Goal: Task Accomplishment & Management: Use online tool/utility

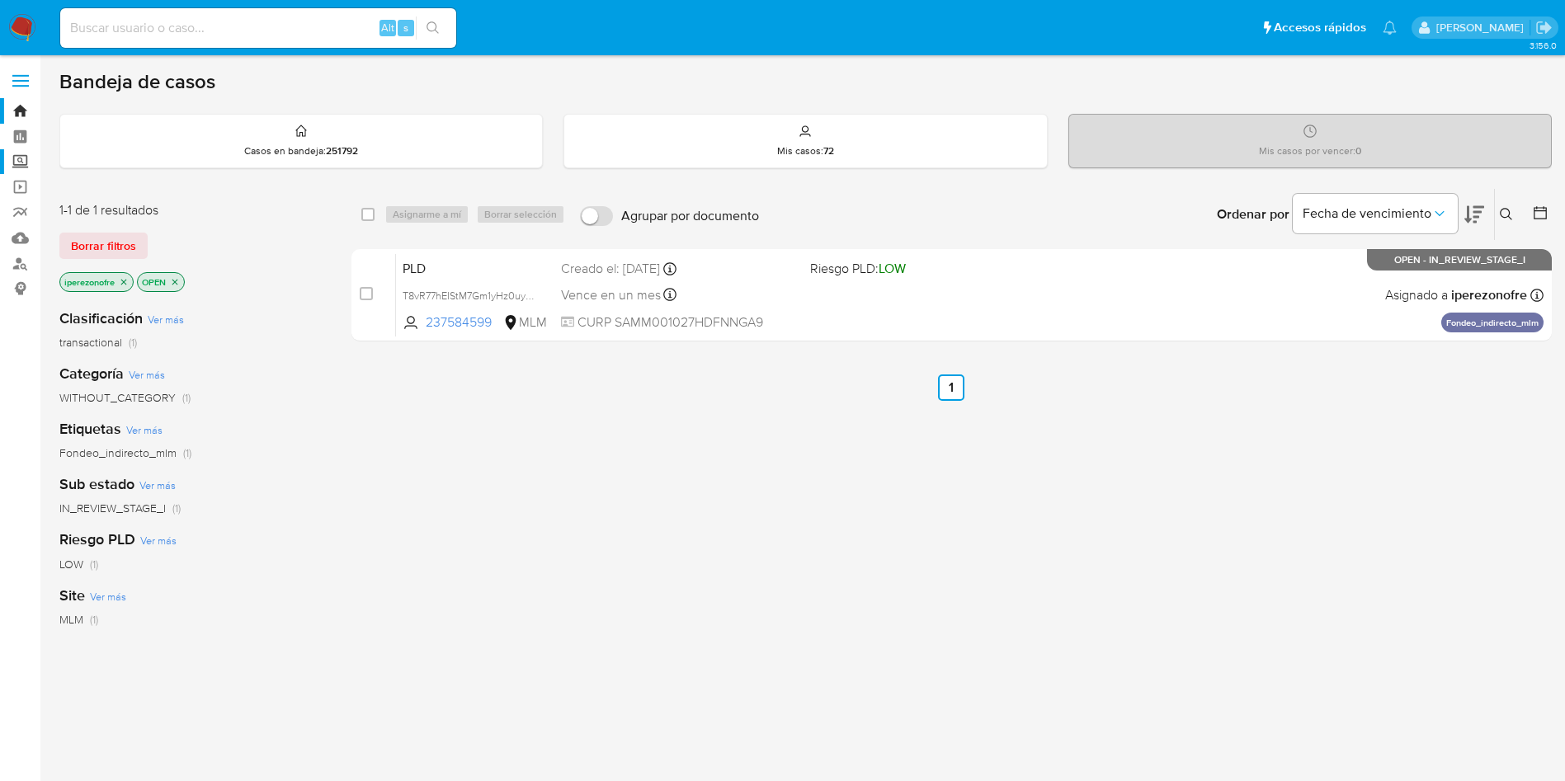
click at [19, 168] on label "Screening" at bounding box center [98, 162] width 196 height 26
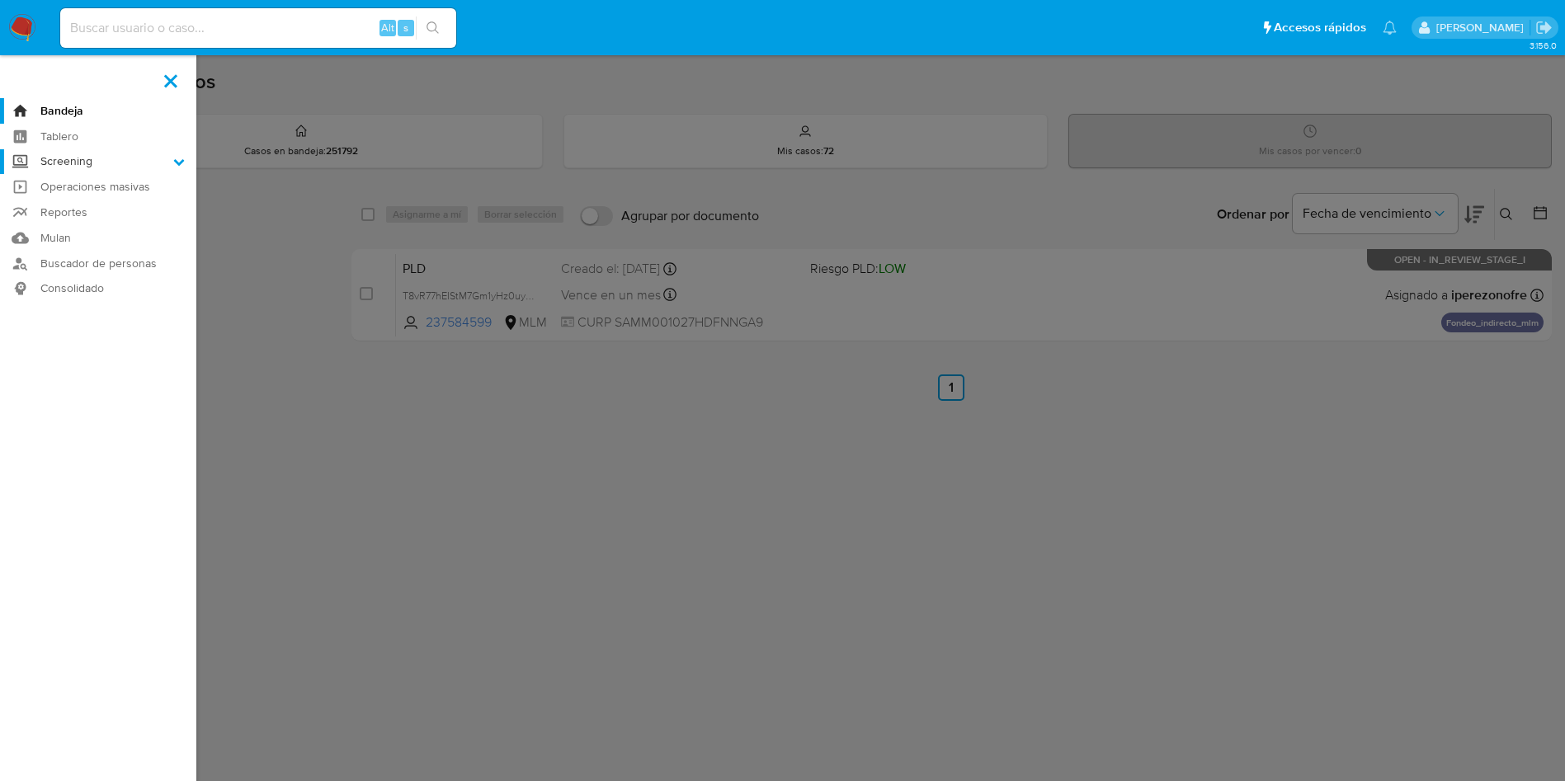
click at [0, 0] on input "Screening" at bounding box center [0, 0] width 0 height 0
click at [107, 248] on link "Operaciones masivas" at bounding box center [98, 250] width 196 height 26
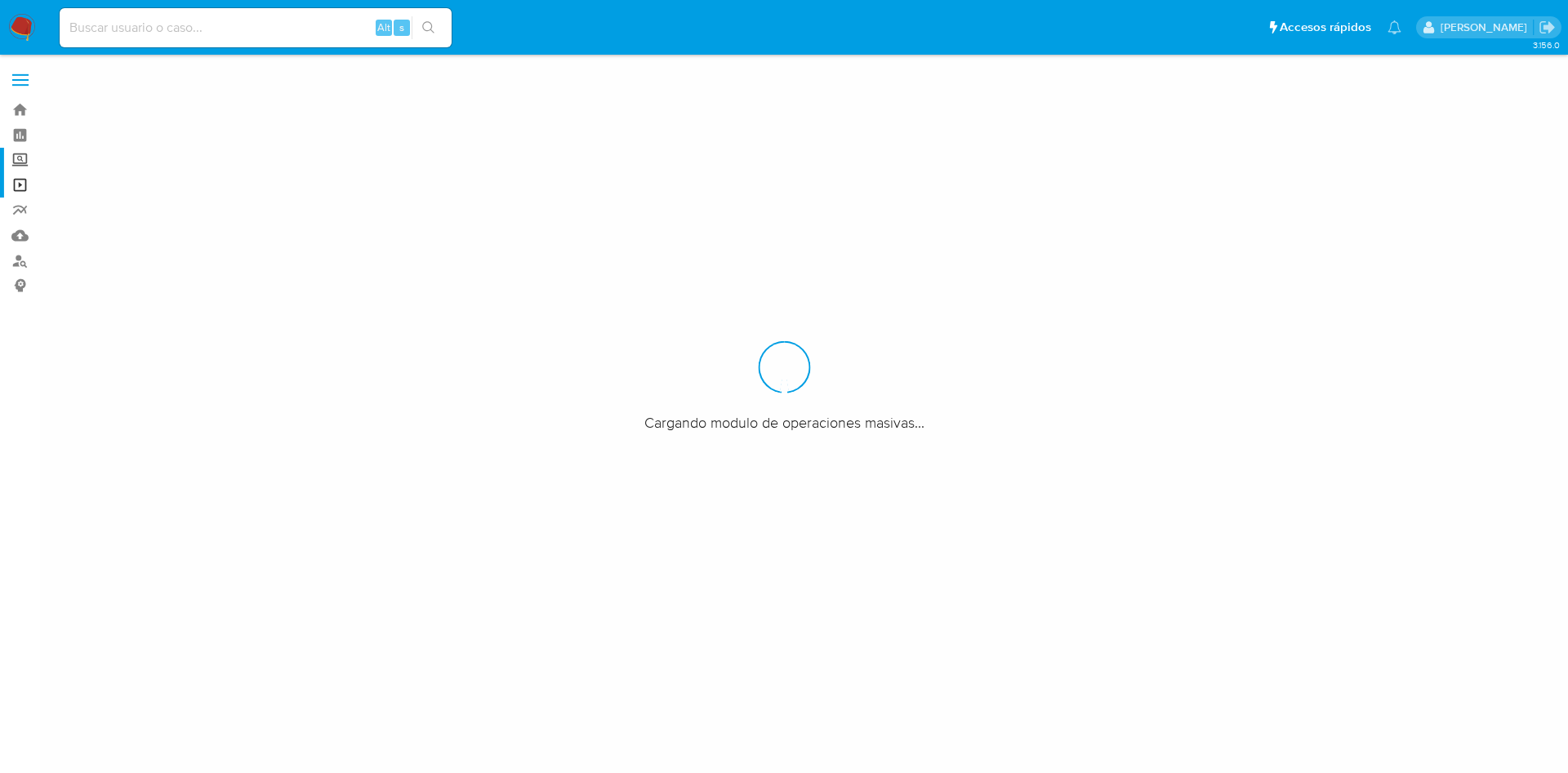
click at [17, 160] on label "Screening" at bounding box center [97, 160] width 194 height 26
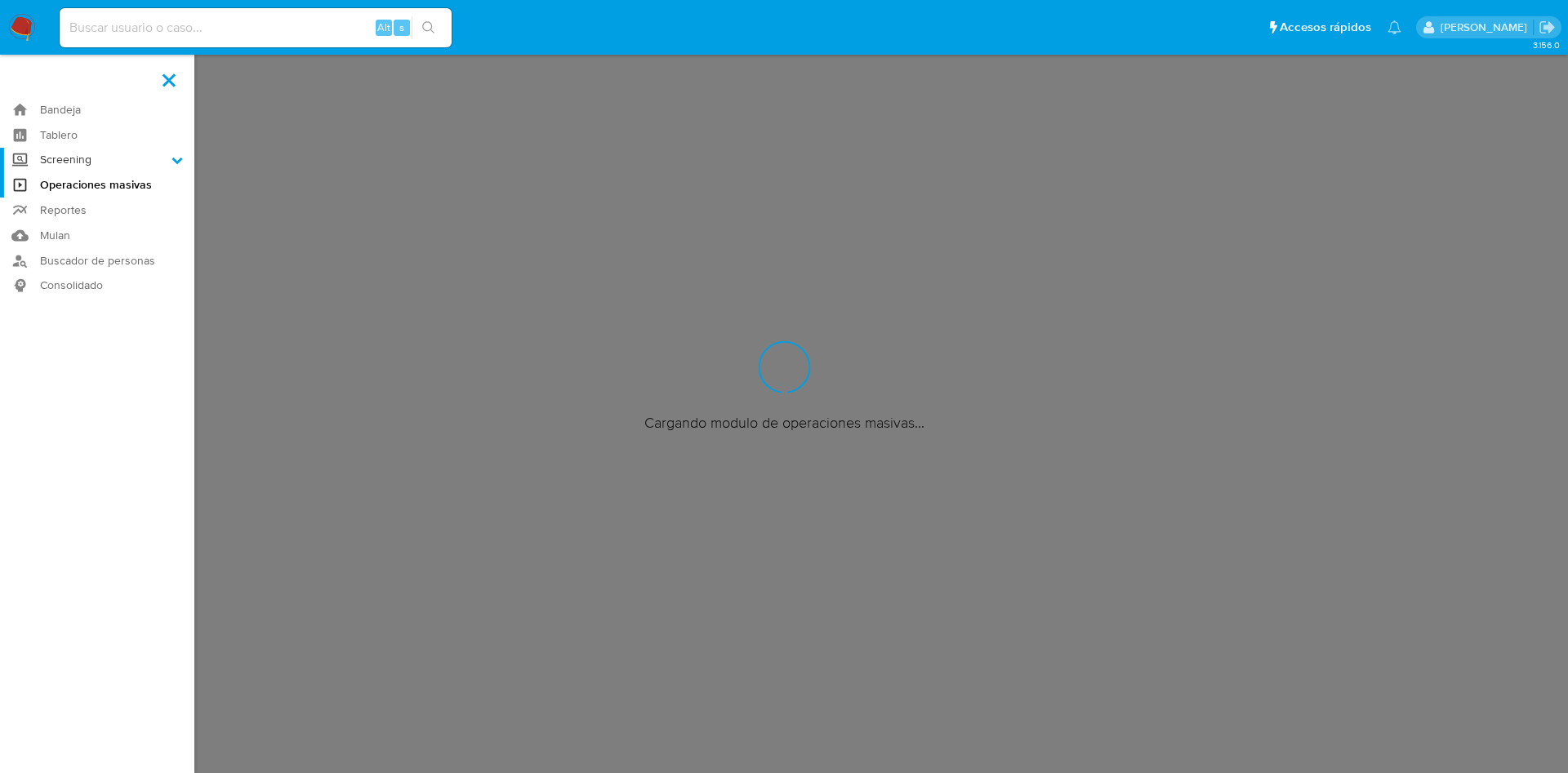
click at [0, 0] on input "Screening" at bounding box center [0, 0] width 0 height 0
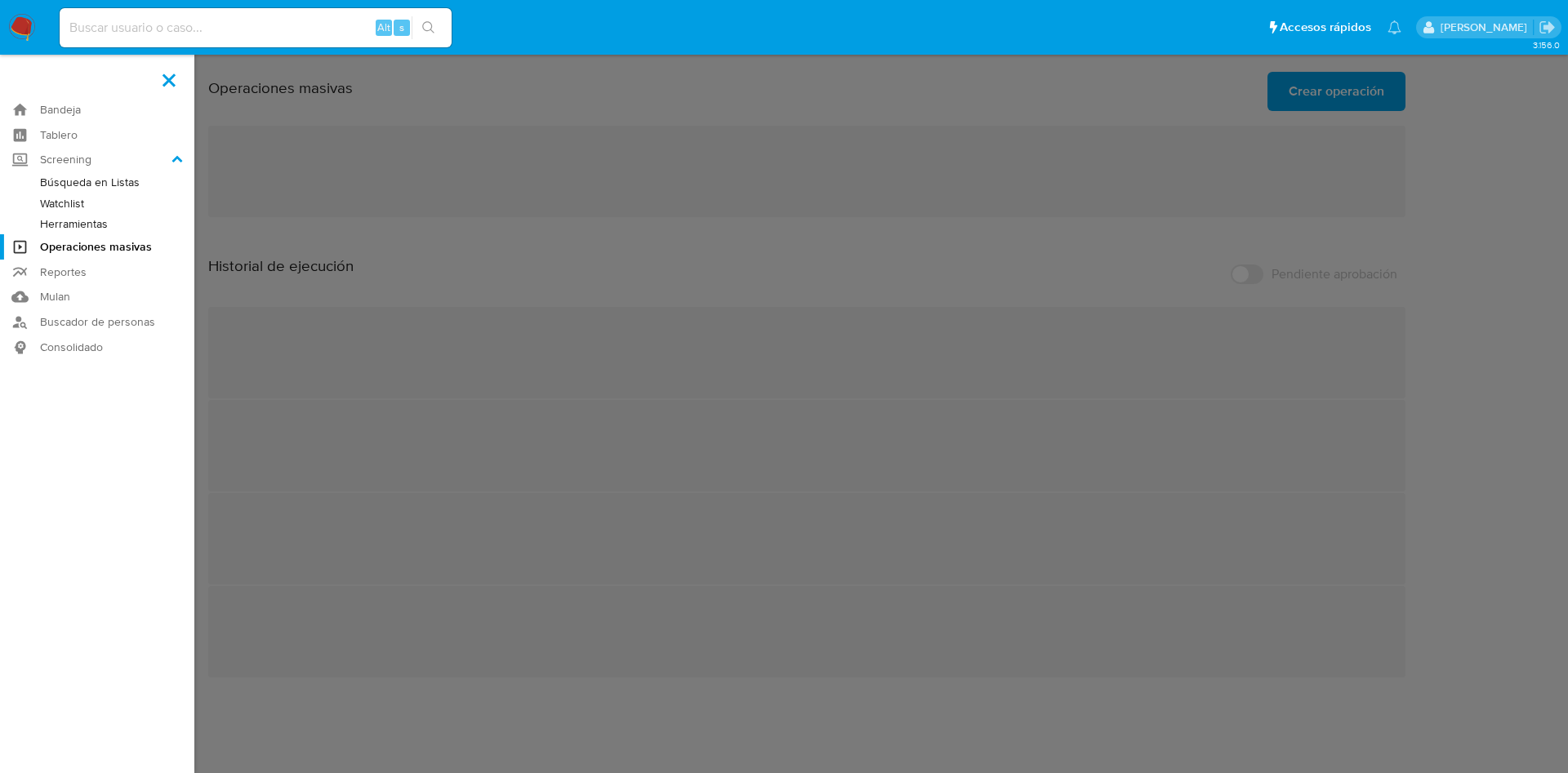
click at [92, 223] on link "Herramientas" at bounding box center [97, 224] width 194 height 21
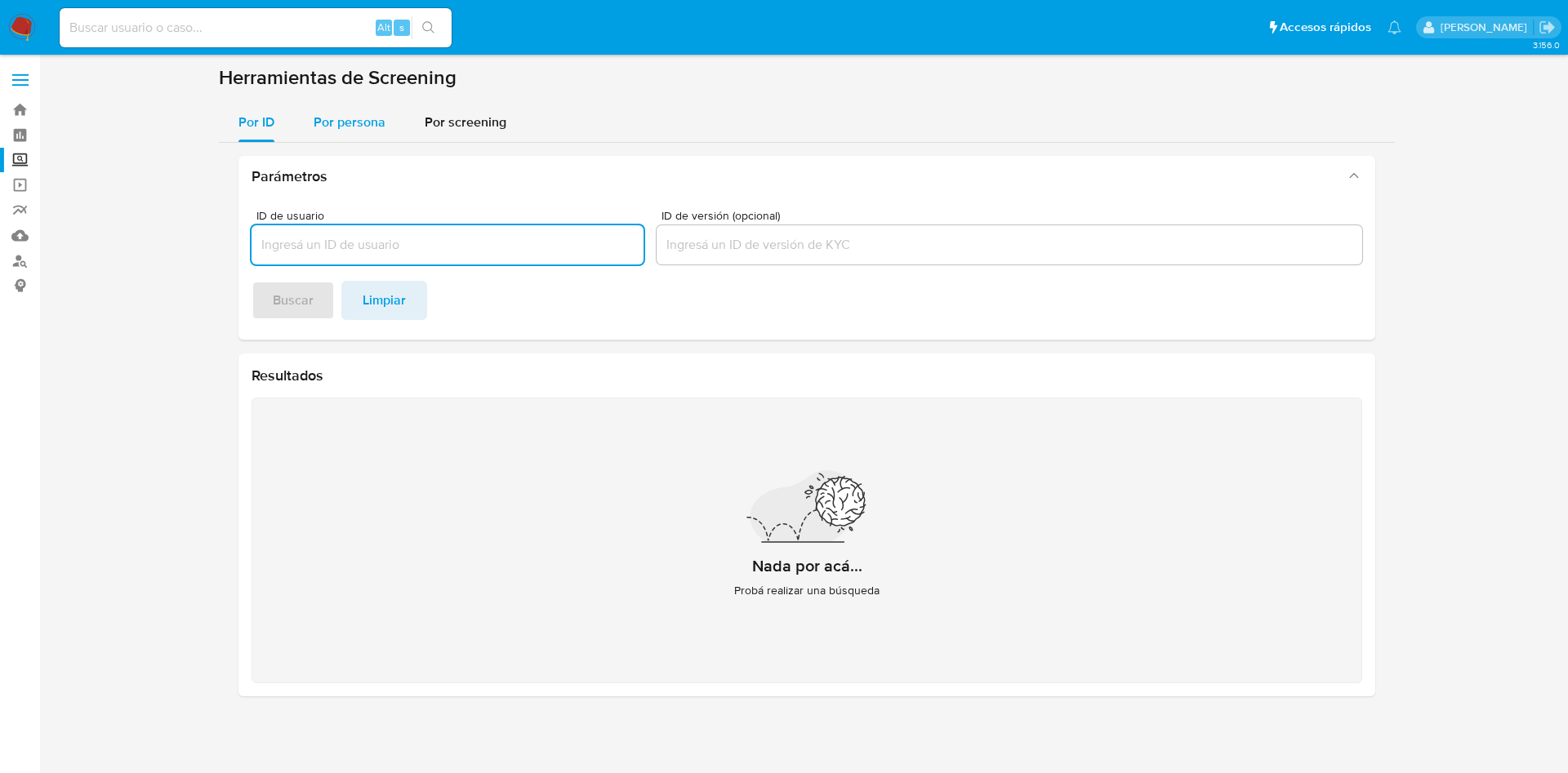
click at [337, 121] on span "Por persona" at bounding box center [349, 122] width 72 height 19
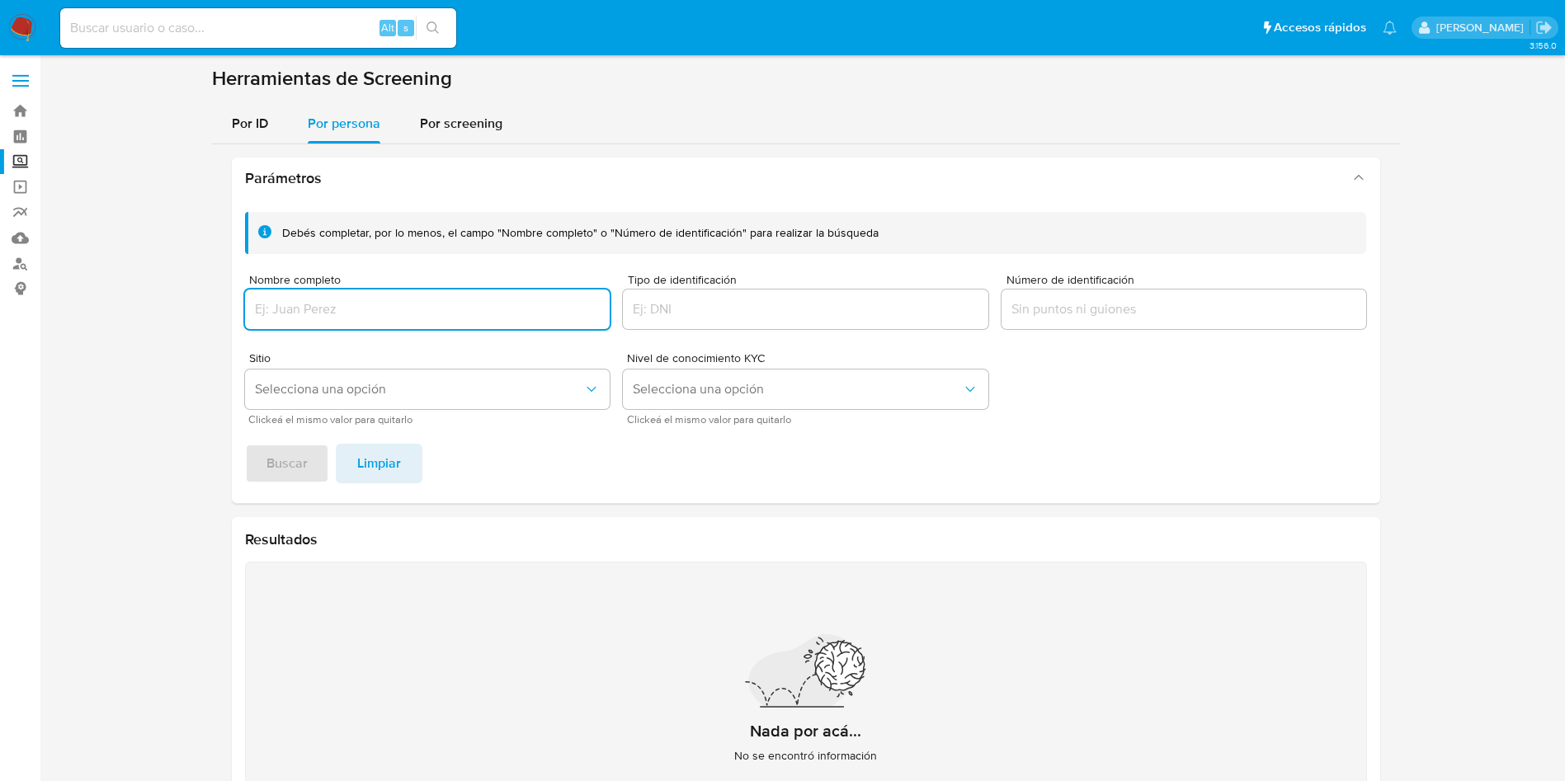
click at [349, 300] on input "Nombre completo" at bounding box center [428, 309] width 366 height 21
type input "MARIA ISABEL AGUILAR LOMELI"
click at [295, 471] on span "Buscar" at bounding box center [287, 464] width 41 height 36
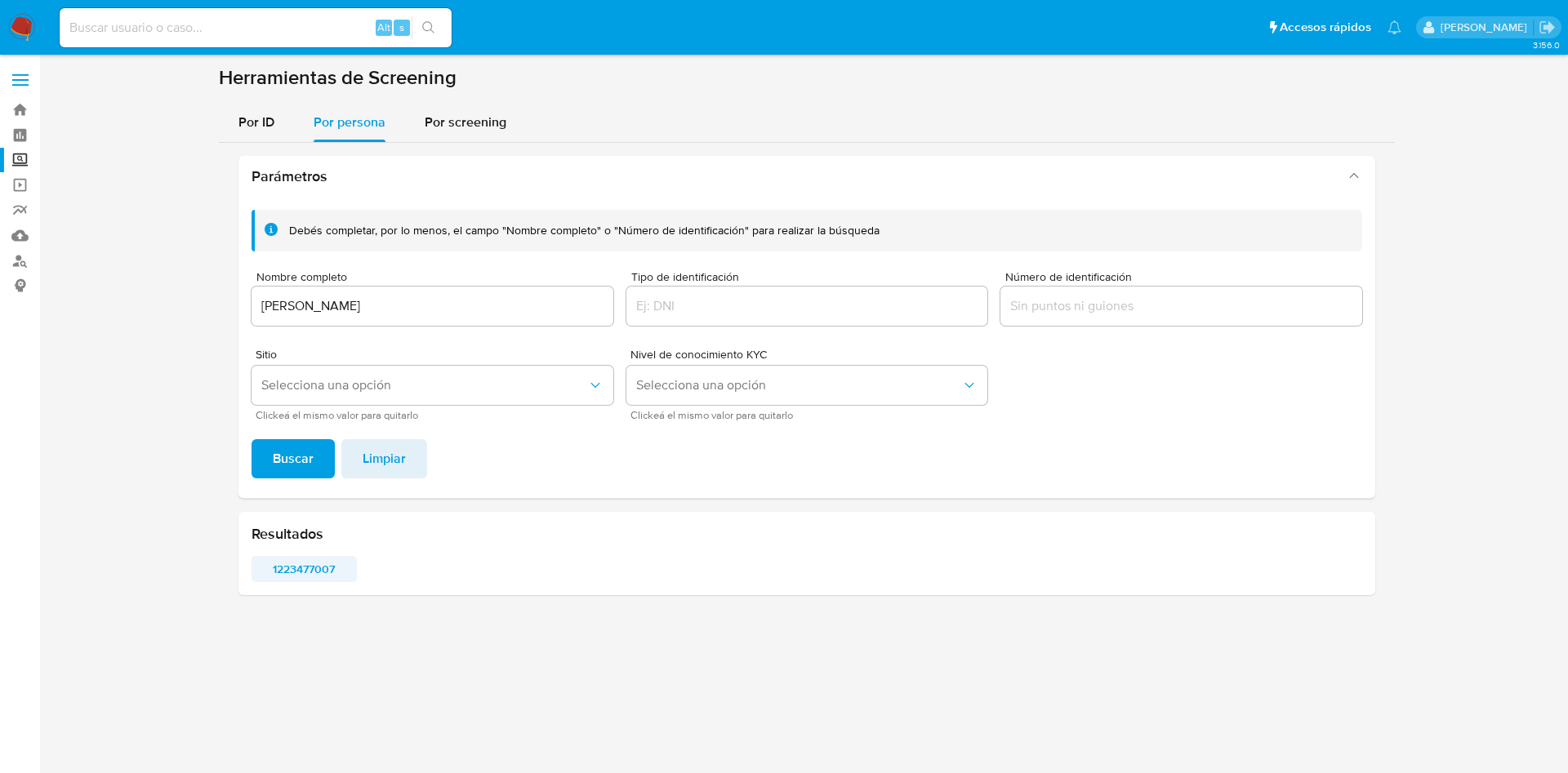
click at [304, 572] on span "1223477007" at bounding box center [304, 569] width 82 height 23
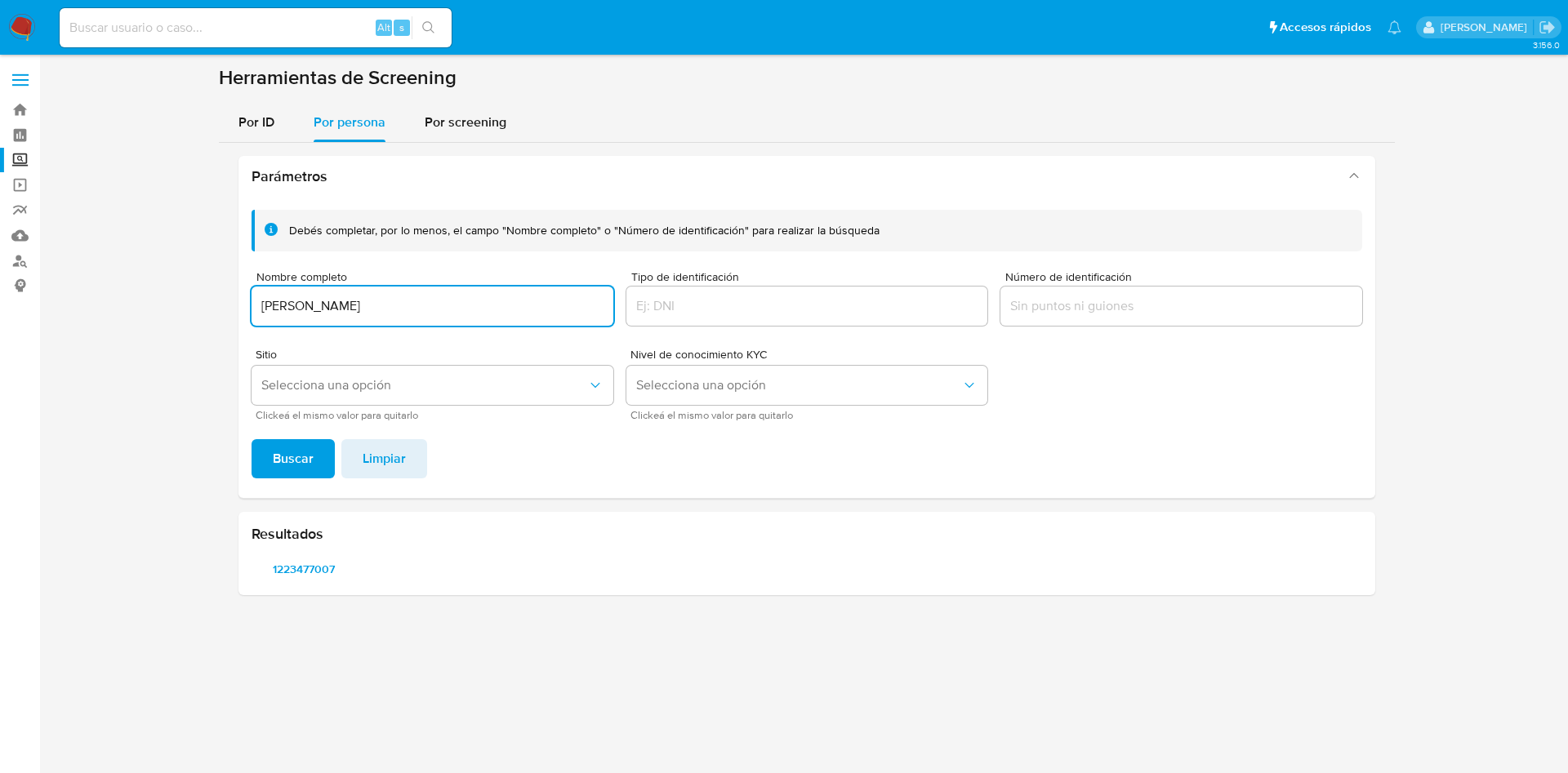
click at [470, 305] on input "MARIA ISABEL AGUILAR LOMELI" at bounding box center [433, 306] width 362 height 21
drag, startPoint x: 517, startPoint y: 308, endPoint x: 567, endPoint y: 322, distance: 51.9
click at [245, 288] on div "Debés completar, por lo menos, el campo "Nombre completo" o "Número de identifi…" at bounding box center [807, 347] width 1137 height 301
type input "ALONDRA MONTES AREVALOS"
click at [272, 462] on button "Buscar" at bounding box center [293, 459] width 83 height 40
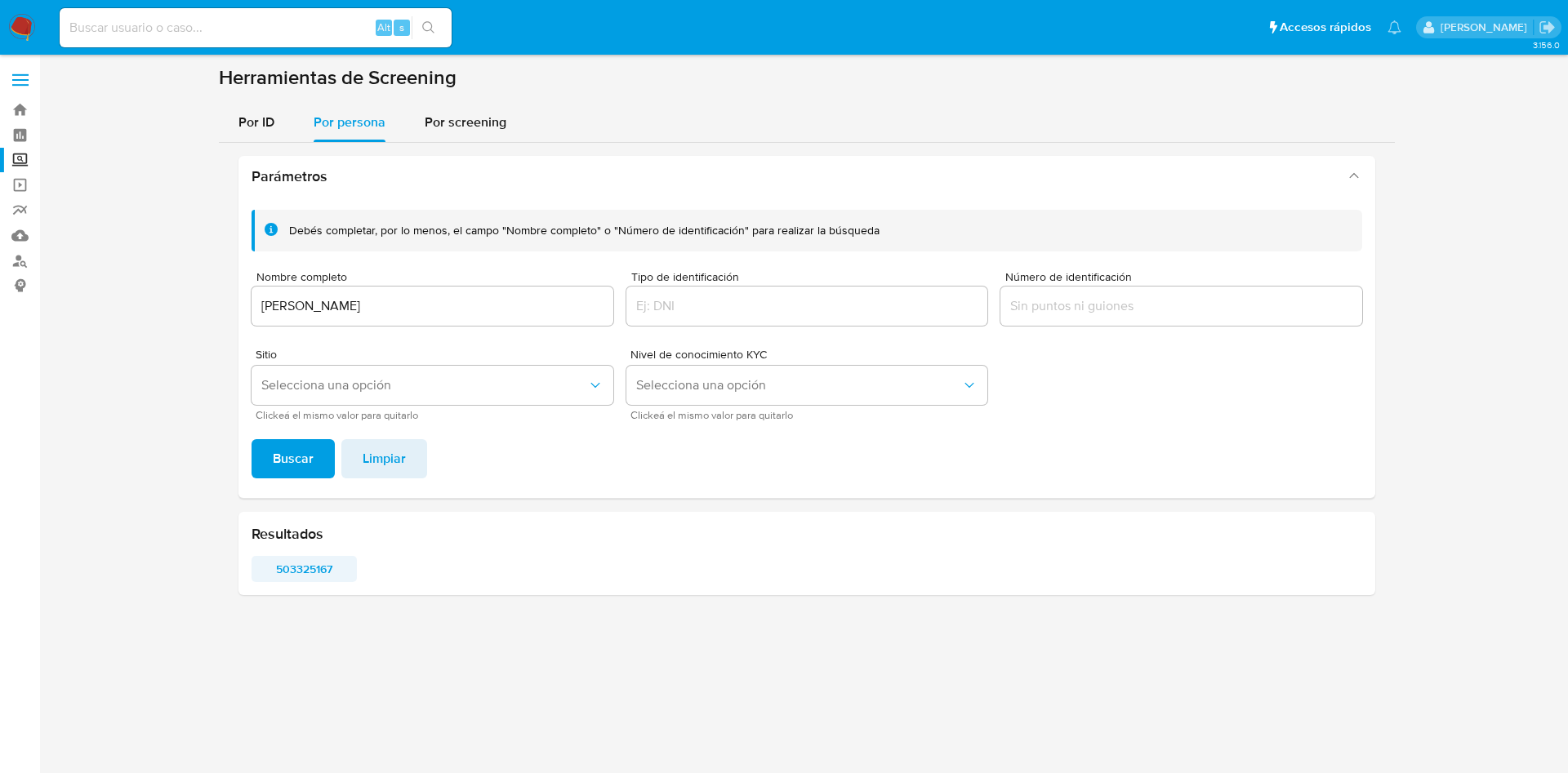
click at [322, 567] on span "503325167" at bounding box center [304, 569] width 82 height 23
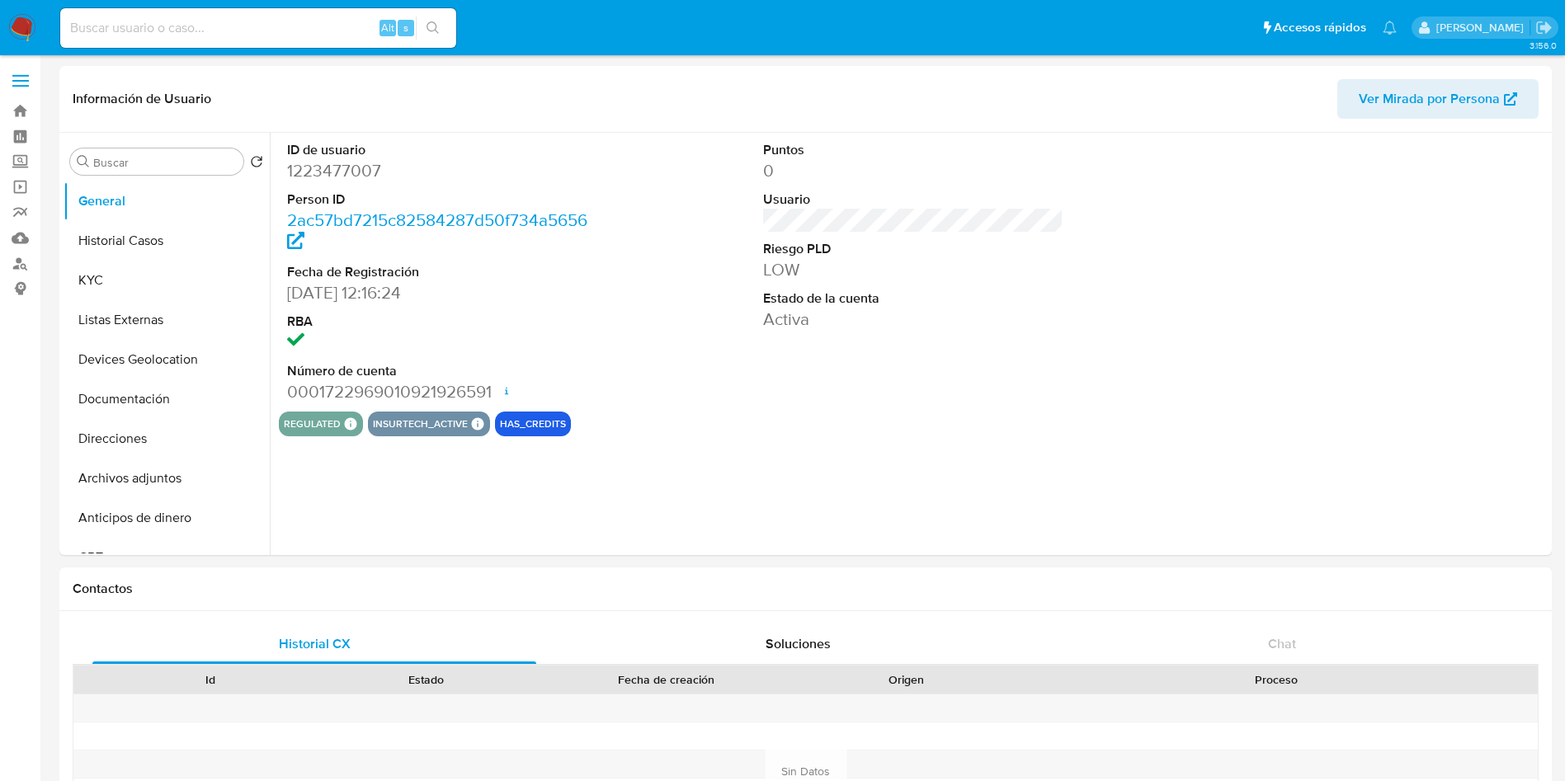
select select "10"
click at [134, 246] on button "Historial Casos" at bounding box center [160, 241] width 193 height 40
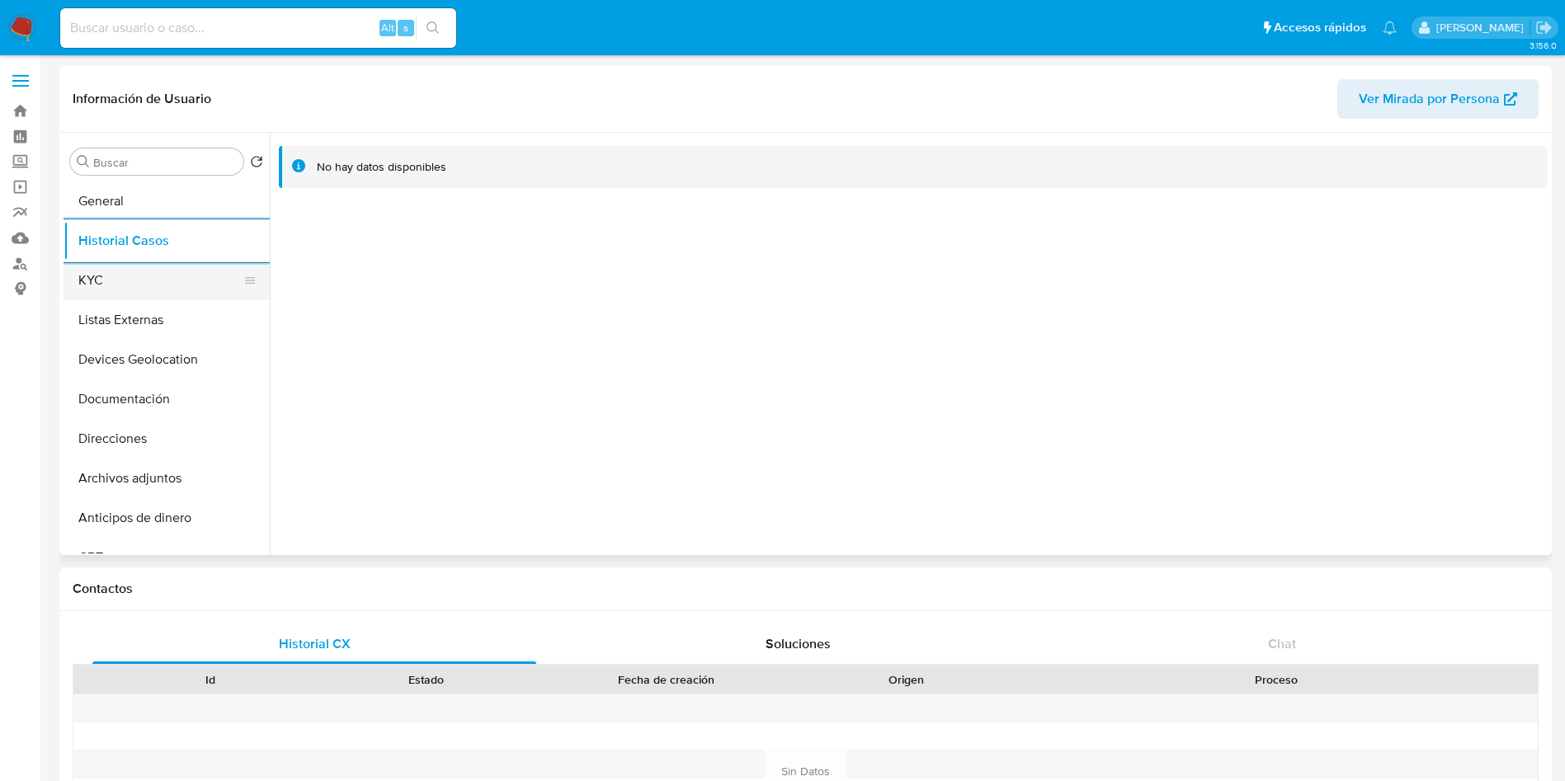
click at [147, 289] on button "KYC" at bounding box center [160, 281] width 193 height 40
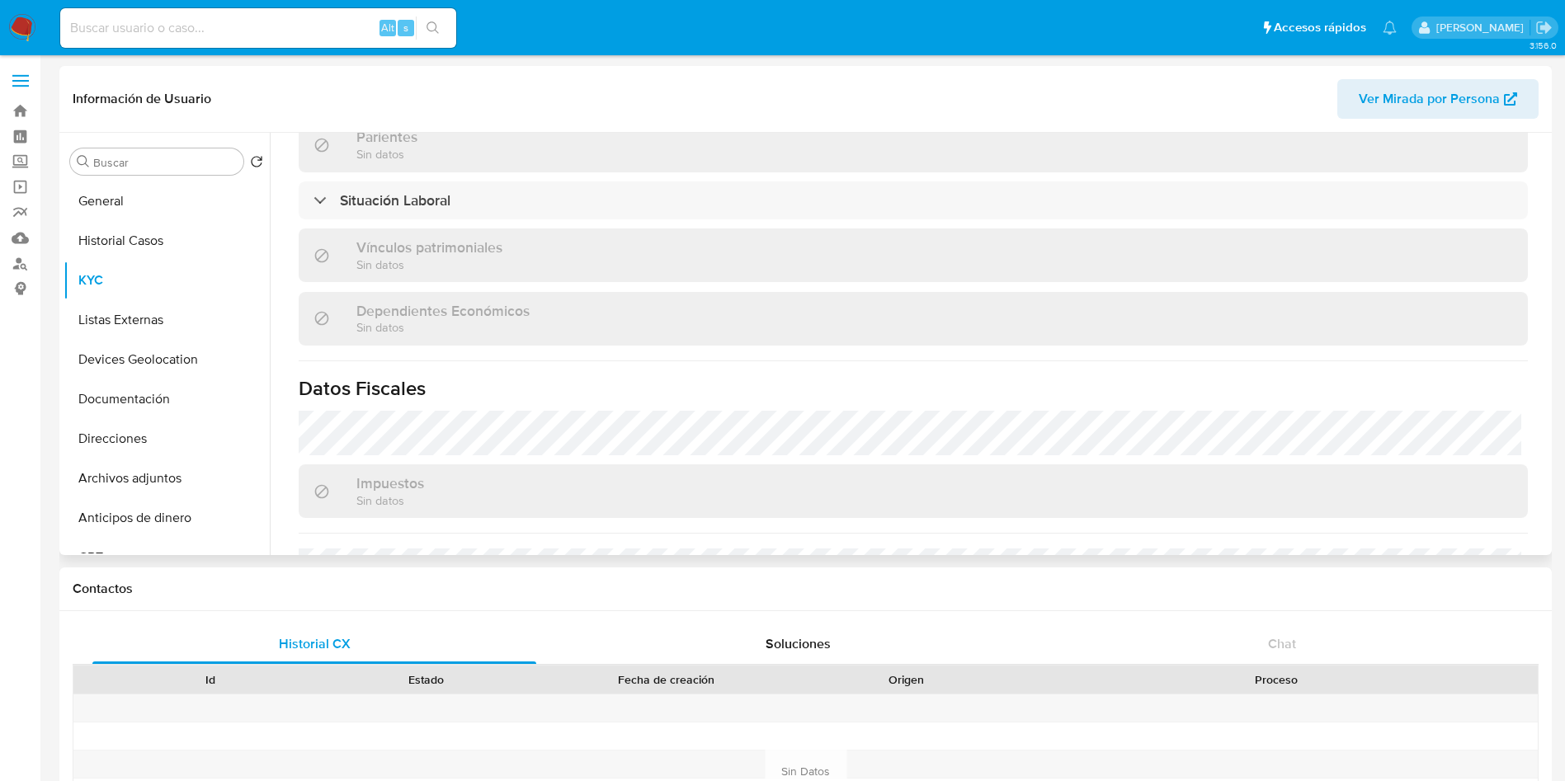
scroll to position [866, 0]
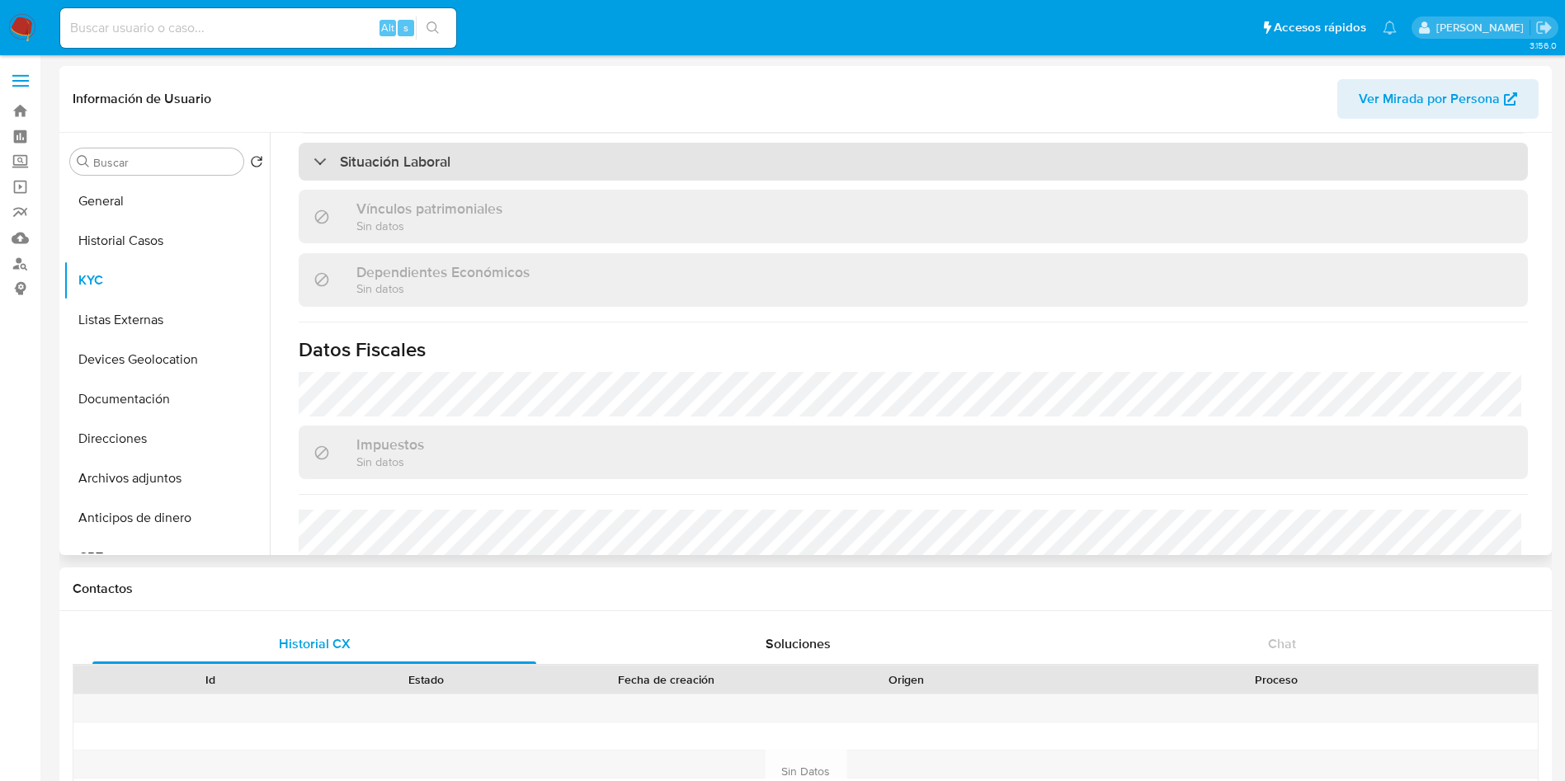
click at [549, 157] on div "Situación Laboral" at bounding box center [913, 162] width 1229 height 38
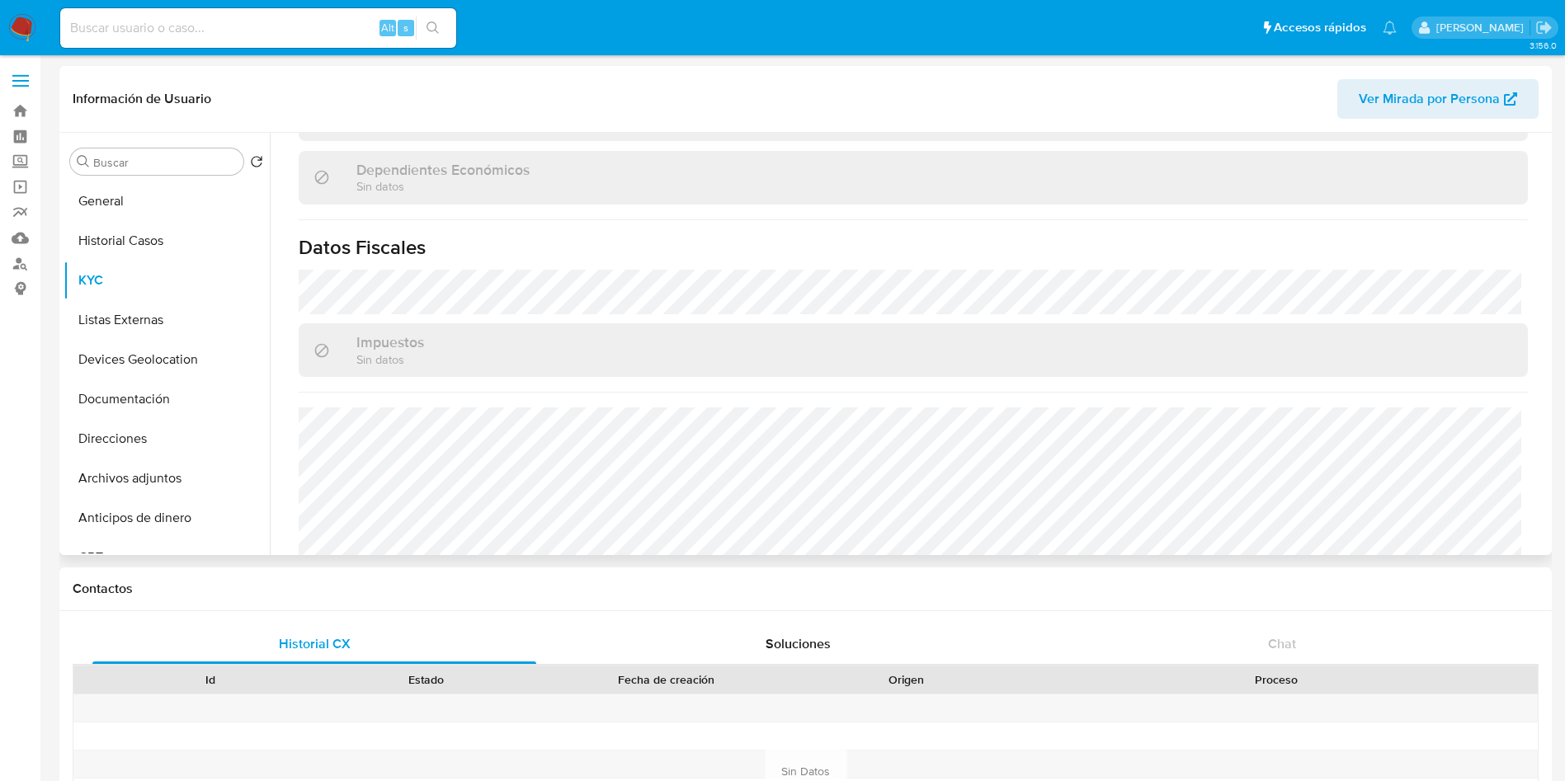
scroll to position [1238, 0]
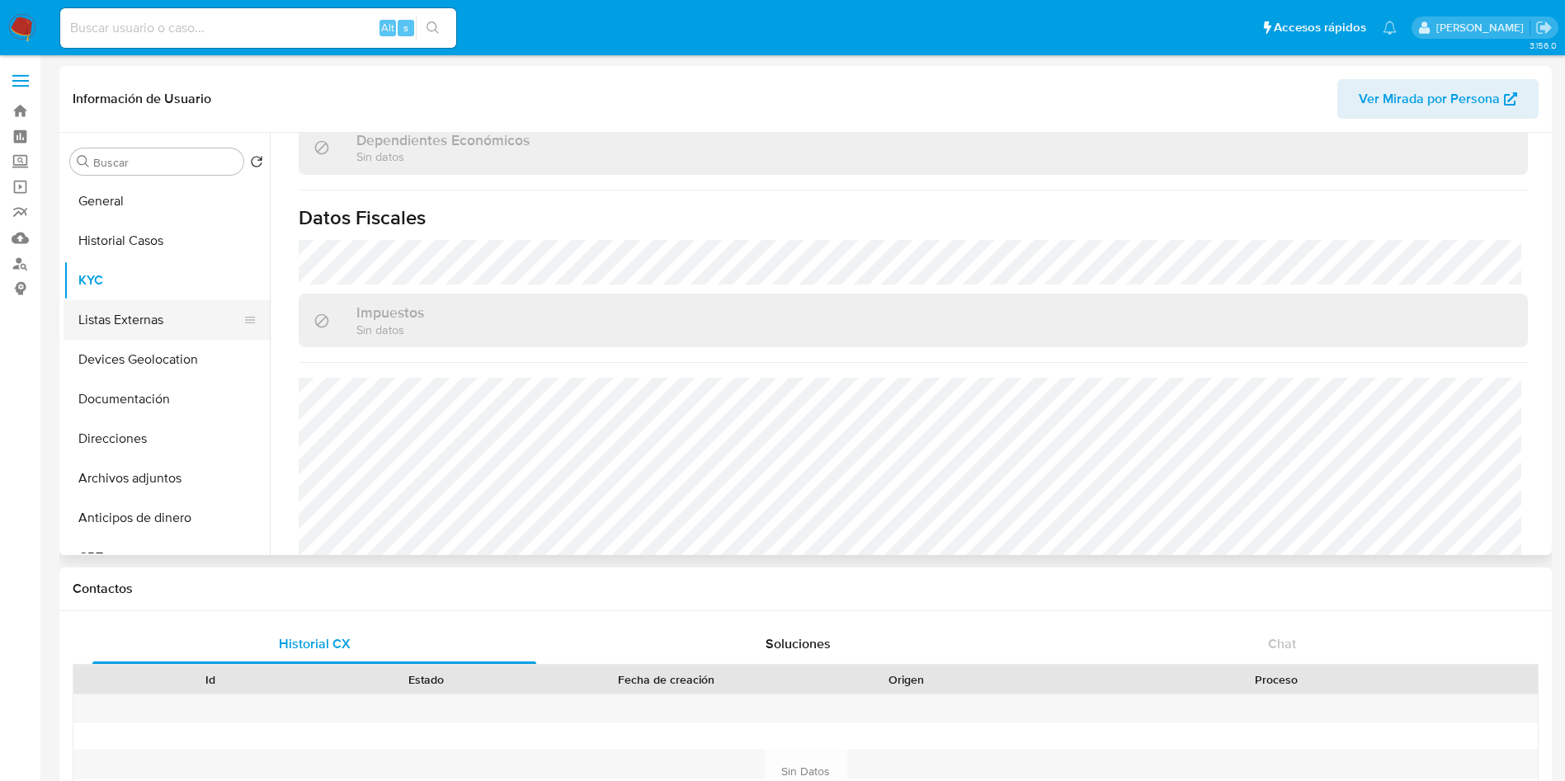
click at [146, 319] on button "Listas Externas" at bounding box center [160, 320] width 193 height 40
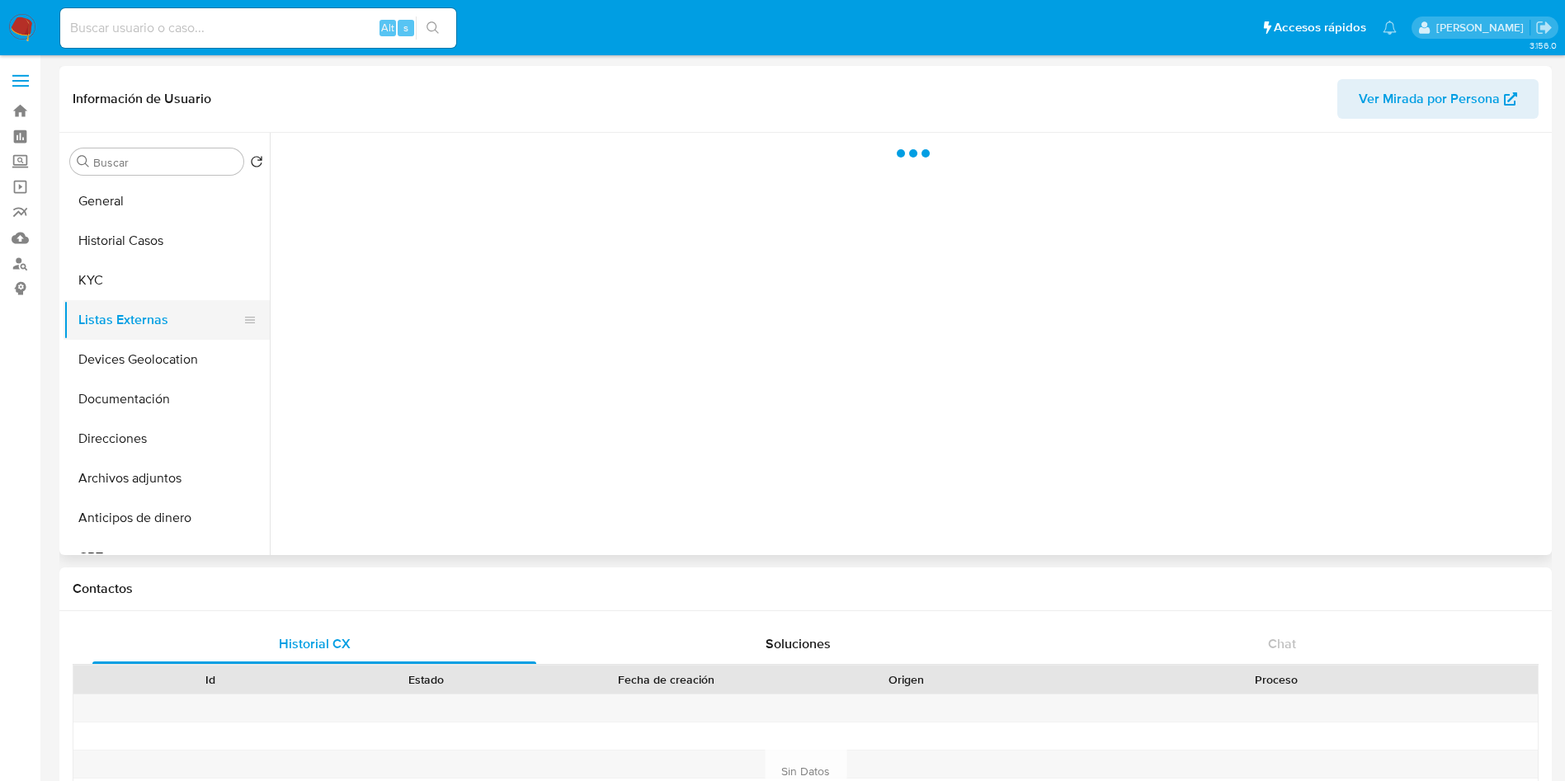
scroll to position [0, 0]
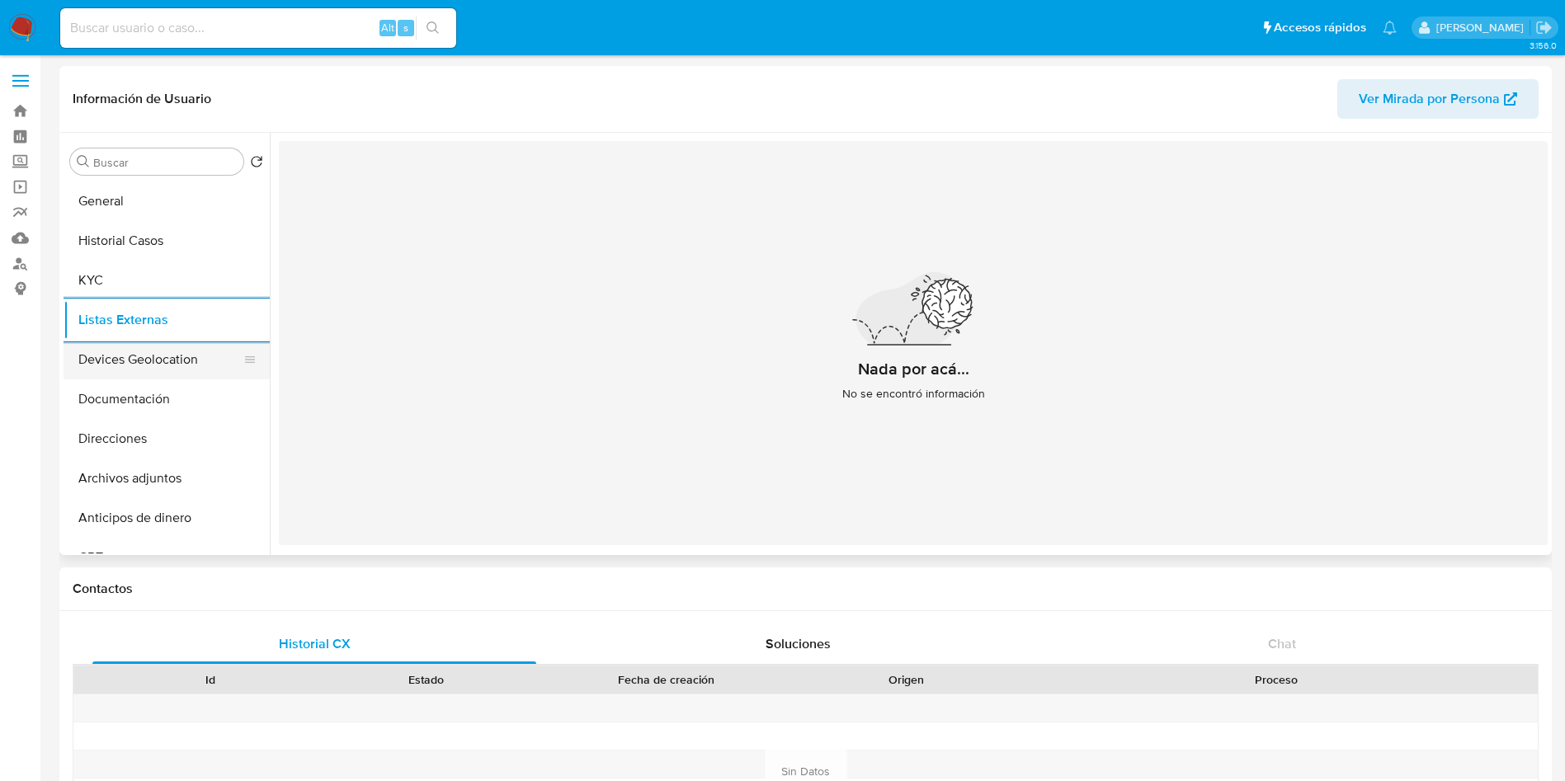
click at [175, 345] on button "Devices Geolocation" at bounding box center [160, 360] width 193 height 40
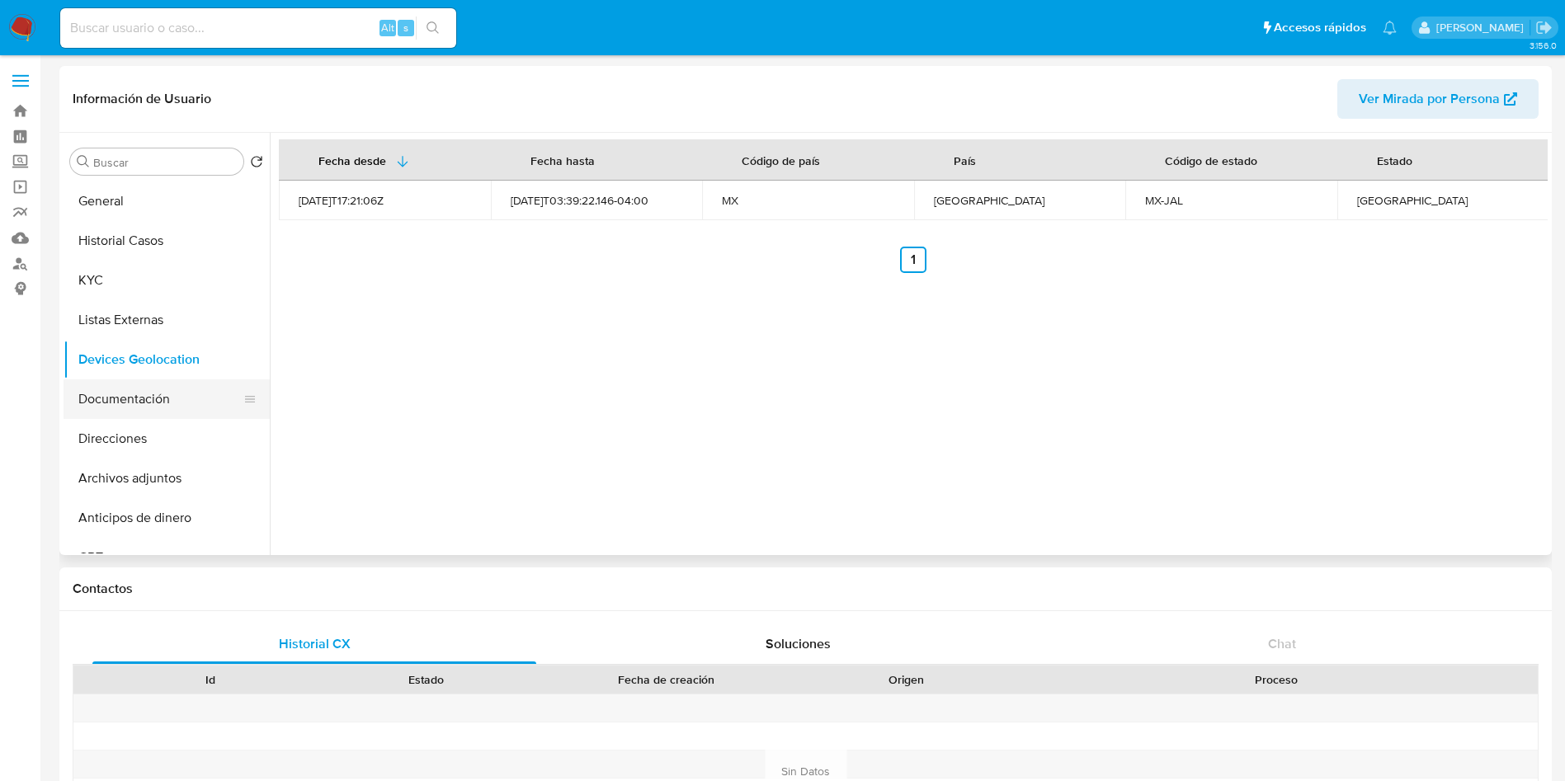
click at [109, 402] on button "Documentación" at bounding box center [160, 400] width 193 height 40
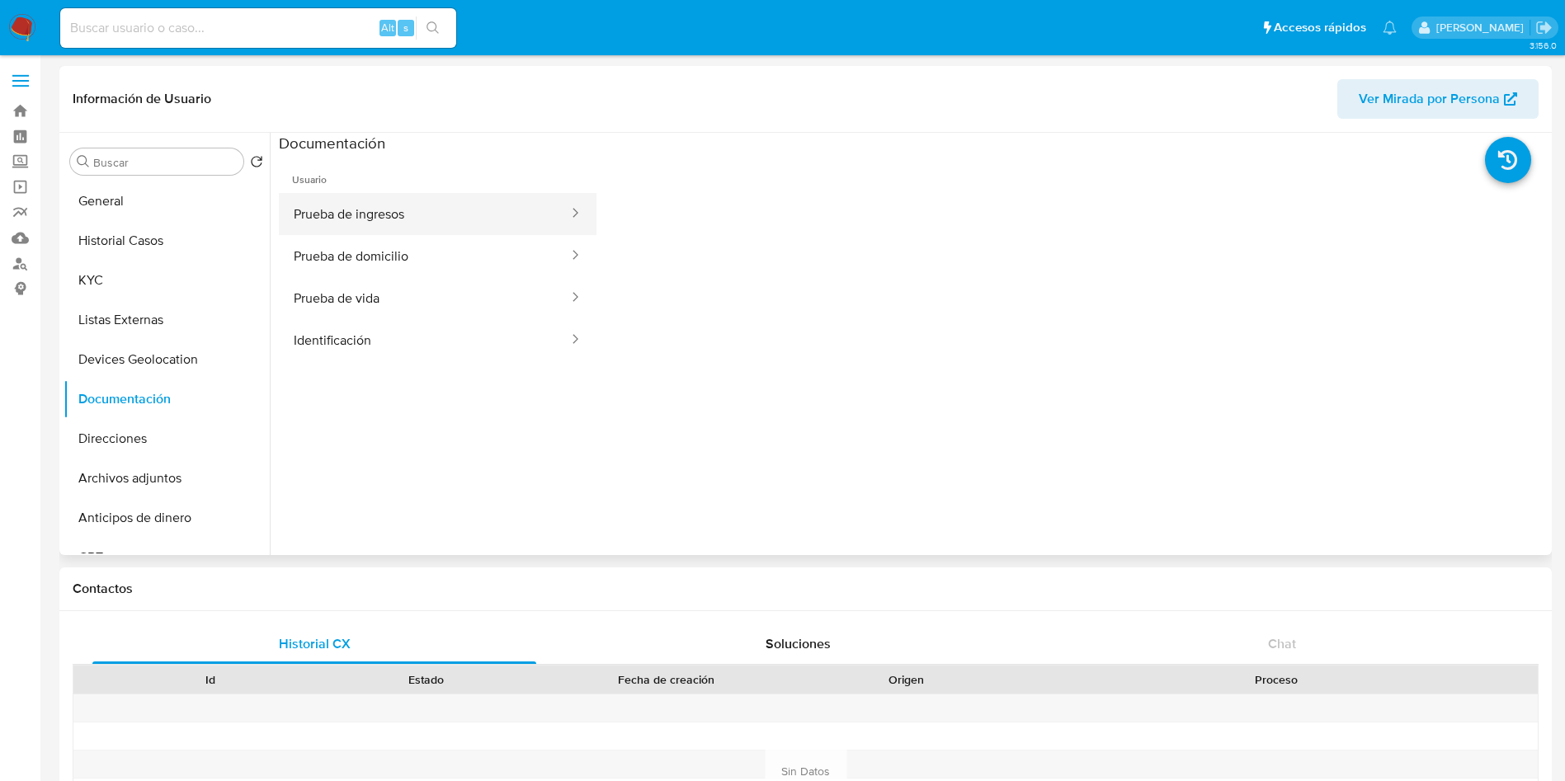
click at [405, 202] on button "Prueba de ingresos" at bounding box center [424, 214] width 291 height 42
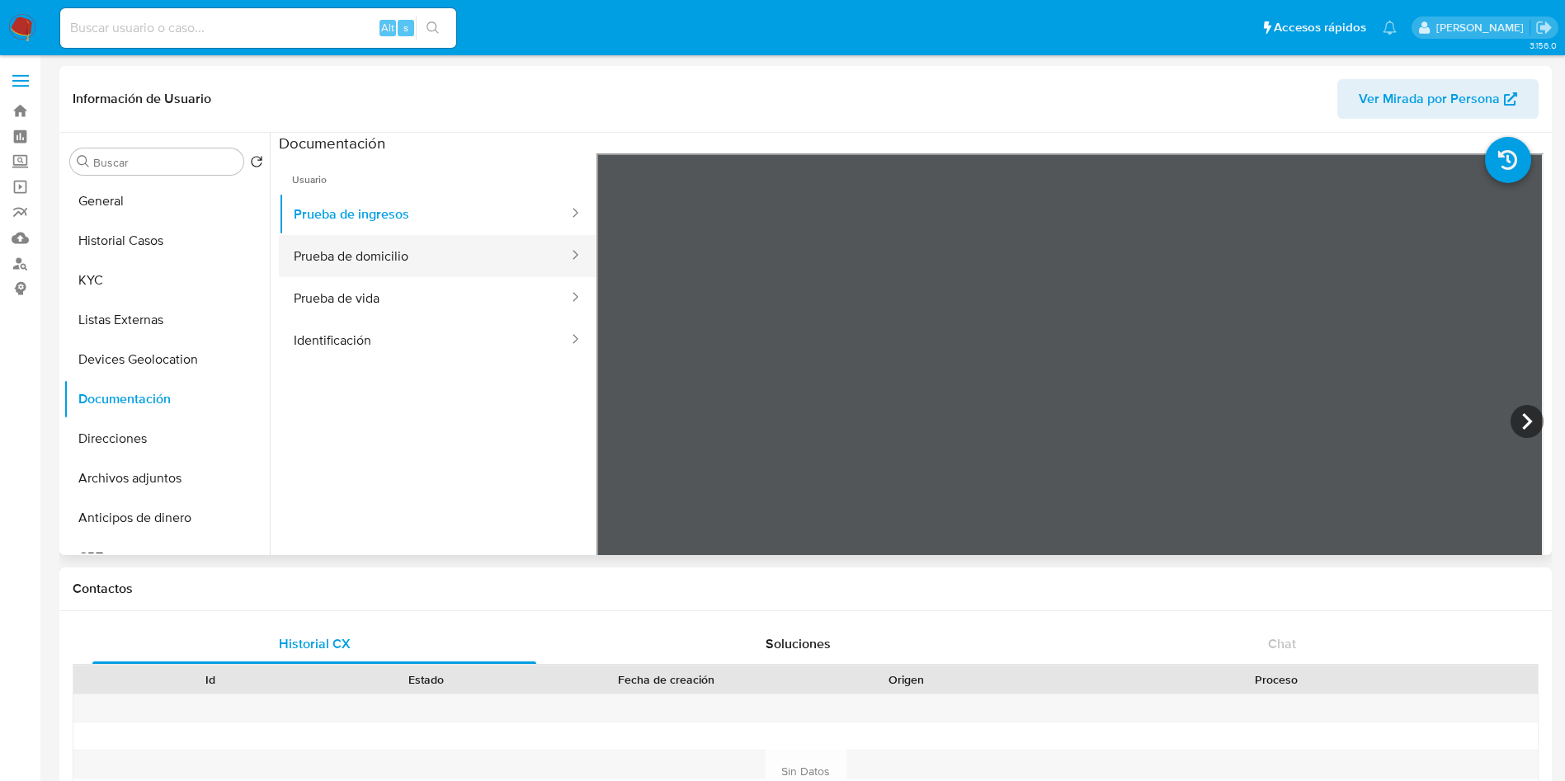
click at [414, 248] on button "Prueba de domicilio" at bounding box center [424, 256] width 291 height 42
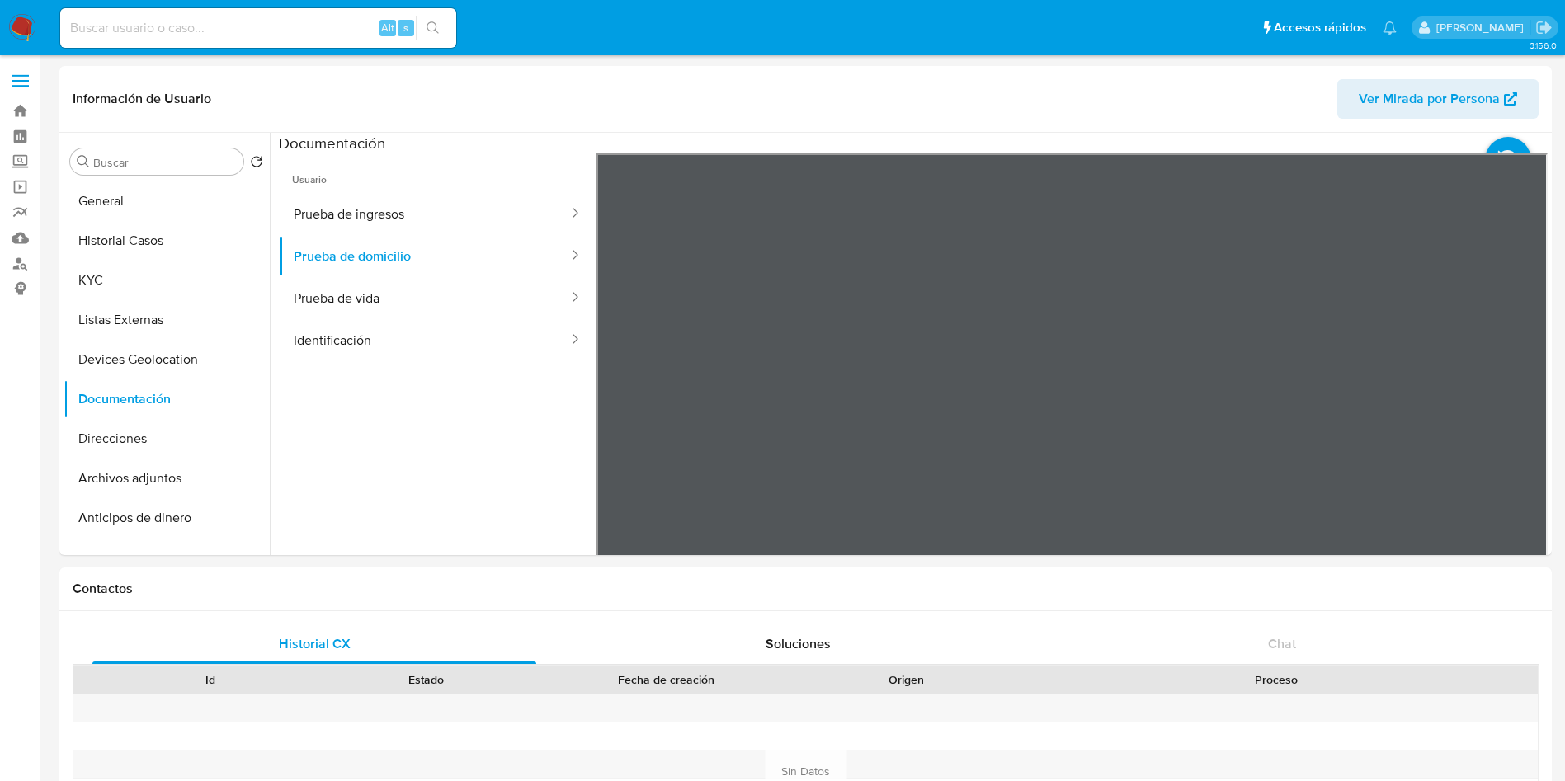
click at [356, 300] on button "Prueba de vida" at bounding box center [424, 298] width 291 height 42
click at [371, 341] on button "Identificación" at bounding box center [424, 340] width 291 height 42
click at [132, 201] on button "General" at bounding box center [160, 202] width 193 height 40
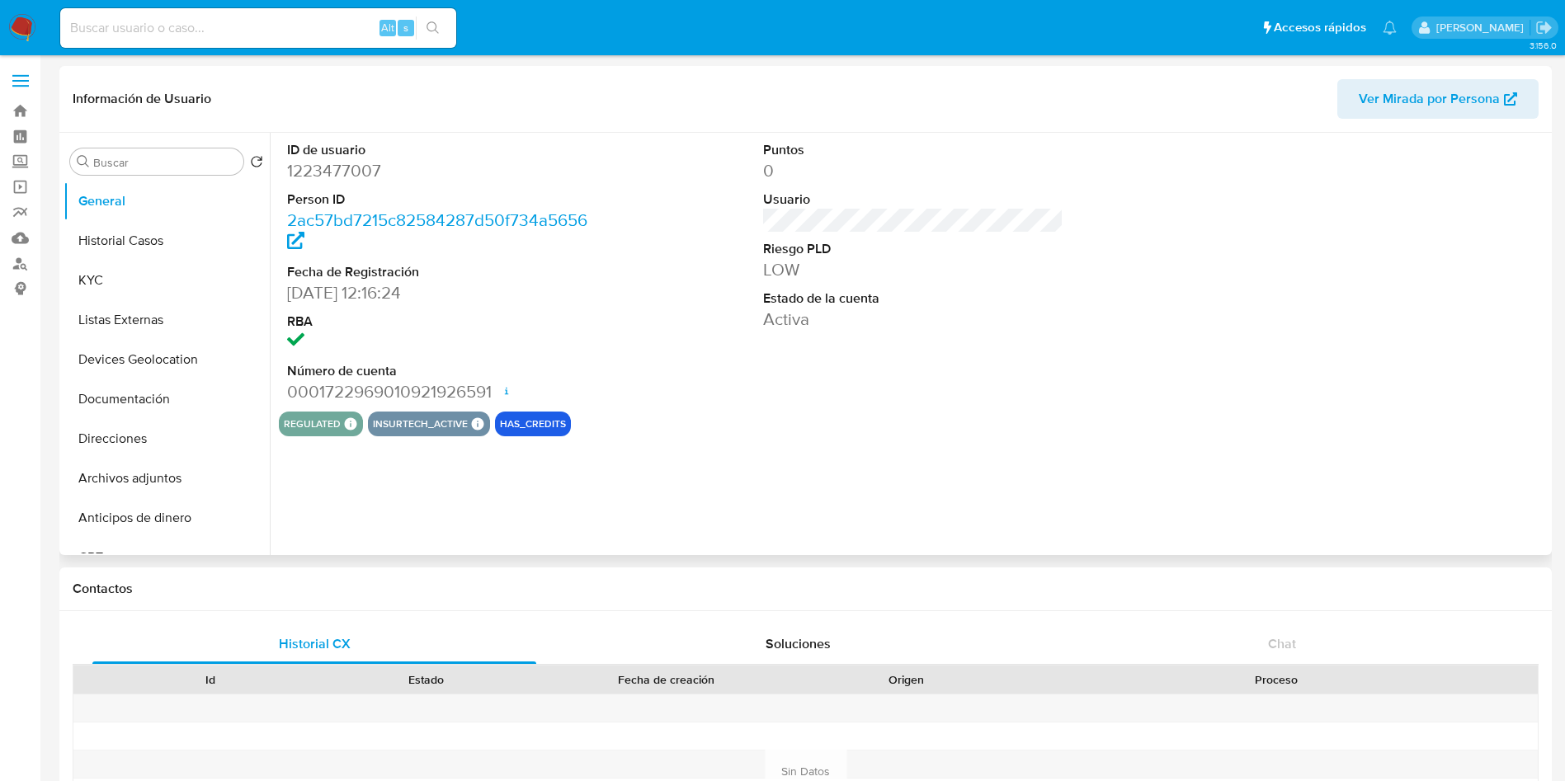
click at [339, 175] on dd "1223477007" at bounding box center [437, 170] width 301 height 23
copy dd "1223477007"
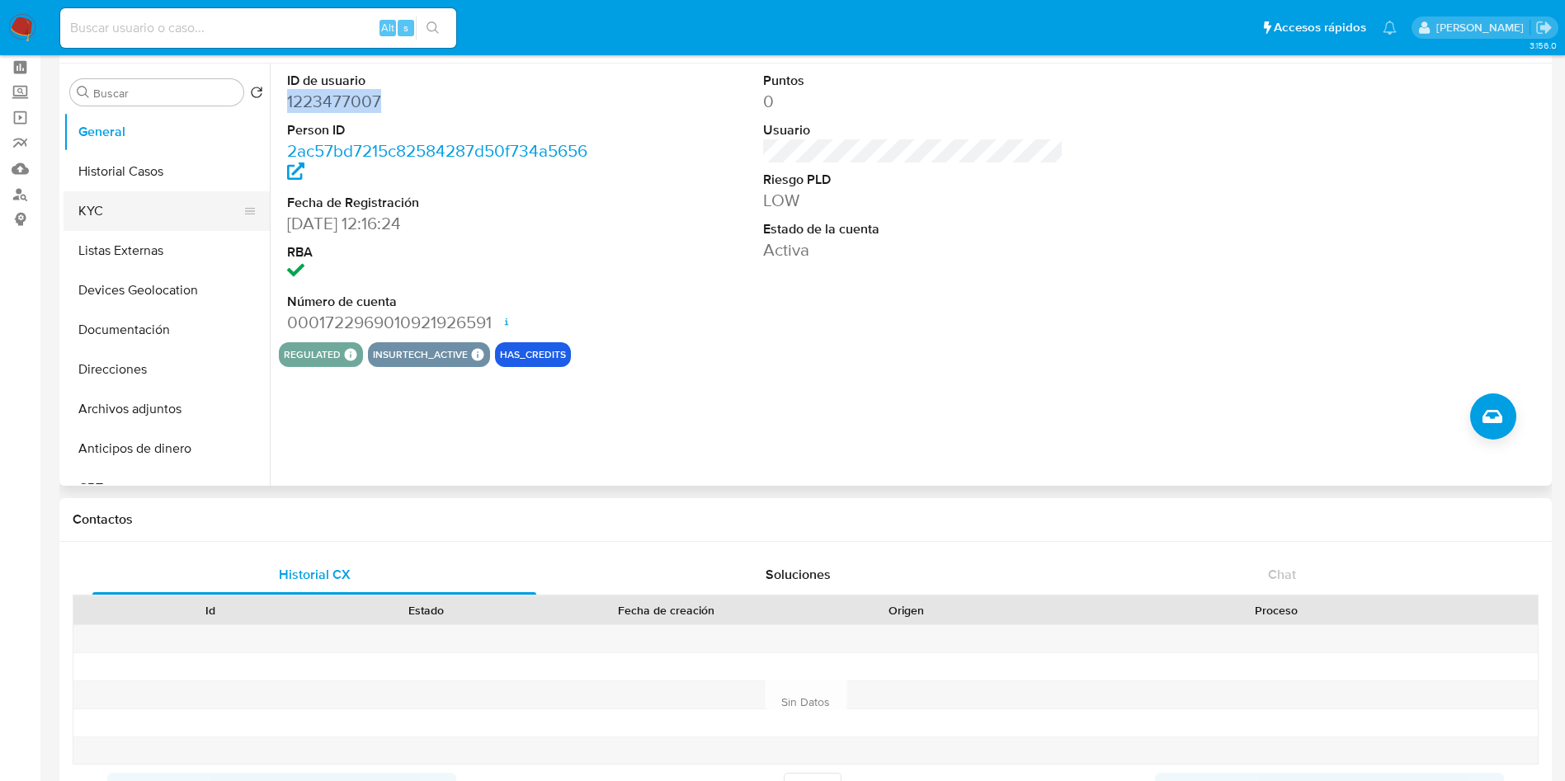
scroll to position [0, 0]
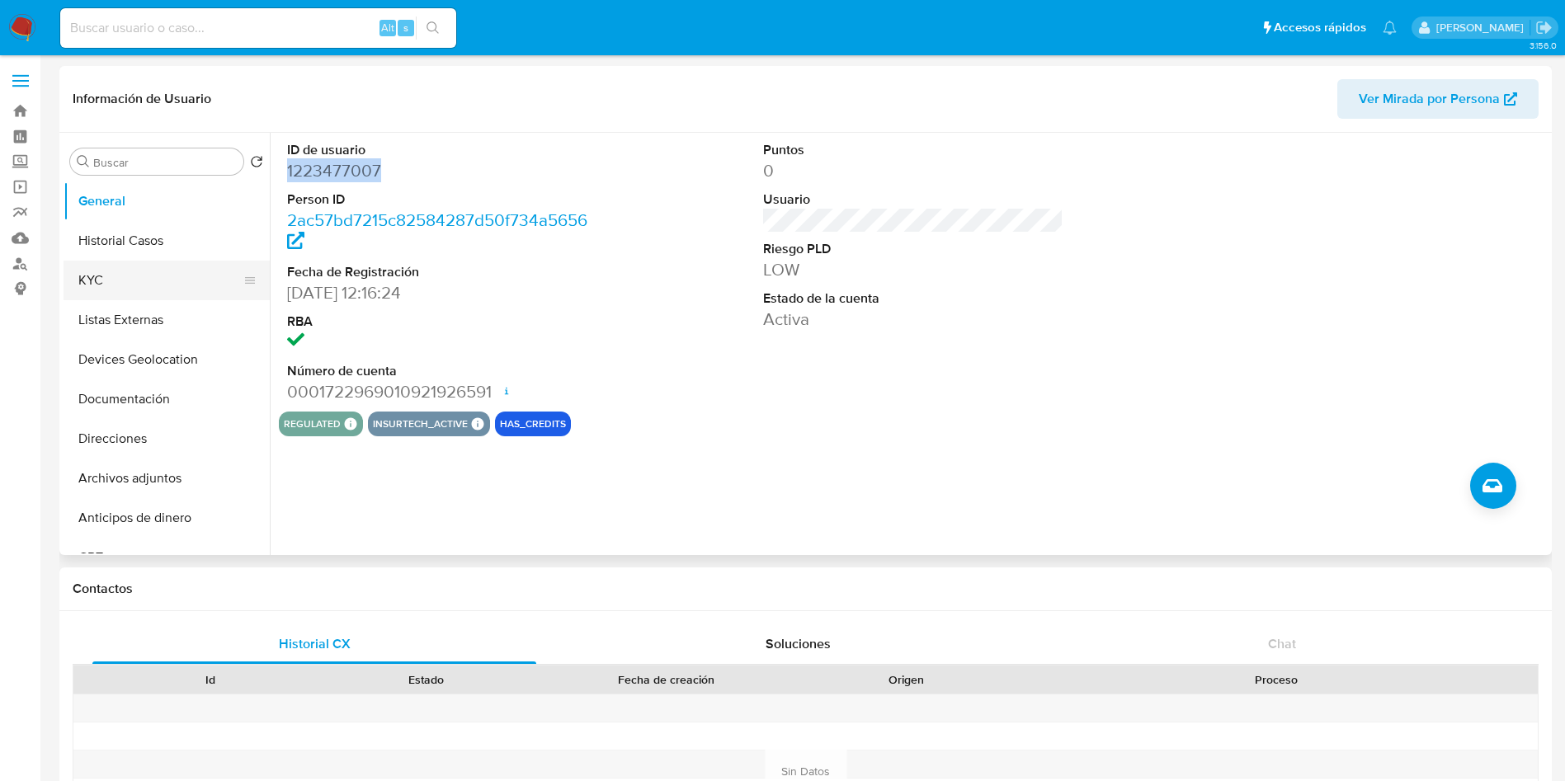
click at [120, 288] on button "KYC" at bounding box center [160, 281] width 193 height 40
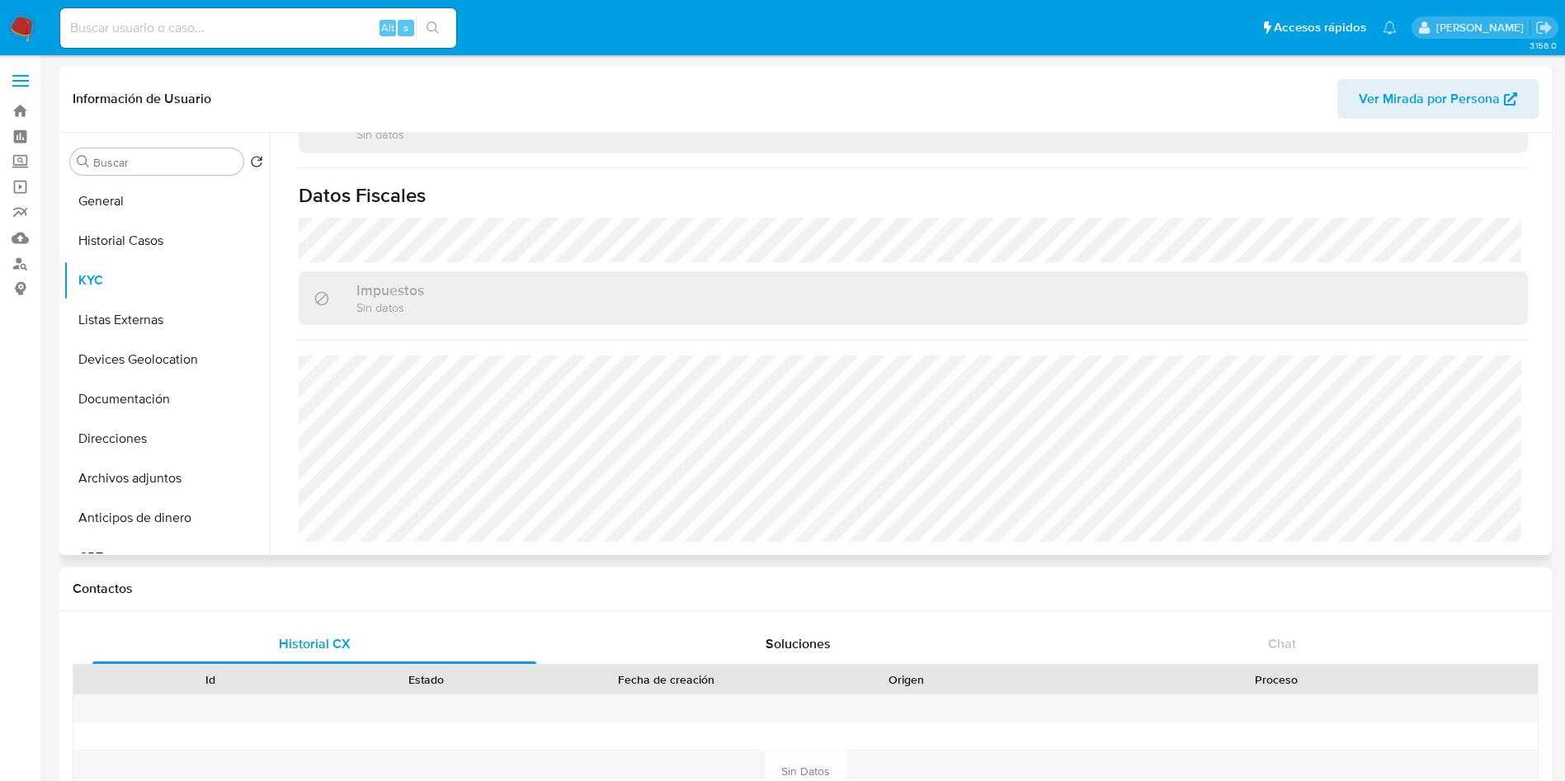
scroll to position [124, 0]
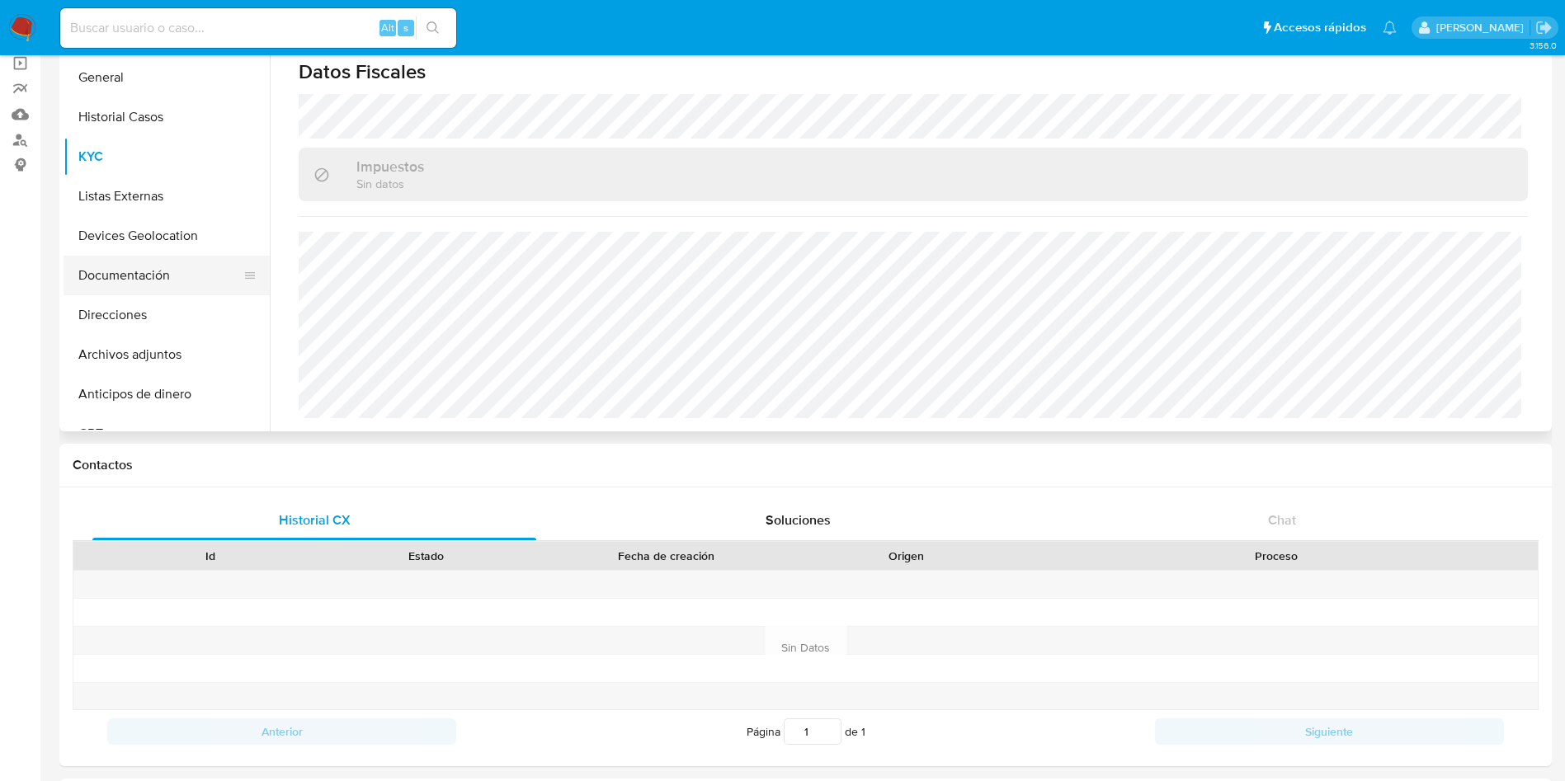
click at [144, 276] on button "Documentación" at bounding box center [160, 276] width 193 height 40
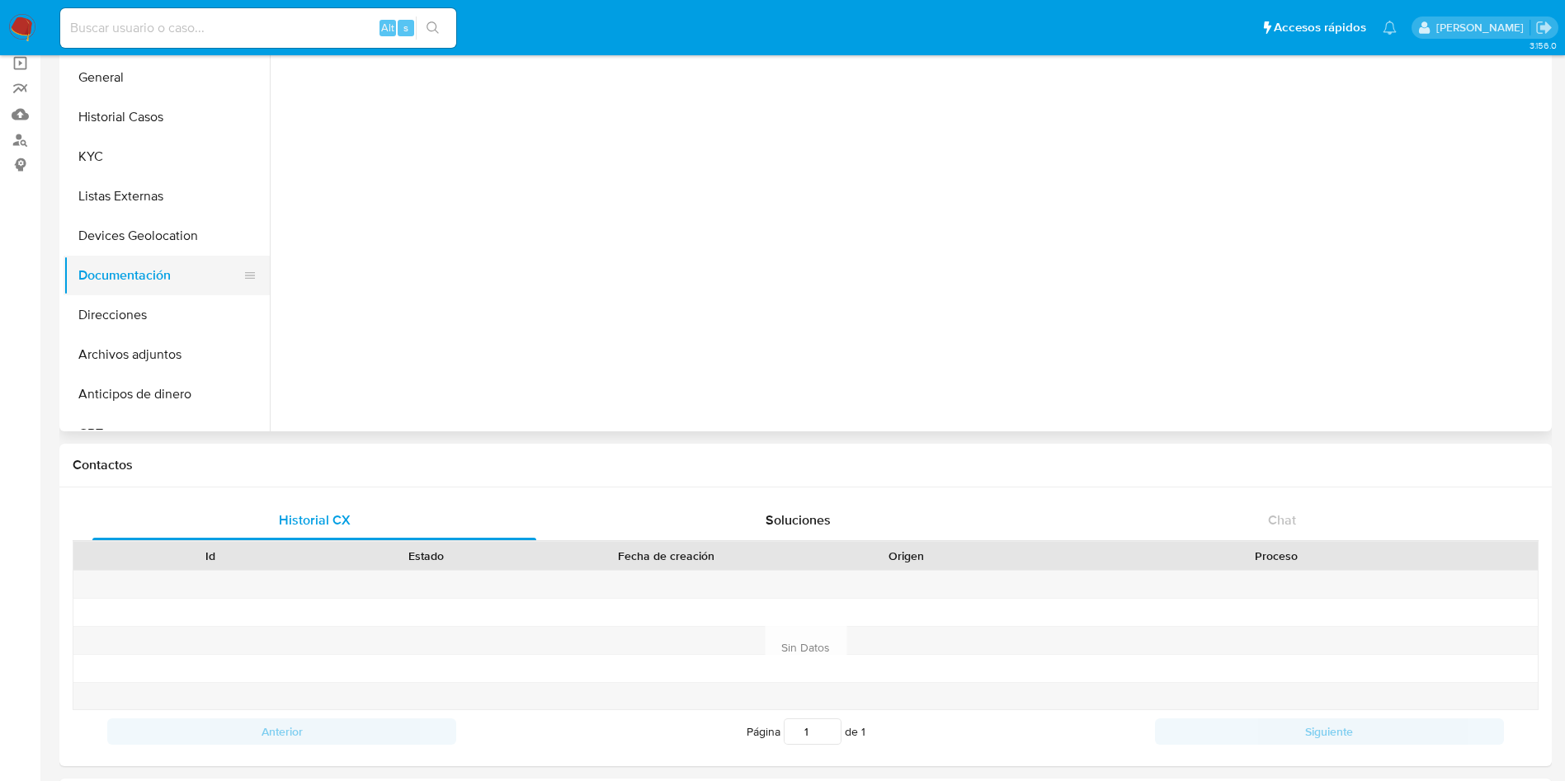
scroll to position [0, 0]
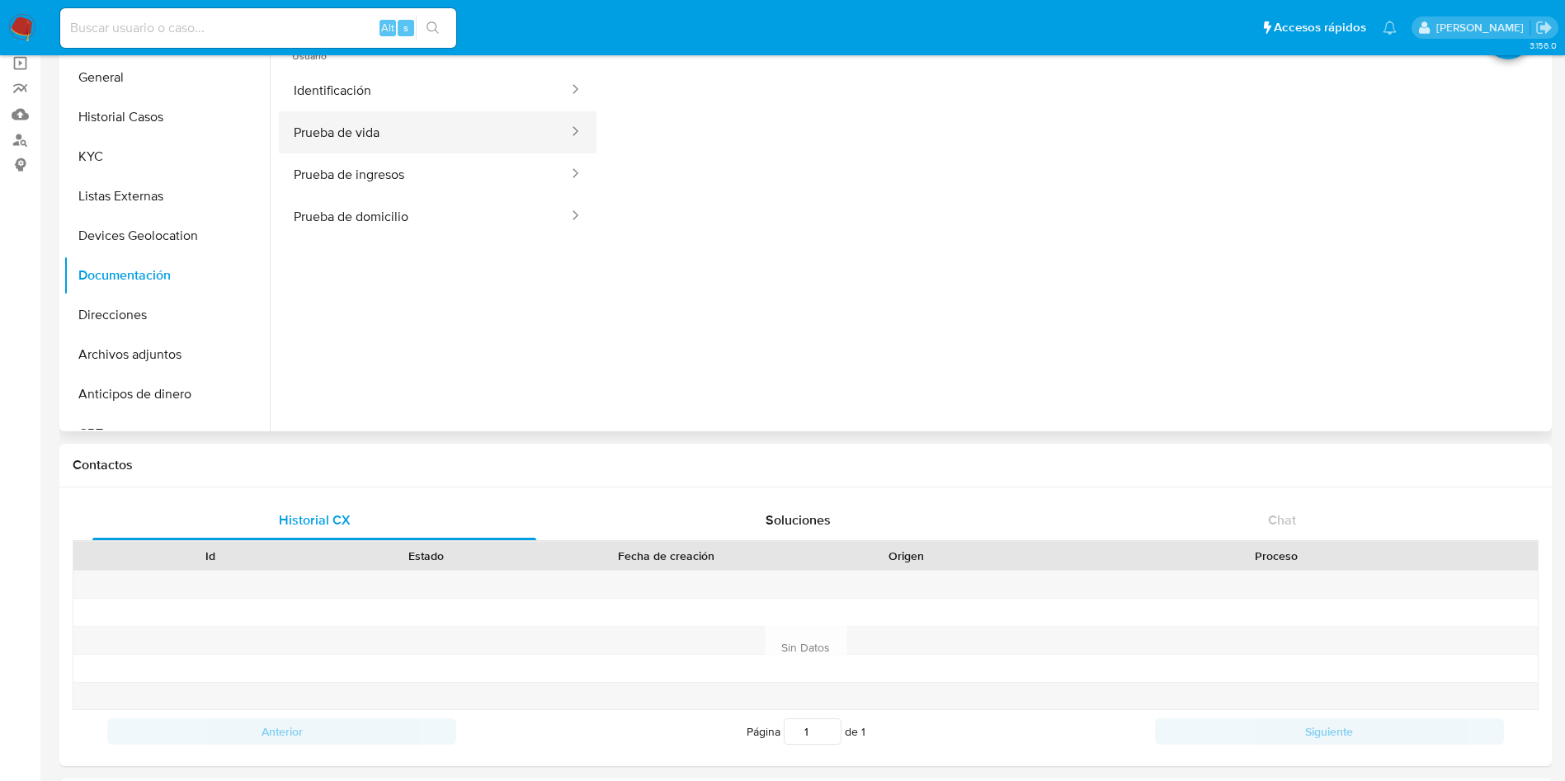
click at [394, 138] on button "Prueba de vida" at bounding box center [424, 132] width 291 height 42
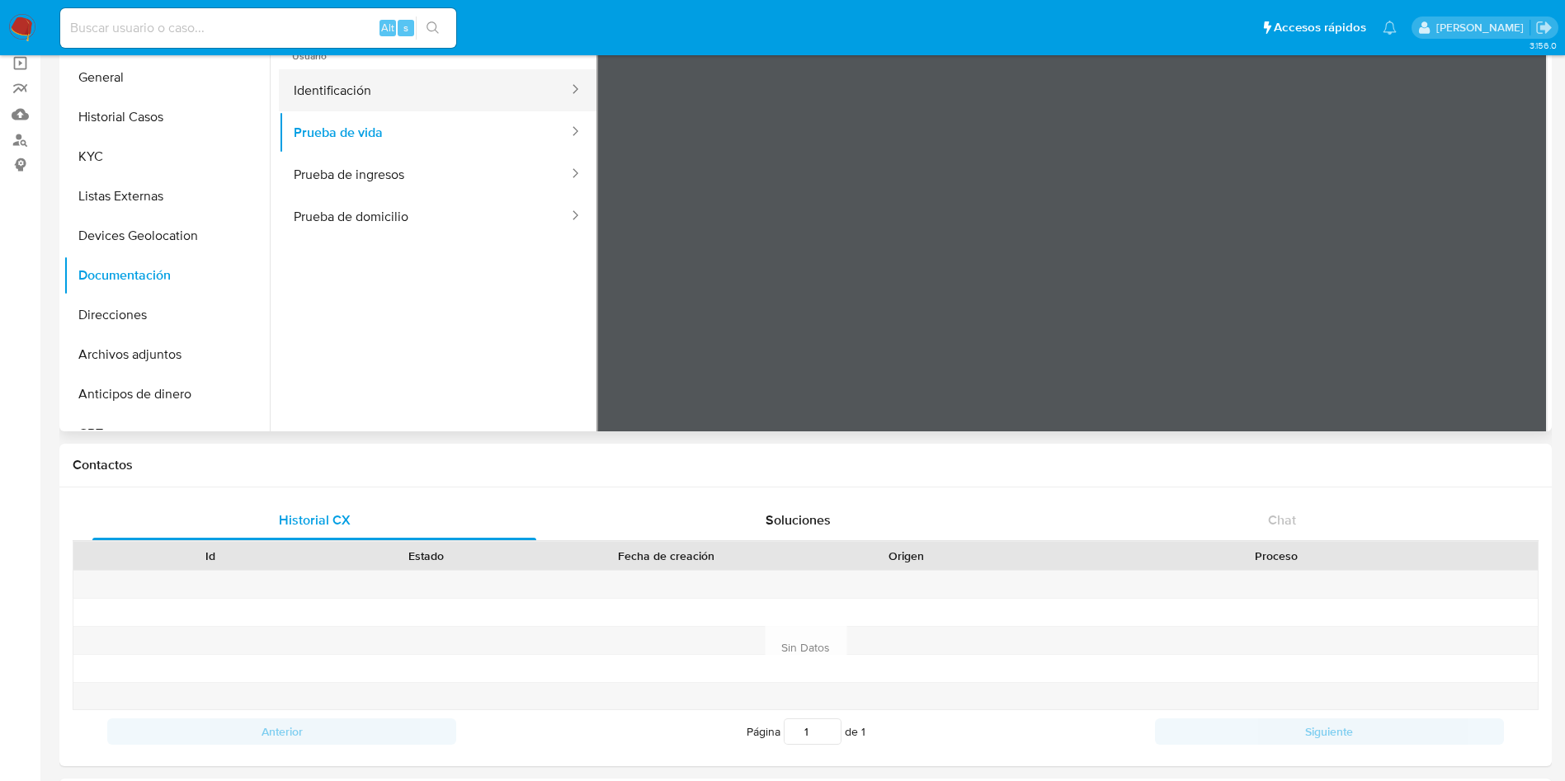
click at [323, 86] on button "Identificación" at bounding box center [424, 90] width 291 height 42
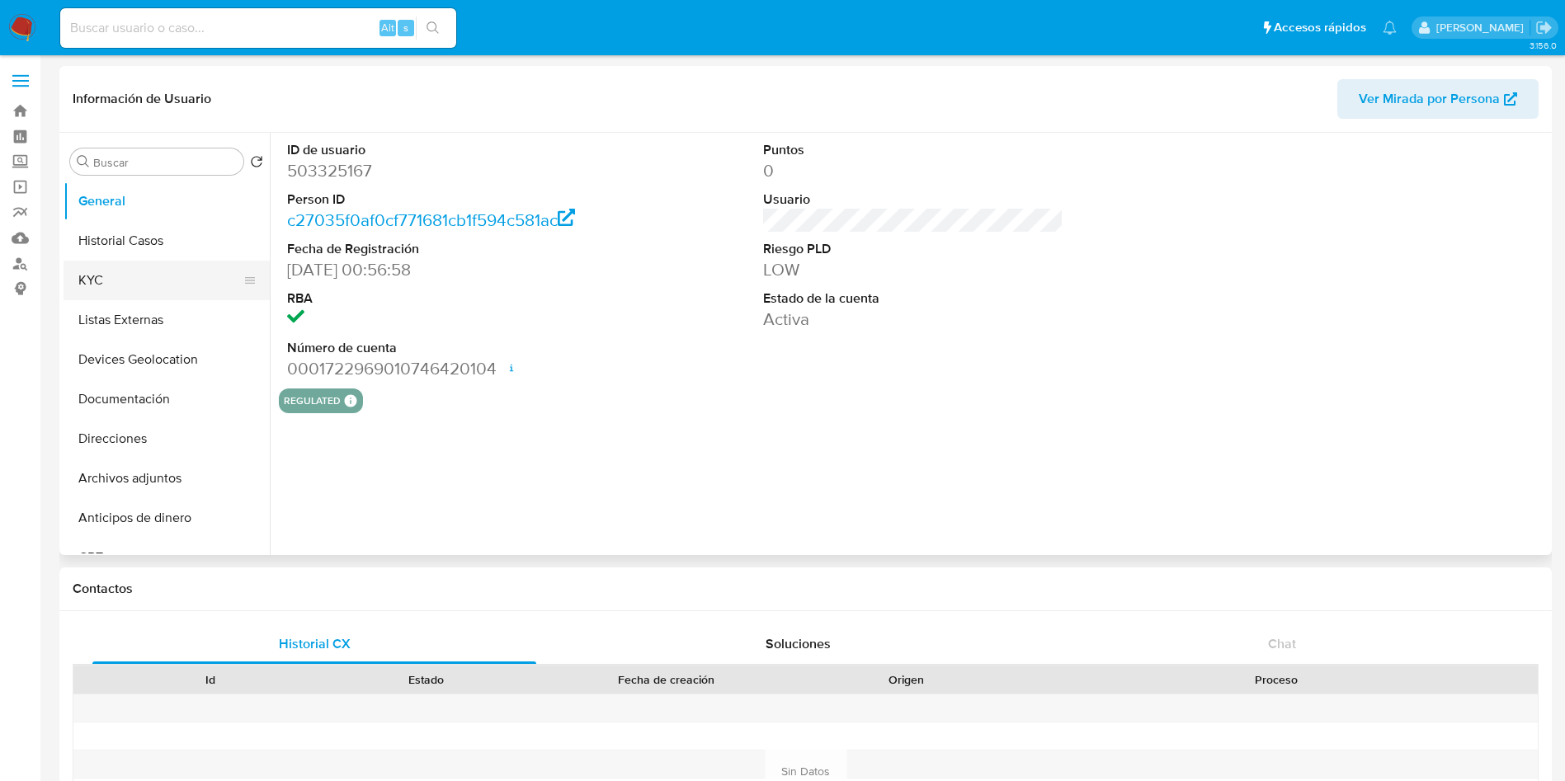
select select "10"
click at [126, 276] on button "KYC" at bounding box center [160, 281] width 193 height 40
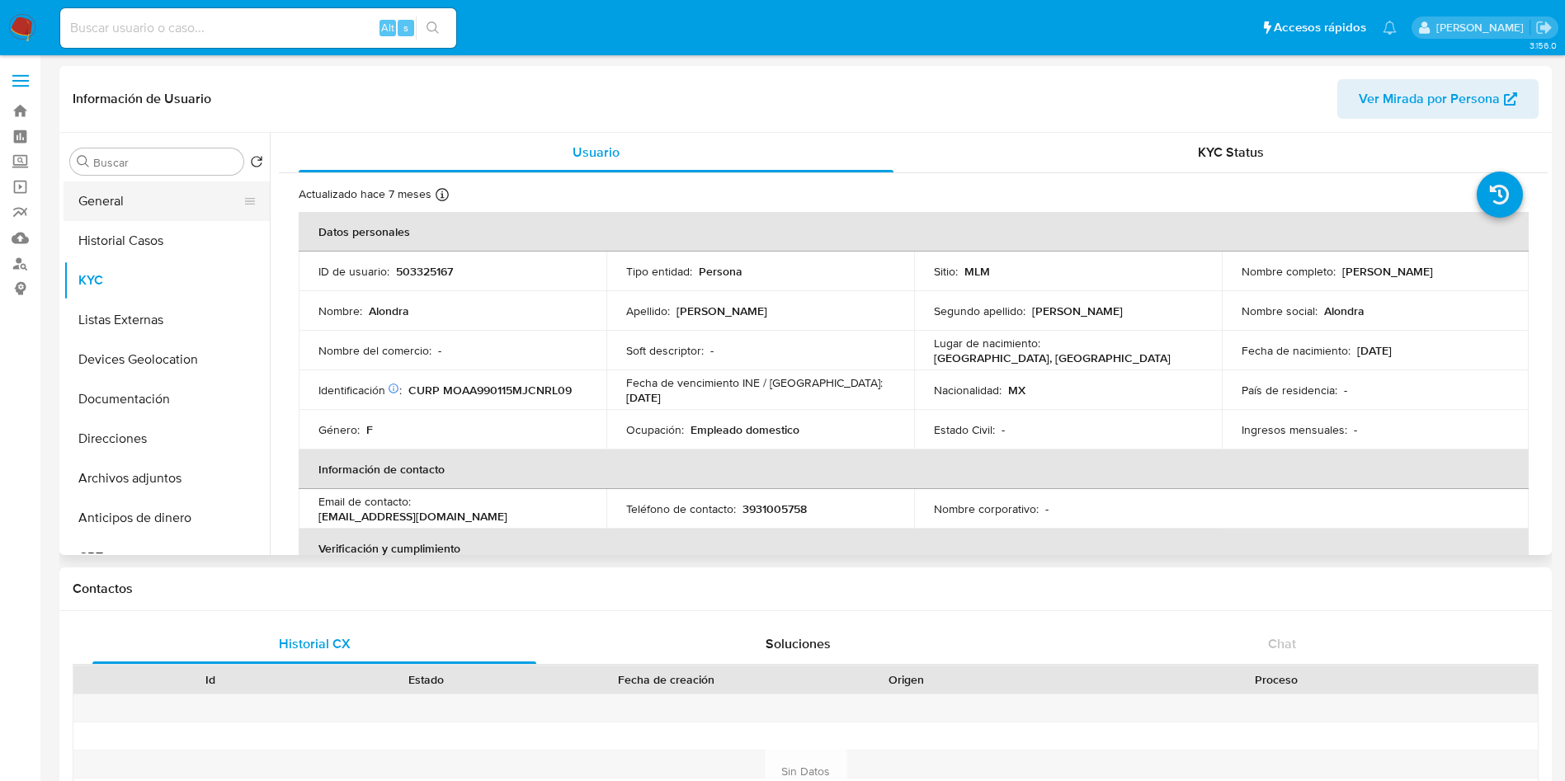
click at [149, 203] on button "General" at bounding box center [160, 202] width 193 height 40
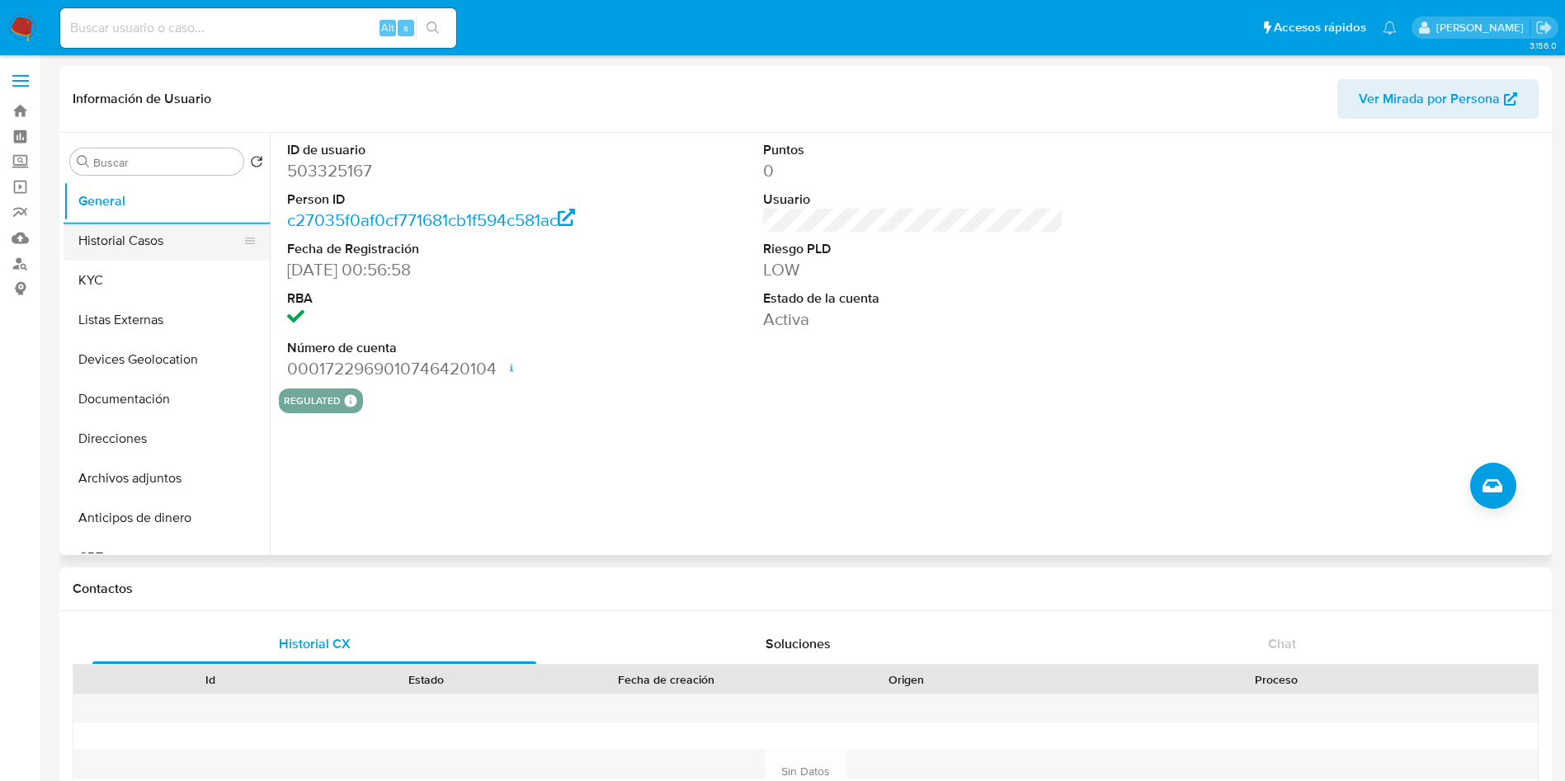
click at [148, 232] on button "Historial Casos" at bounding box center [160, 241] width 193 height 40
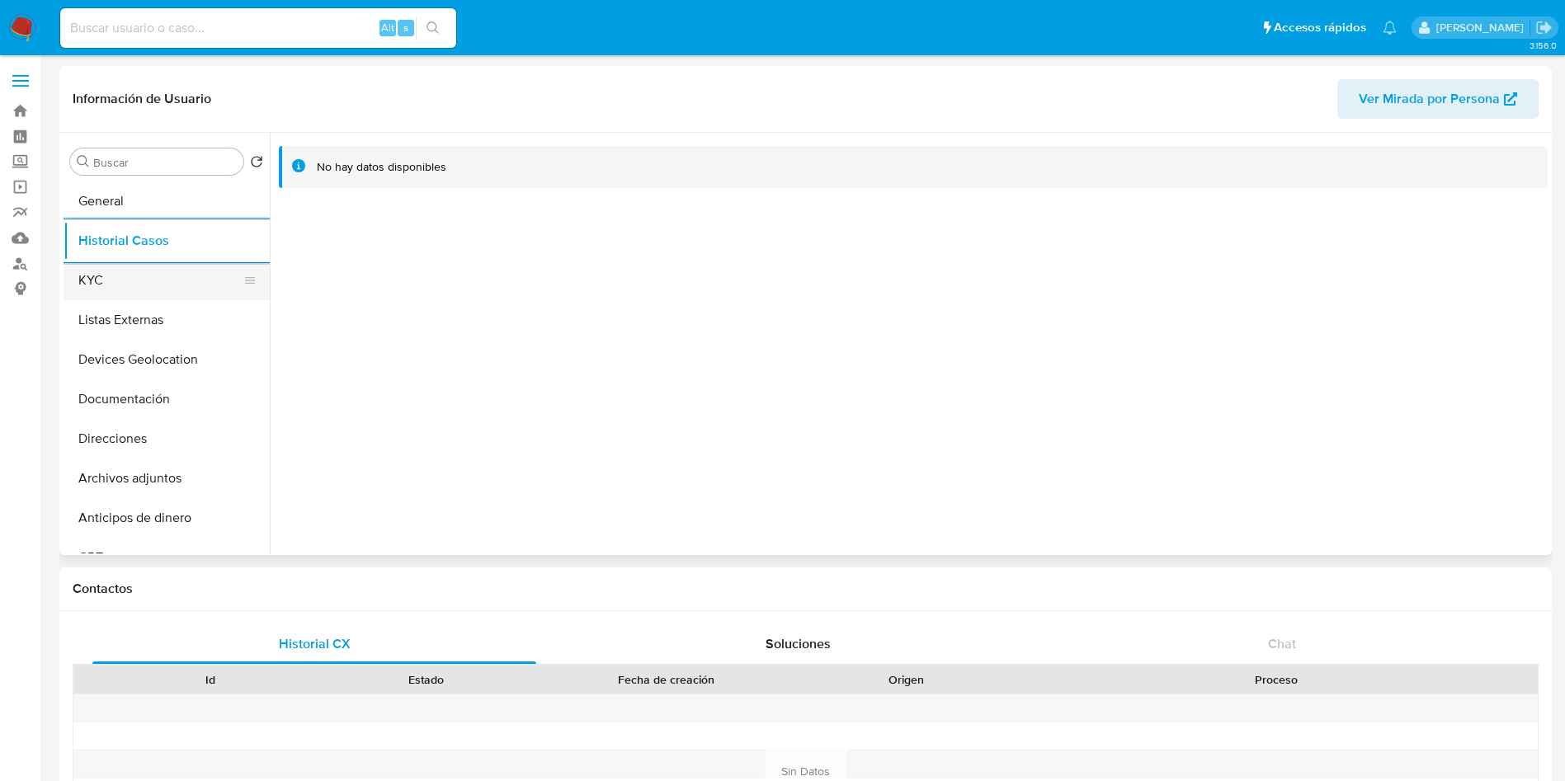
click at [158, 270] on button "KYC" at bounding box center [160, 281] width 193 height 40
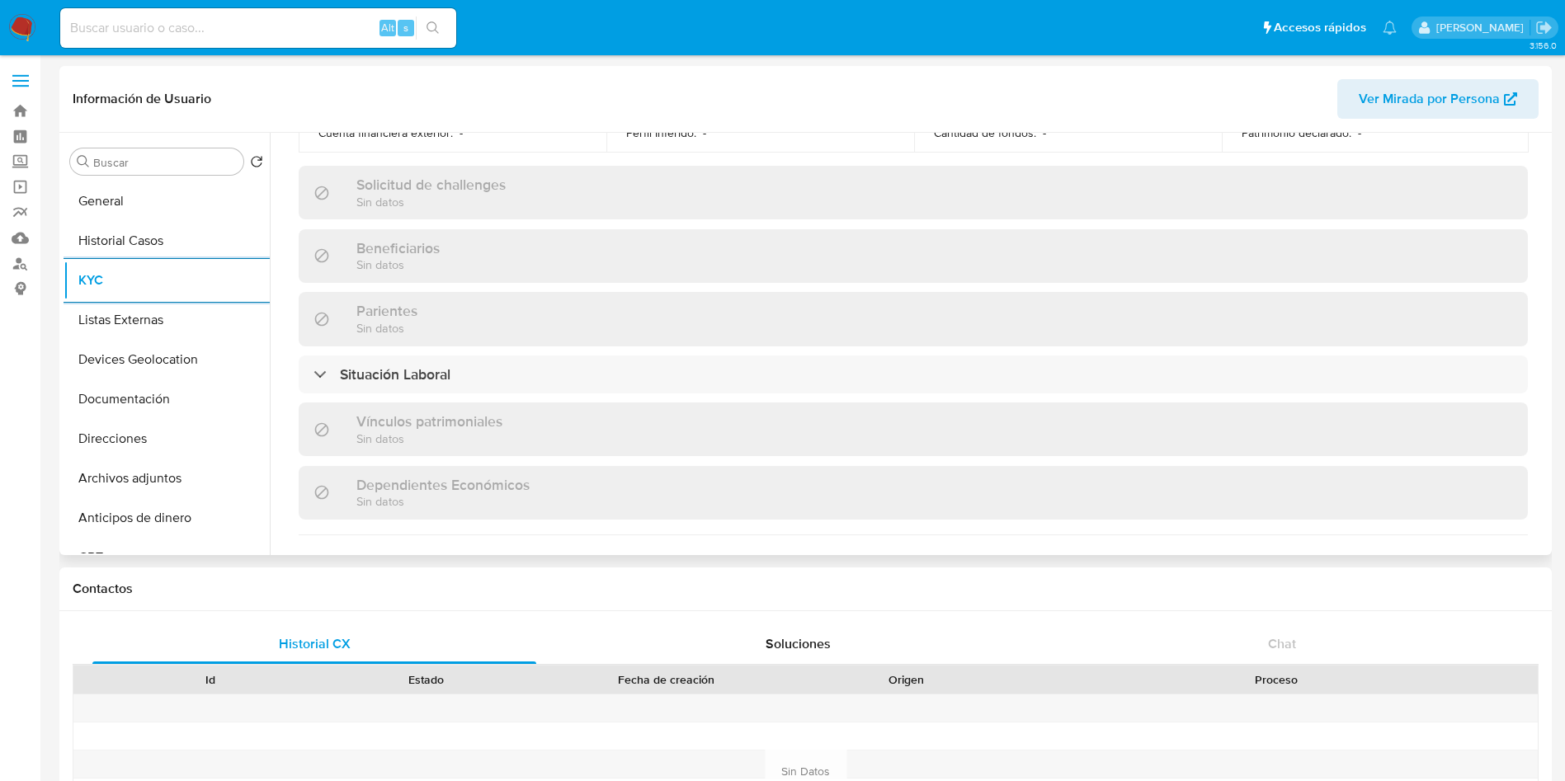
scroll to position [777, 0]
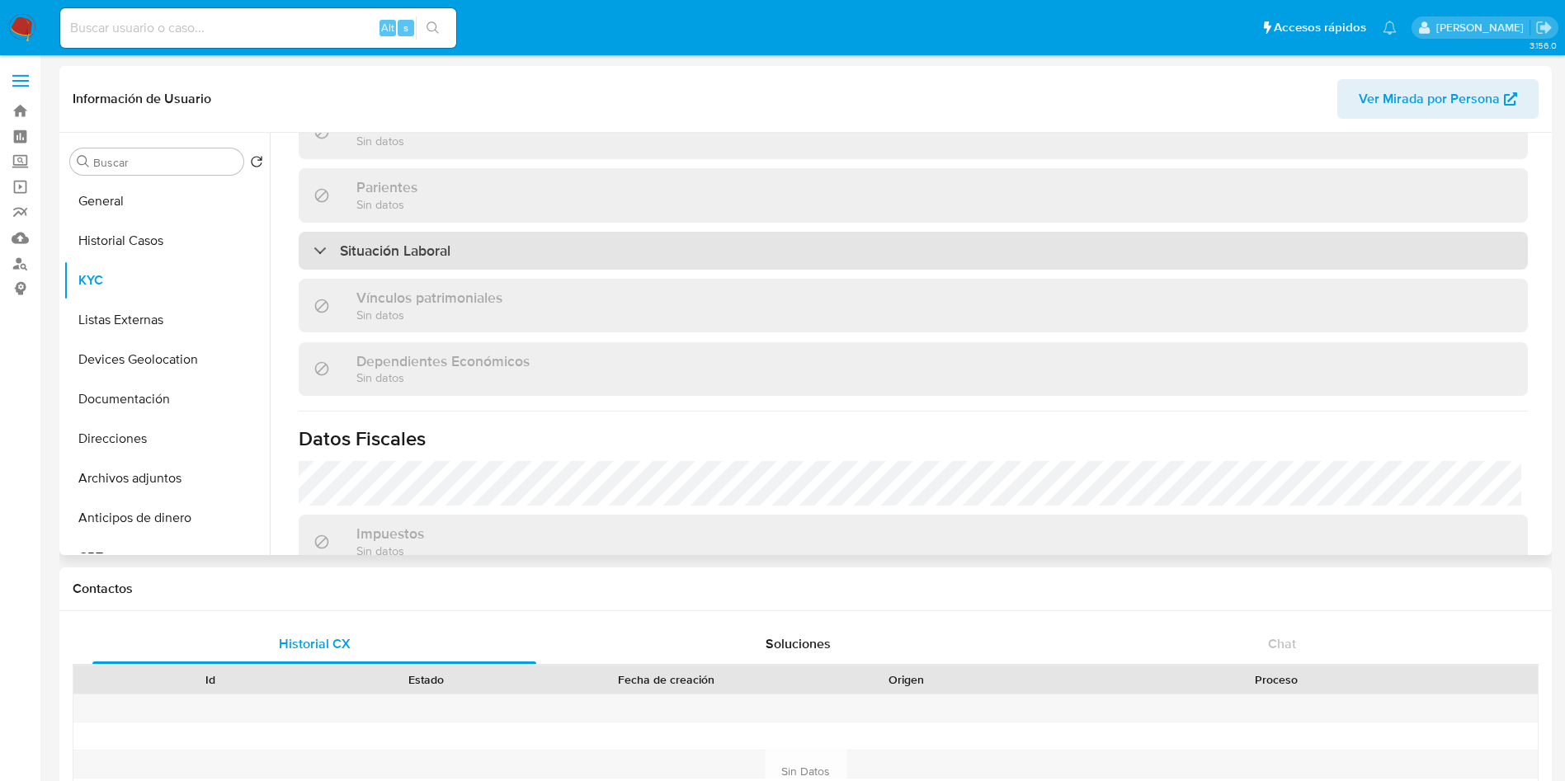
click at [981, 239] on div "Situación Laboral" at bounding box center [913, 251] width 1229 height 38
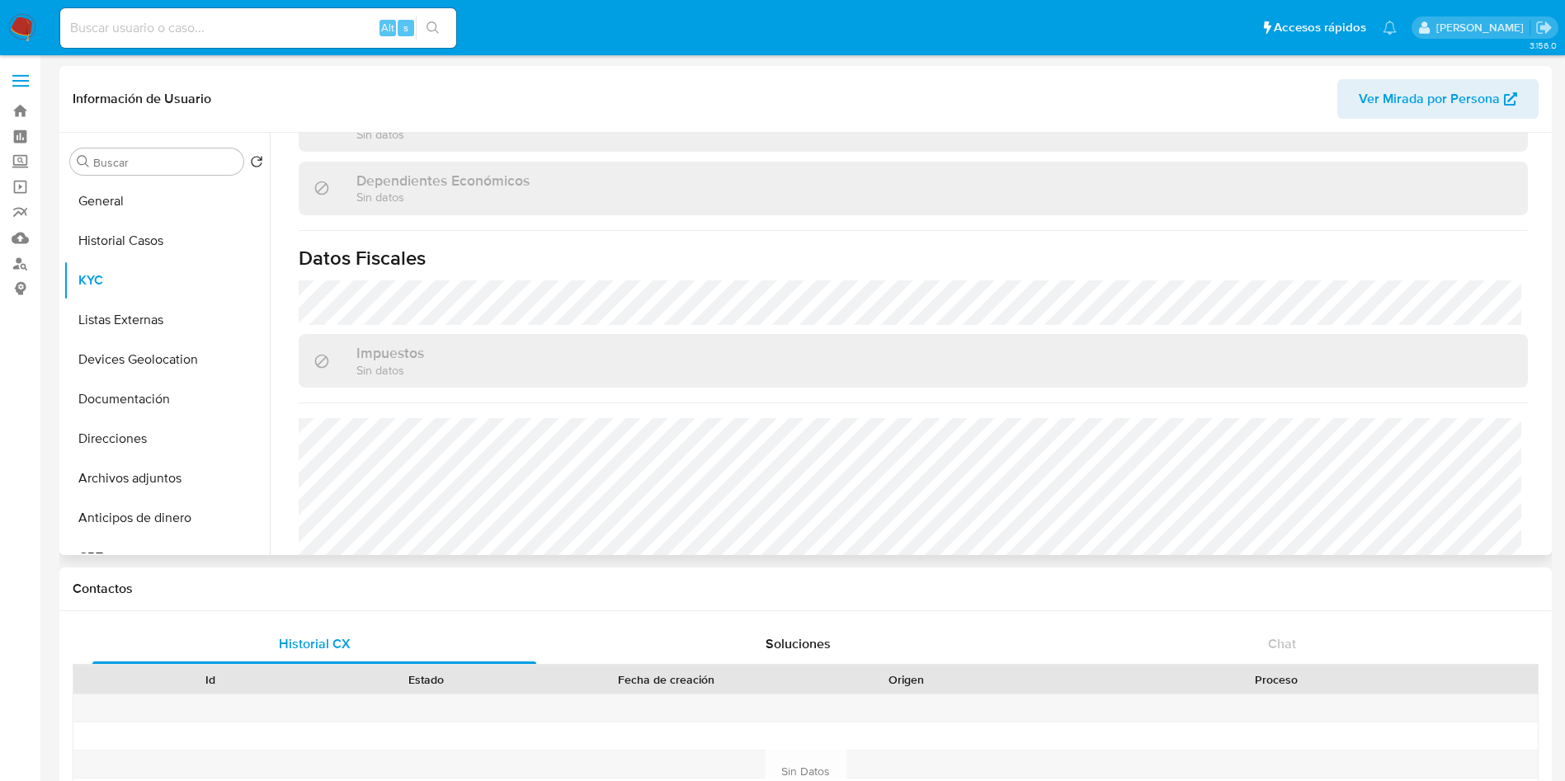
scroll to position [1253, 0]
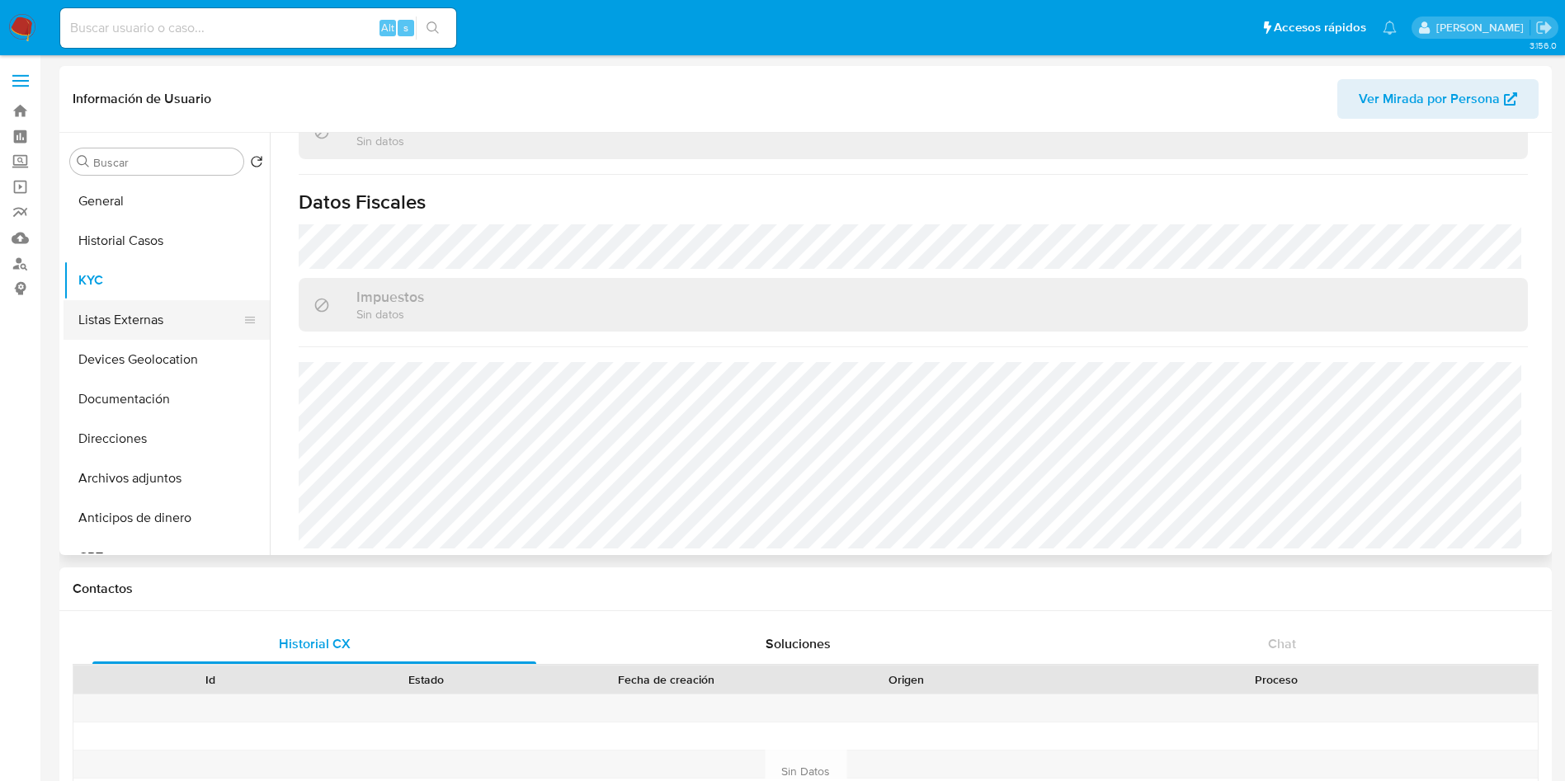
click at [124, 319] on button "Listas Externas" at bounding box center [160, 320] width 193 height 40
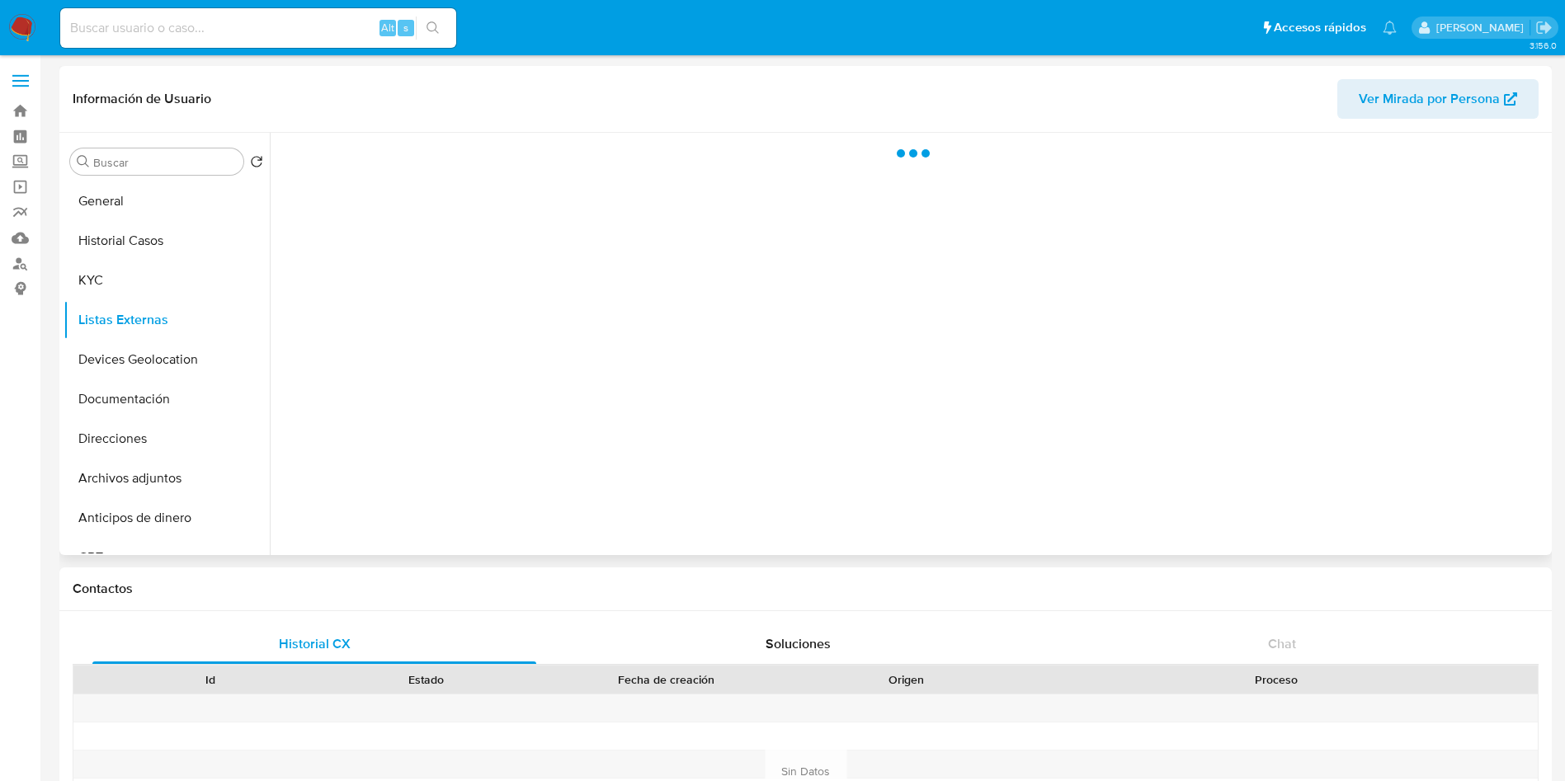
scroll to position [0, 0]
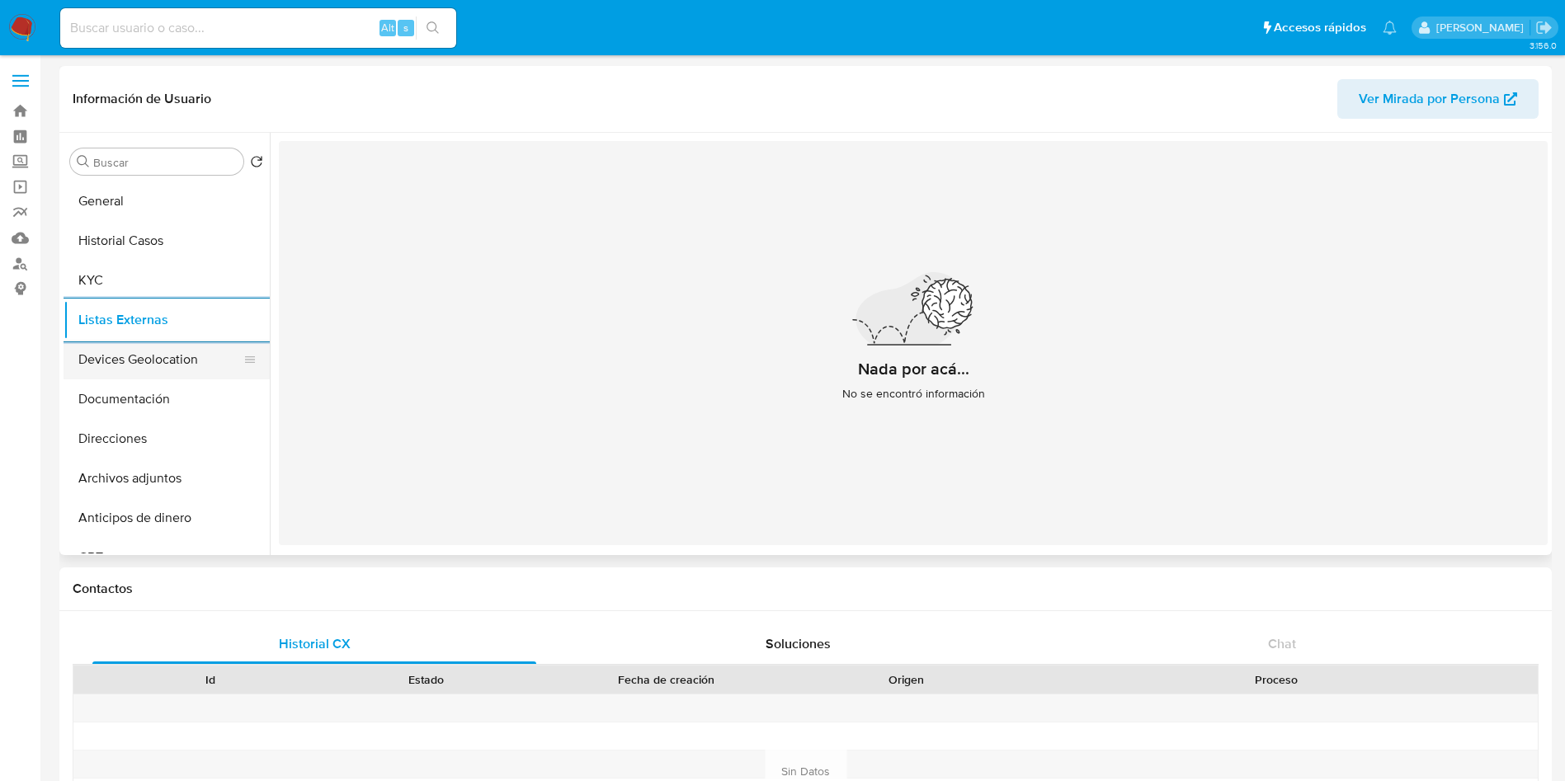
click at [147, 347] on button "Devices Geolocation" at bounding box center [160, 360] width 193 height 40
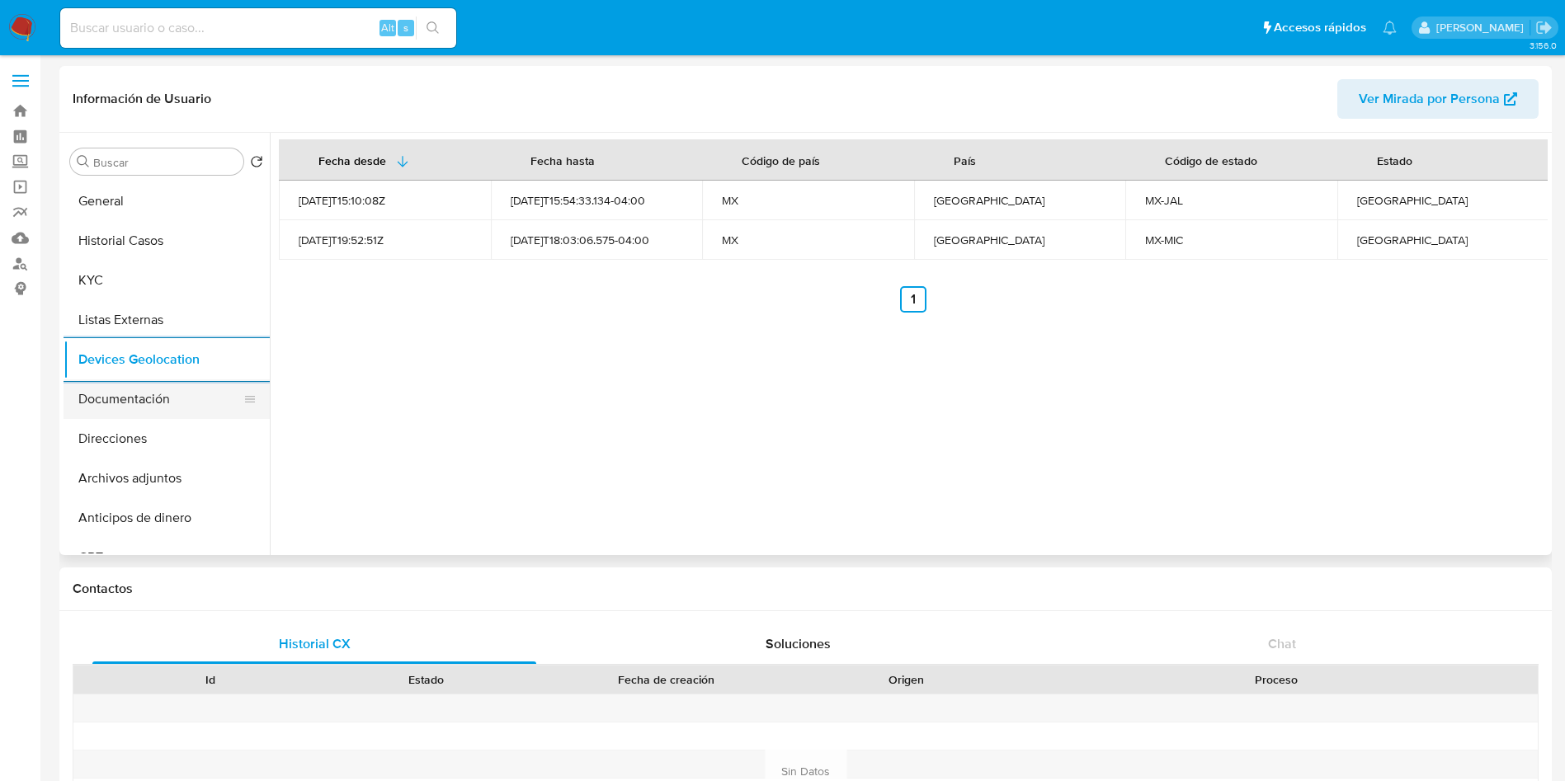
click at [150, 391] on button "Documentación" at bounding box center [160, 400] width 193 height 40
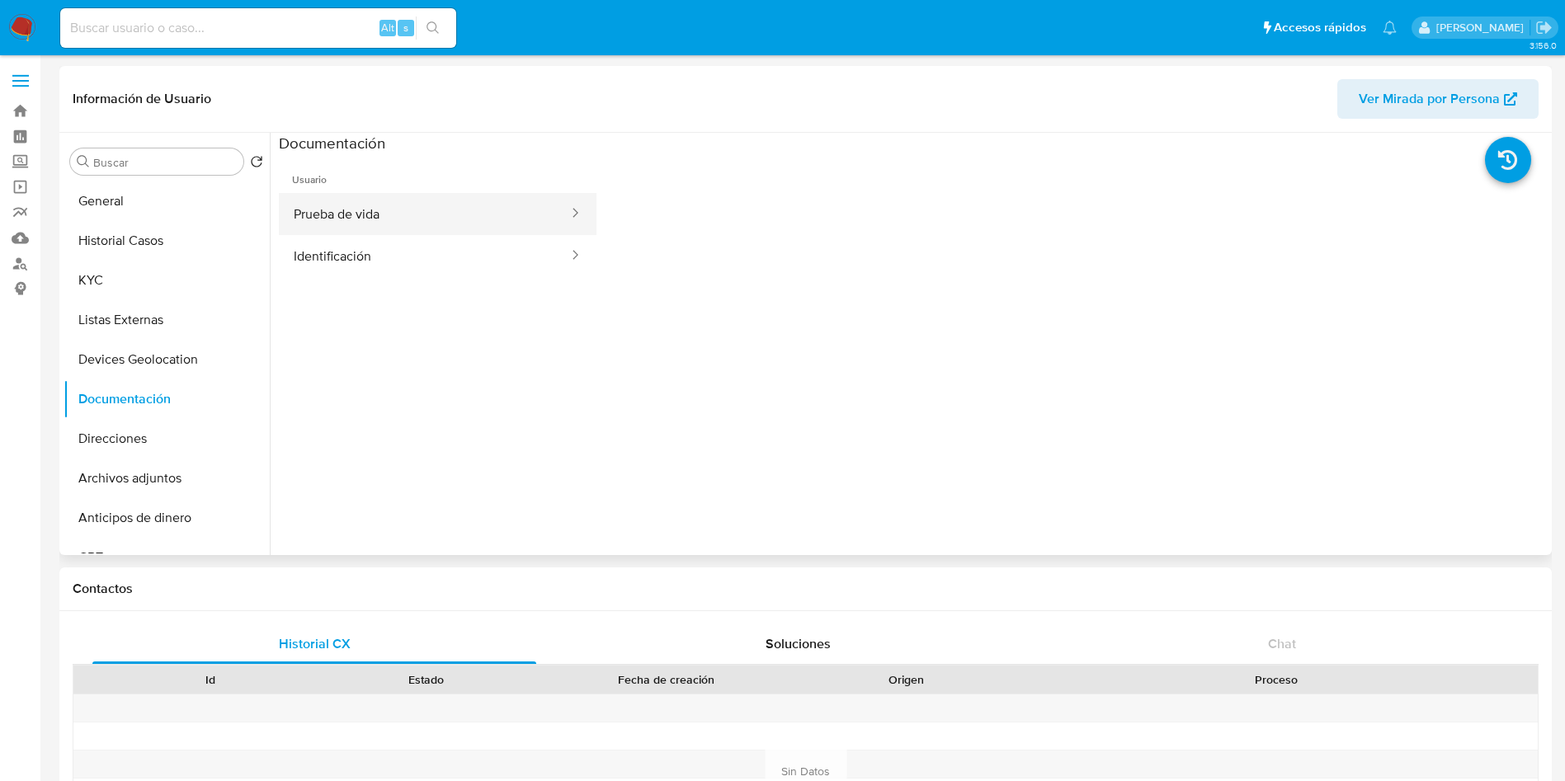
click at [380, 217] on button "Prueba de vida" at bounding box center [424, 214] width 291 height 42
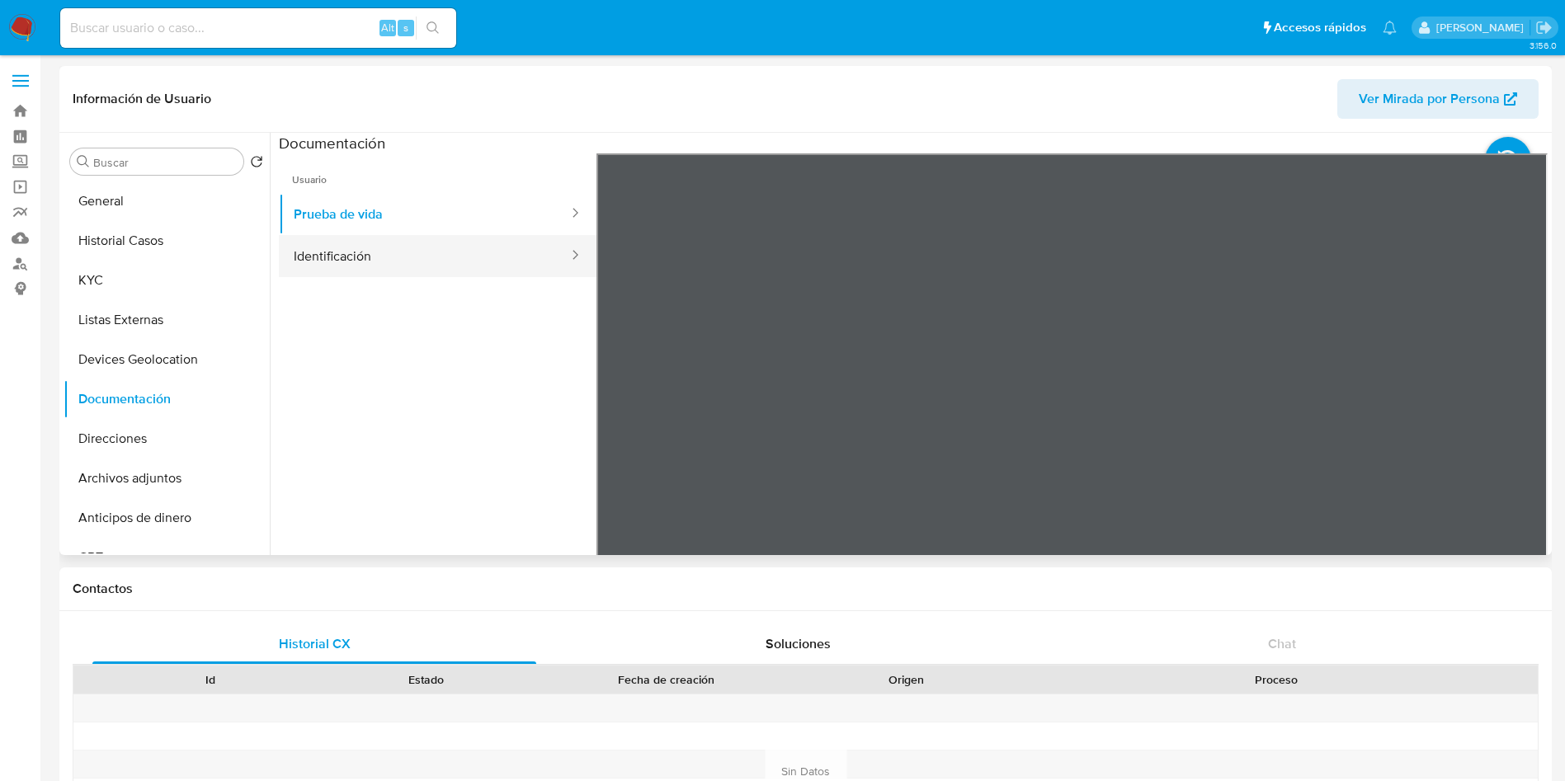
click at [427, 262] on button "Identificación" at bounding box center [424, 256] width 291 height 42
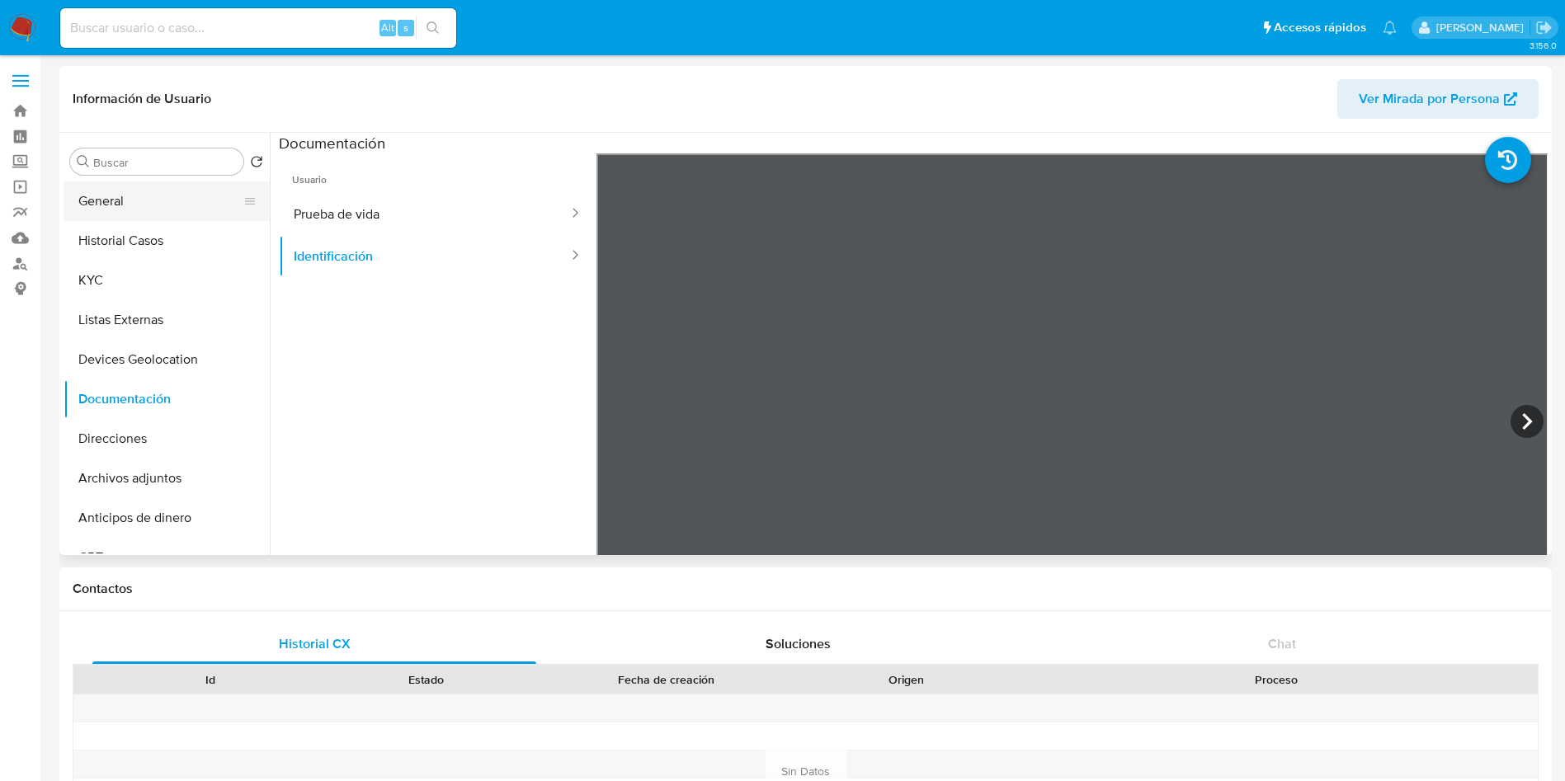
click at [184, 206] on button "General" at bounding box center [160, 202] width 193 height 40
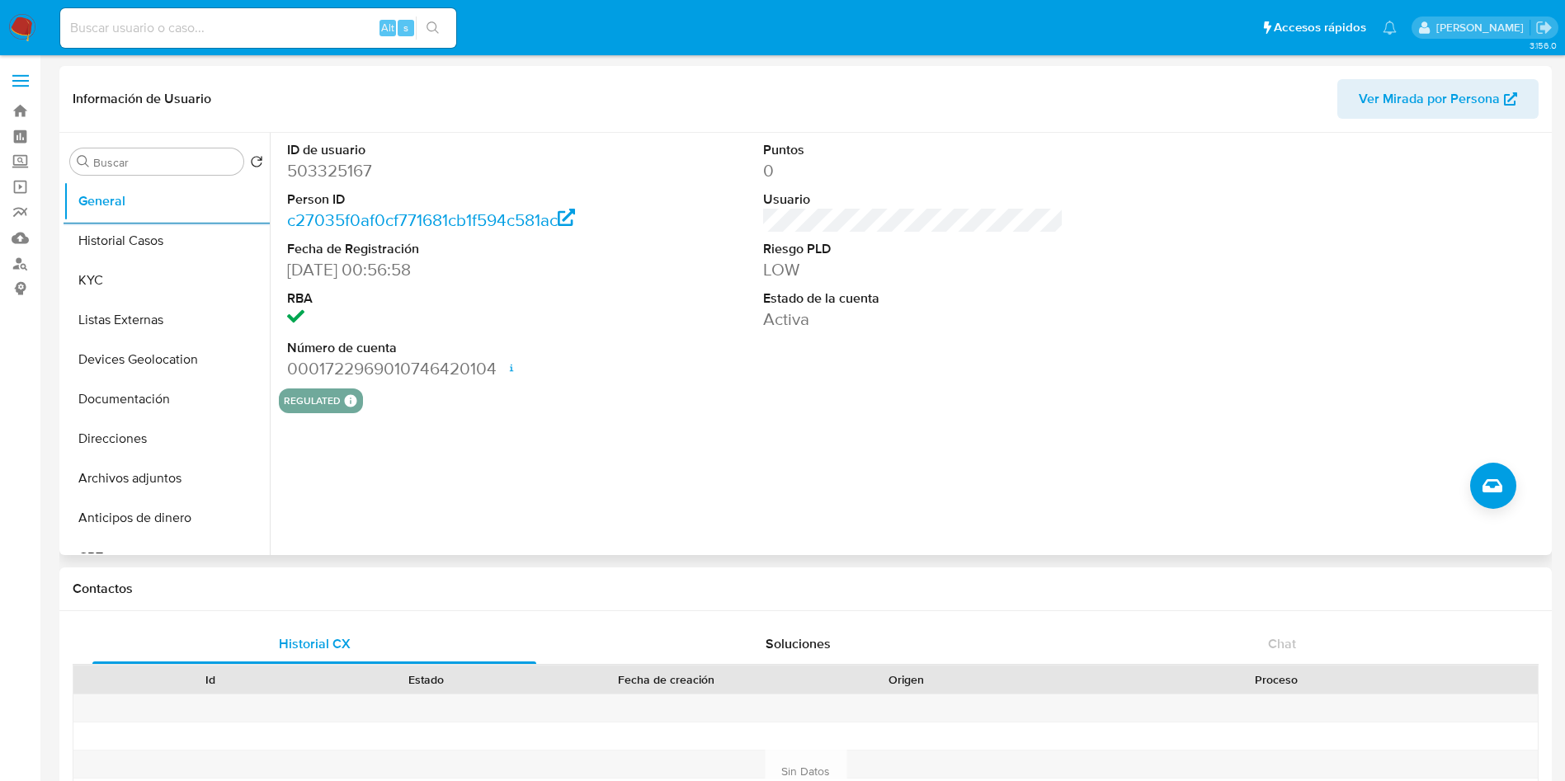
click at [344, 157] on dl "ID de usuario 503325167 Person ID c27035f0af0cf771681cb1f594c581ac Fecha de Reg…" at bounding box center [437, 260] width 301 height 239
drag, startPoint x: 344, startPoint y: 156, endPoint x: 352, endPoint y: 154, distance: 8.4
click at [346, 155] on dt "ID de usuario" at bounding box center [437, 150] width 301 height 18
copy dt "usuario"
click at [323, 176] on dd "503325167" at bounding box center [437, 170] width 301 height 23
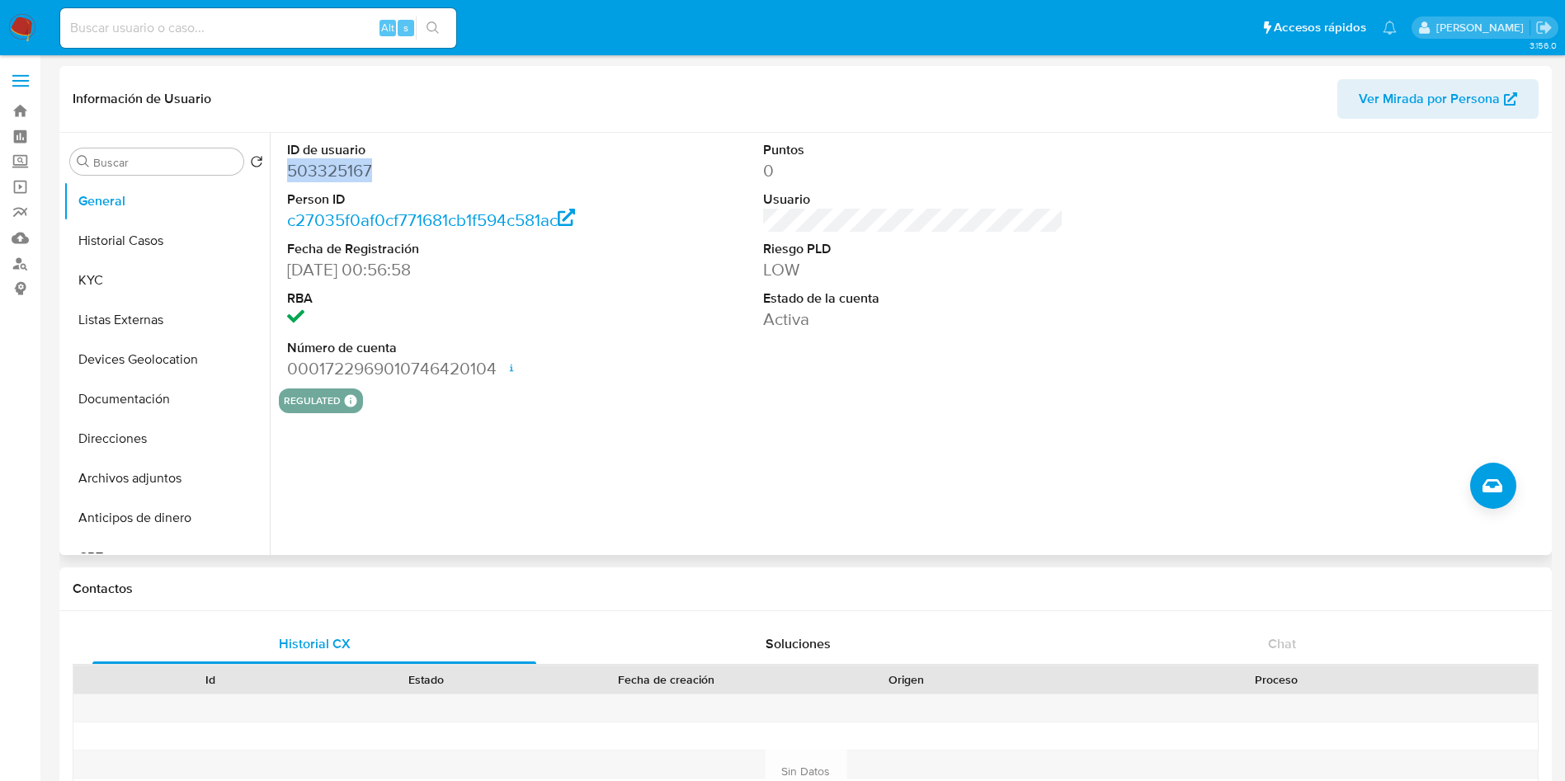
click at [323, 176] on dd "503325167" at bounding box center [437, 170] width 301 height 23
copy dd "503325167"
click at [92, 291] on button "KYC" at bounding box center [160, 281] width 193 height 40
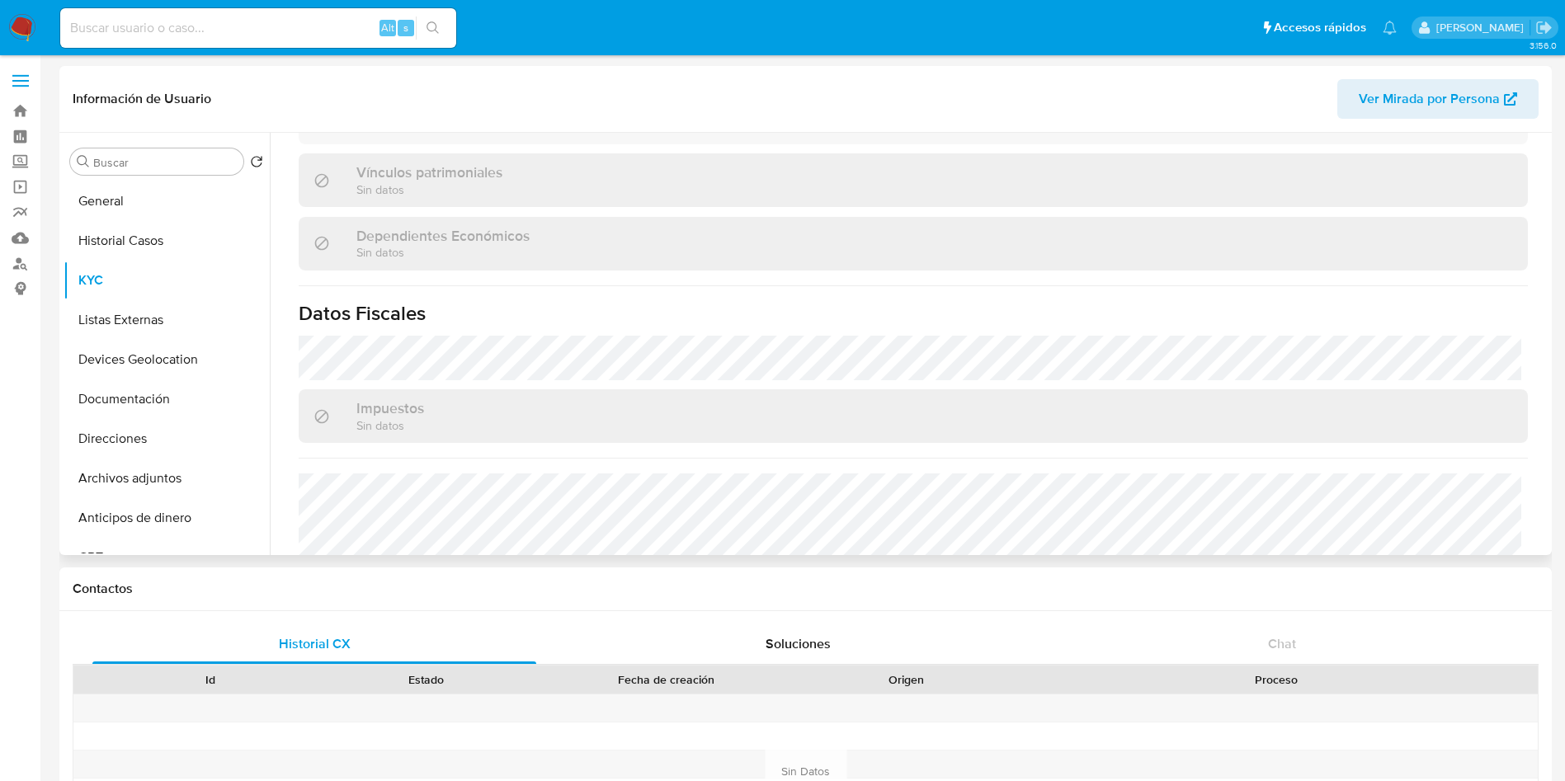
scroll to position [1021, 0]
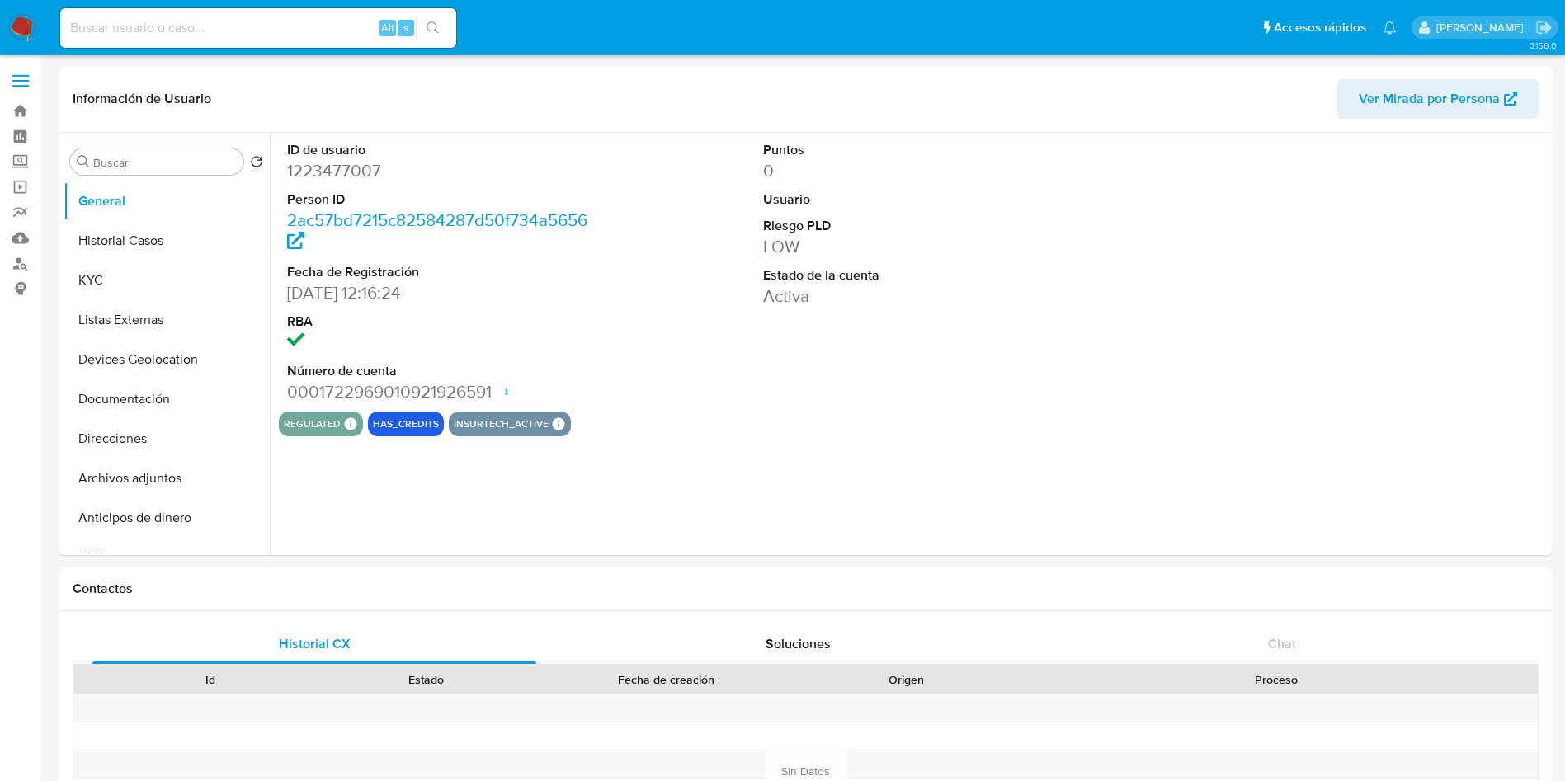
select select "10"
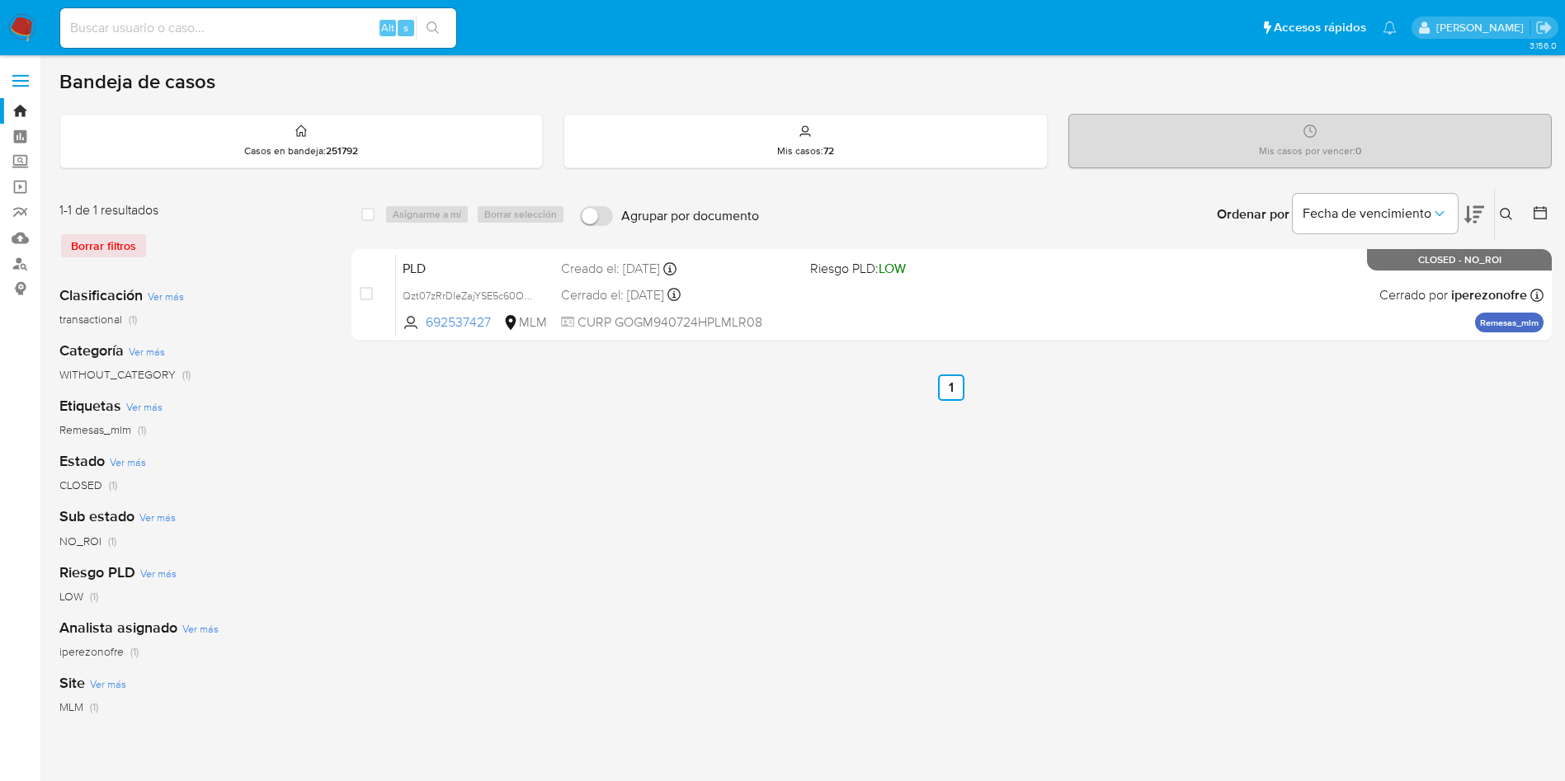
click at [1512, 208] on icon at bounding box center [1506, 214] width 13 height 13
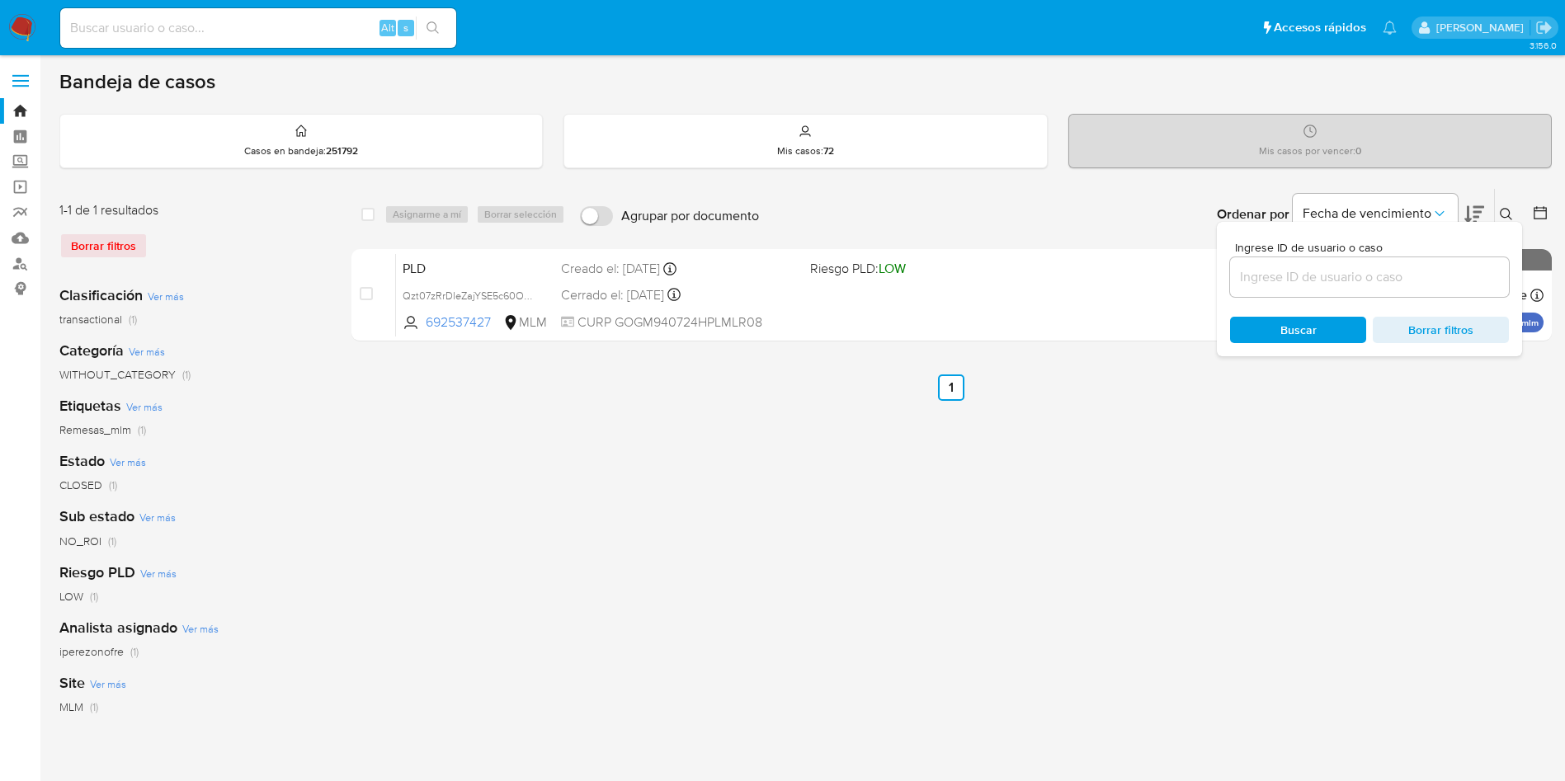
click at [1283, 256] on div "Ingrese ID de usuario o caso" at bounding box center [1369, 269] width 279 height 55
click at [1286, 285] on input at bounding box center [1369, 277] width 279 height 21
paste input "784126596"
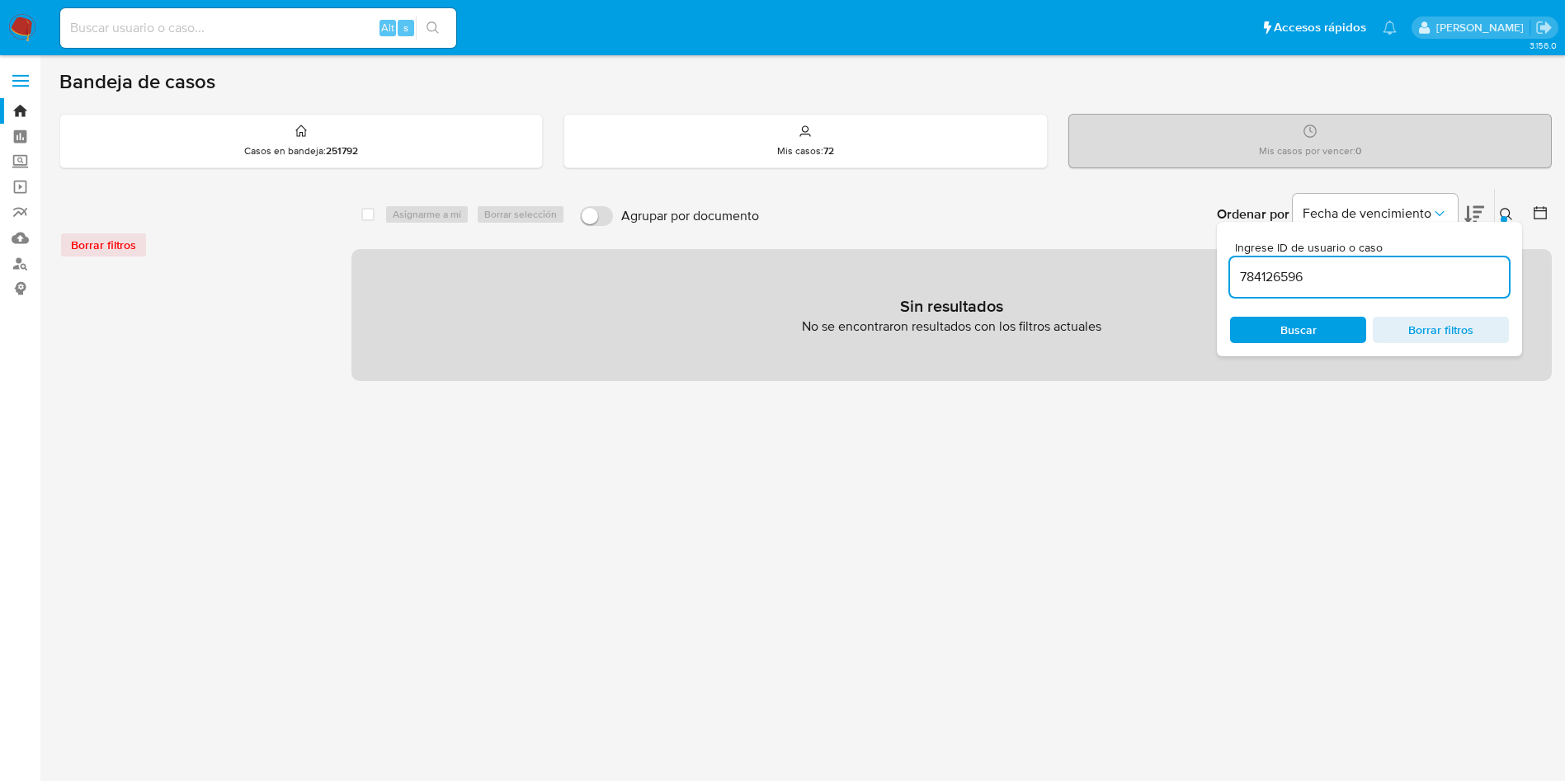
click at [1340, 276] on input "784126596" at bounding box center [1369, 277] width 279 height 21
type input "784126596"
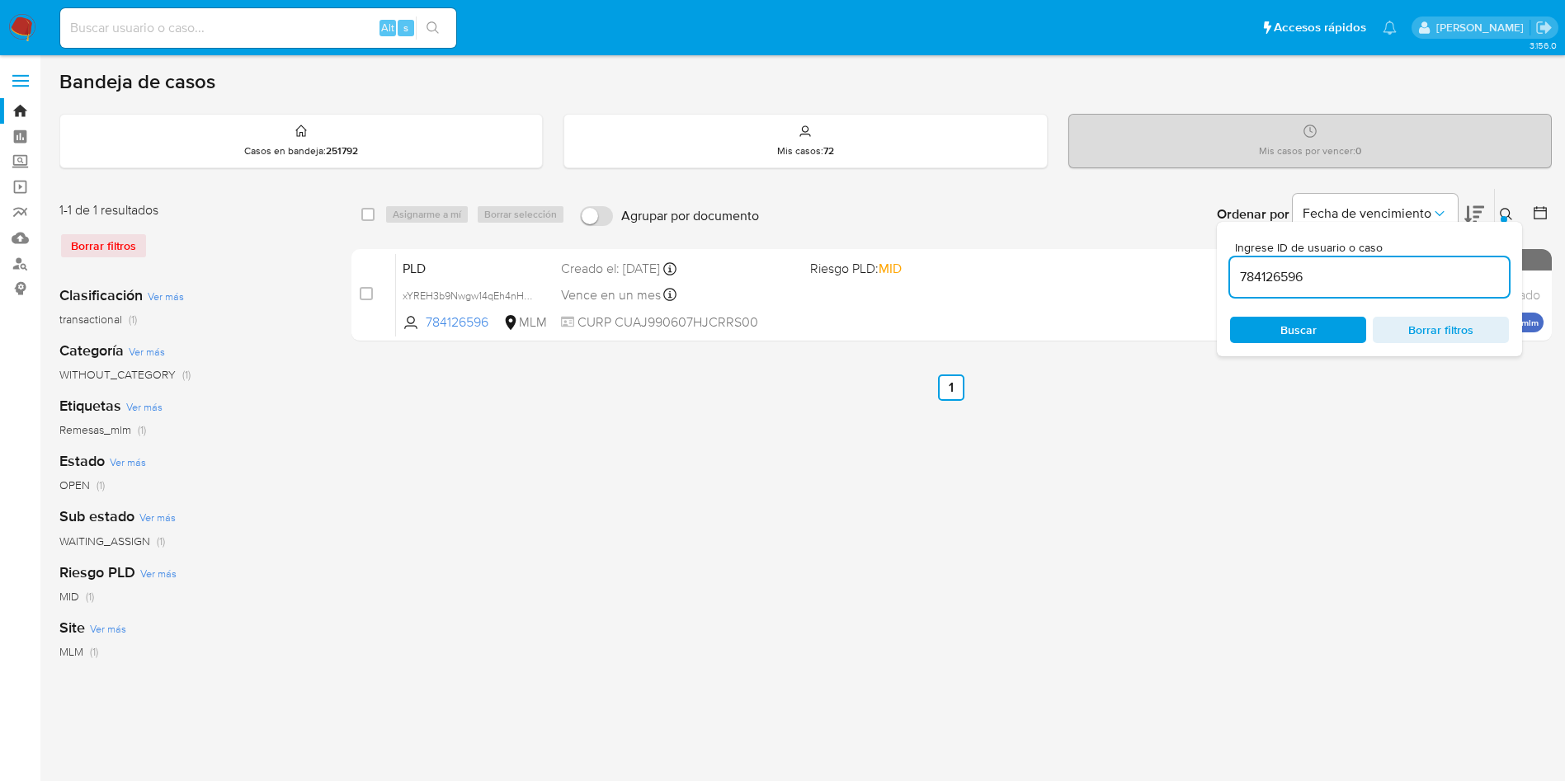
click at [706, 532] on div "select-all-cases-checkbox Asignarme a mí Borrar selección Agrupar por documento…" at bounding box center [952, 550] width 1201 height 724
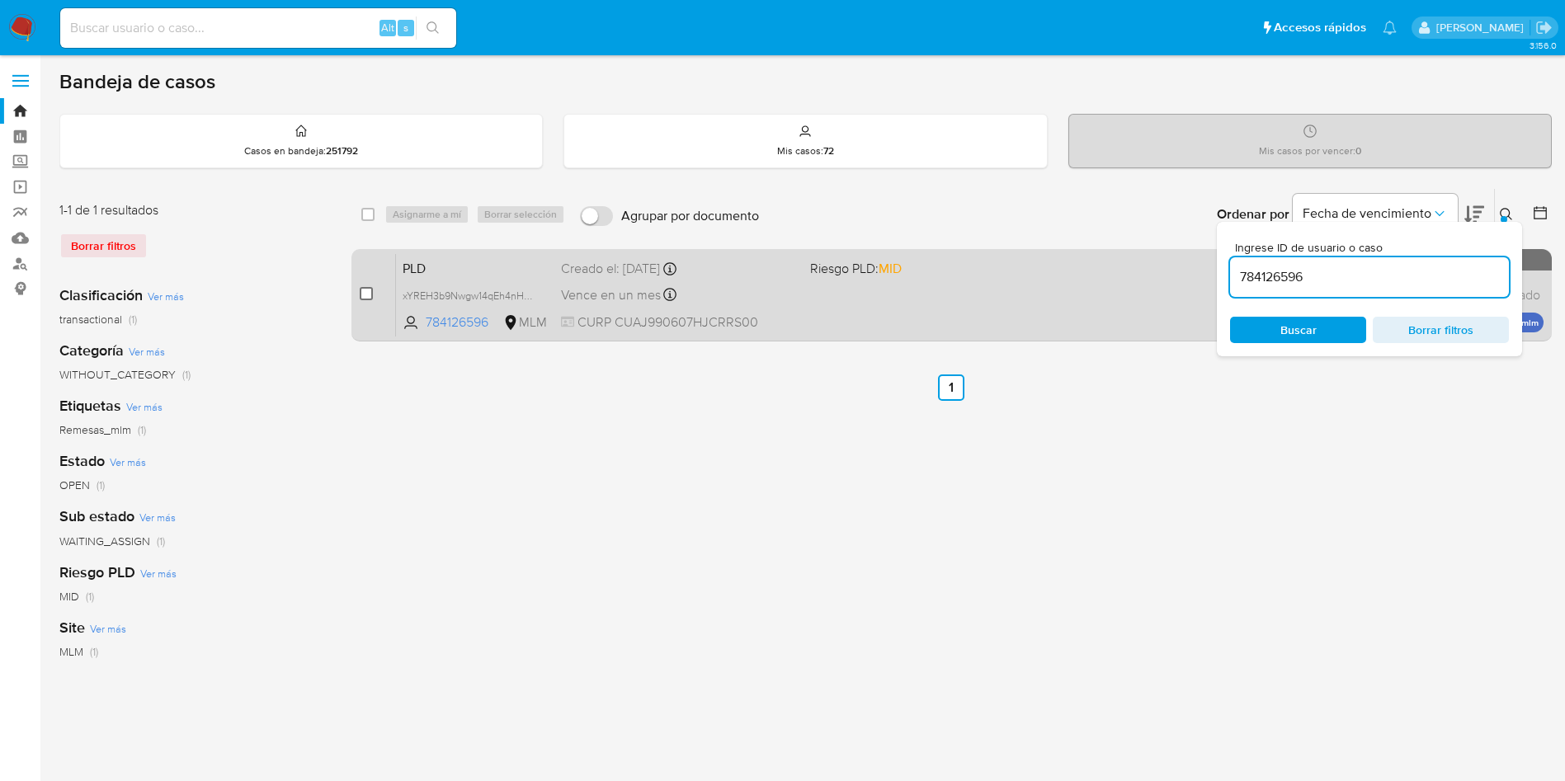
click at [370, 289] on input "checkbox" at bounding box center [366, 293] width 13 height 13
checkbox input "true"
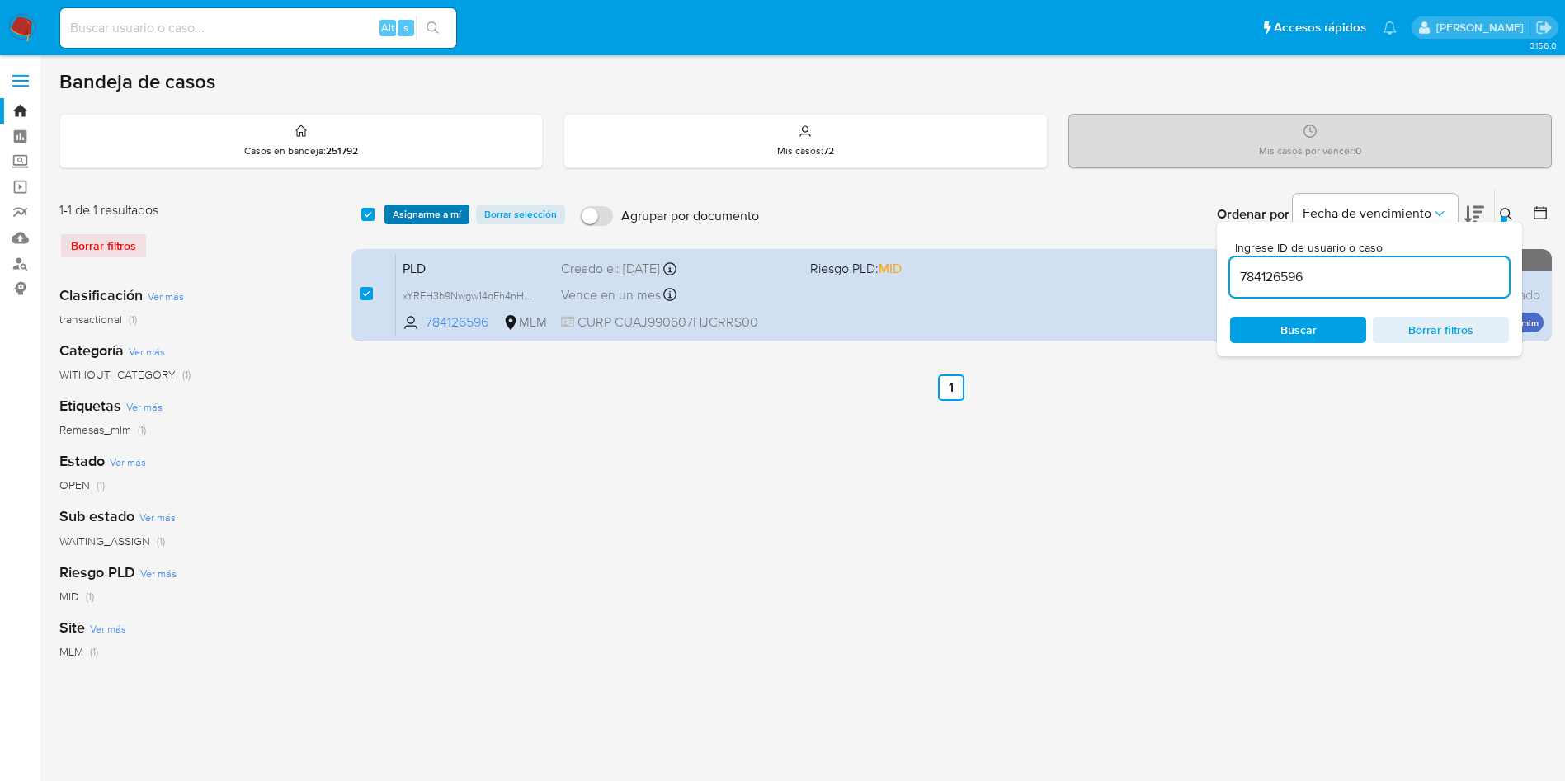
click at [437, 210] on span "Asignarme a mí" at bounding box center [427, 214] width 68 height 17
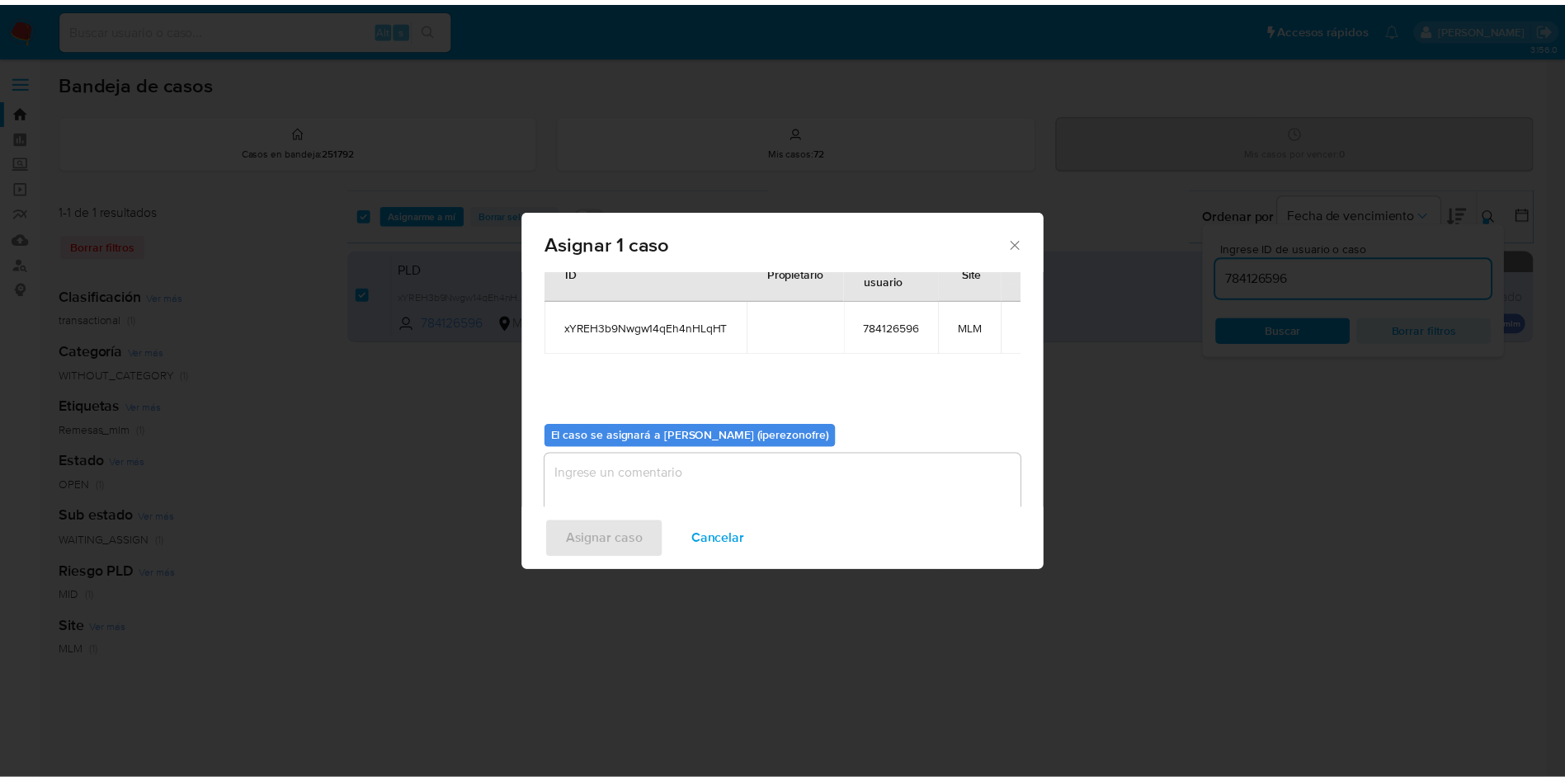
scroll to position [86, 0]
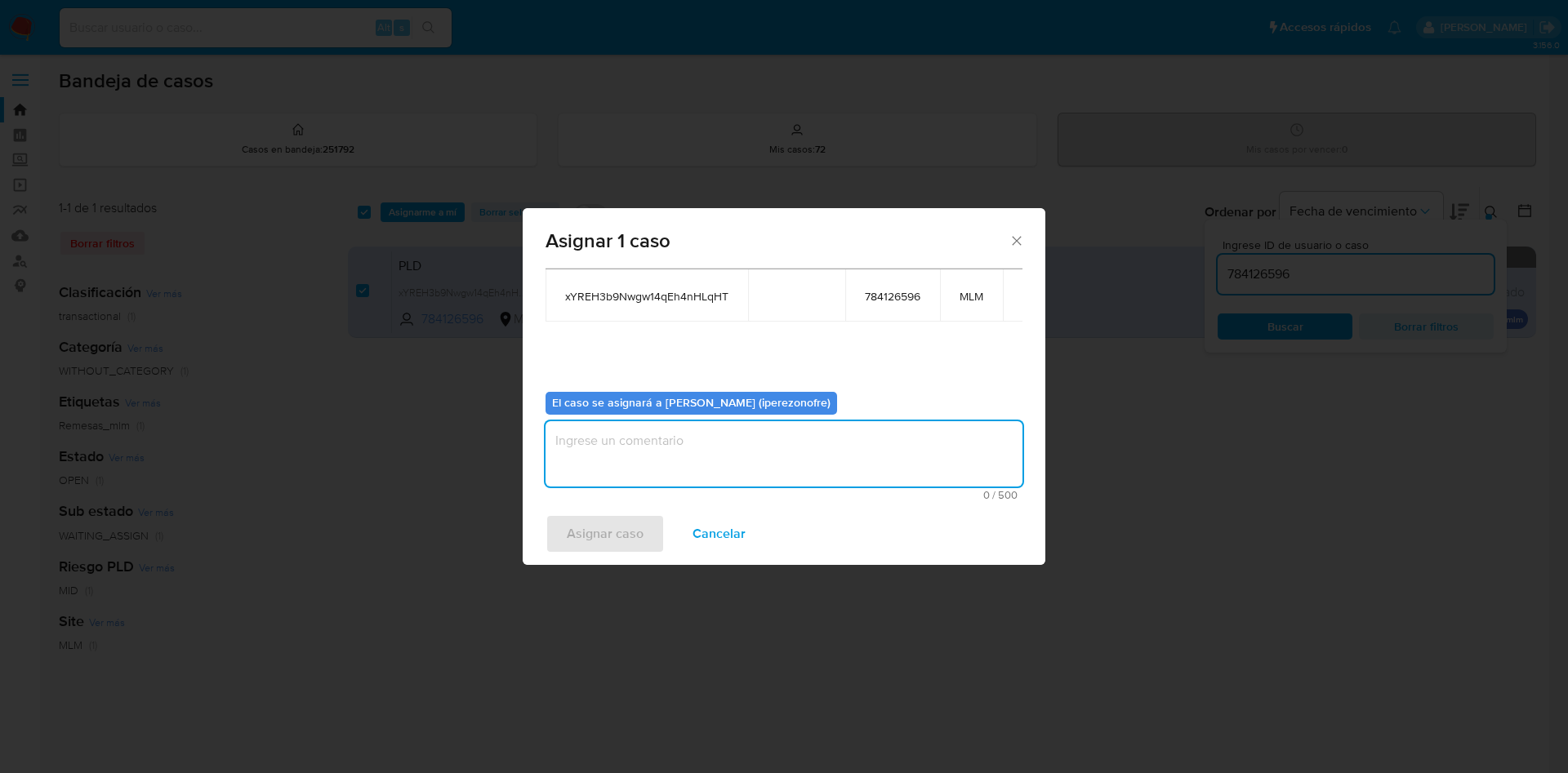
click at [732, 478] on textarea "assign-modal" at bounding box center [784, 454] width 477 height 65
type textarea "IPO"
click at [607, 533] on span "Asignar caso" at bounding box center [606, 533] width 77 height 36
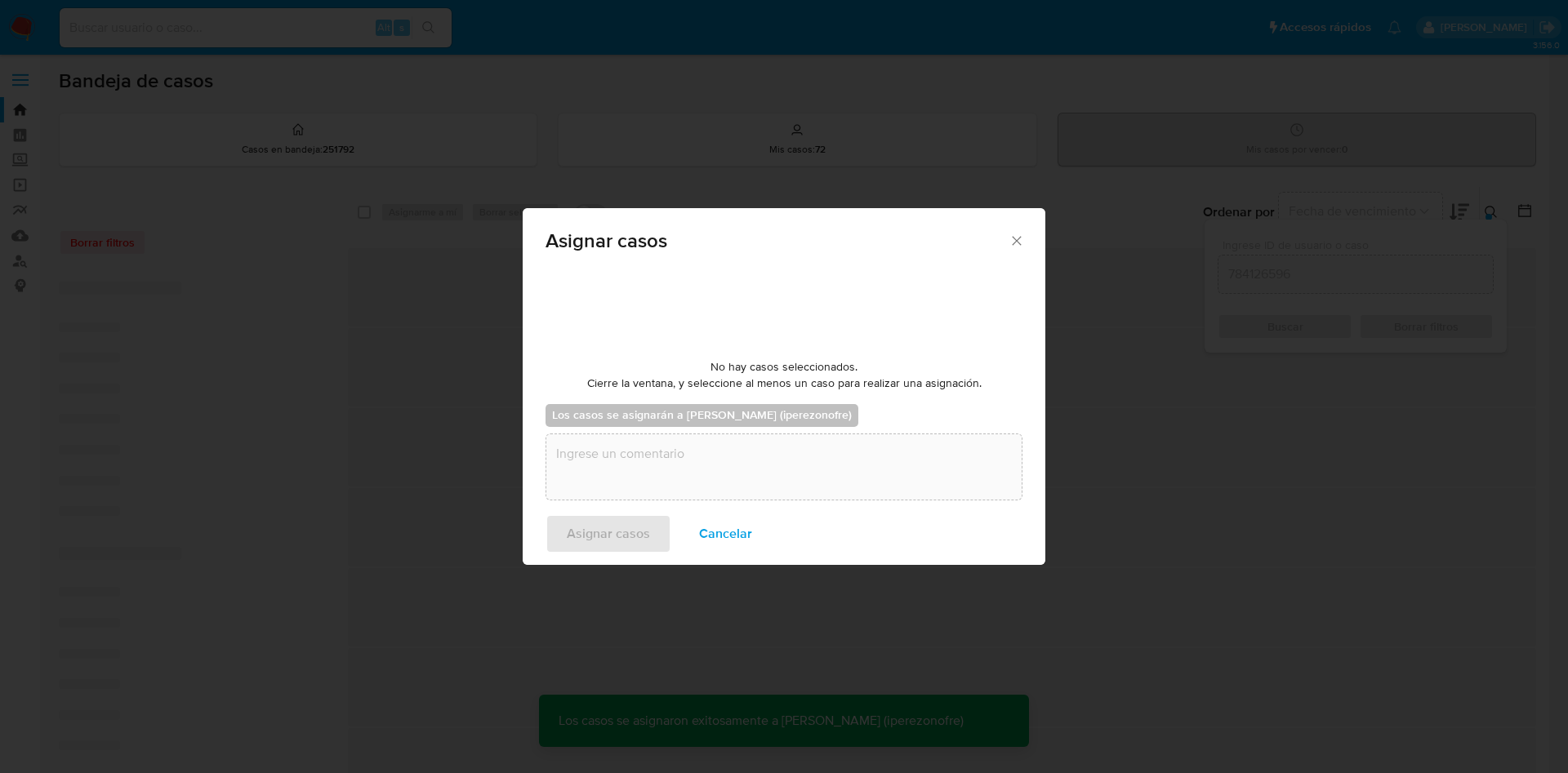
checkbox input "false"
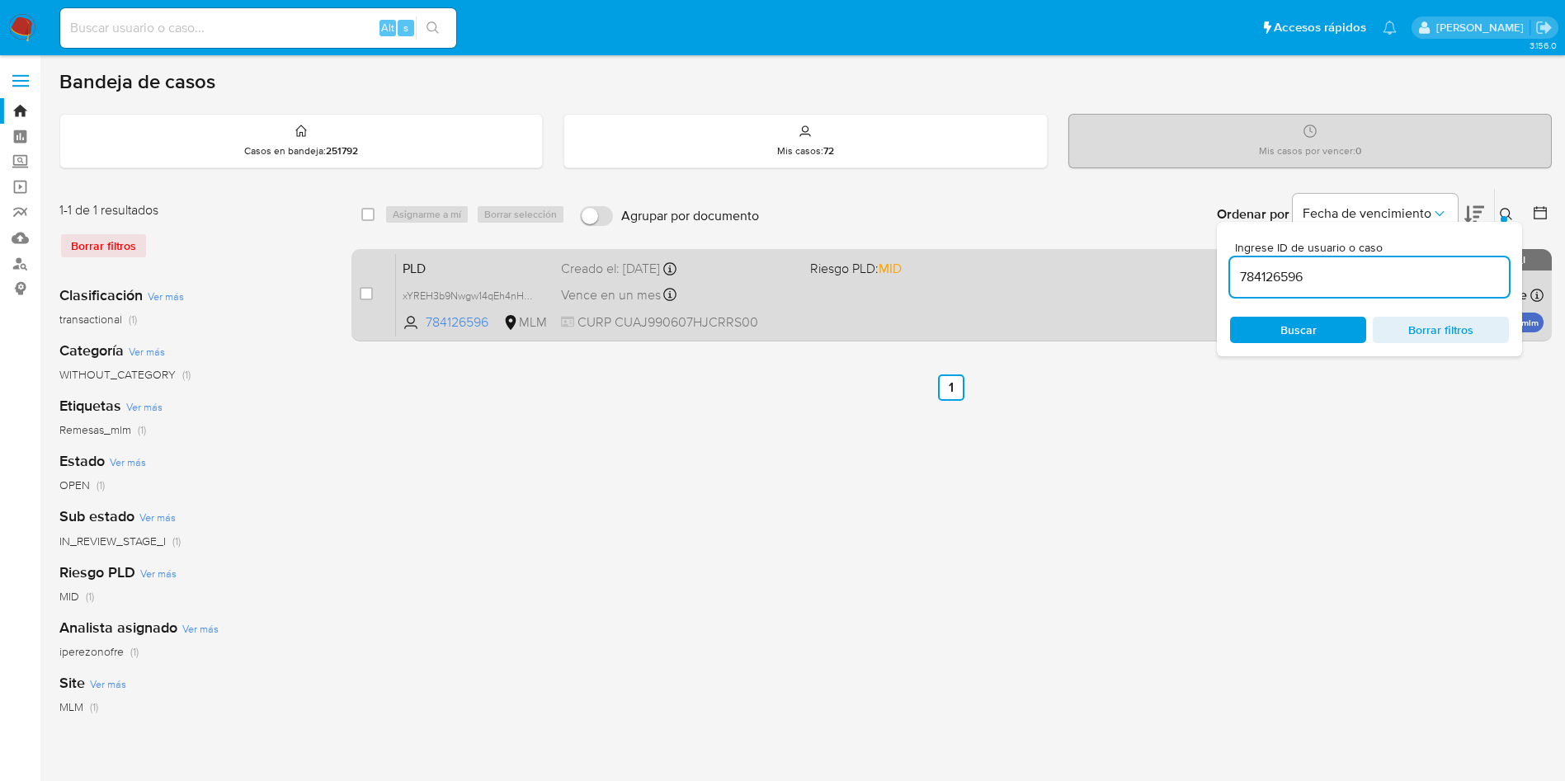
click at [885, 301] on div "PLD xYREH3b9Nwgw14qEh4nHLqHT 784126596 MLM Riesgo PLD: MID Creado el: 12/08/202…" at bounding box center [970, 294] width 1148 height 83
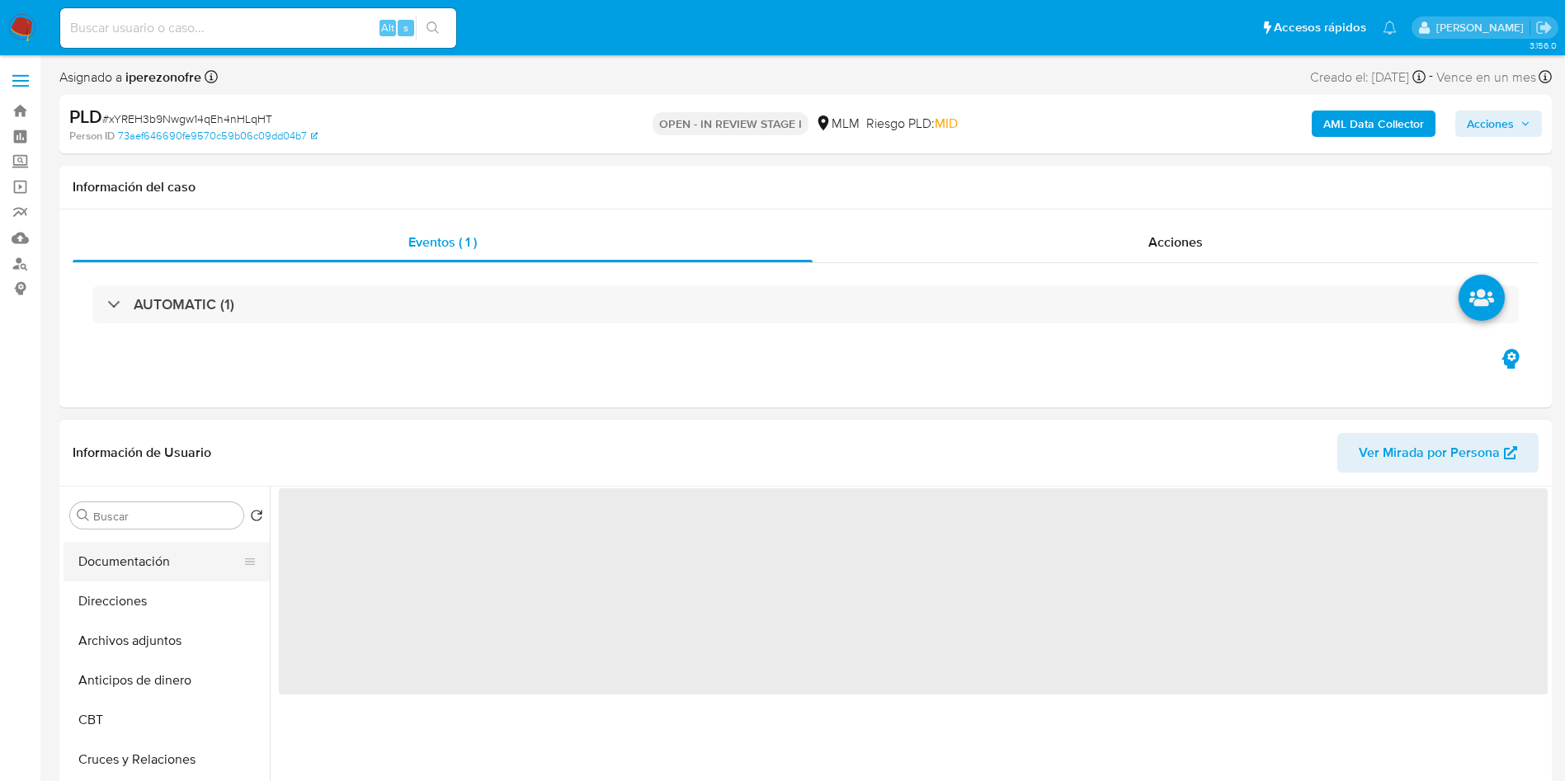
scroll to position [248, 0]
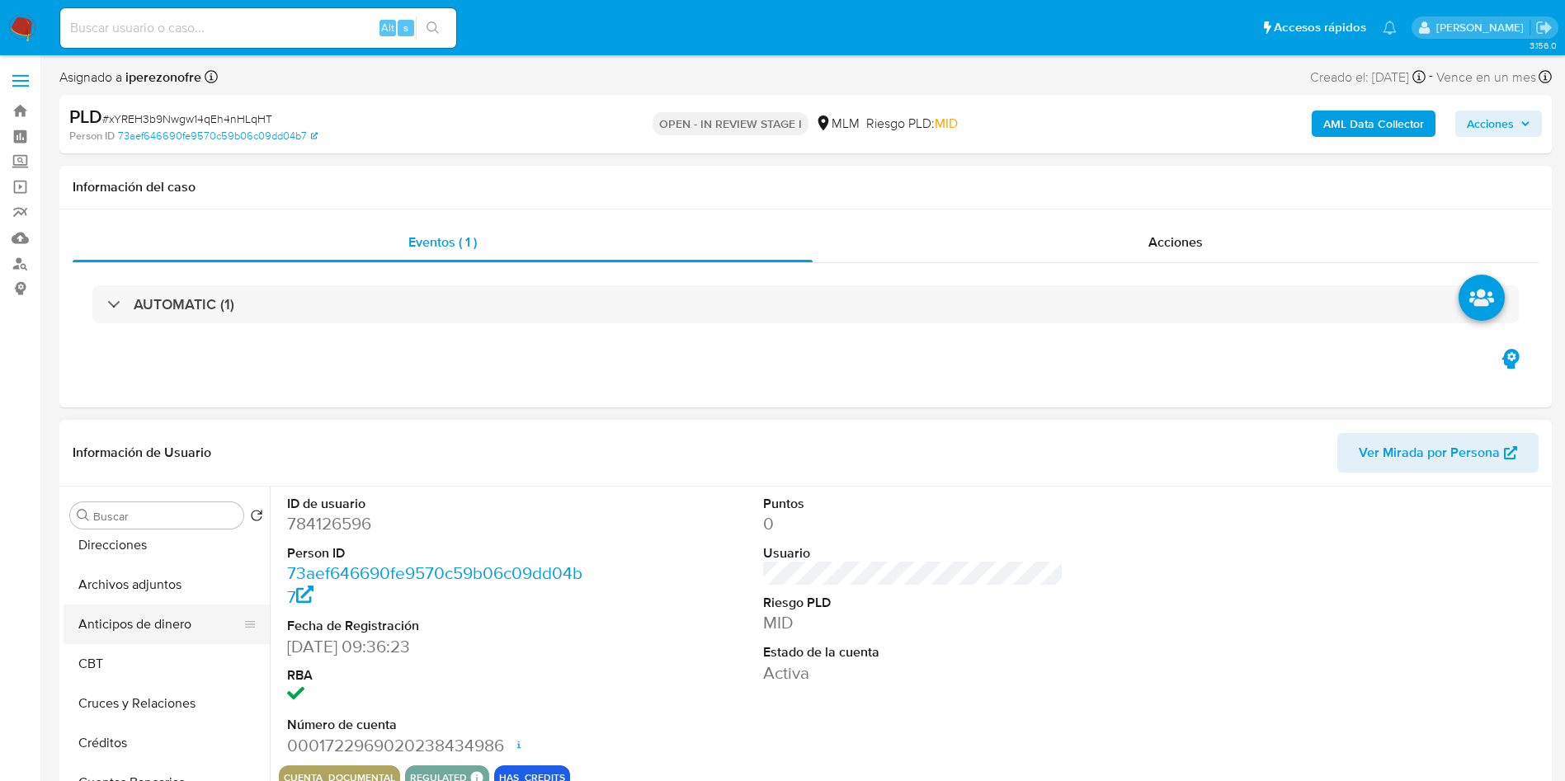
select select "10"
click at [143, 601] on button "Archivos adjuntos" at bounding box center [160, 585] width 193 height 40
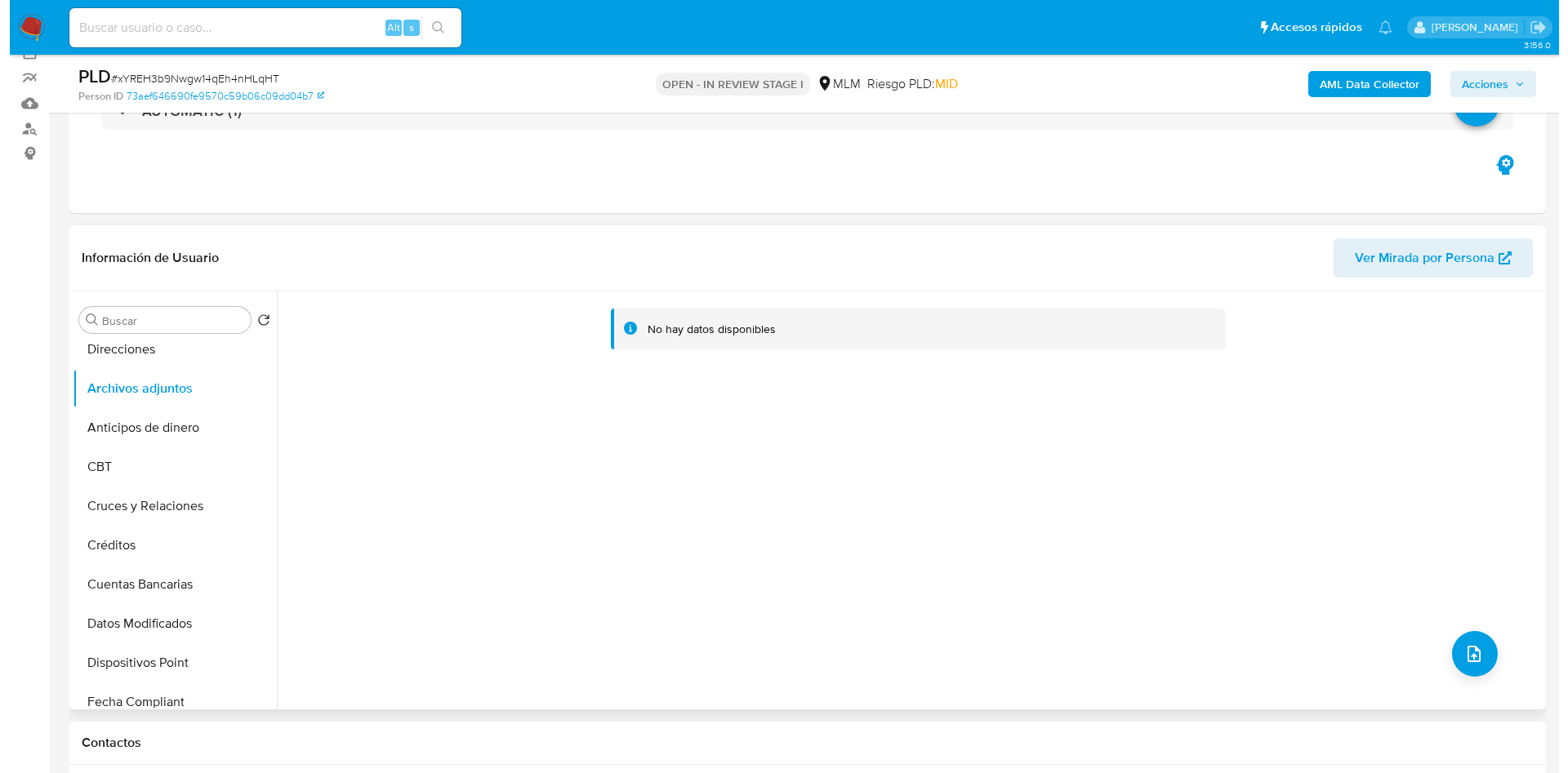
scroll to position [123, 0]
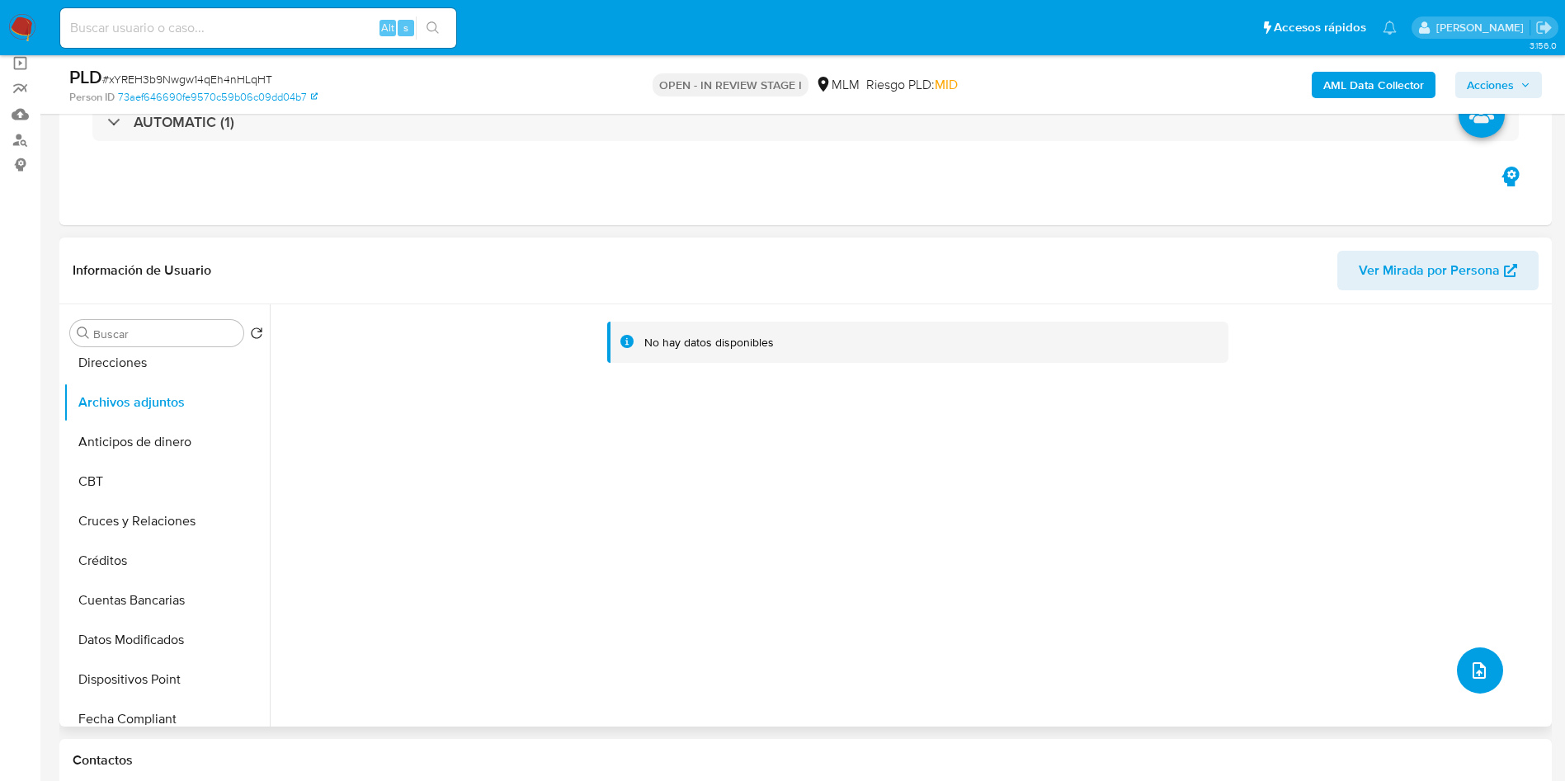
click at [1469, 657] on button "upload-file" at bounding box center [1480, 671] width 46 height 46
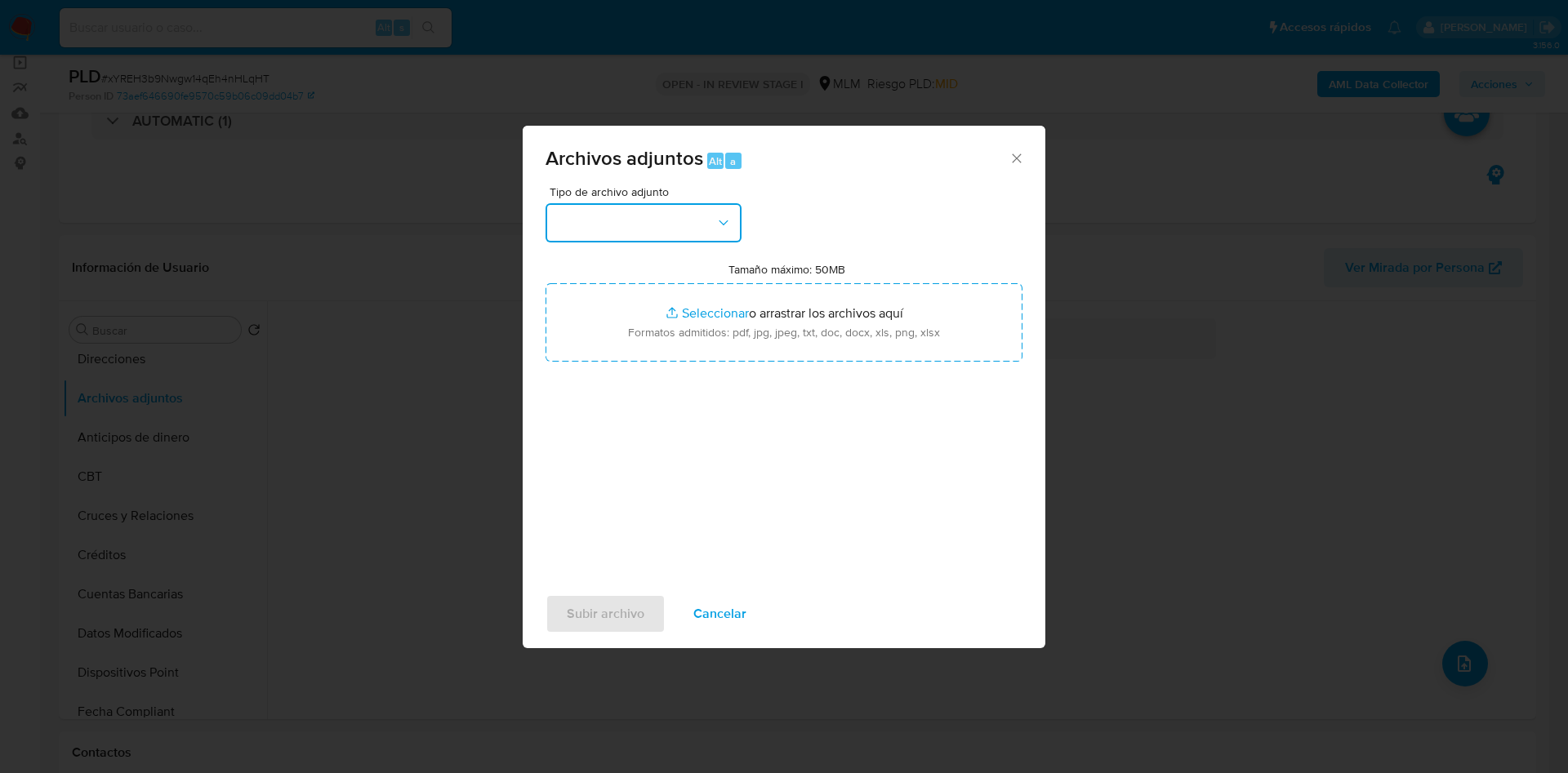
click at [680, 236] on button "button" at bounding box center [643, 223] width 196 height 40
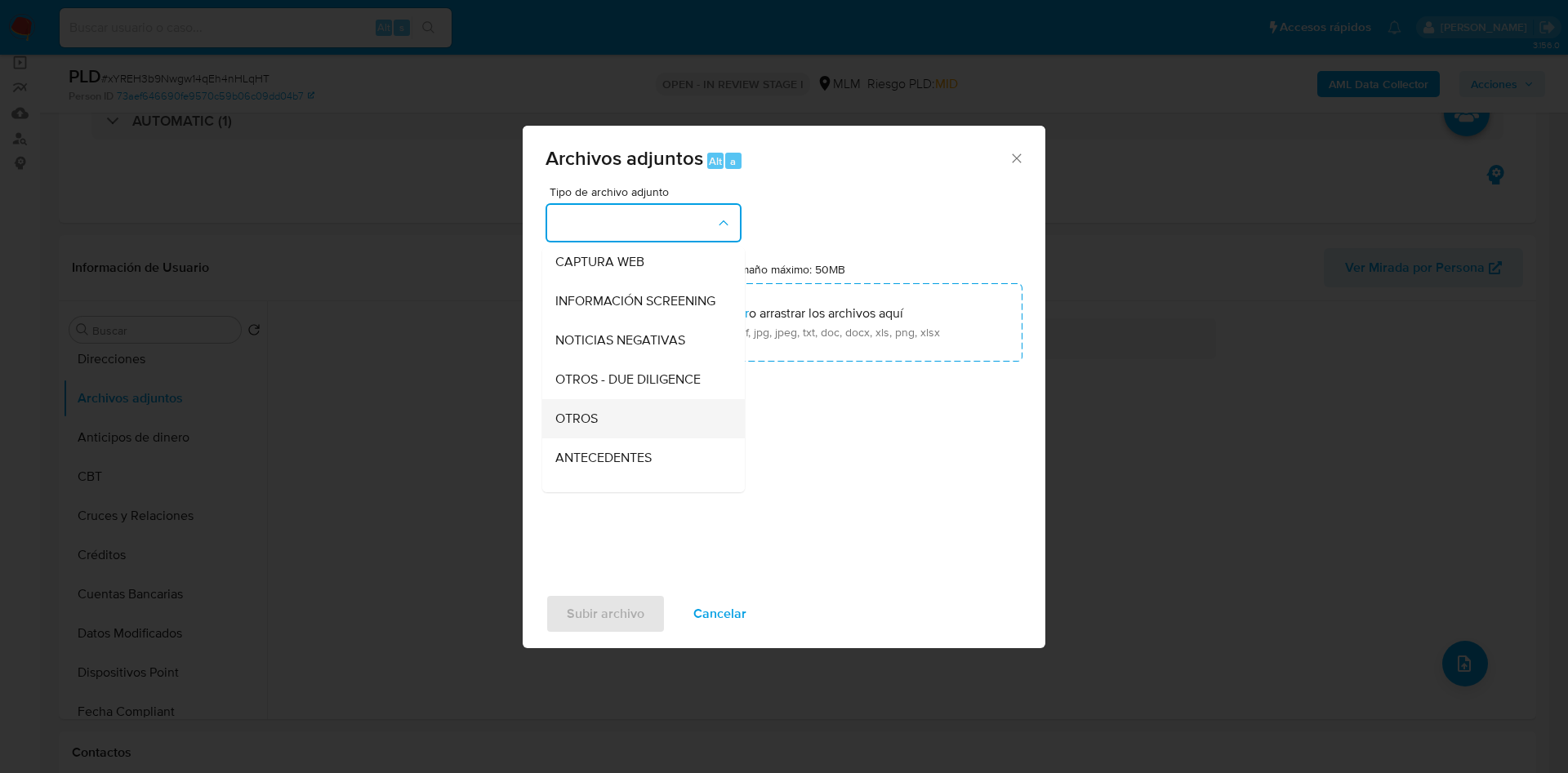
click at [596, 428] on span "OTROS" at bounding box center [576, 419] width 43 height 17
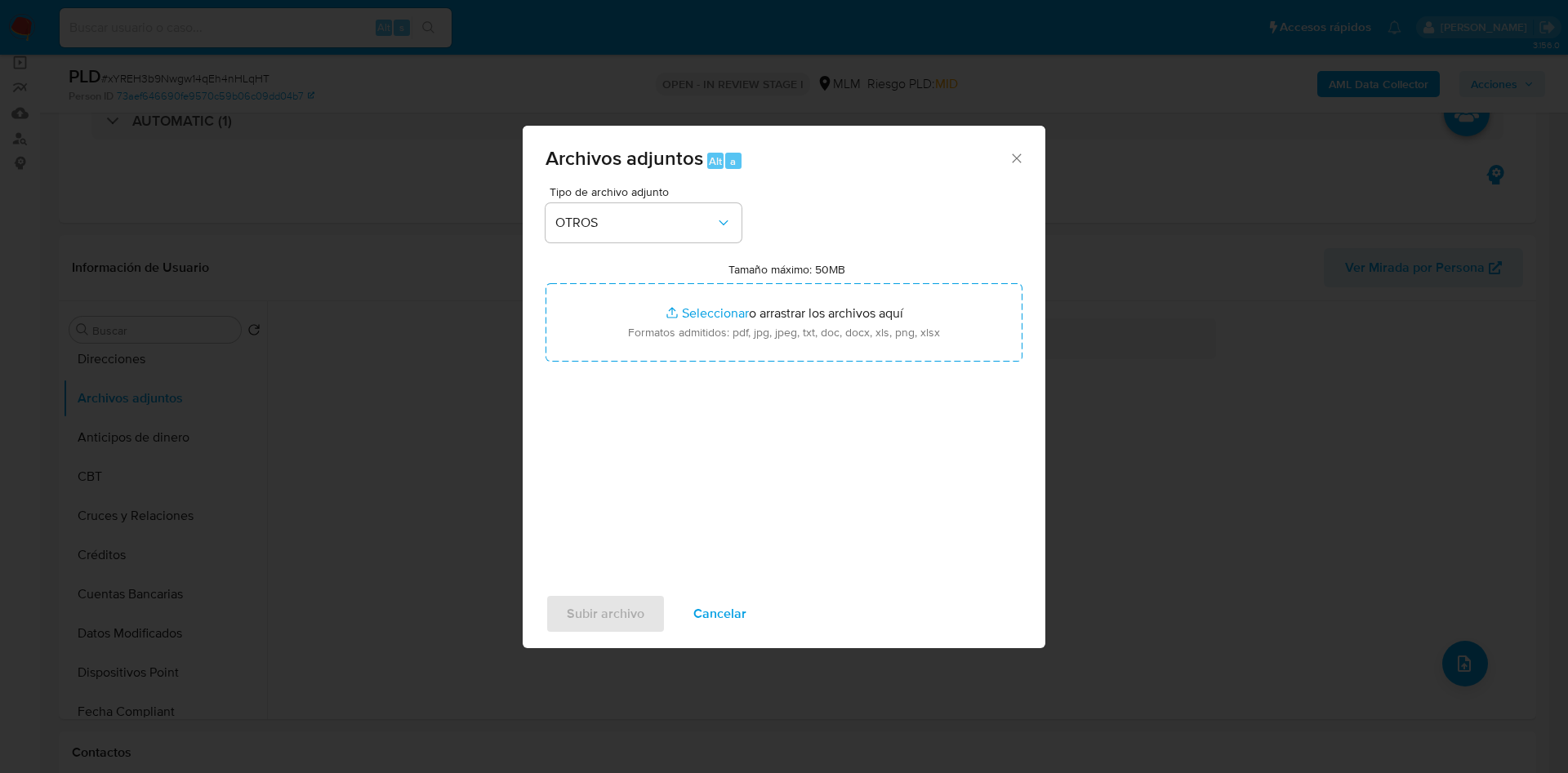
click at [941, 456] on div "Tipo de archivo adjunto OTROS Tamaño máximo: 50MB Seleccionar archivos Seleccio…" at bounding box center [784, 378] width 477 height 385
click at [601, 614] on span "Subir archivo" at bounding box center [606, 614] width 77 height 36
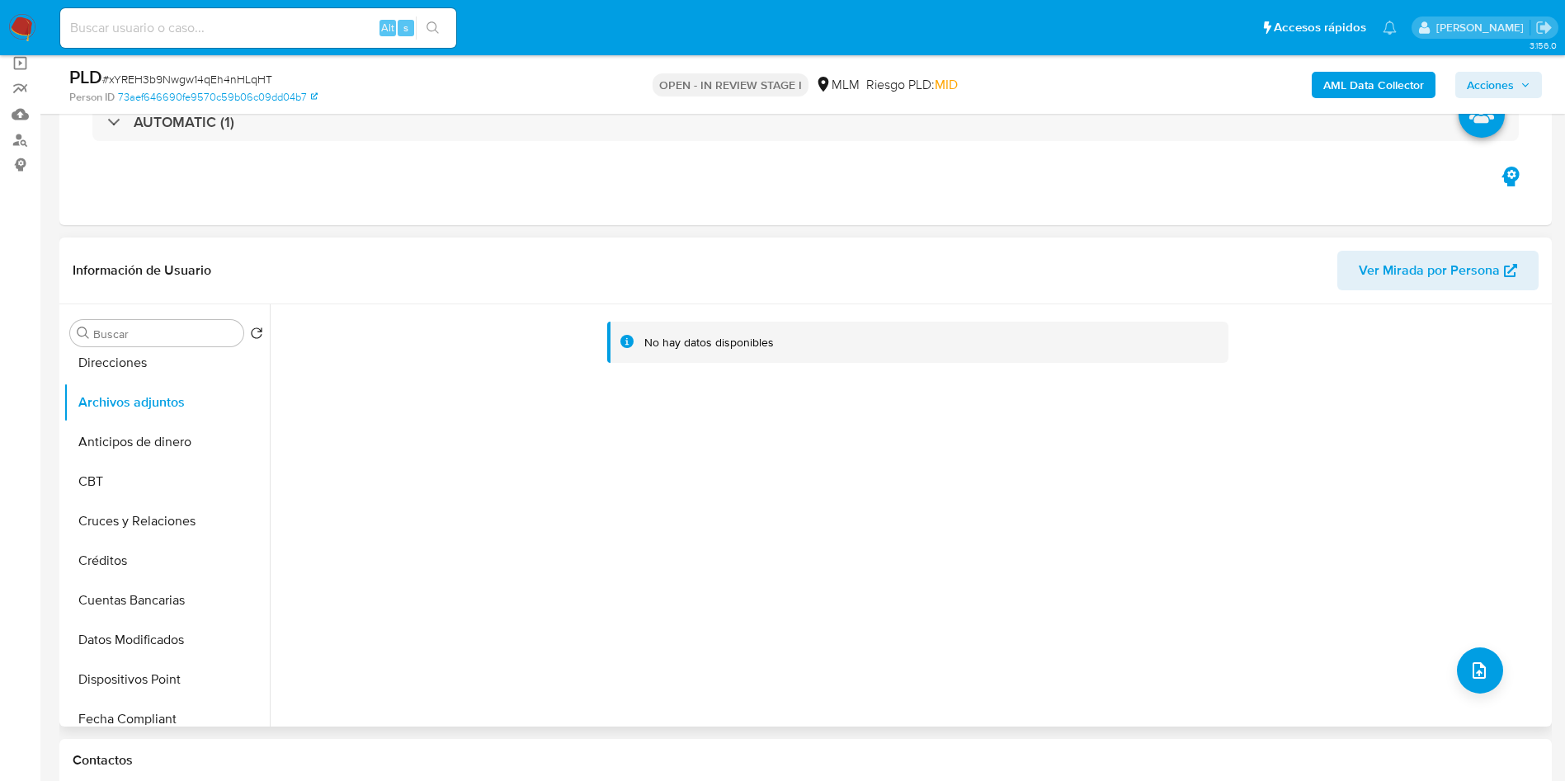
click at [784, 601] on div "No hay datos disponibles" at bounding box center [909, 515] width 1278 height 422
click at [108, 437] on button "Anticipos de dinero" at bounding box center [160, 442] width 193 height 40
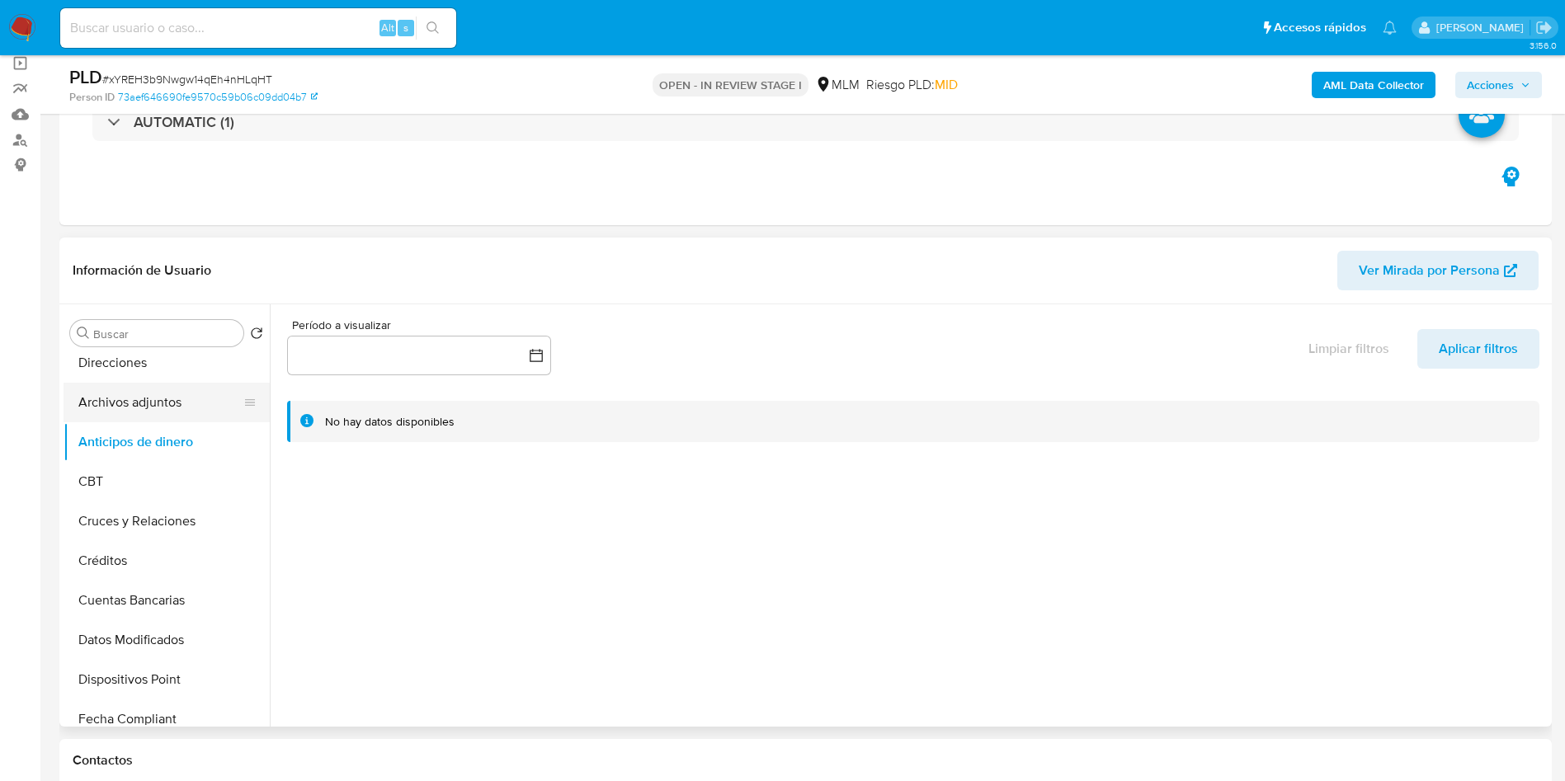
click at [141, 399] on button "Archivos adjuntos" at bounding box center [160, 403] width 193 height 40
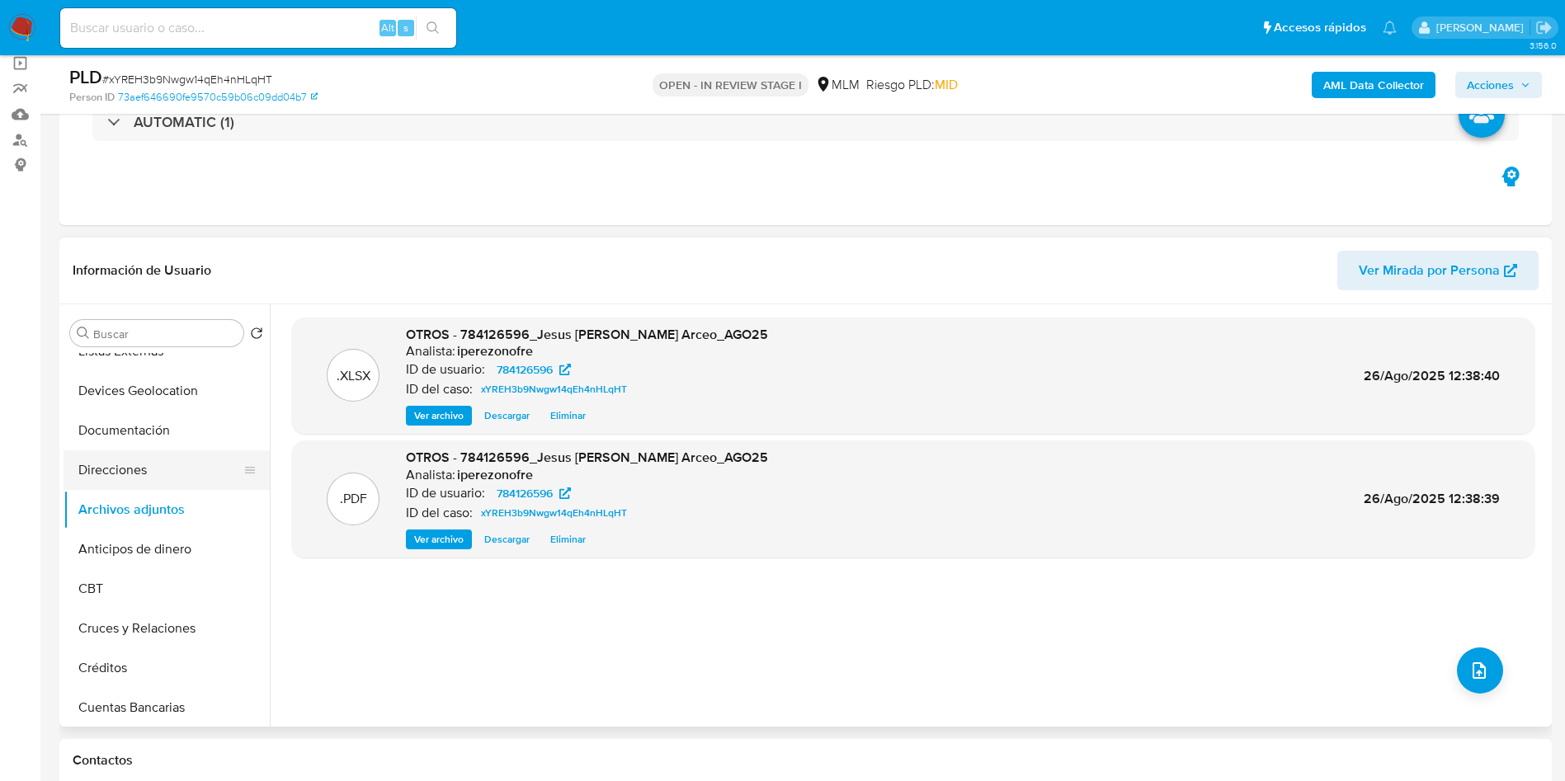
scroll to position [0, 0]
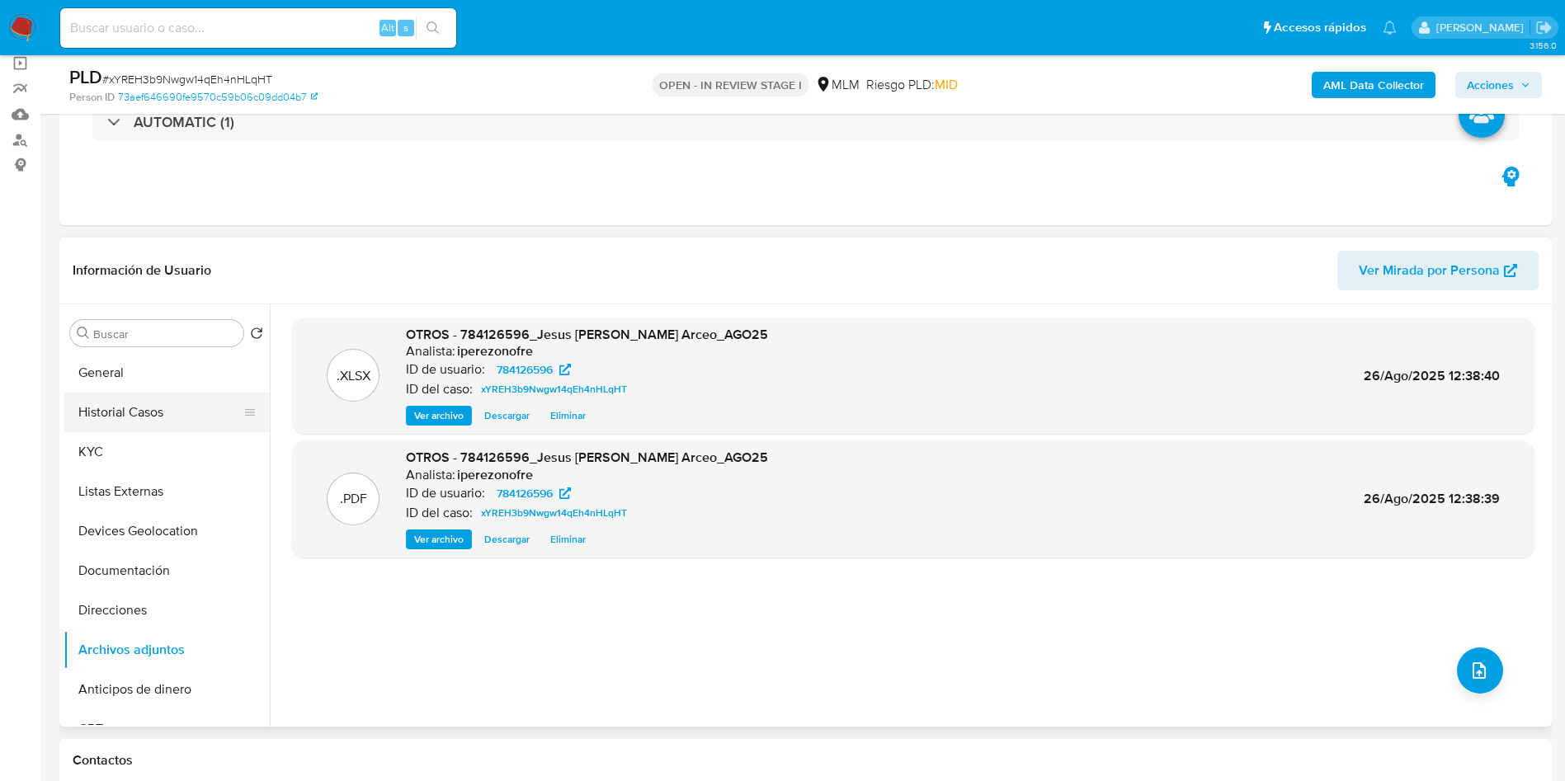
click at [100, 403] on button "Historial Casos" at bounding box center [160, 413] width 193 height 40
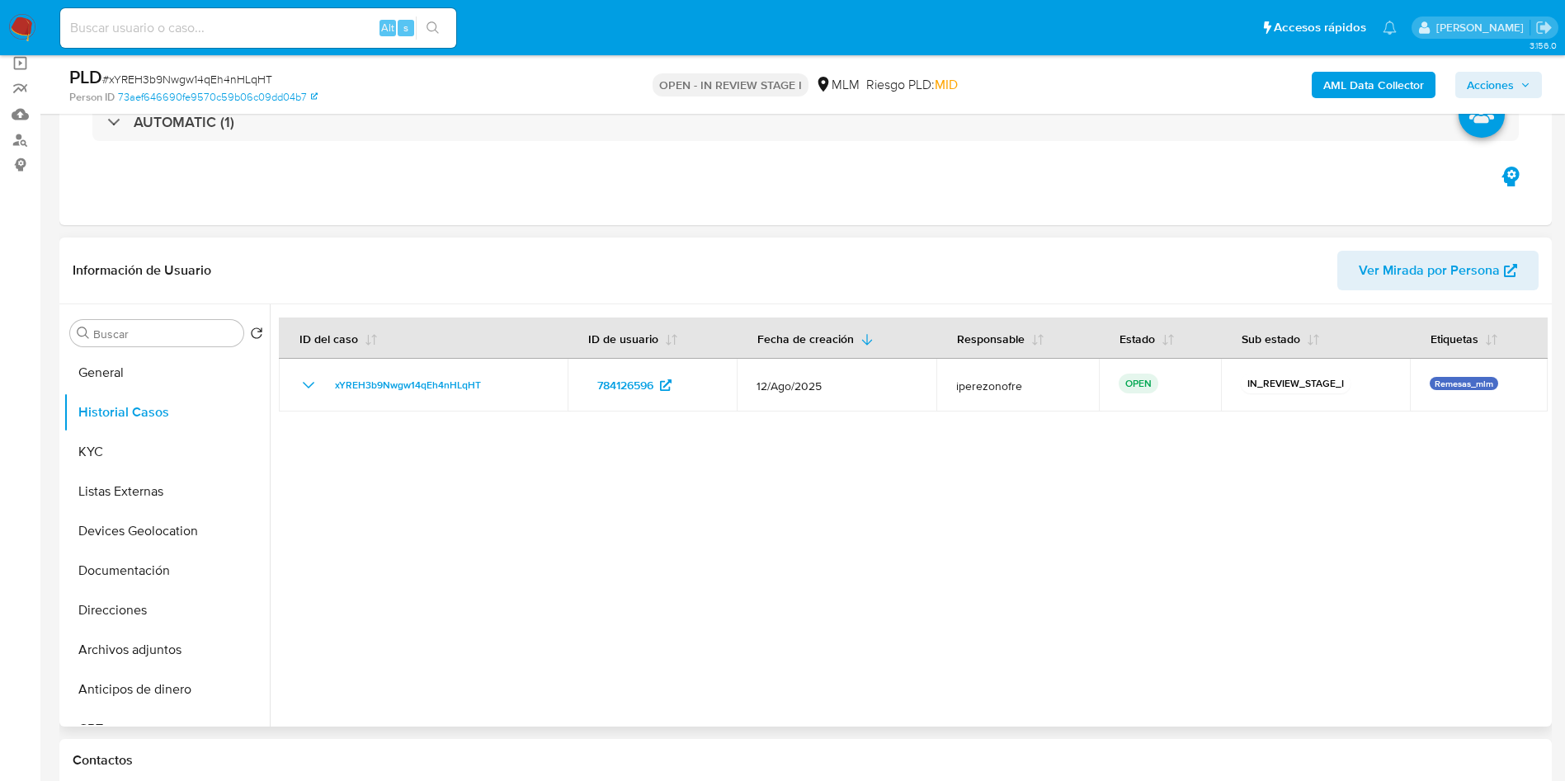
click at [998, 511] on div at bounding box center [909, 515] width 1278 height 422
click at [1506, 89] on span "Acciones" at bounding box center [1490, 85] width 47 height 26
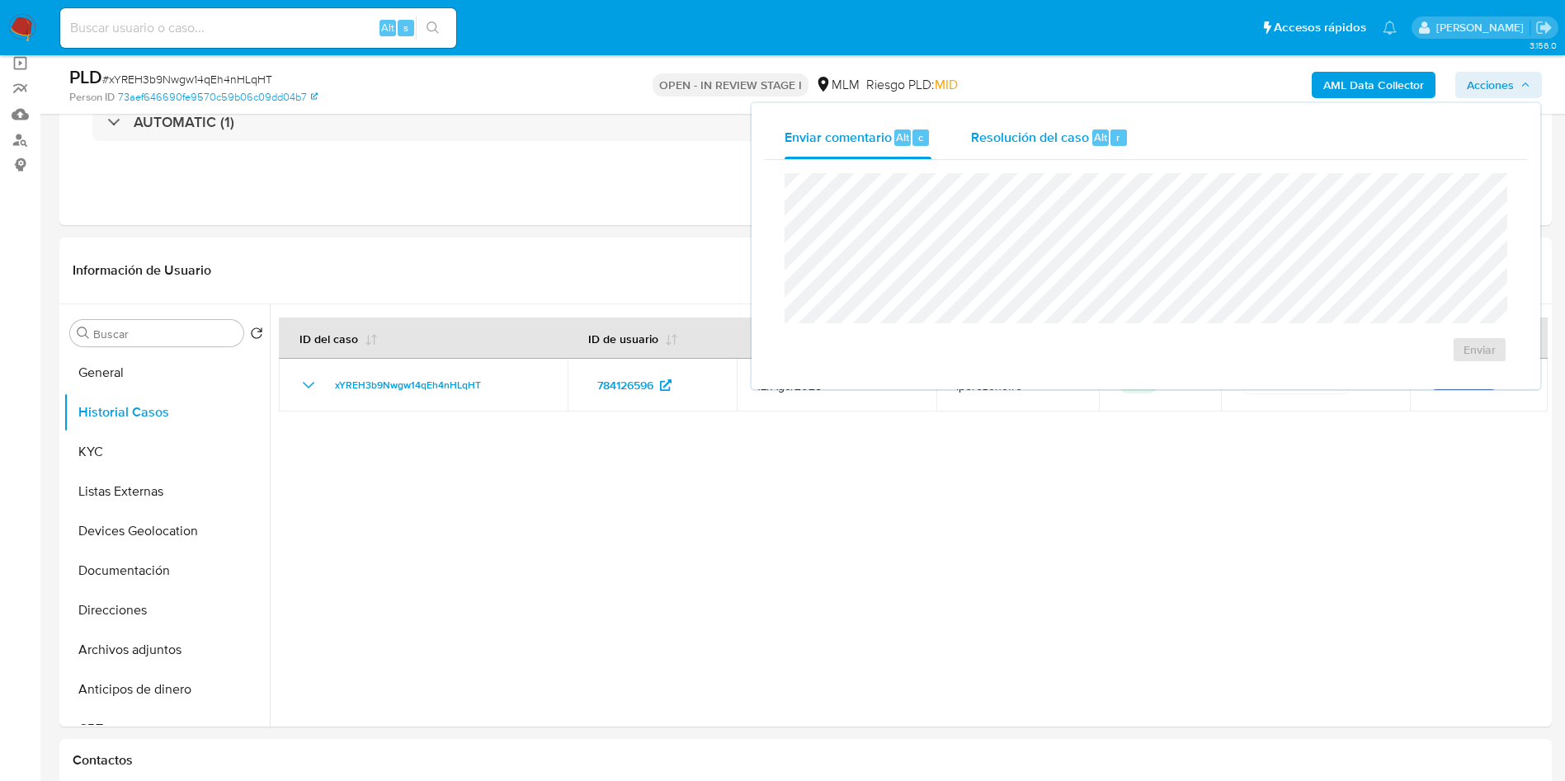
click at [1040, 134] on span "Resolución del caso" at bounding box center [1030, 136] width 118 height 19
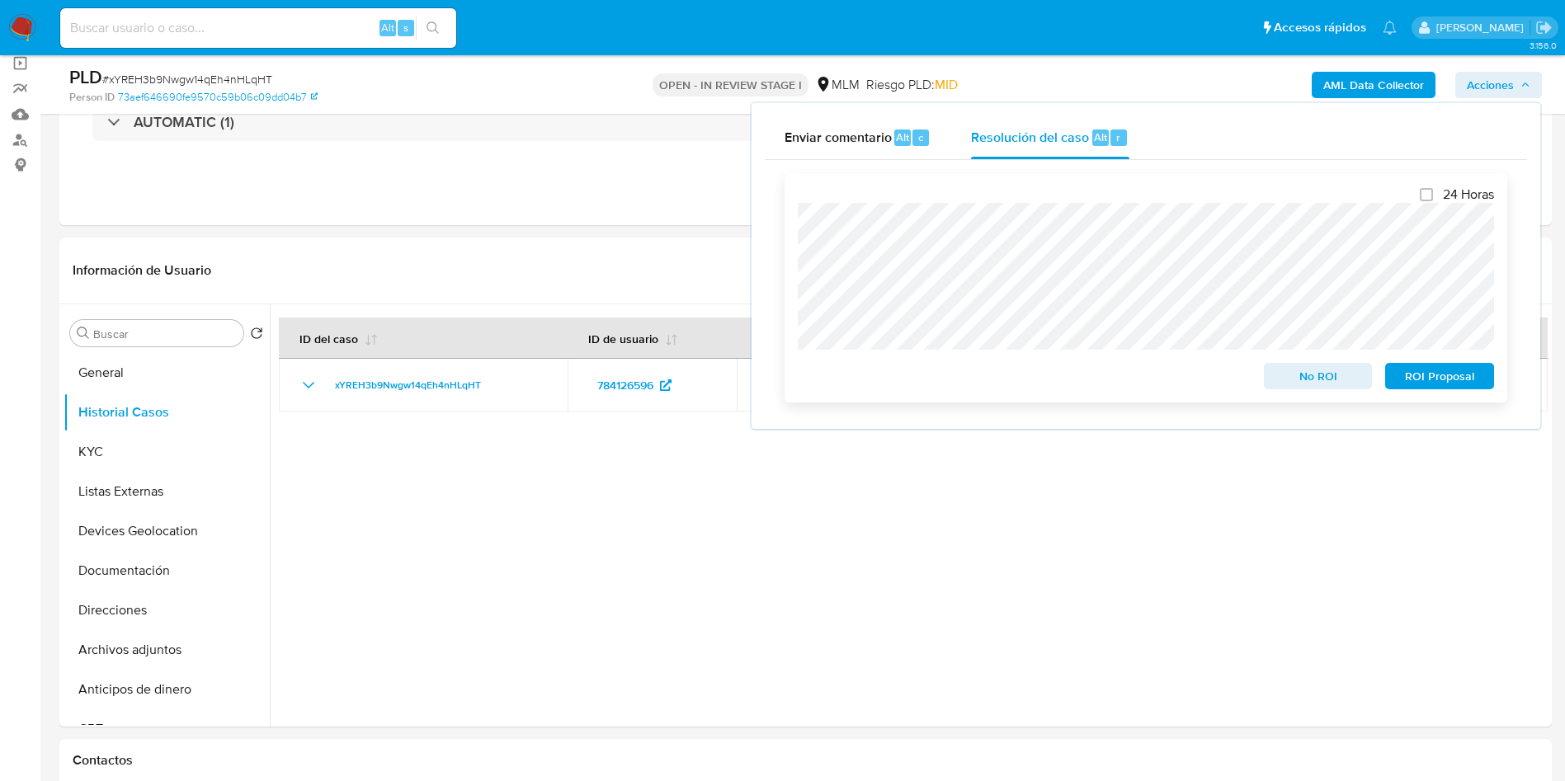
click at [1325, 372] on span "No ROI" at bounding box center [1319, 376] width 86 height 23
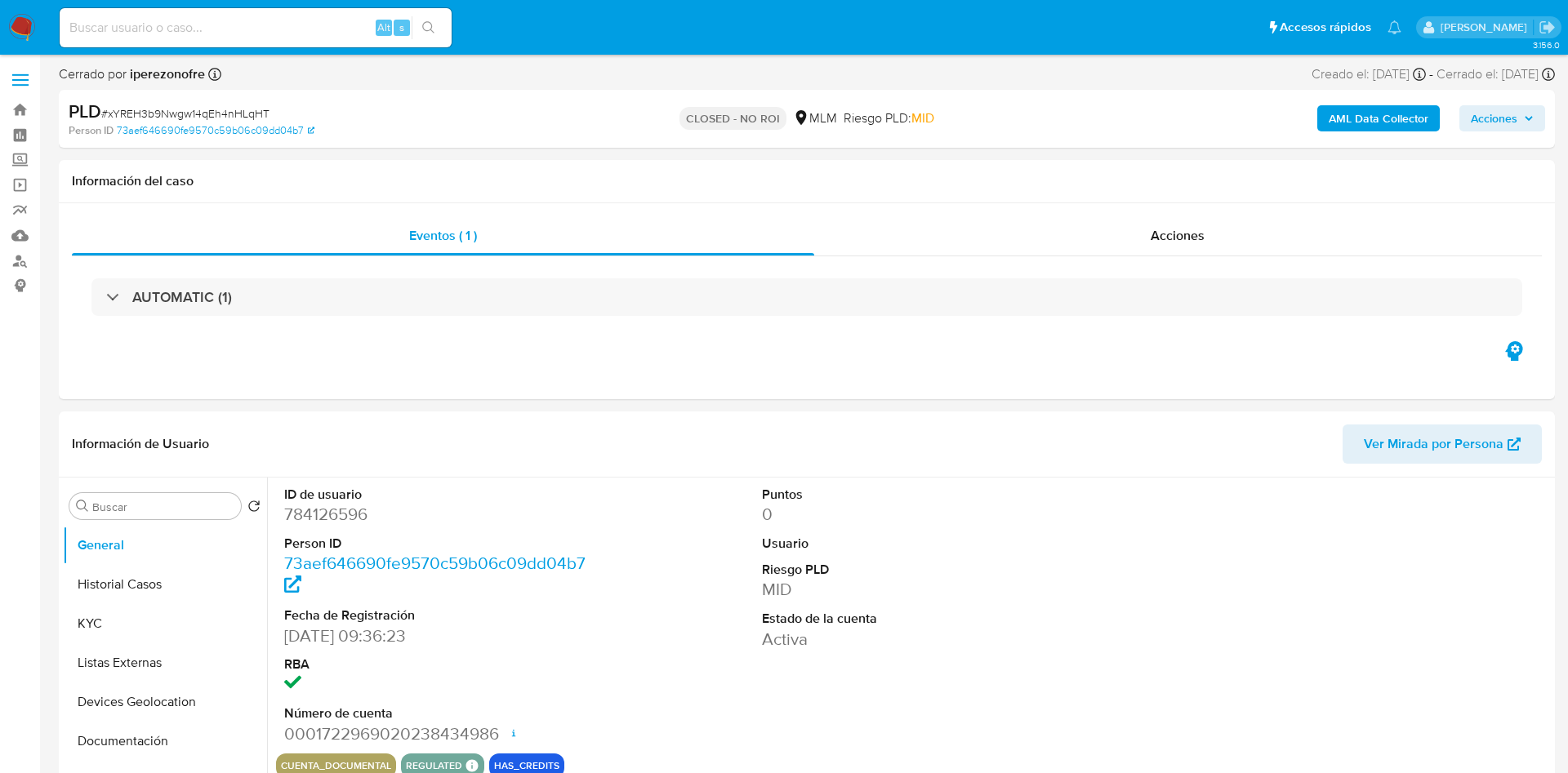
select select "10"
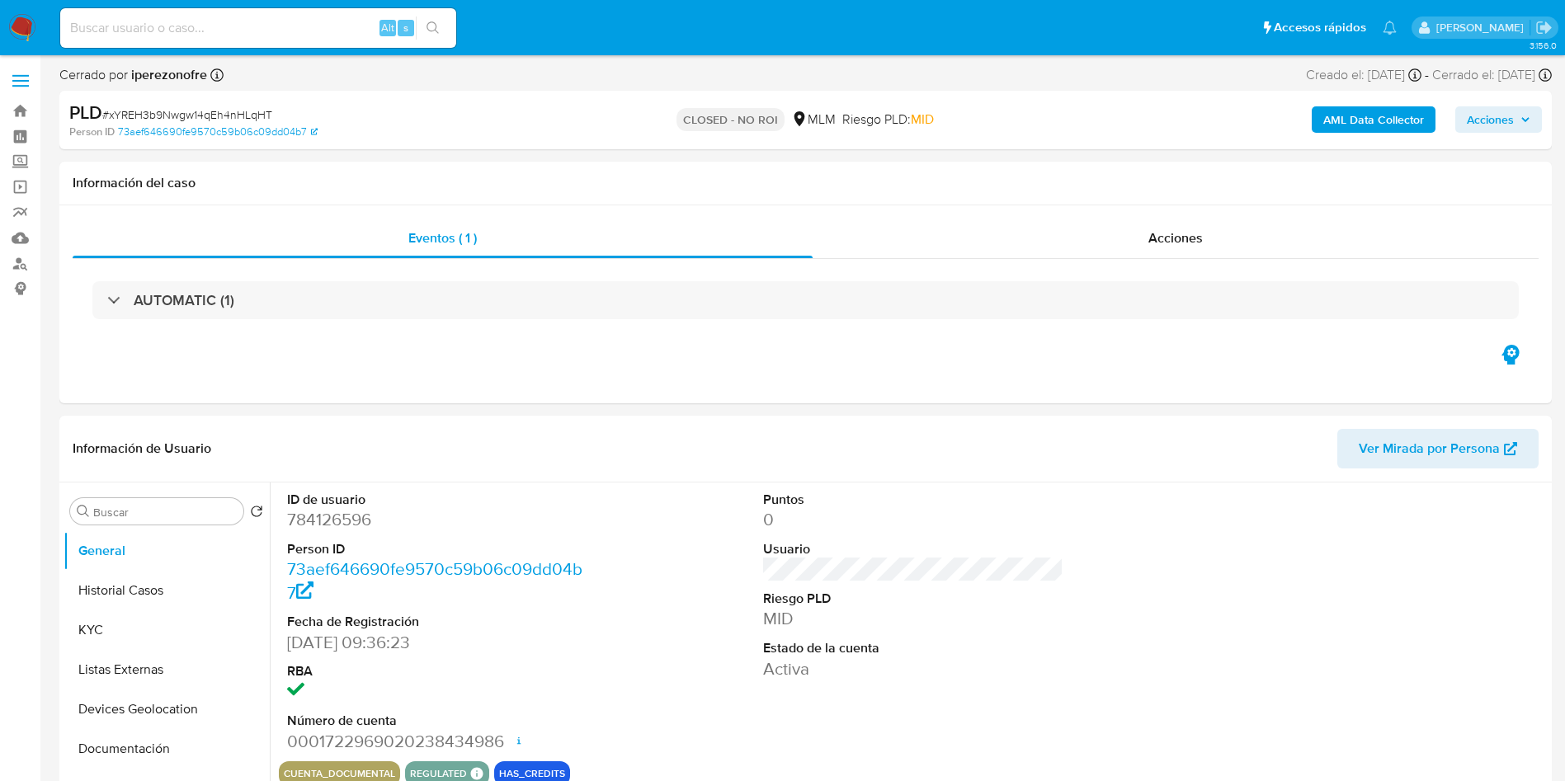
click at [294, 28] on input at bounding box center [258, 27] width 396 height 21
paste input "237584599"
type input "237584599"
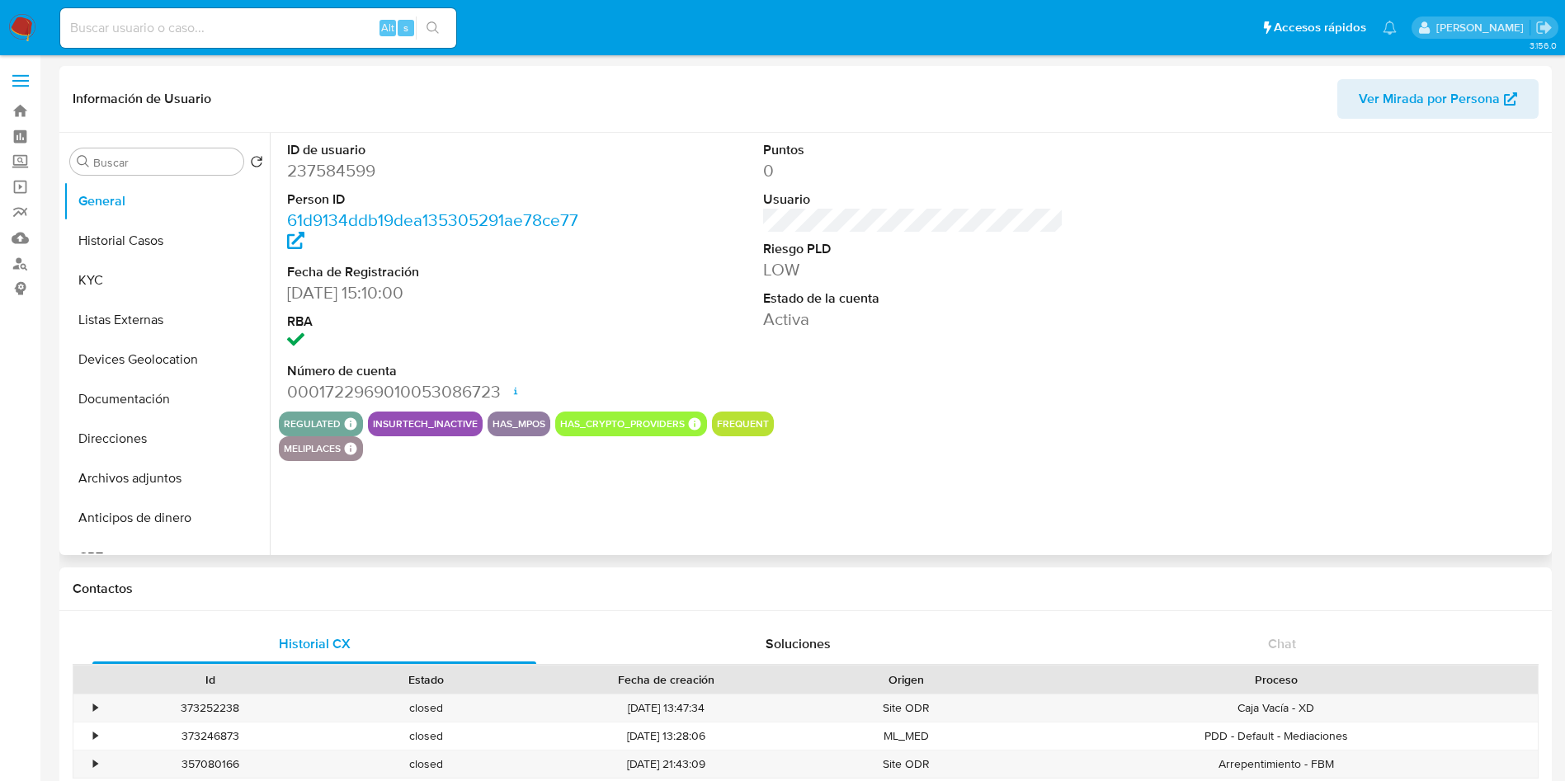
select select "10"
click at [148, 238] on button "Historial Casos" at bounding box center [160, 241] width 193 height 40
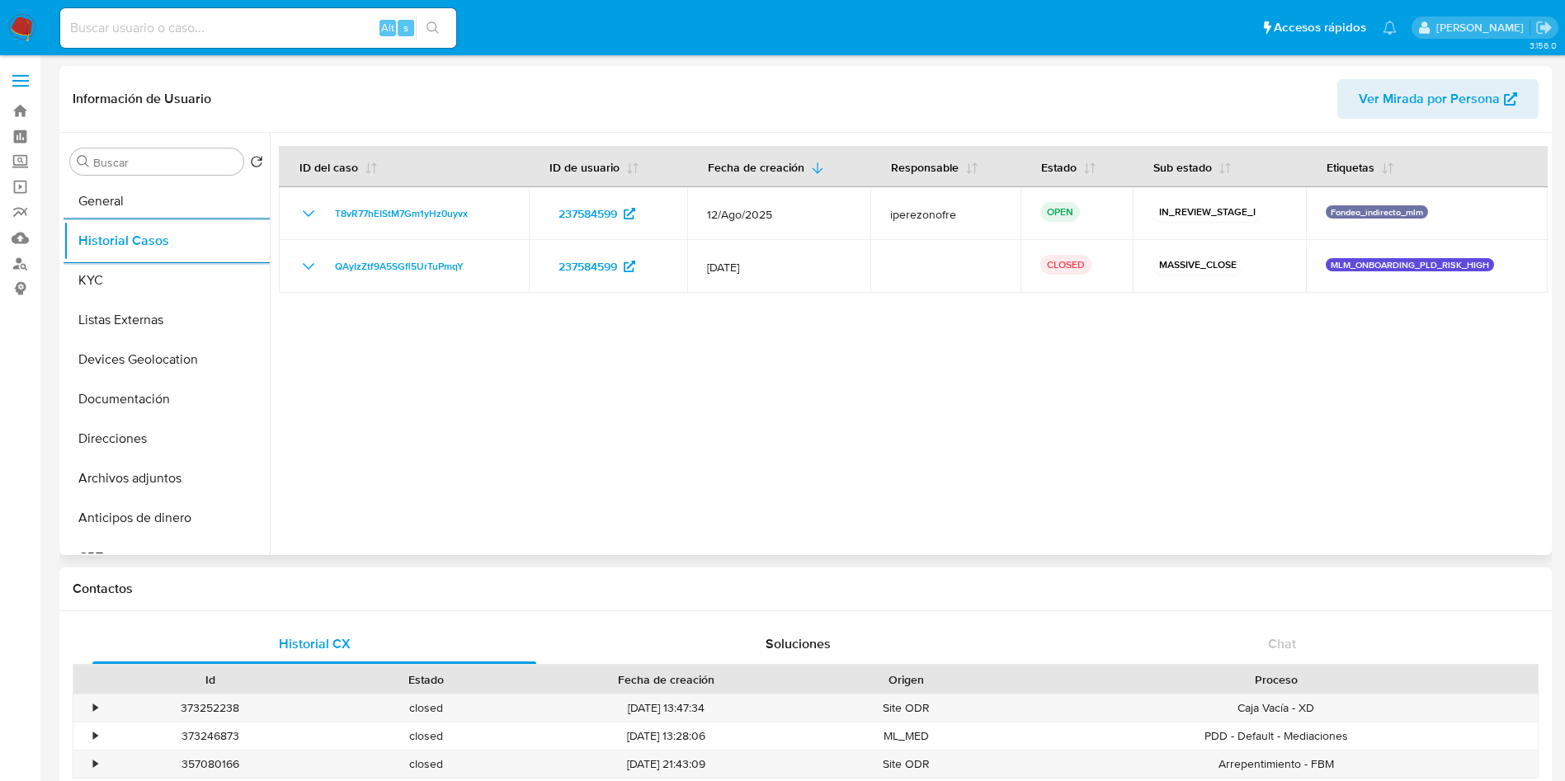
click at [1240, 439] on div at bounding box center [909, 344] width 1278 height 422
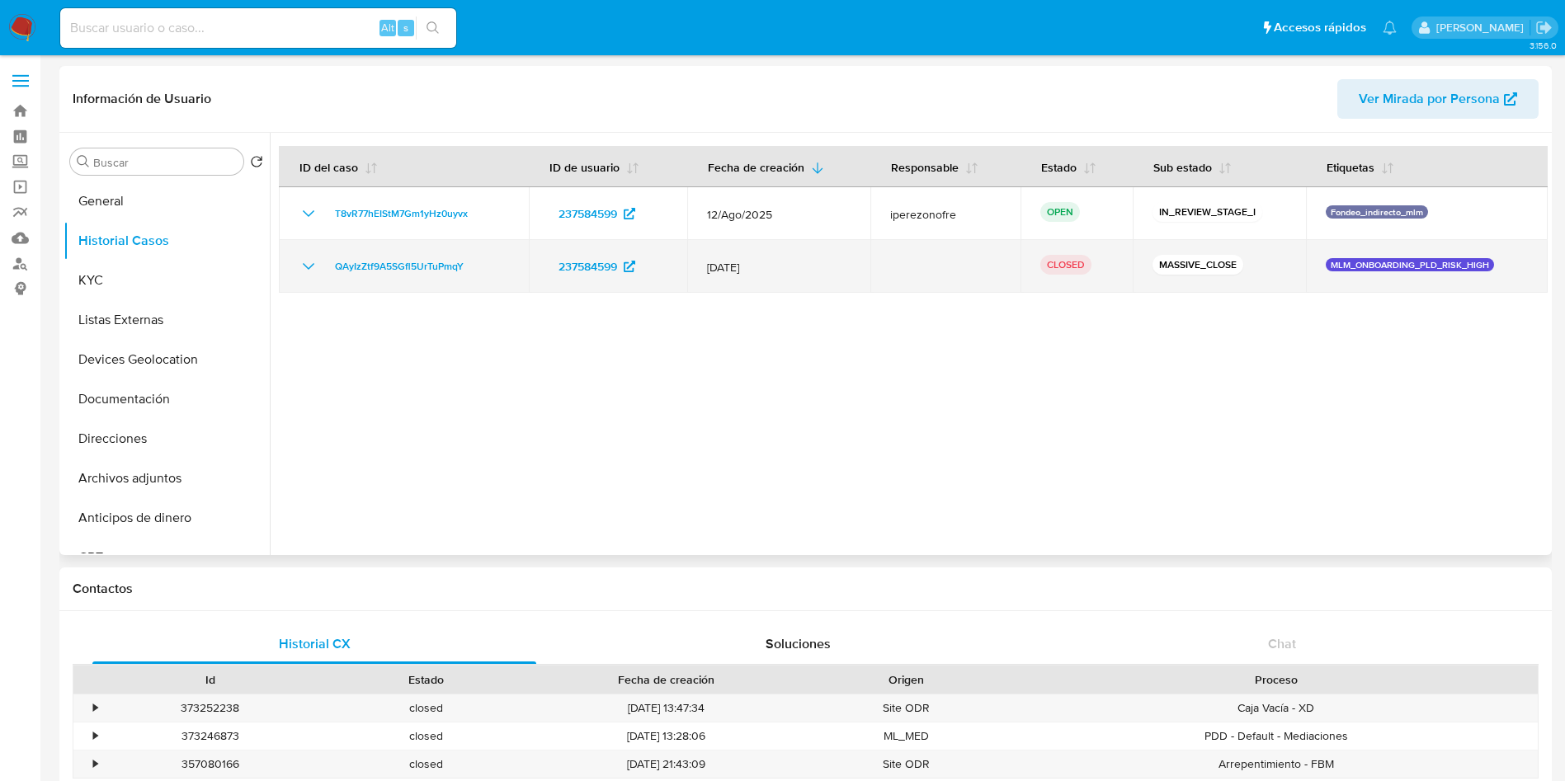
click at [304, 265] on icon "Mostrar/Ocultar" at bounding box center [309, 266] width 12 height 7
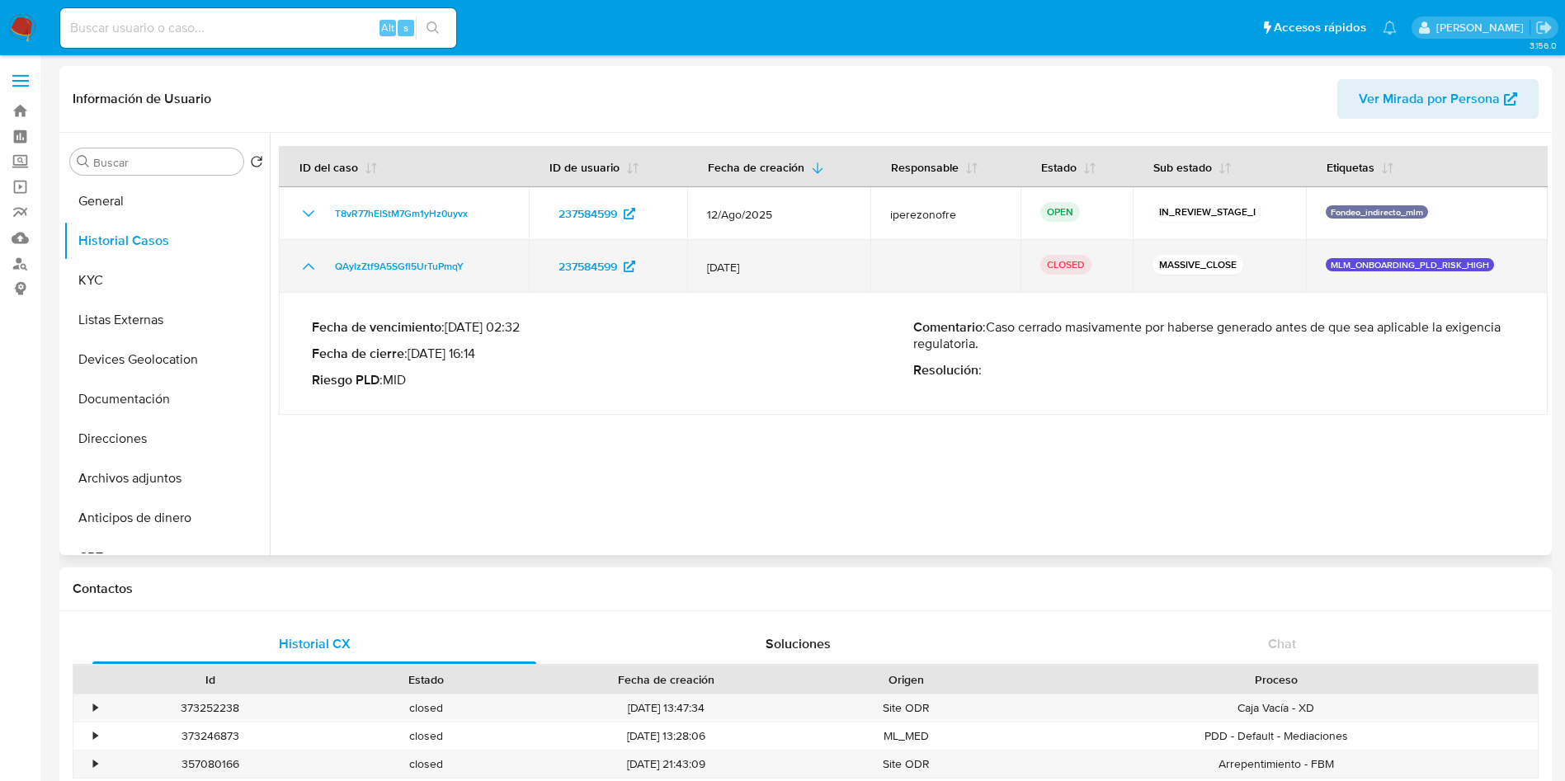
drag, startPoint x: 787, startPoint y: 267, endPoint x: 709, endPoint y: 267, distance: 78.4
click at [709, 267] on span "04/Feb/2022" at bounding box center [779, 267] width 144 height 15
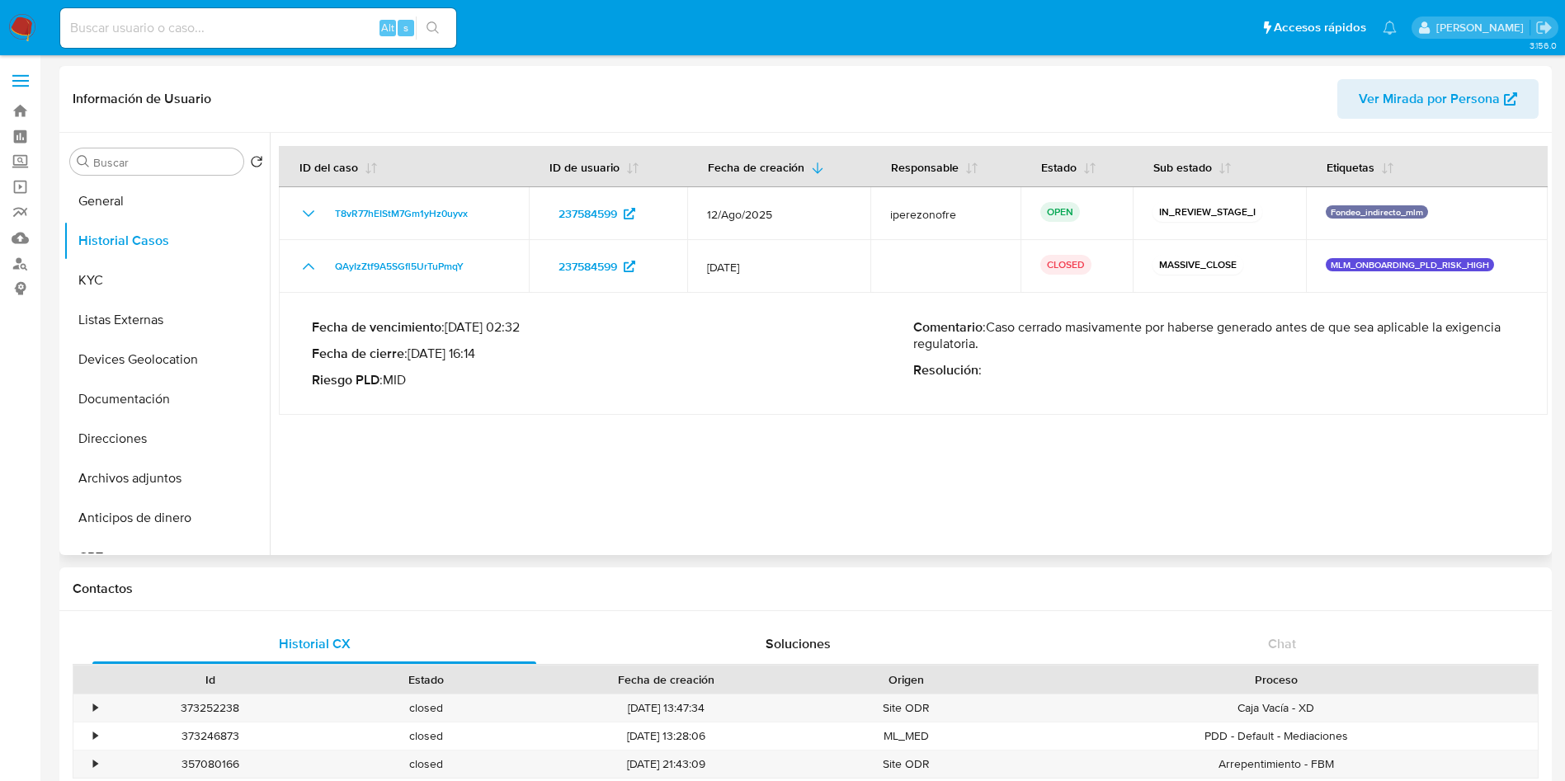
click at [1429, 402] on td "Fecha de vencimiento : 05/04/2022 02:32 Fecha de cierre : 10/02/2022 16:14 Ries…" at bounding box center [913, 354] width 1269 height 122
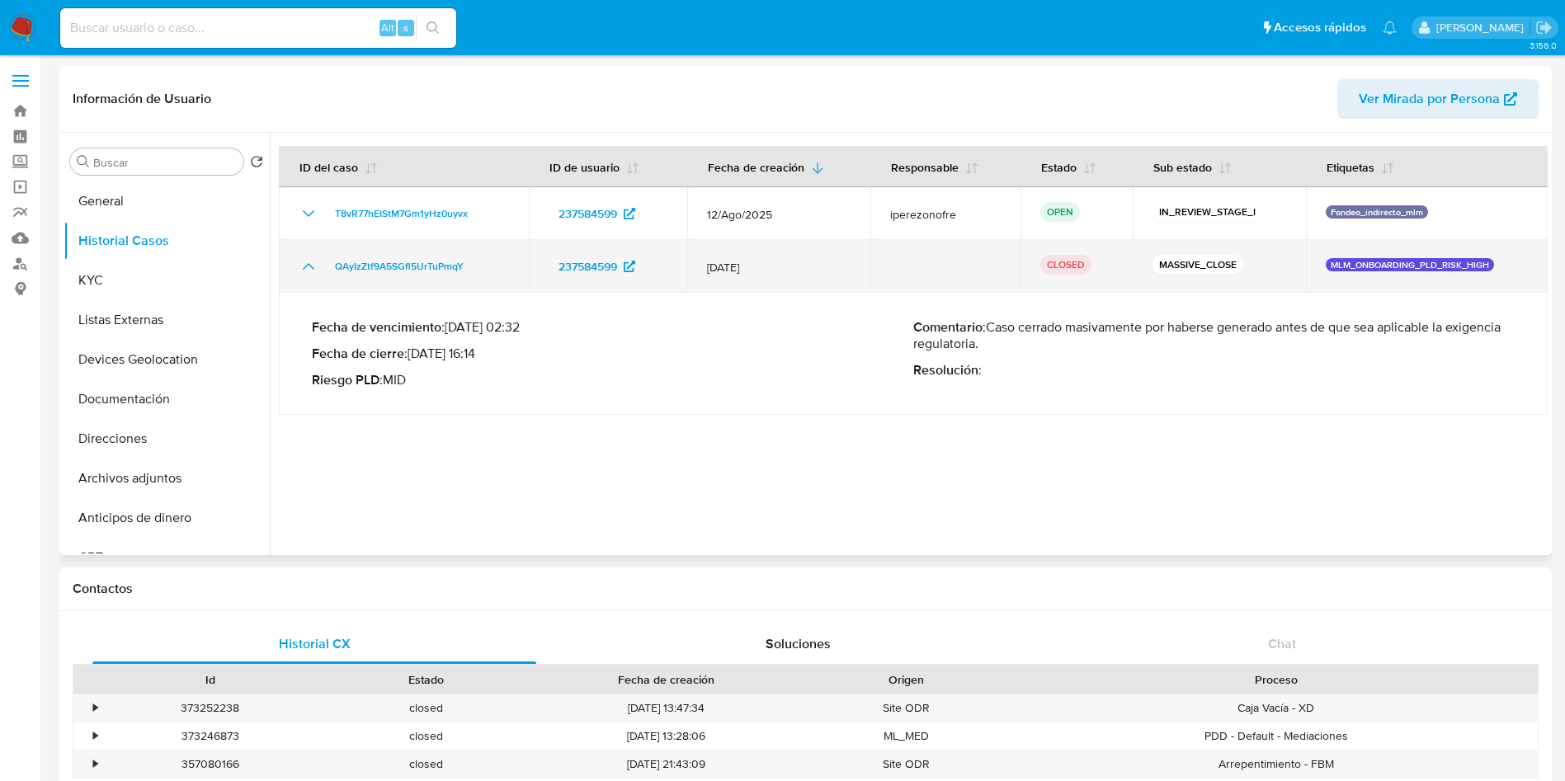
click at [1490, 265] on div "MLM_ONBOARDING_PLD_RISK_HIGH" at bounding box center [1427, 266] width 202 height 17
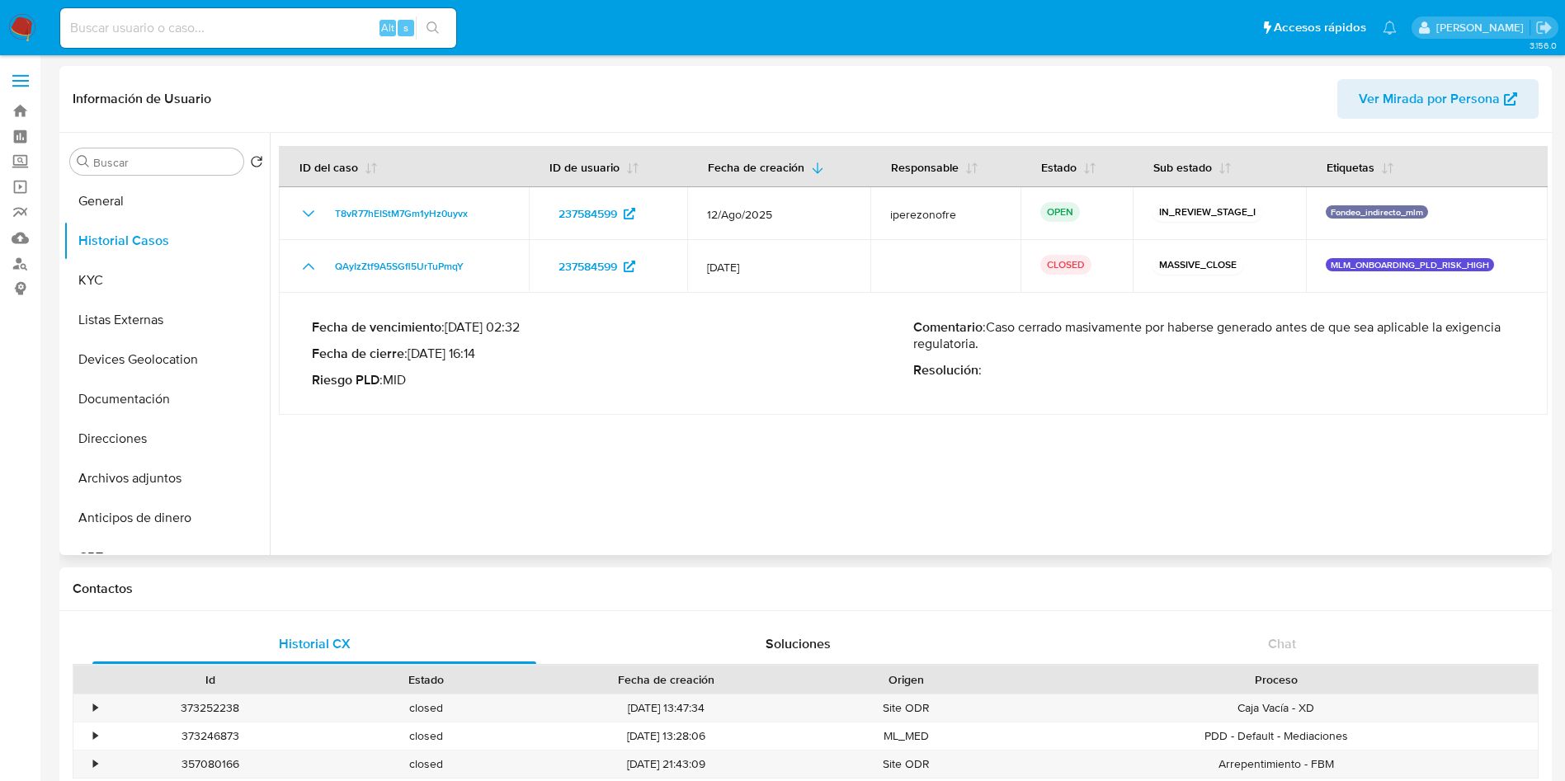
click at [1089, 433] on div at bounding box center [909, 344] width 1278 height 422
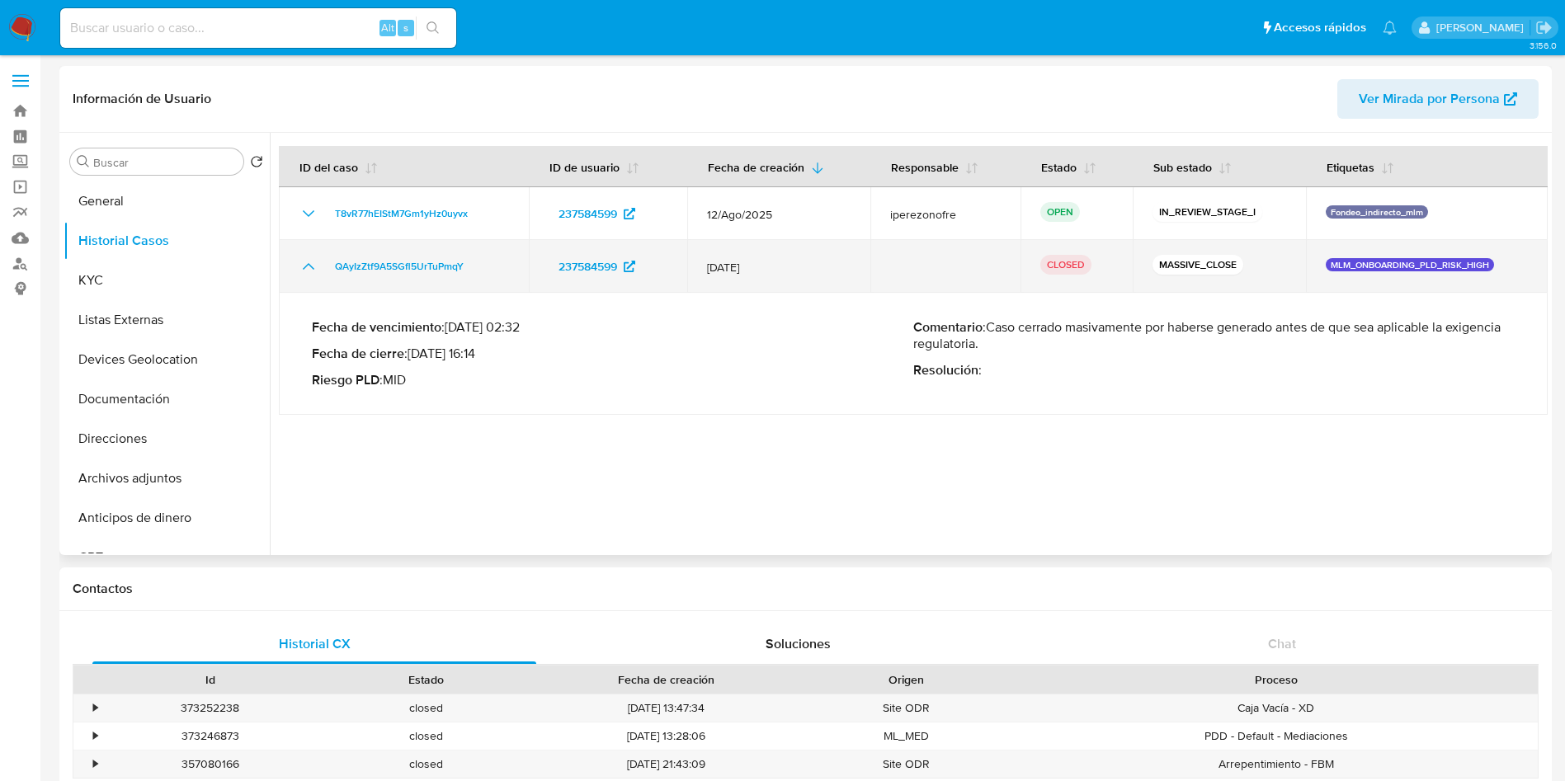
click at [302, 271] on icon "Mostrar/Ocultar" at bounding box center [309, 267] width 20 height 20
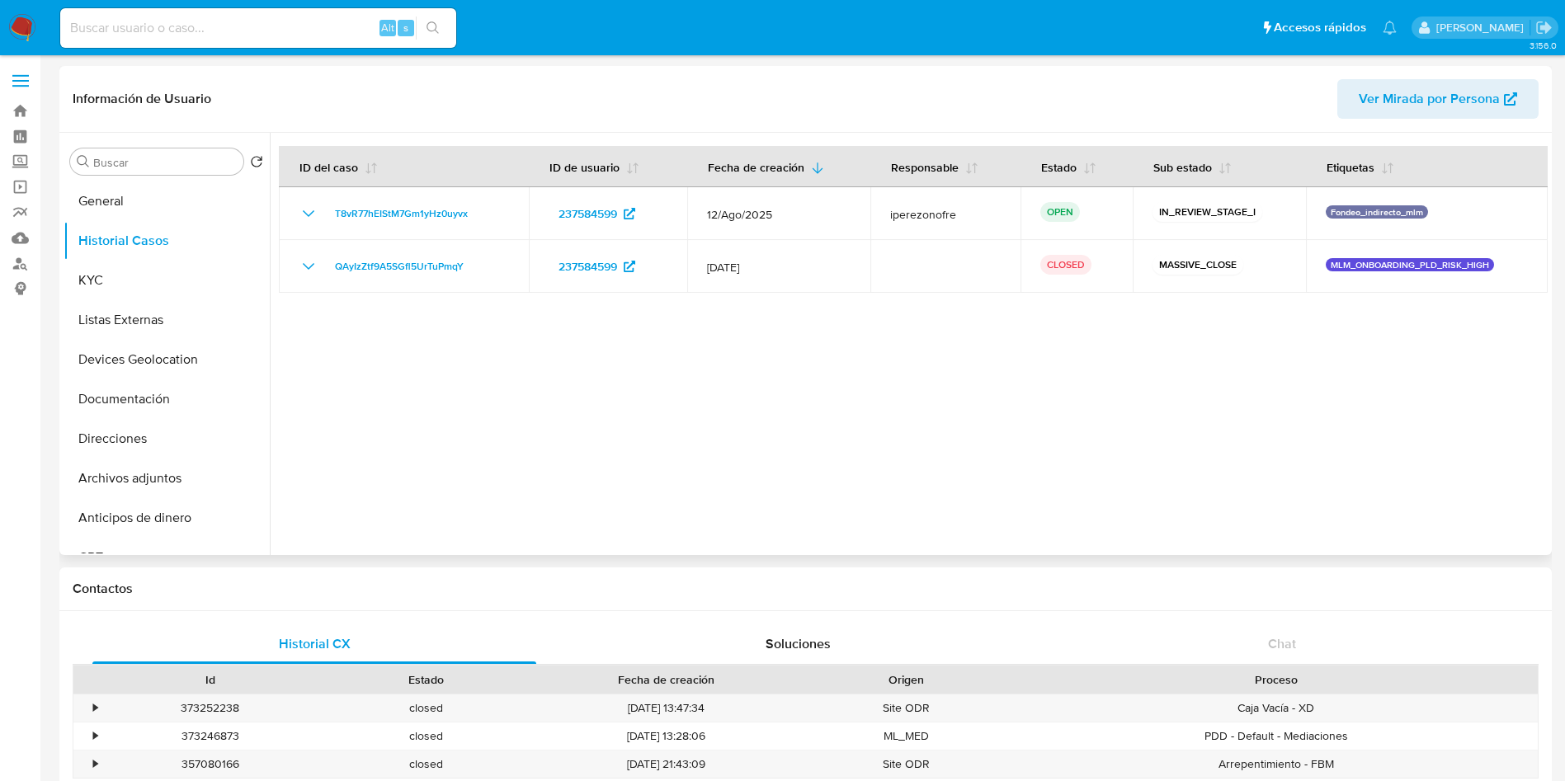
click at [962, 496] on div at bounding box center [909, 344] width 1278 height 422
click at [118, 281] on button "KYC" at bounding box center [160, 281] width 193 height 40
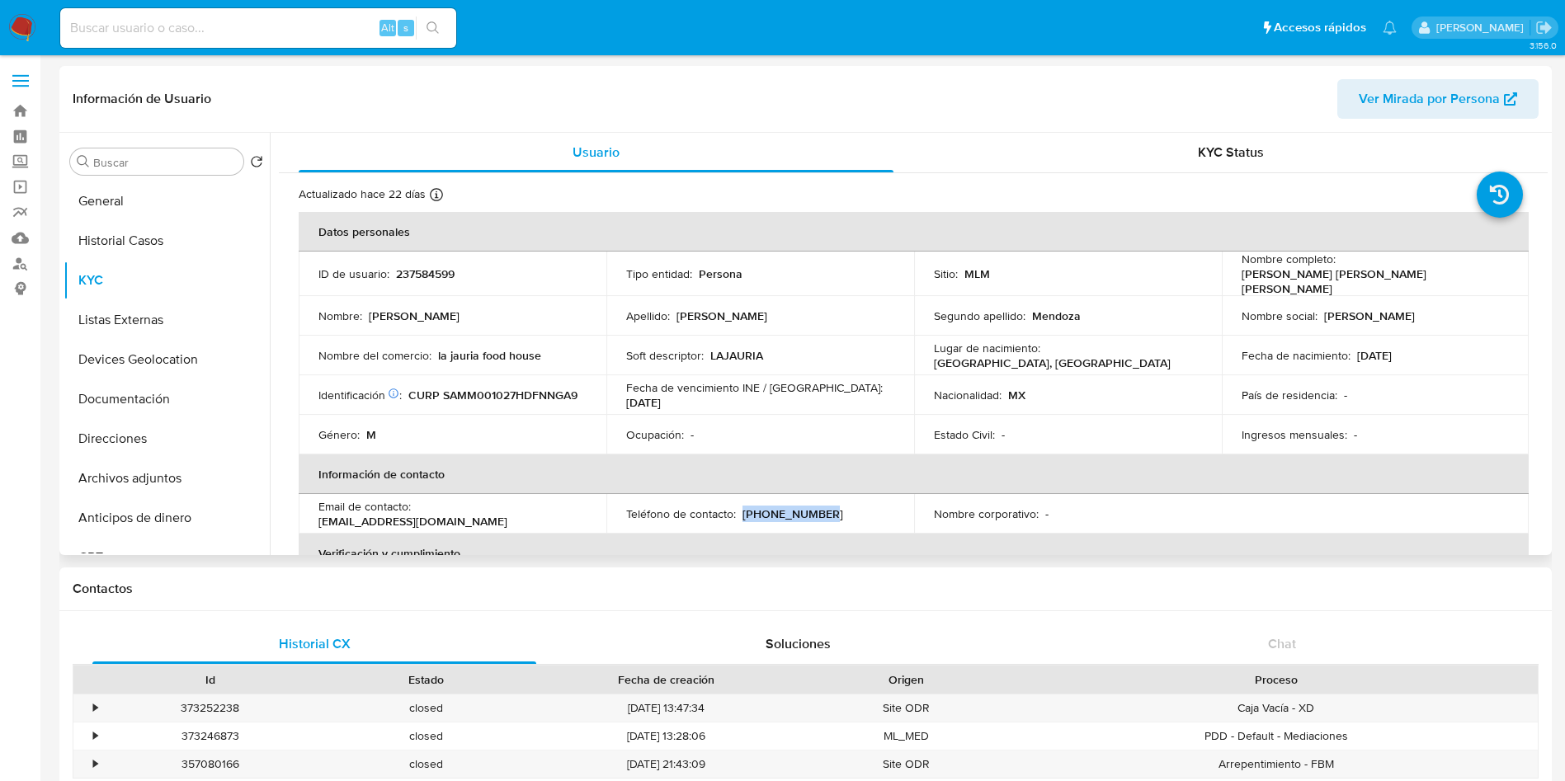
drag, startPoint x: 824, startPoint y: 509, endPoint x: 741, endPoint y: 507, distance: 83.4
click at [741, 507] on div "Teléfono de contacto : (55) 44163066" at bounding box center [760, 514] width 268 height 15
copy p "(55) 44163066"
drag, startPoint x: 543, startPoint y: 509, endPoint x: 418, endPoint y: 509, distance: 125.4
click at [418, 509] on div "Email de contacto : maquer18@gmail.com" at bounding box center [453, 514] width 268 height 30
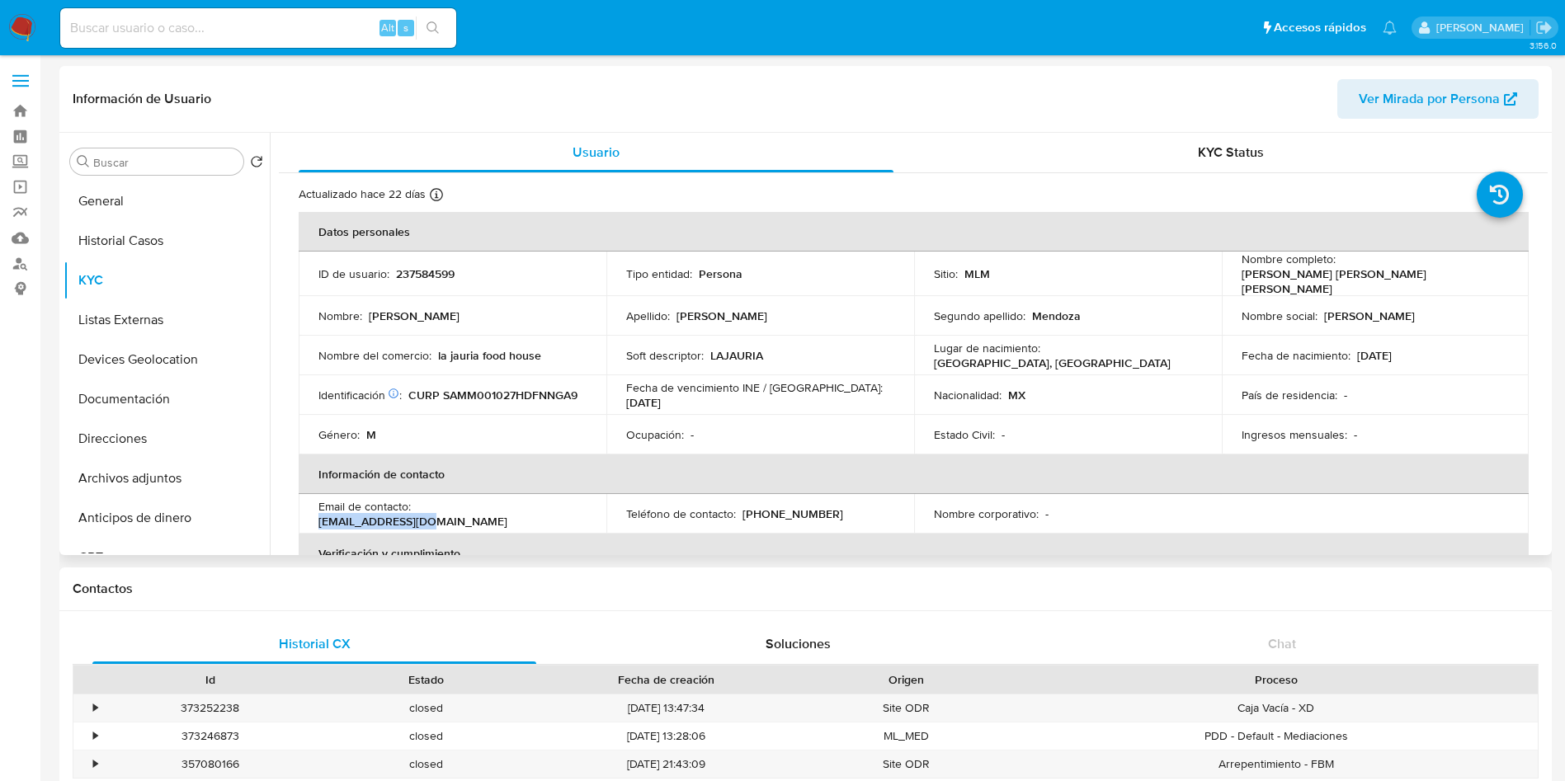
copy p "maquer18@gmail.com"
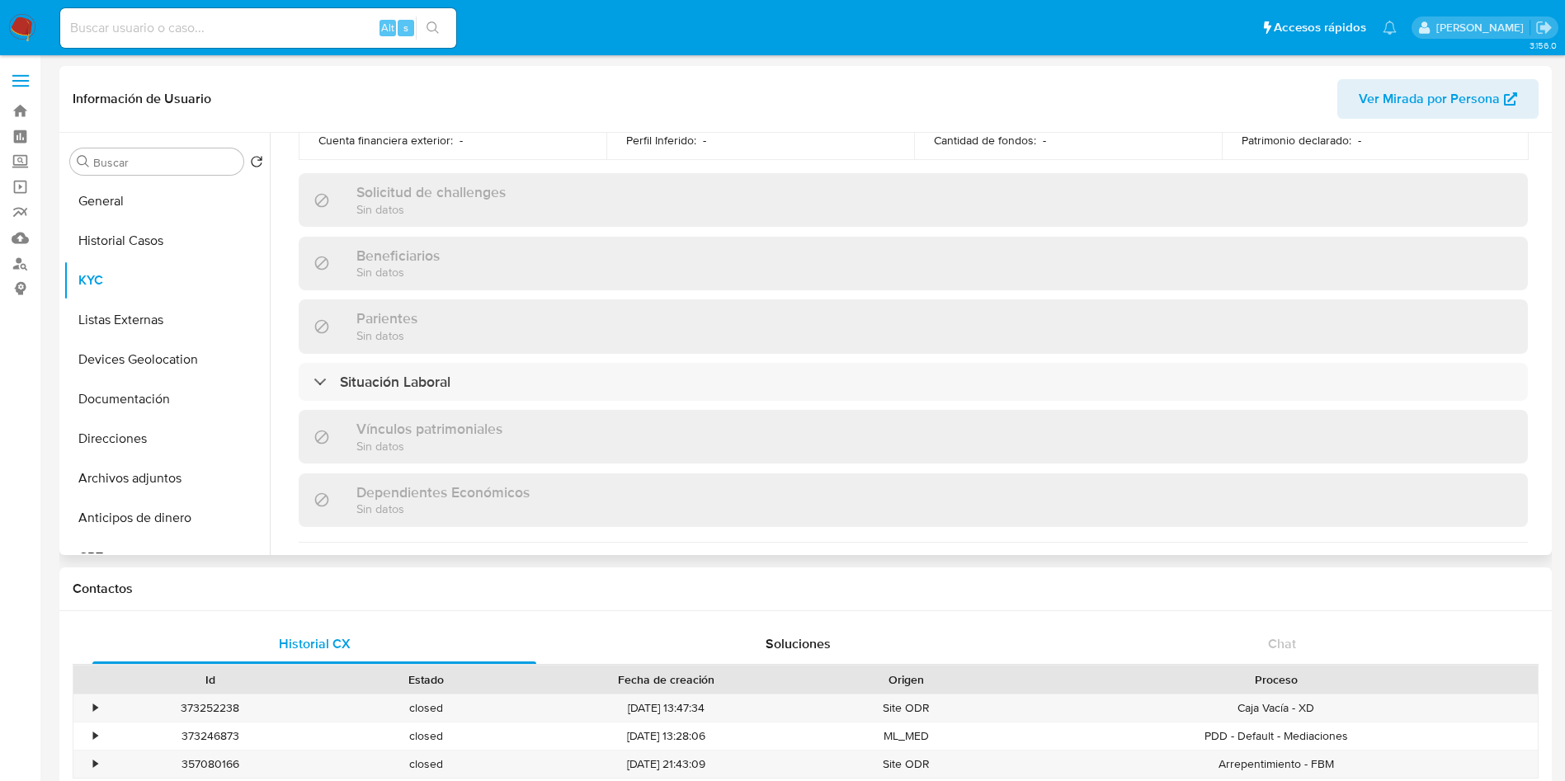
scroll to position [775, 0]
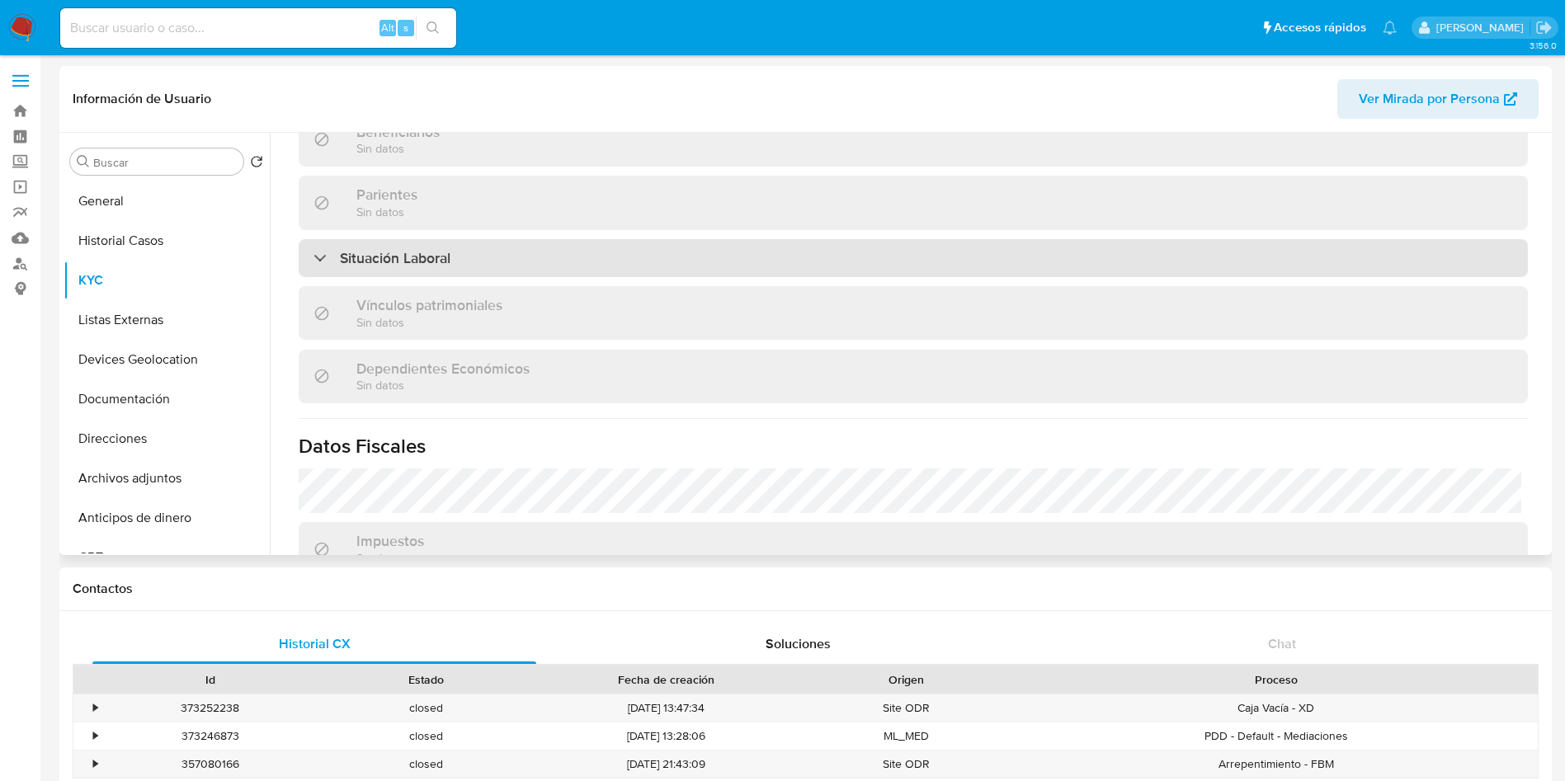
click at [639, 242] on div "Situación Laboral" at bounding box center [913, 258] width 1229 height 38
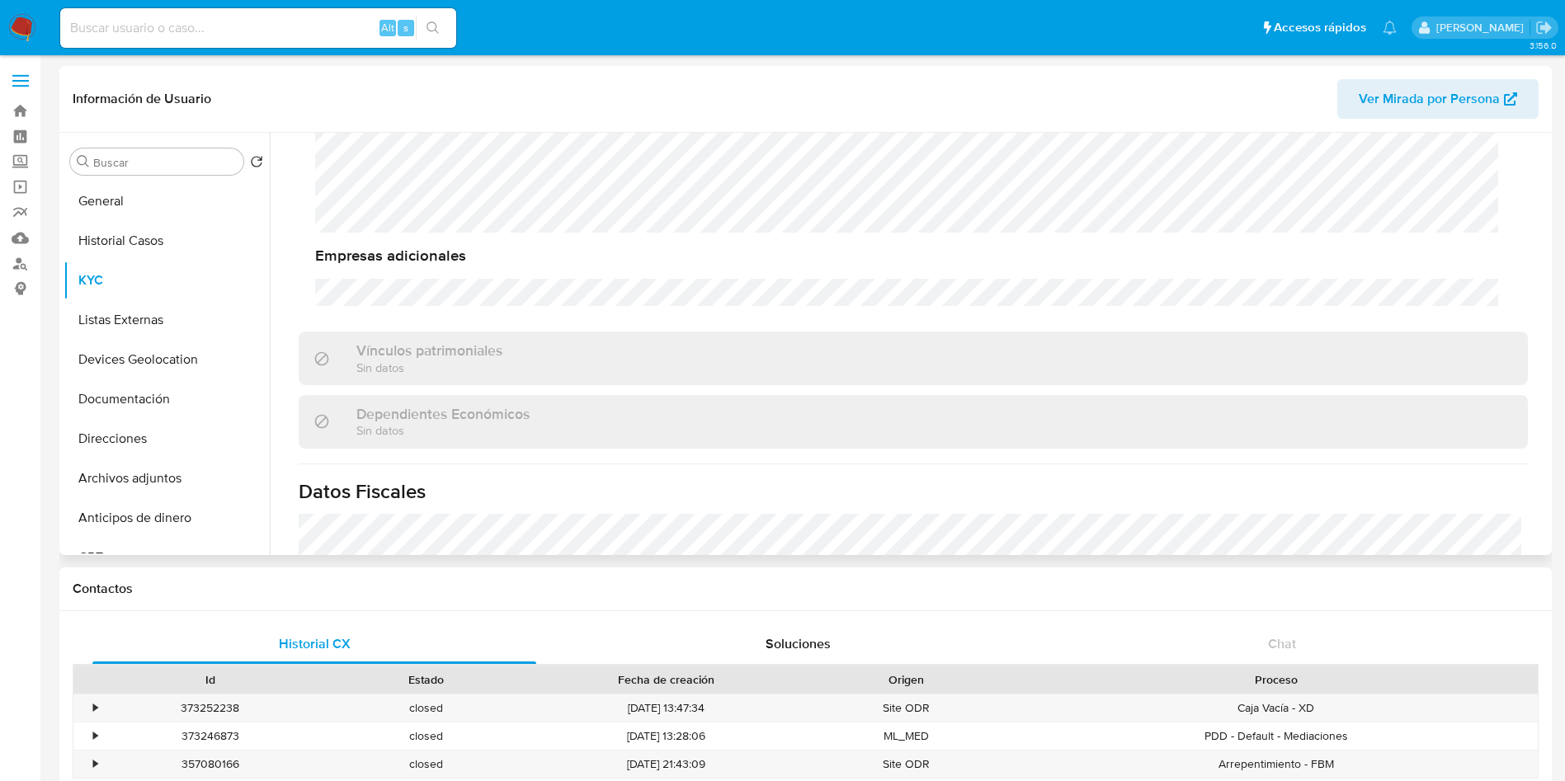
scroll to position [1260, 0]
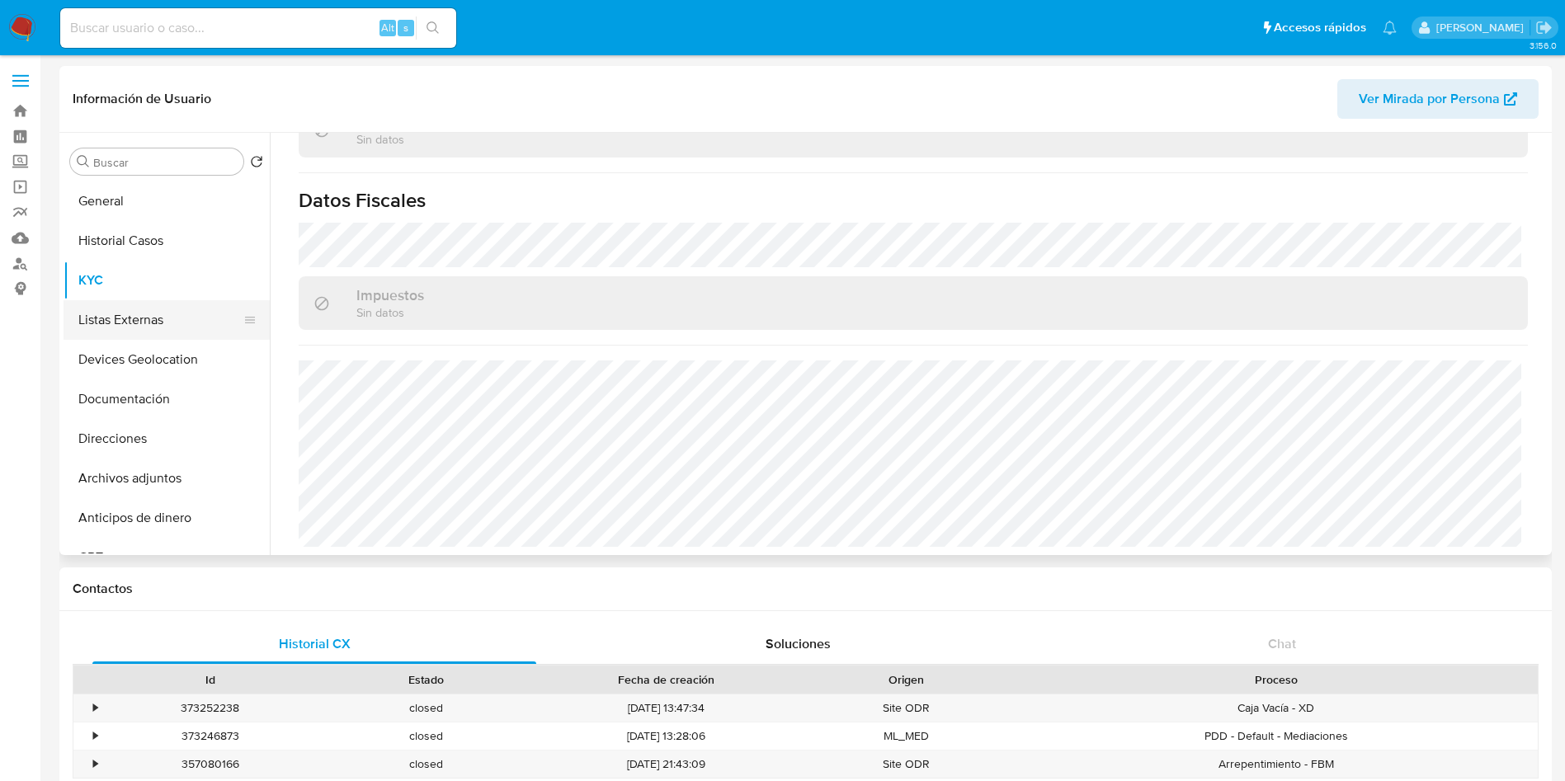
click at [138, 336] on button "Listas Externas" at bounding box center [160, 320] width 193 height 40
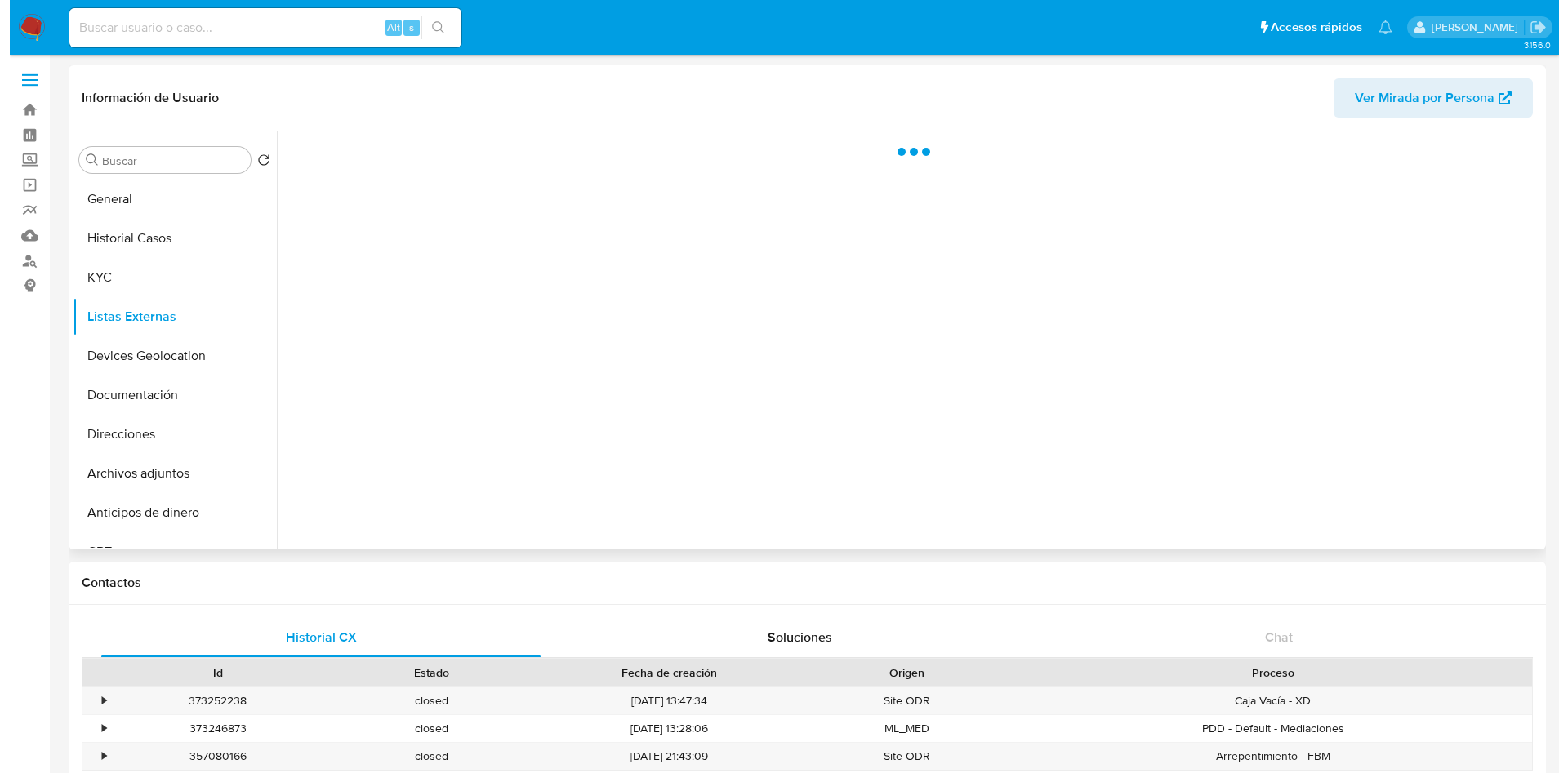
scroll to position [0, 0]
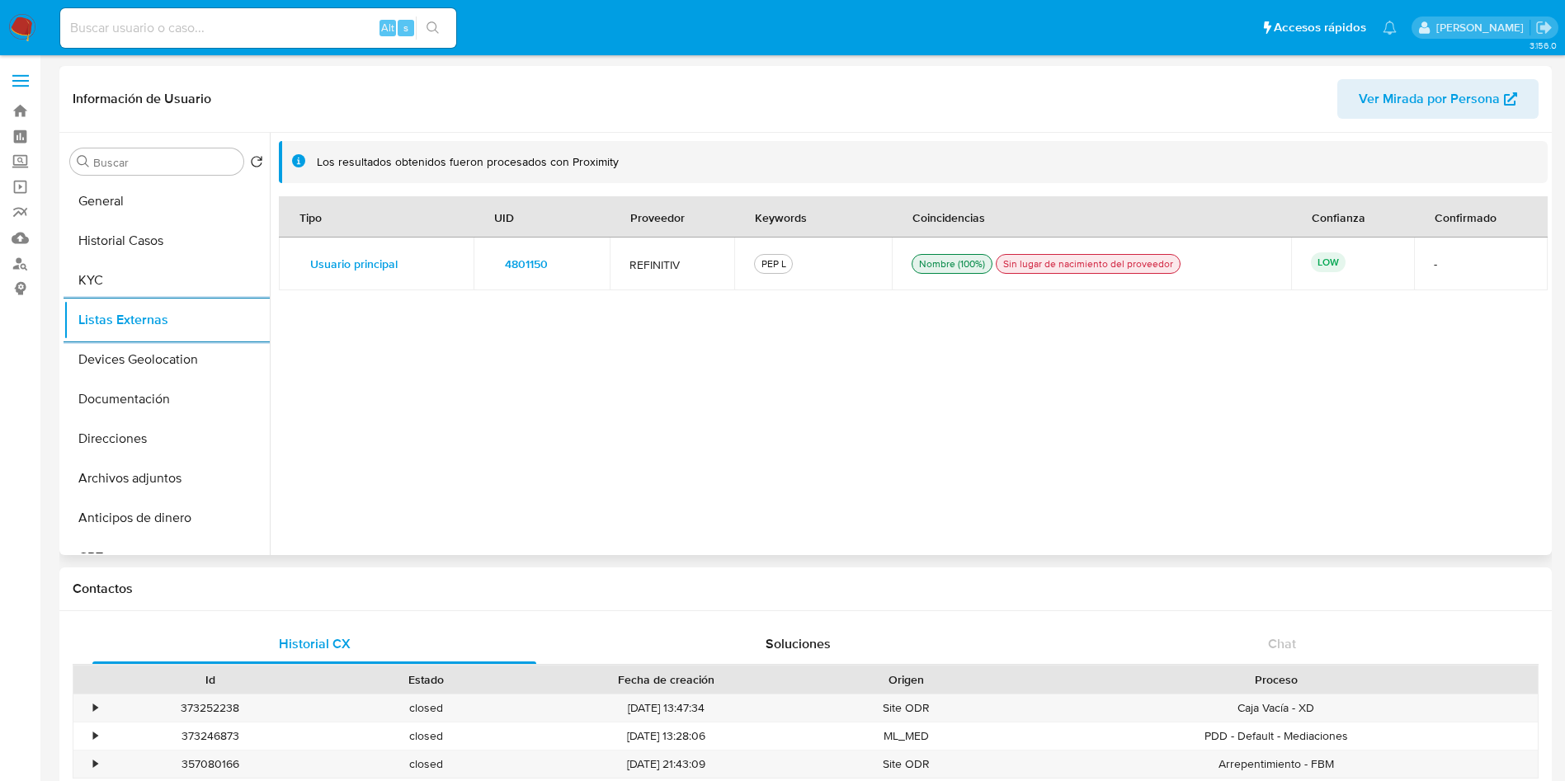
click at [531, 271] on span "4801150" at bounding box center [526, 263] width 43 height 23
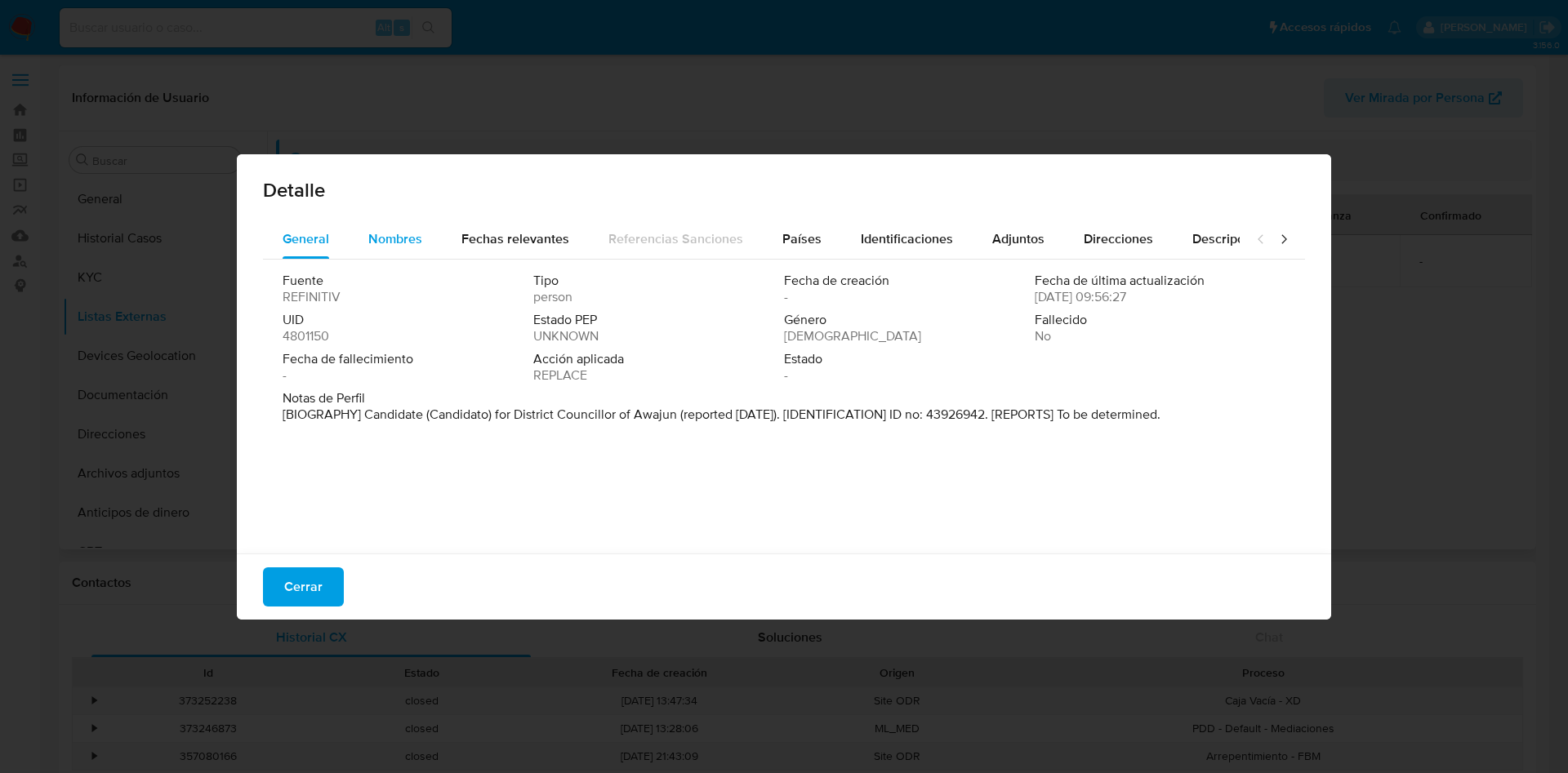
click at [401, 244] on span "Nombres" at bounding box center [395, 239] width 53 height 19
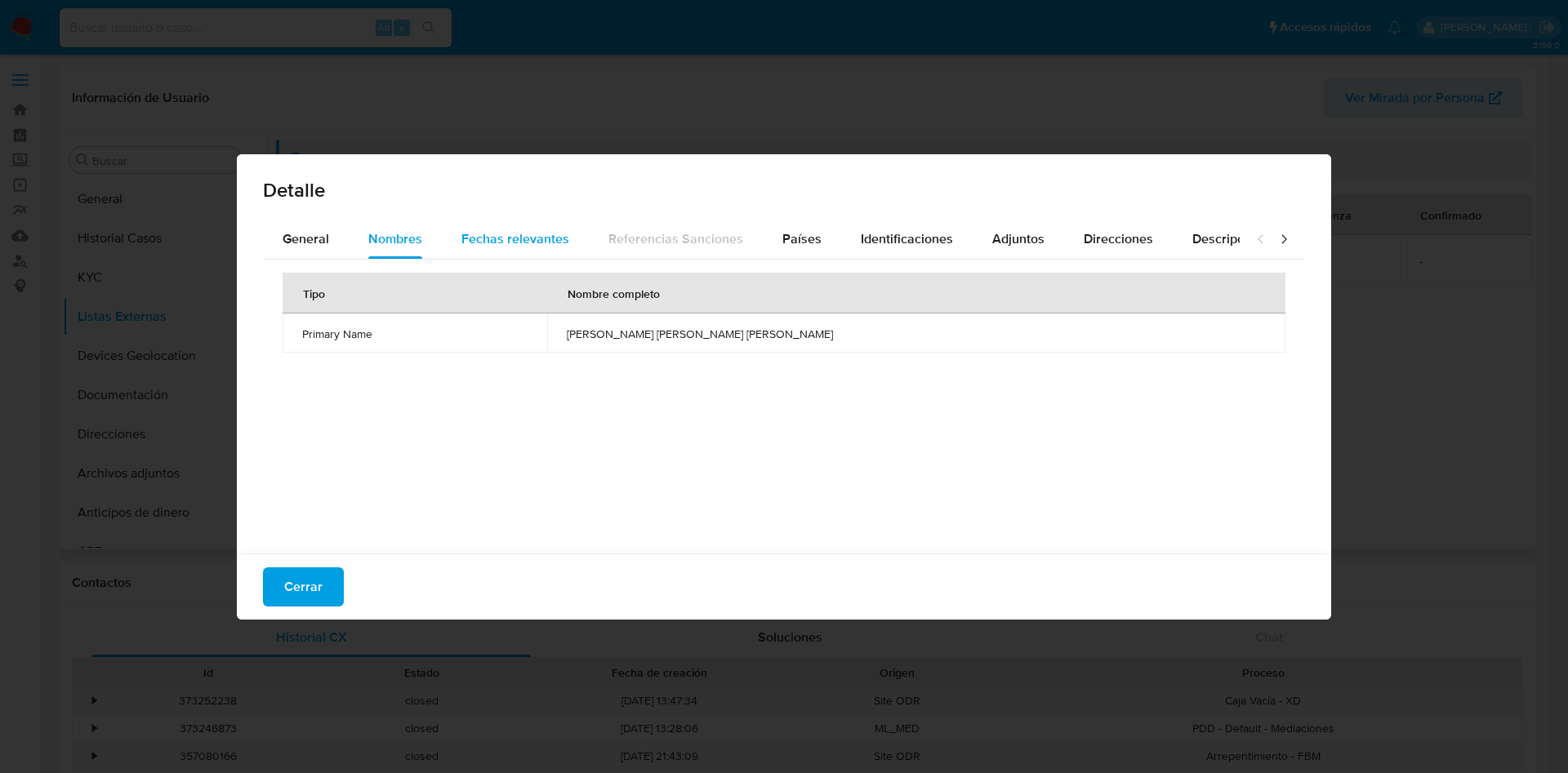
click at [524, 232] on span "Fechas relevantes" at bounding box center [515, 239] width 108 height 19
click at [391, 233] on span "Nombres" at bounding box center [395, 239] width 53 height 19
click at [307, 236] on span "General" at bounding box center [306, 239] width 47 height 19
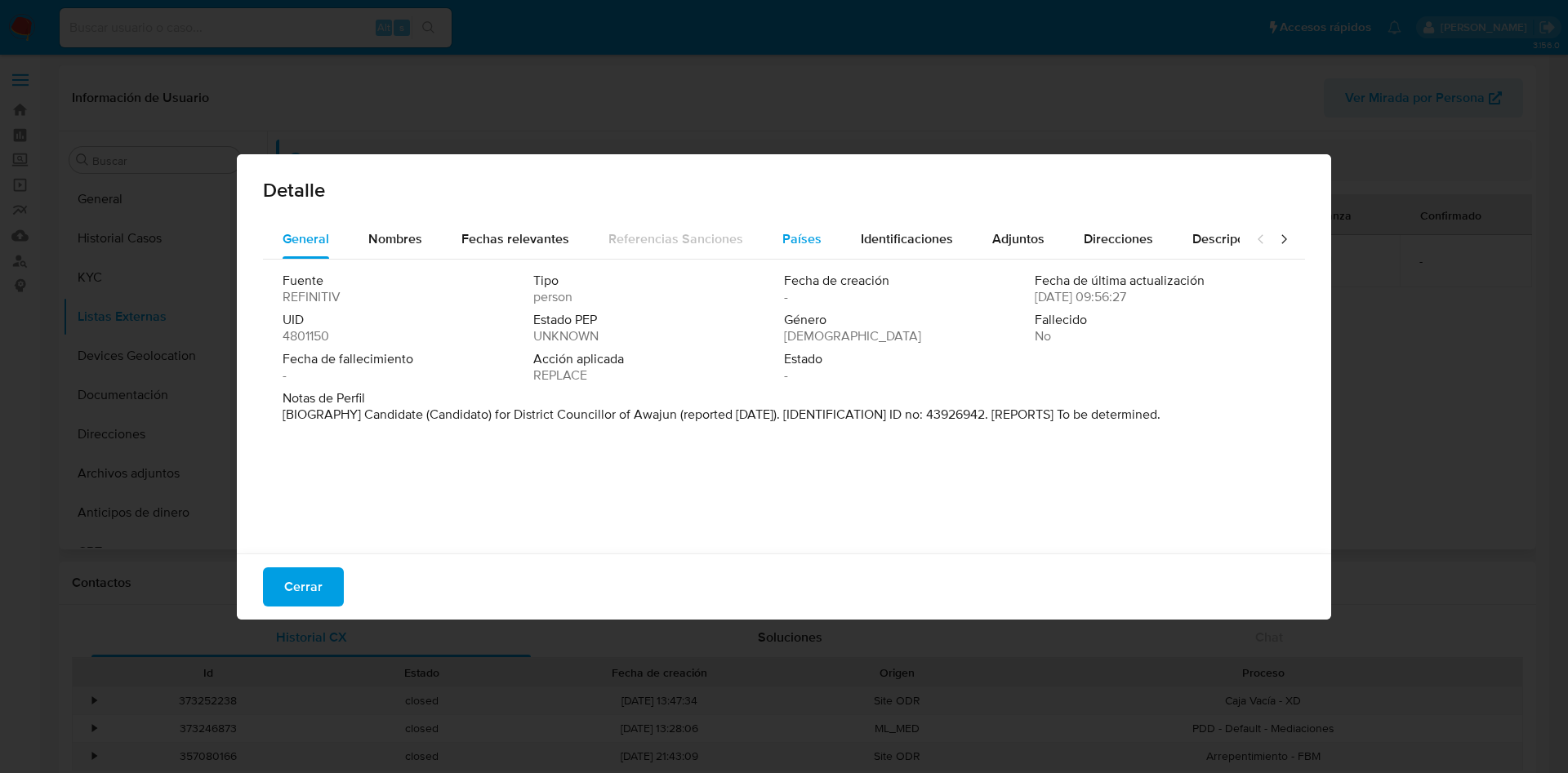
click at [799, 230] on span "Países" at bounding box center [802, 239] width 40 height 19
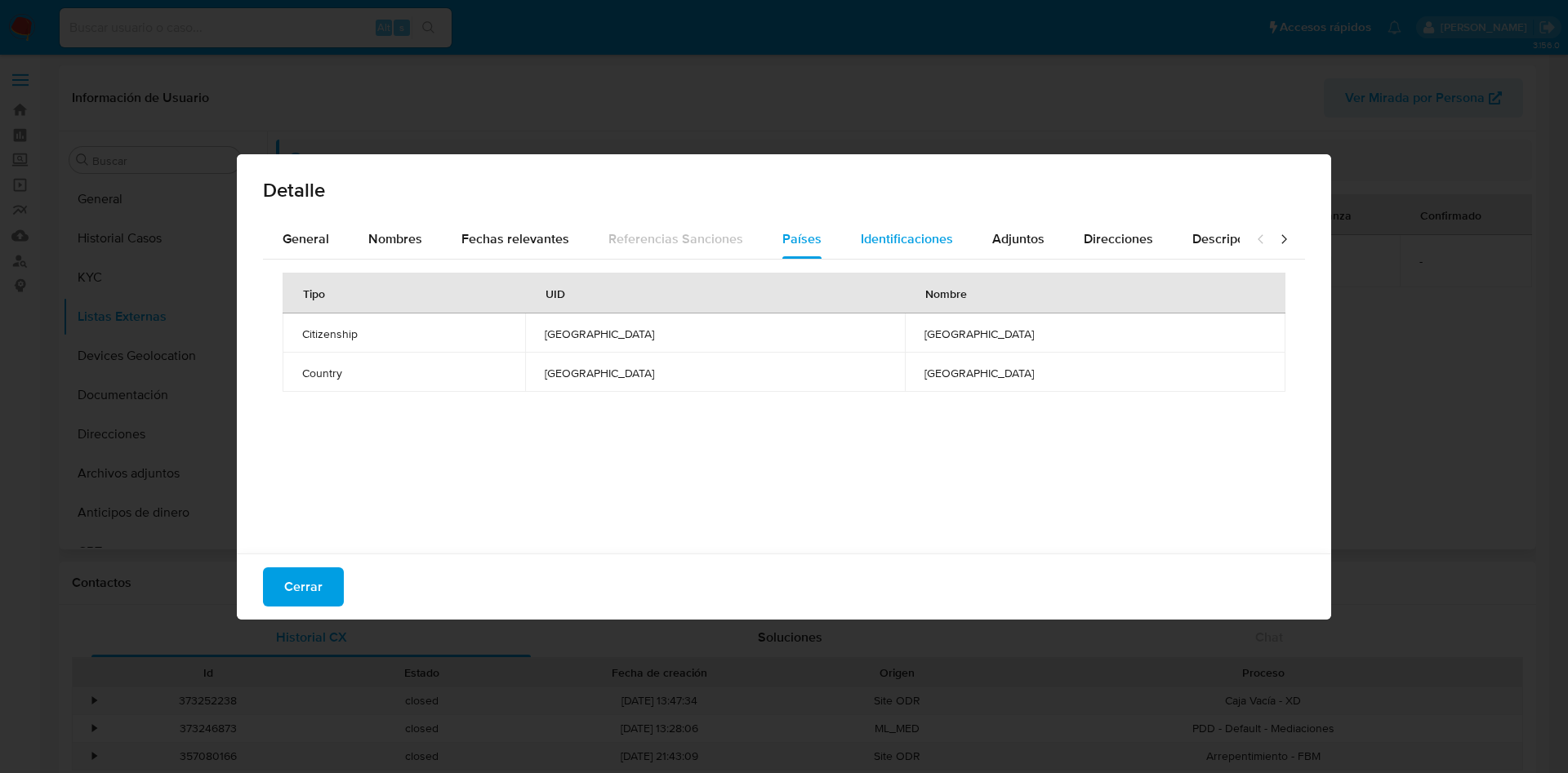
click at [912, 246] on span "Identificaciones" at bounding box center [907, 239] width 92 height 19
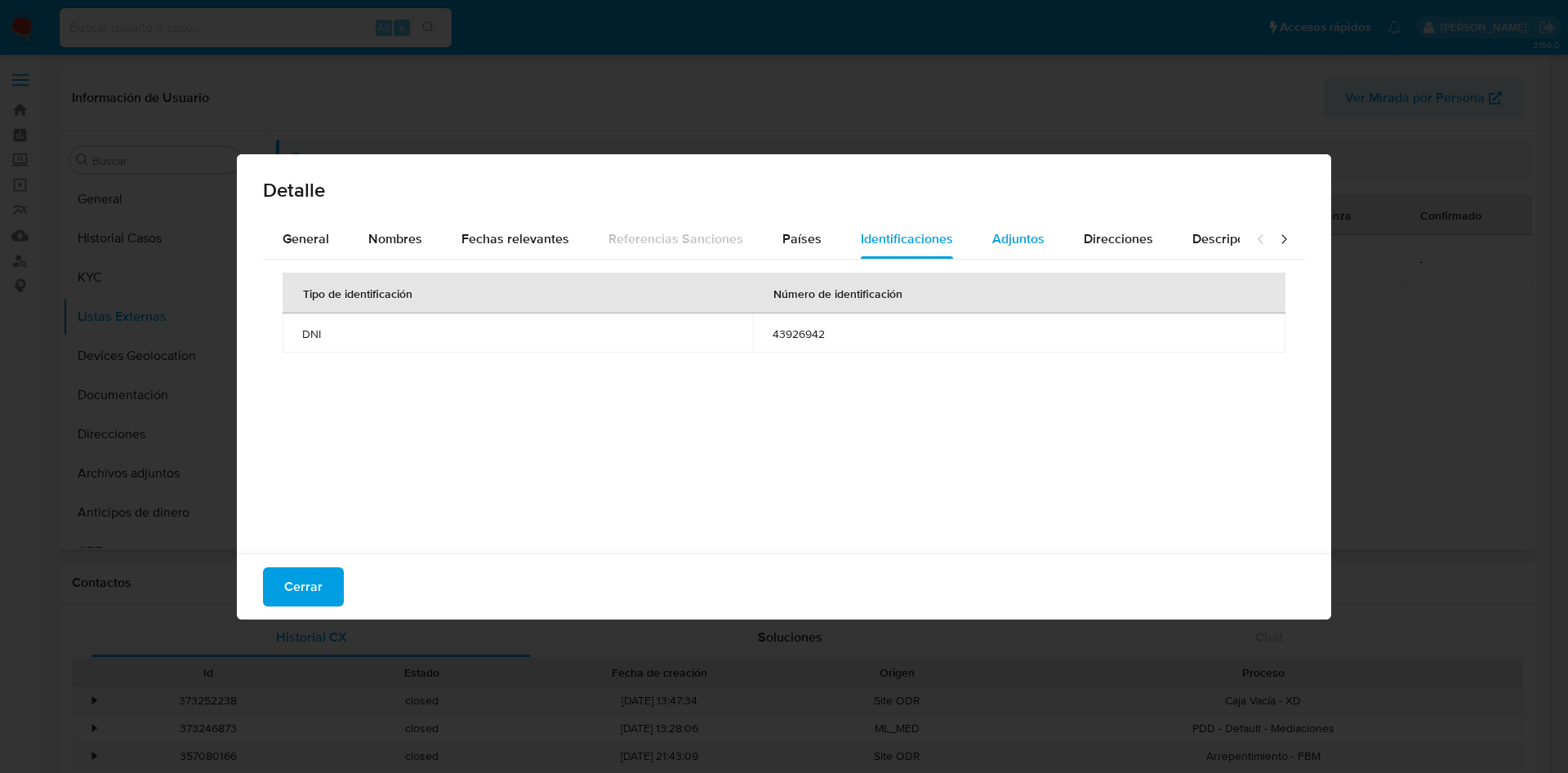
click at [1025, 234] on span "Adjuntos" at bounding box center [1019, 239] width 52 height 19
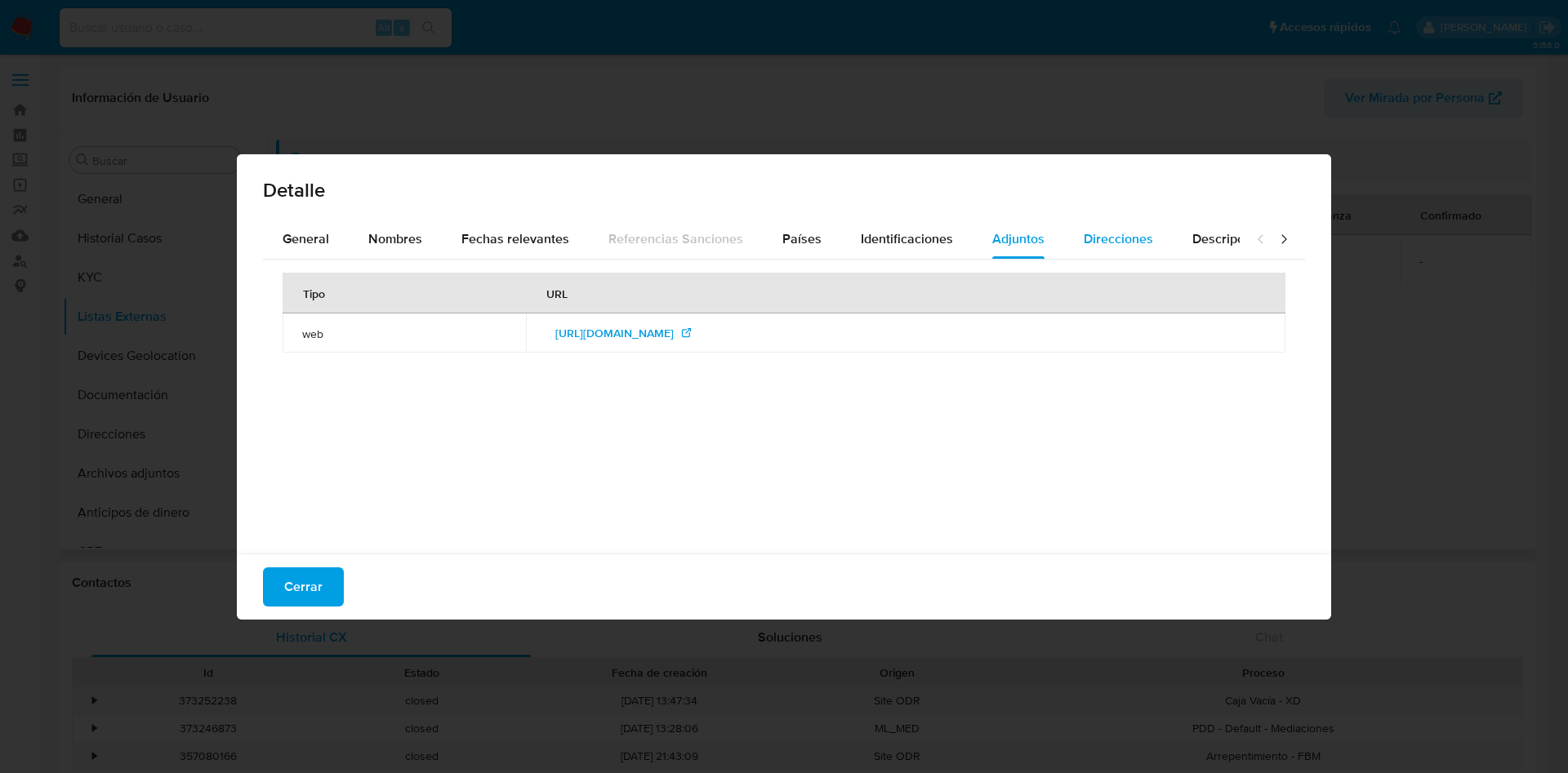
click at [1116, 240] on span "Direcciones" at bounding box center [1119, 239] width 69 height 19
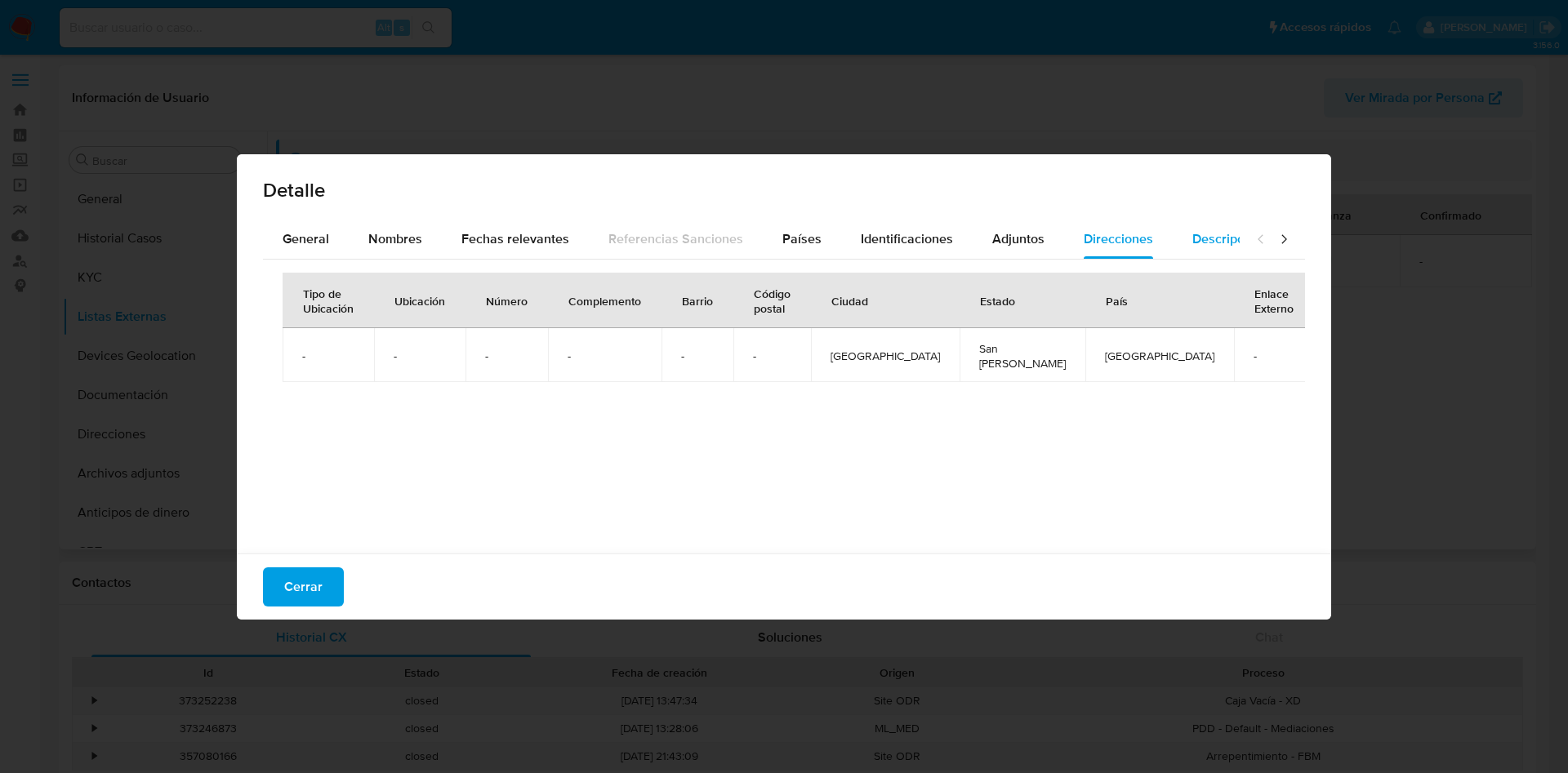
click at [1214, 232] on span "Descripciones" at bounding box center [1234, 239] width 83 height 19
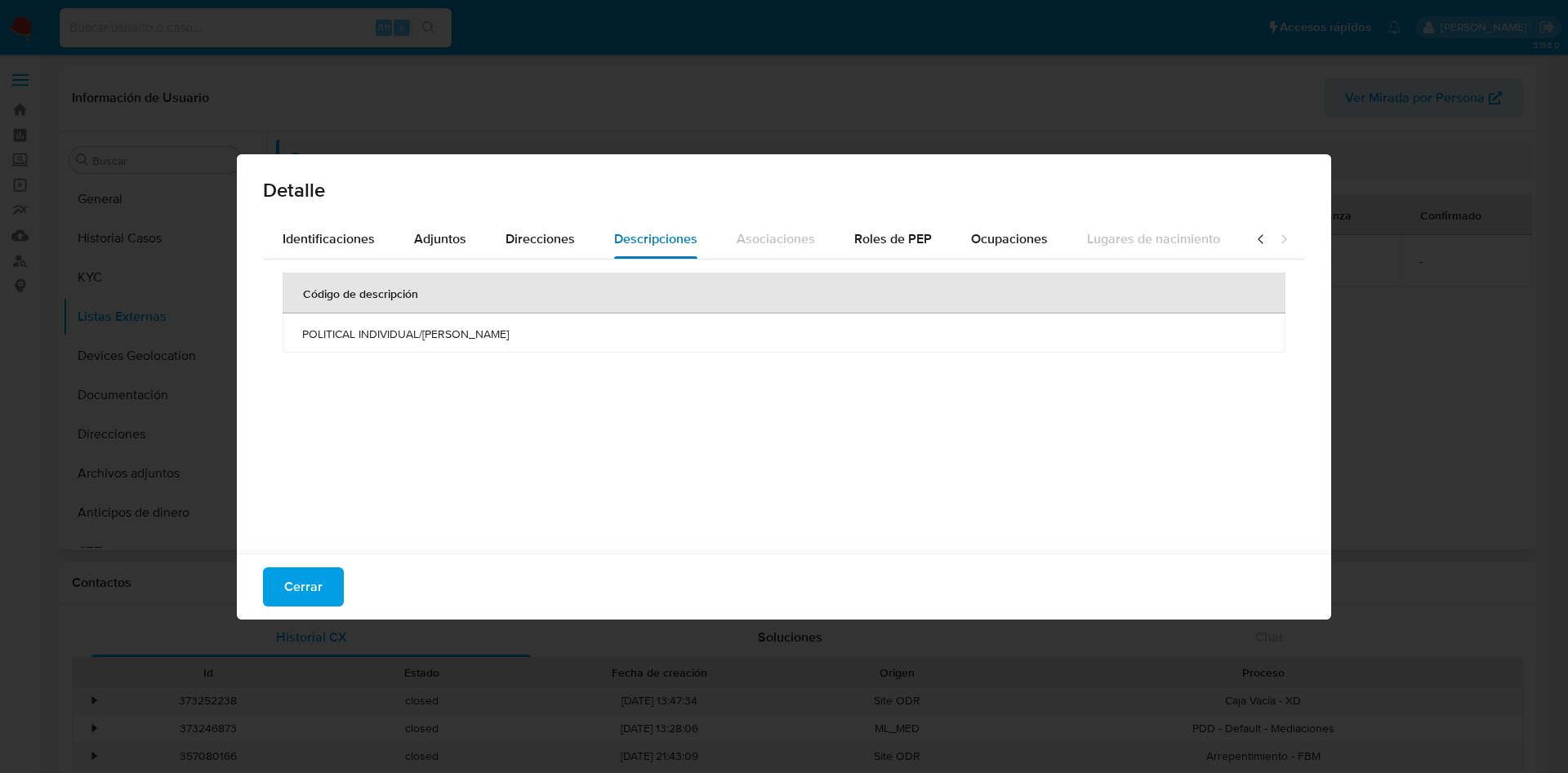
scroll to position [0, 585]
click at [898, 237] on span "Roles de PEP" at bounding box center [893, 239] width 77 height 19
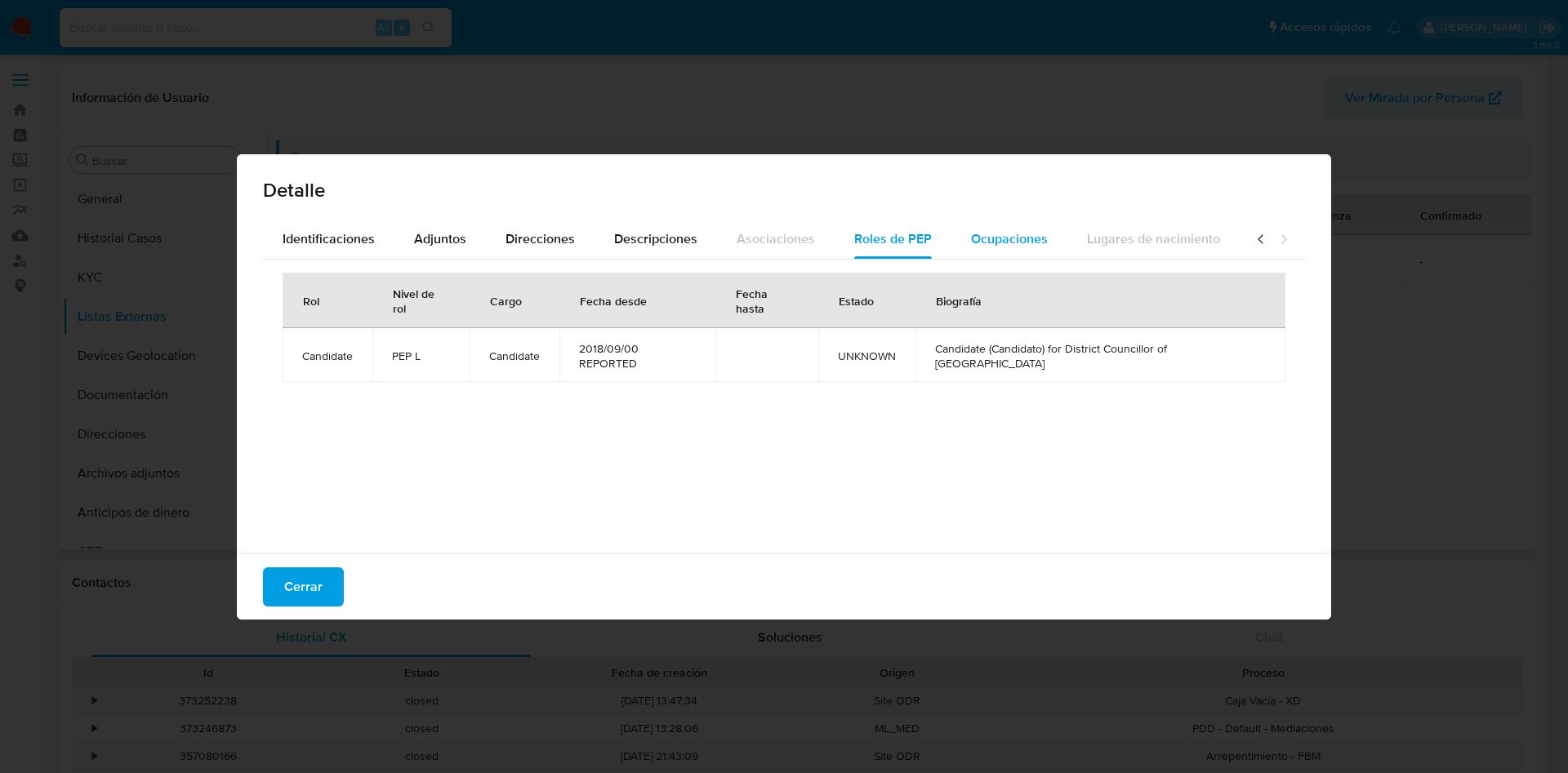
click at [1017, 233] on span "Ocupaciones" at bounding box center [1010, 239] width 77 height 19
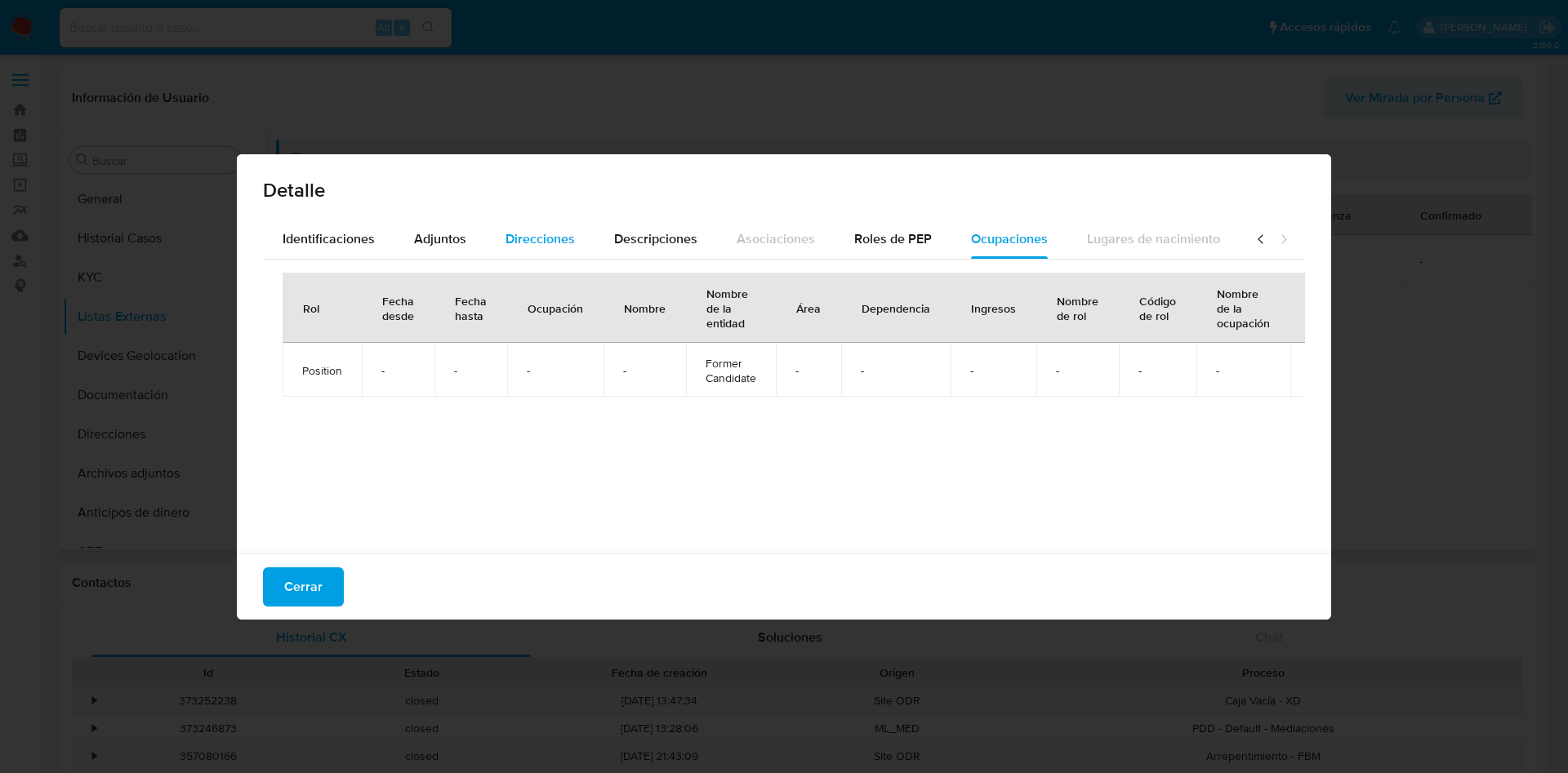
click at [545, 232] on span "Direcciones" at bounding box center [540, 239] width 69 height 19
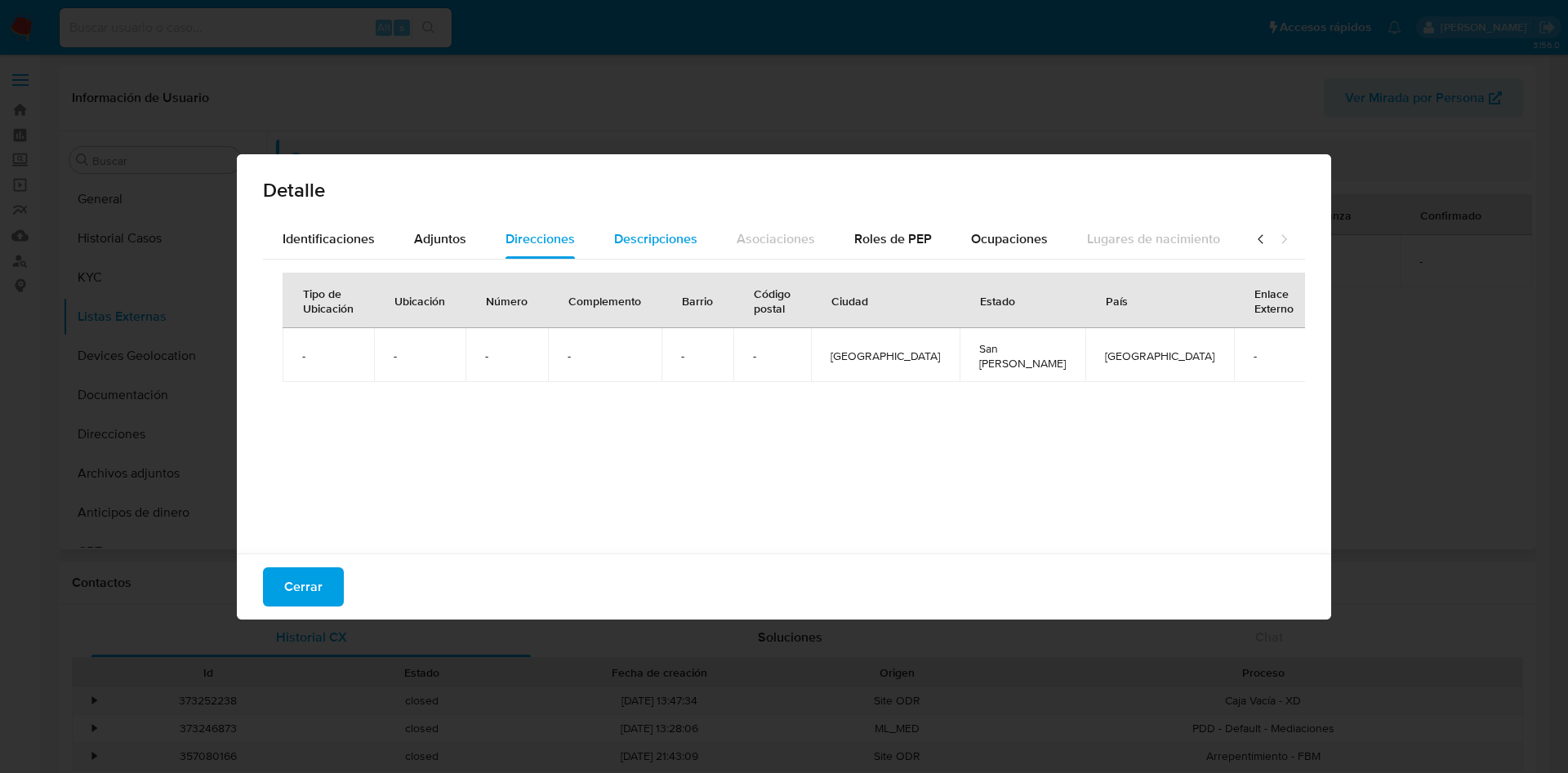
click at [653, 241] on span "Descripciones" at bounding box center [656, 239] width 83 height 19
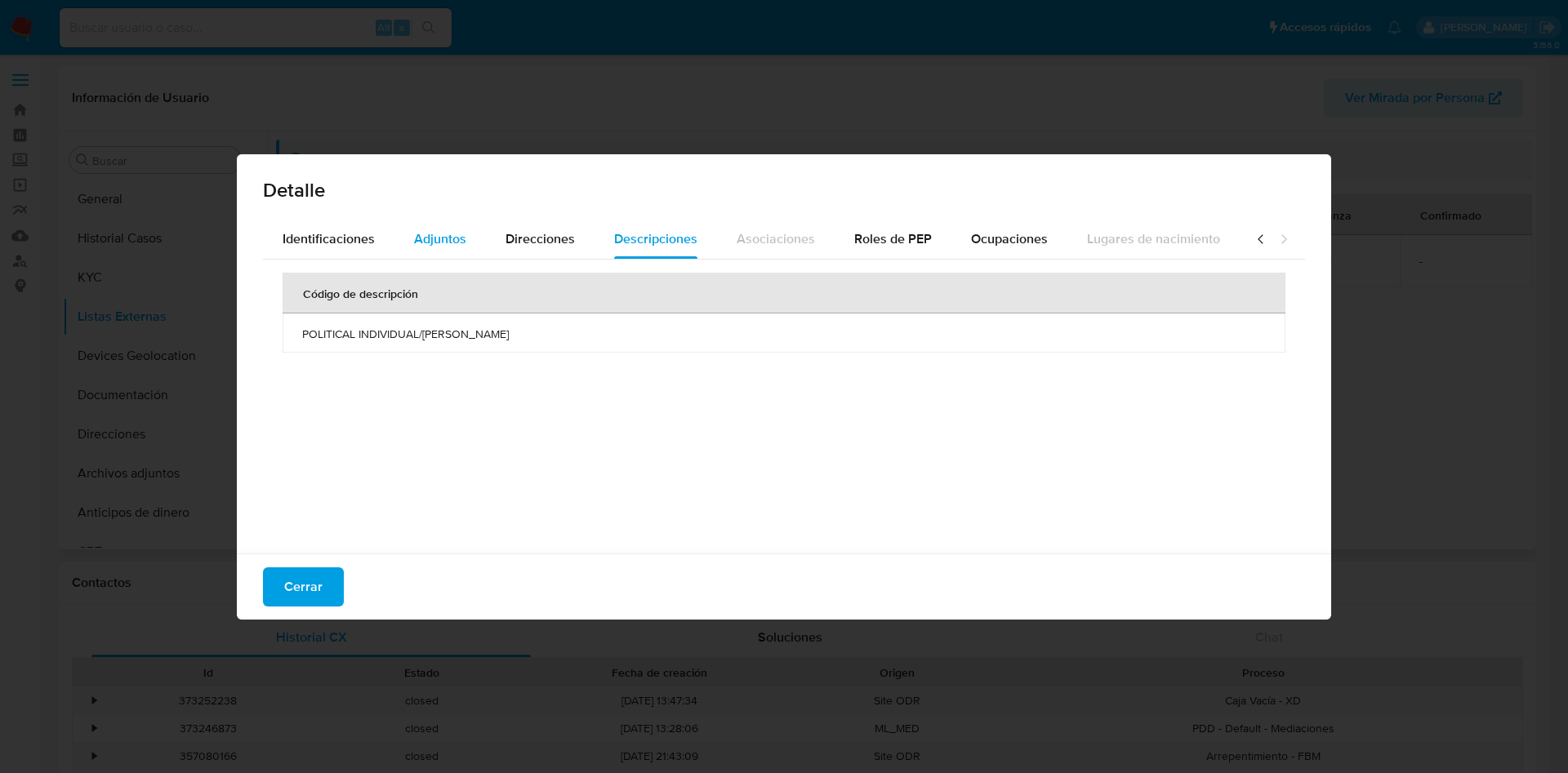
click at [444, 237] on span "Adjuntos" at bounding box center [440, 239] width 52 height 19
click at [307, 242] on span "Identificaciones" at bounding box center [329, 239] width 92 height 19
click at [1253, 242] on icon at bounding box center [1261, 240] width 17 height 17
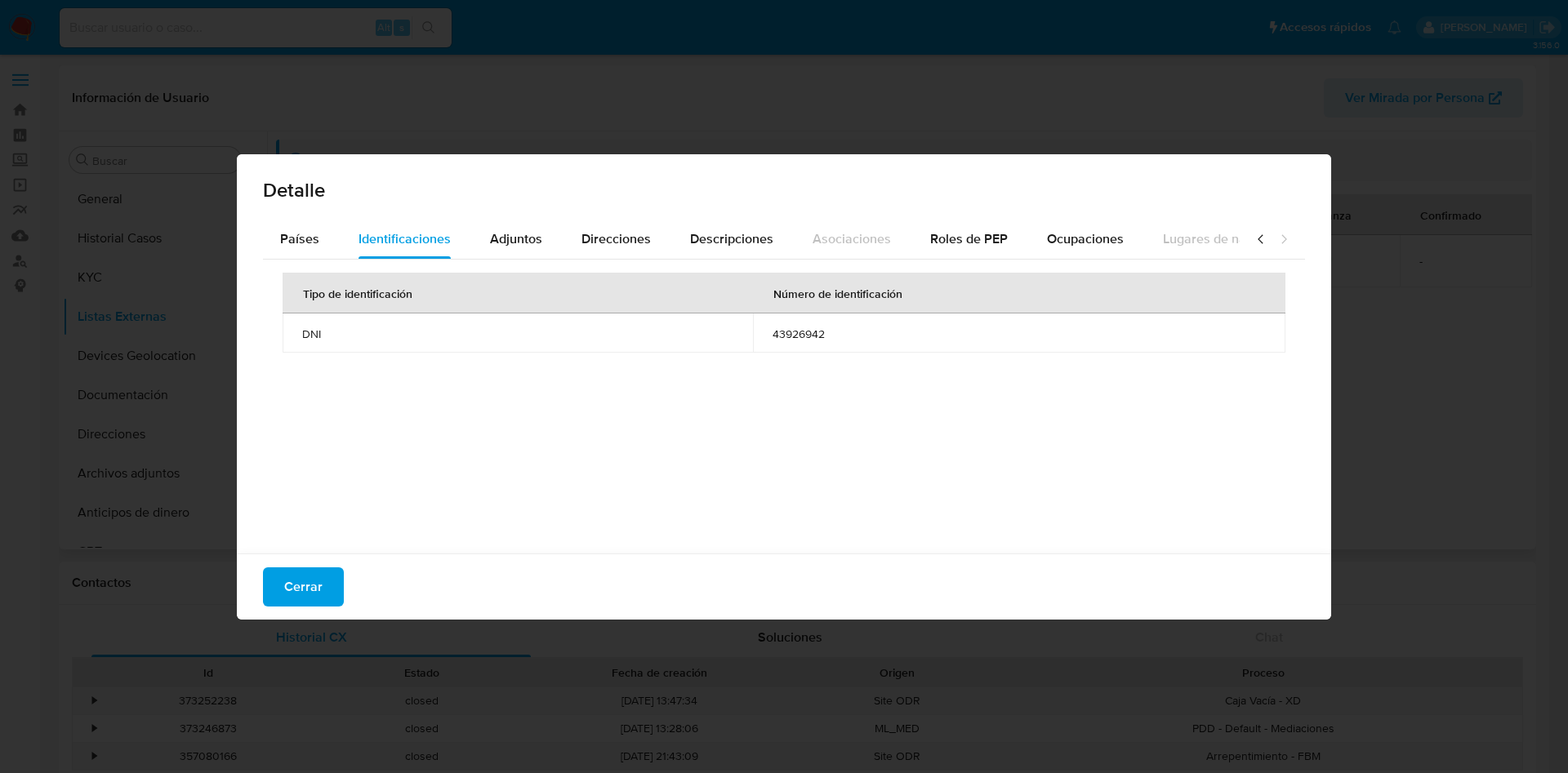
click at [1253, 242] on icon at bounding box center [1261, 240] width 17 height 17
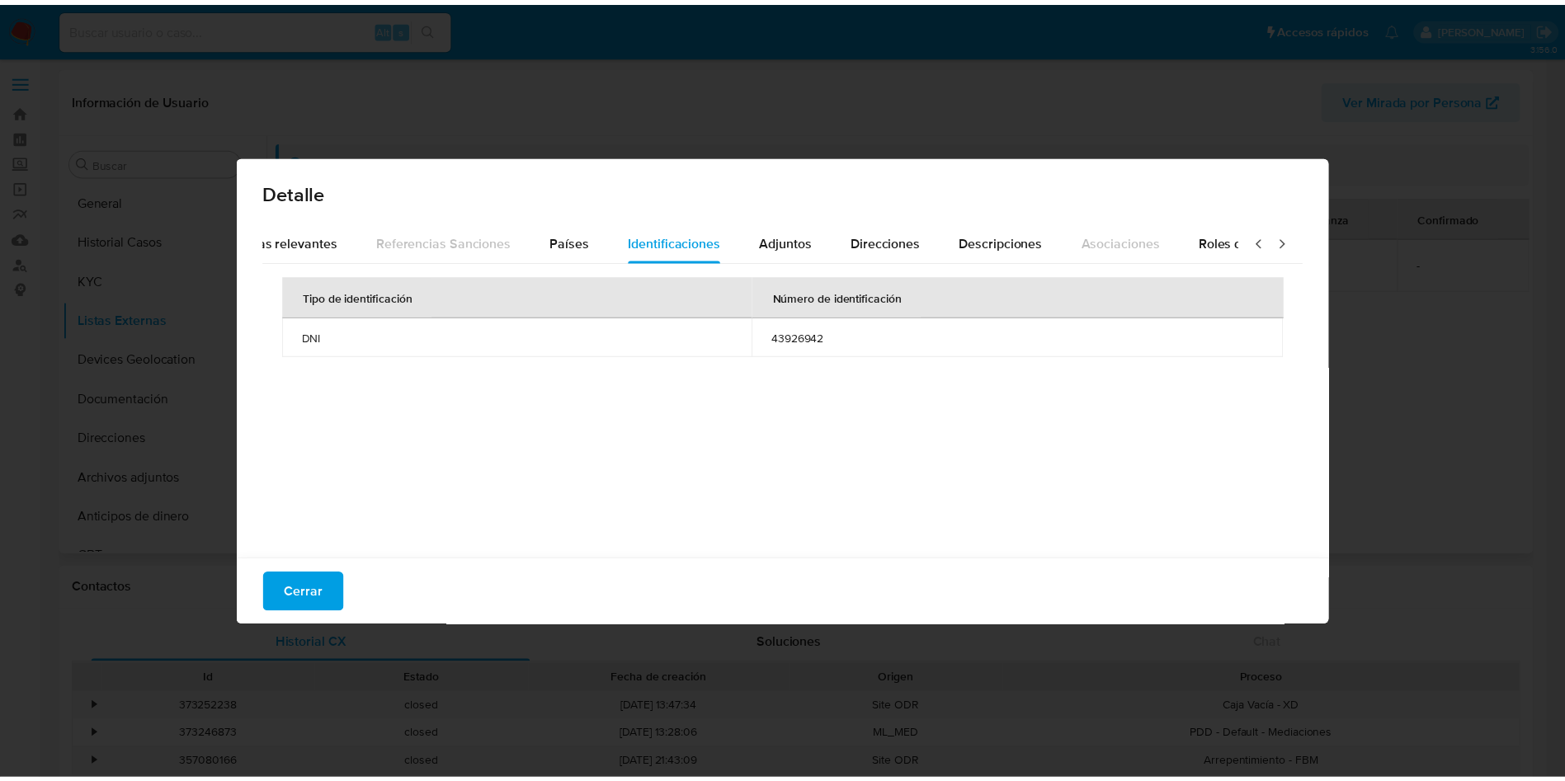
scroll to position [0, 0]
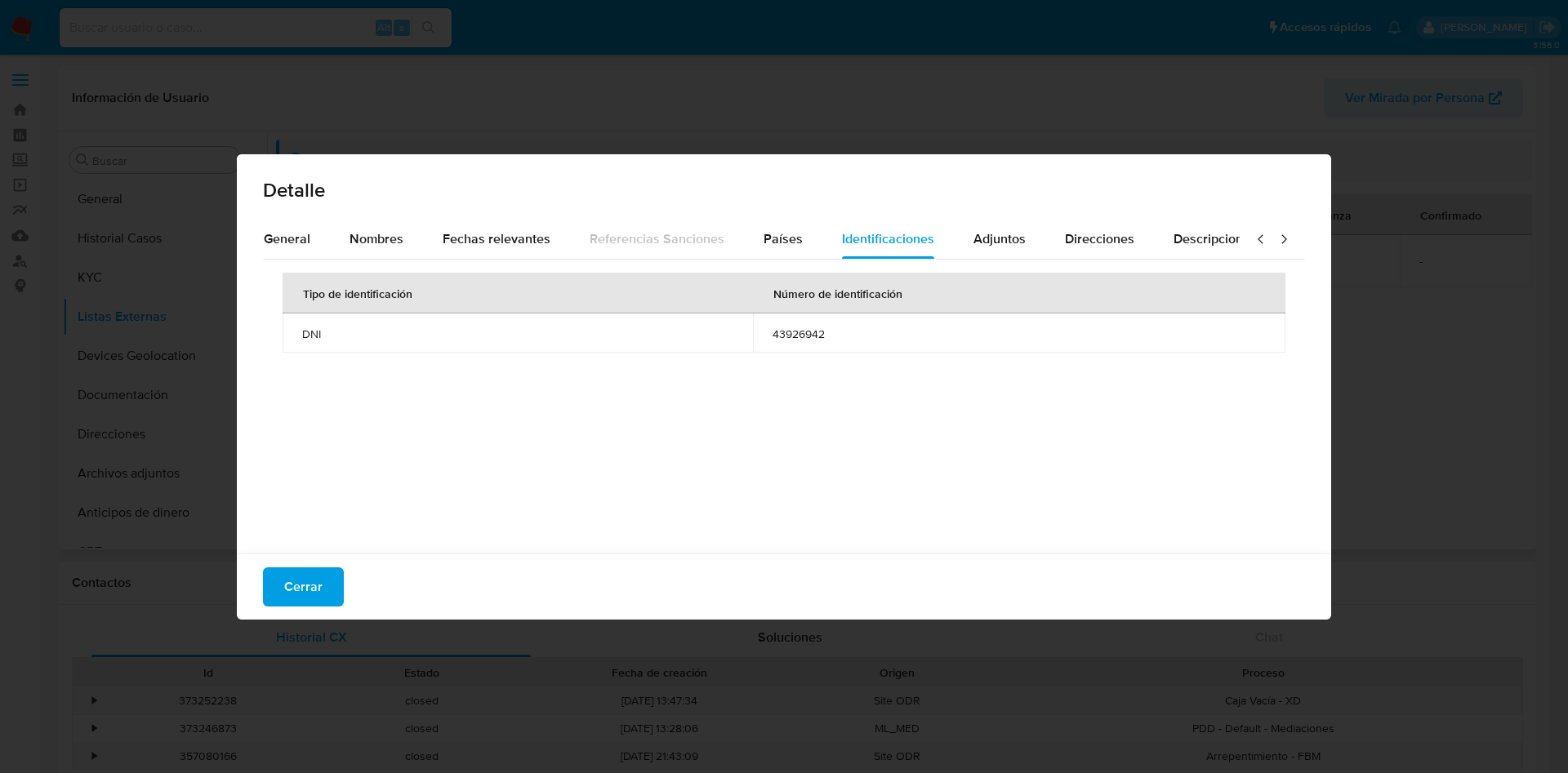
click at [1253, 242] on icon at bounding box center [1261, 240] width 17 height 17
click at [514, 237] on span "Fechas relevantes" at bounding box center [515, 239] width 108 height 19
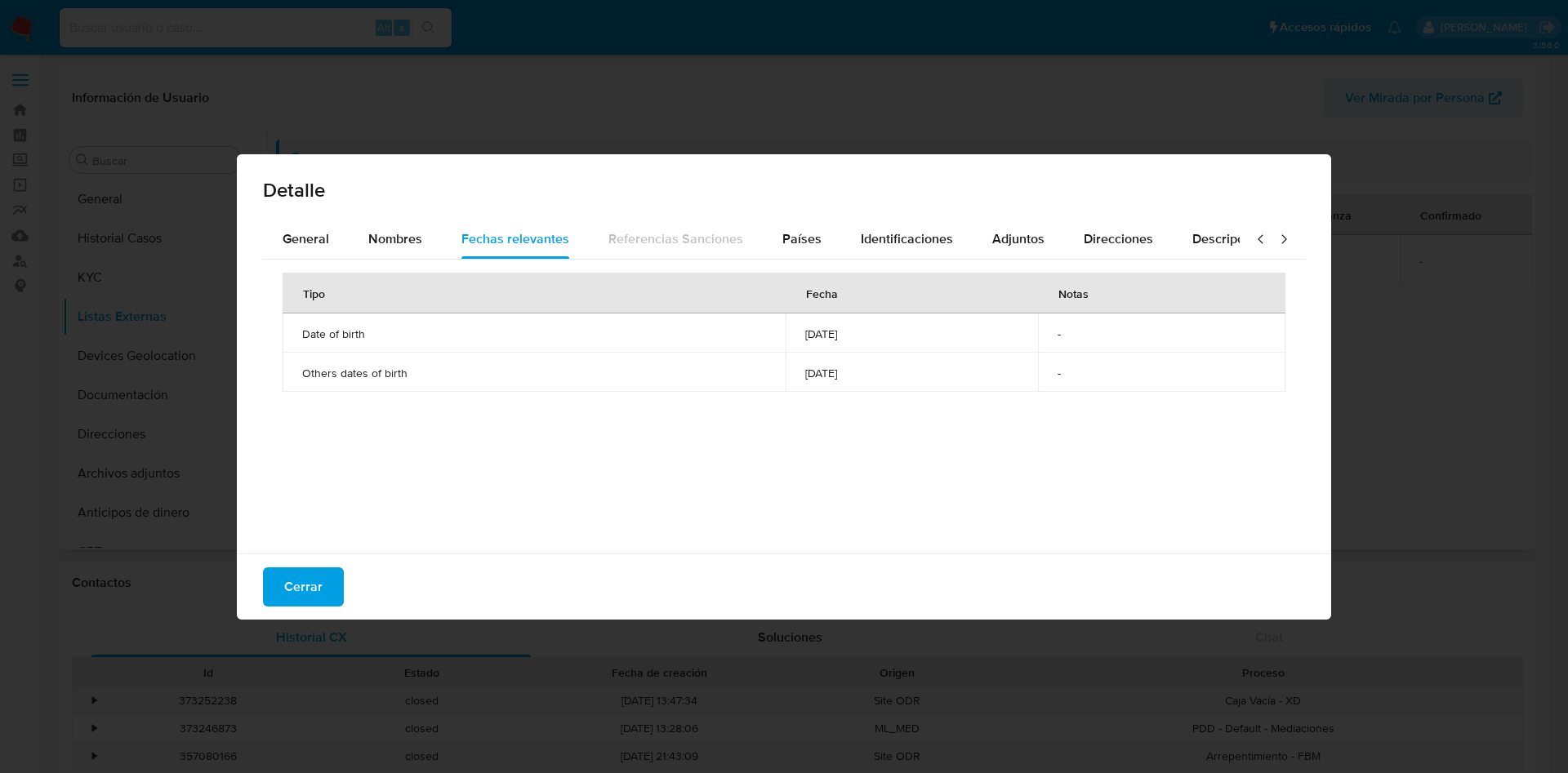
drag, startPoint x: 757, startPoint y: 330, endPoint x: 841, endPoint y: 330, distance: 84.0
click at [841, 330] on td "1986-11-28" at bounding box center [913, 334] width 253 height 40
click at [624, 401] on div "Tipo Fecha Notas Date of birth 1986-11-28 - Others dates of birth 1986-11-28 -" at bounding box center [784, 402] width 1042 height 286
drag, startPoint x: 333, startPoint y: 585, endPoint x: 421, endPoint y: 558, distance: 92.0
click at [332, 584] on button "Cerrar" at bounding box center [304, 587] width 81 height 40
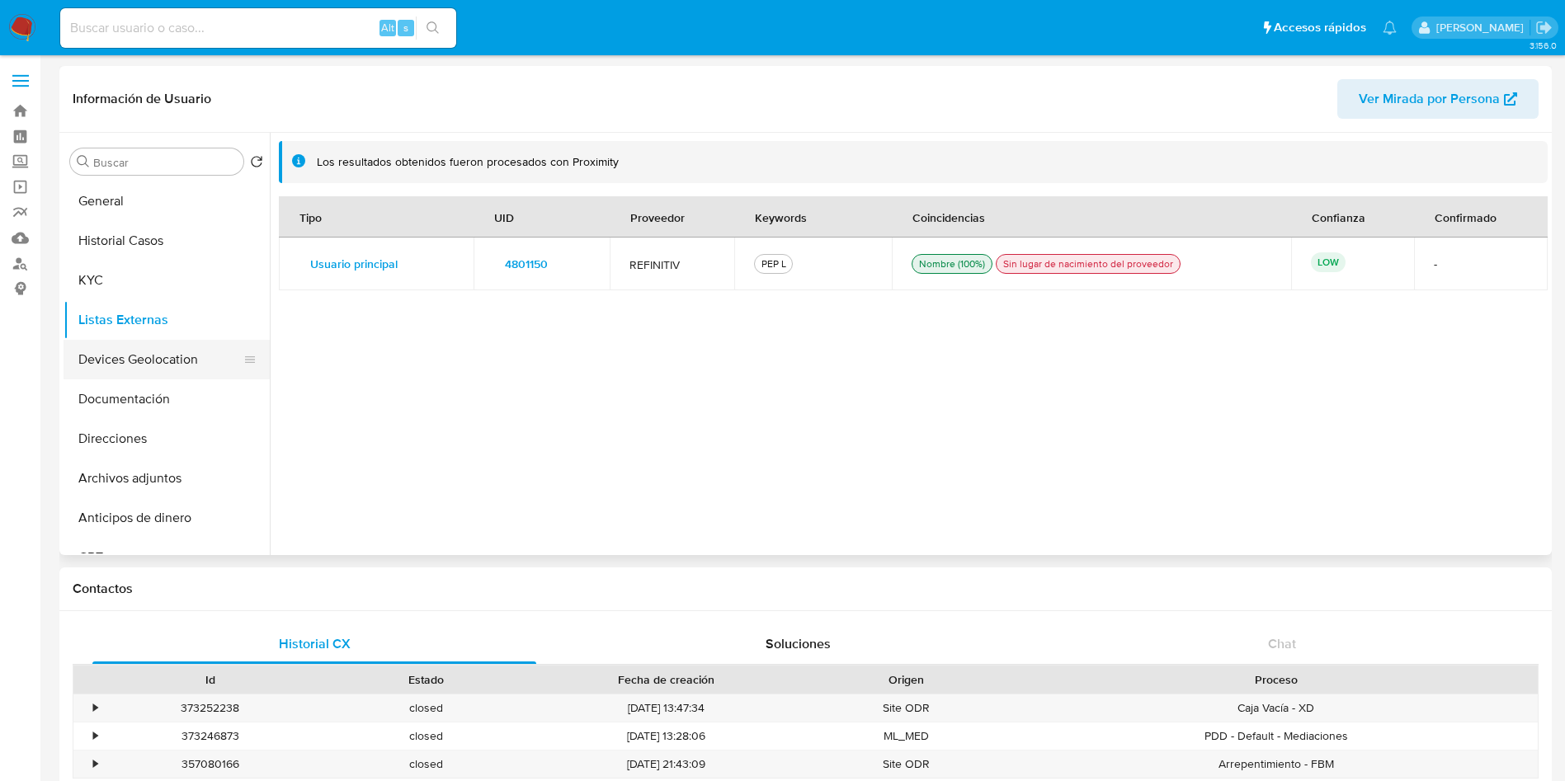
click at [131, 359] on button "Devices Geolocation" at bounding box center [160, 360] width 193 height 40
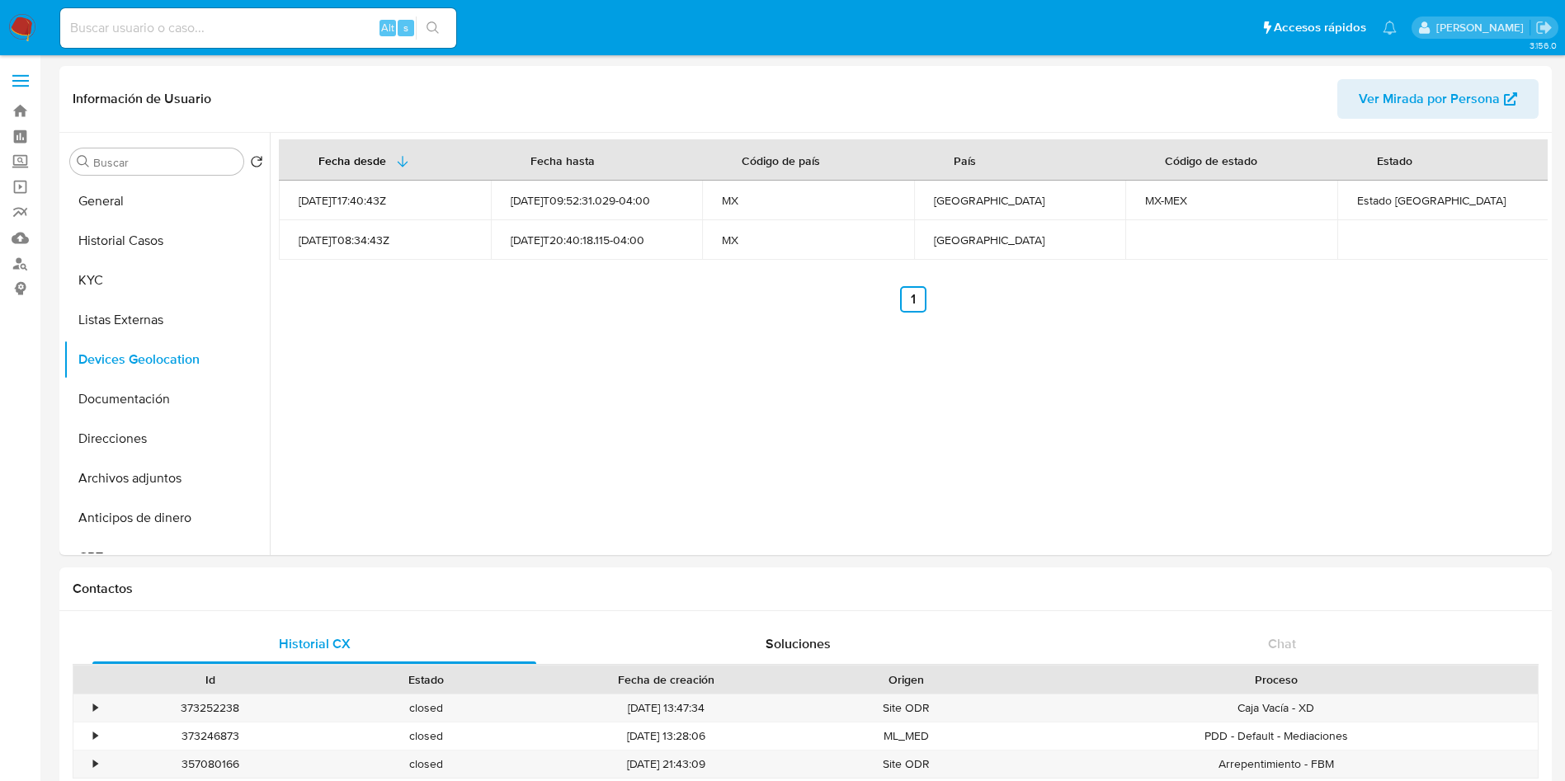
click at [984, 396] on div "Fecha desde Fecha hasta Código de país País Código de estado Estado 2022-01-01T…" at bounding box center [909, 344] width 1278 height 422
drag, startPoint x: 1355, startPoint y: 201, endPoint x: 1476, endPoint y: 211, distance: 121.8
click at [1467, 200] on div "Estado De México" at bounding box center [1443, 200] width 172 height 15
copy div "Estado De México"
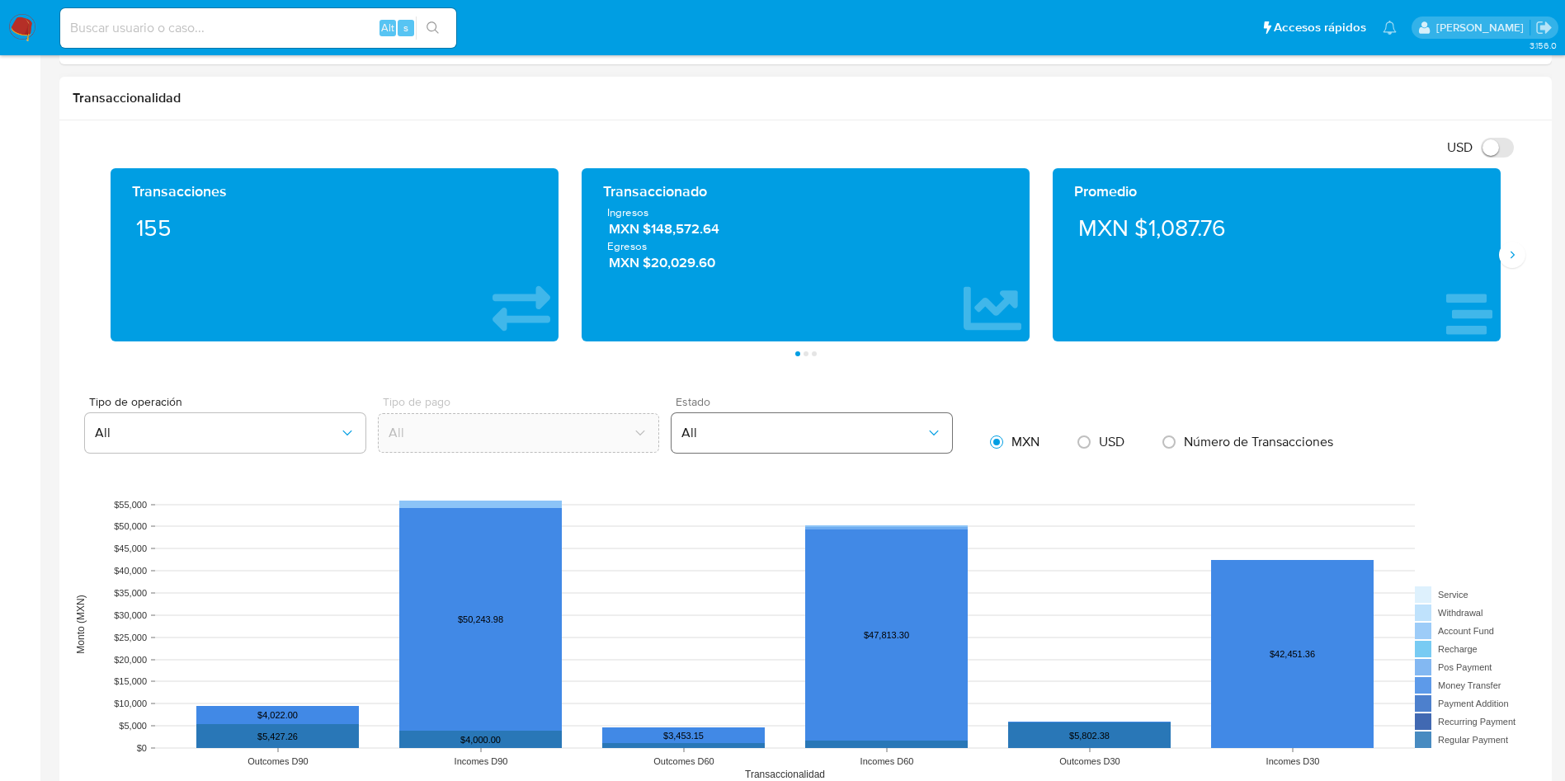
scroll to position [866, 0]
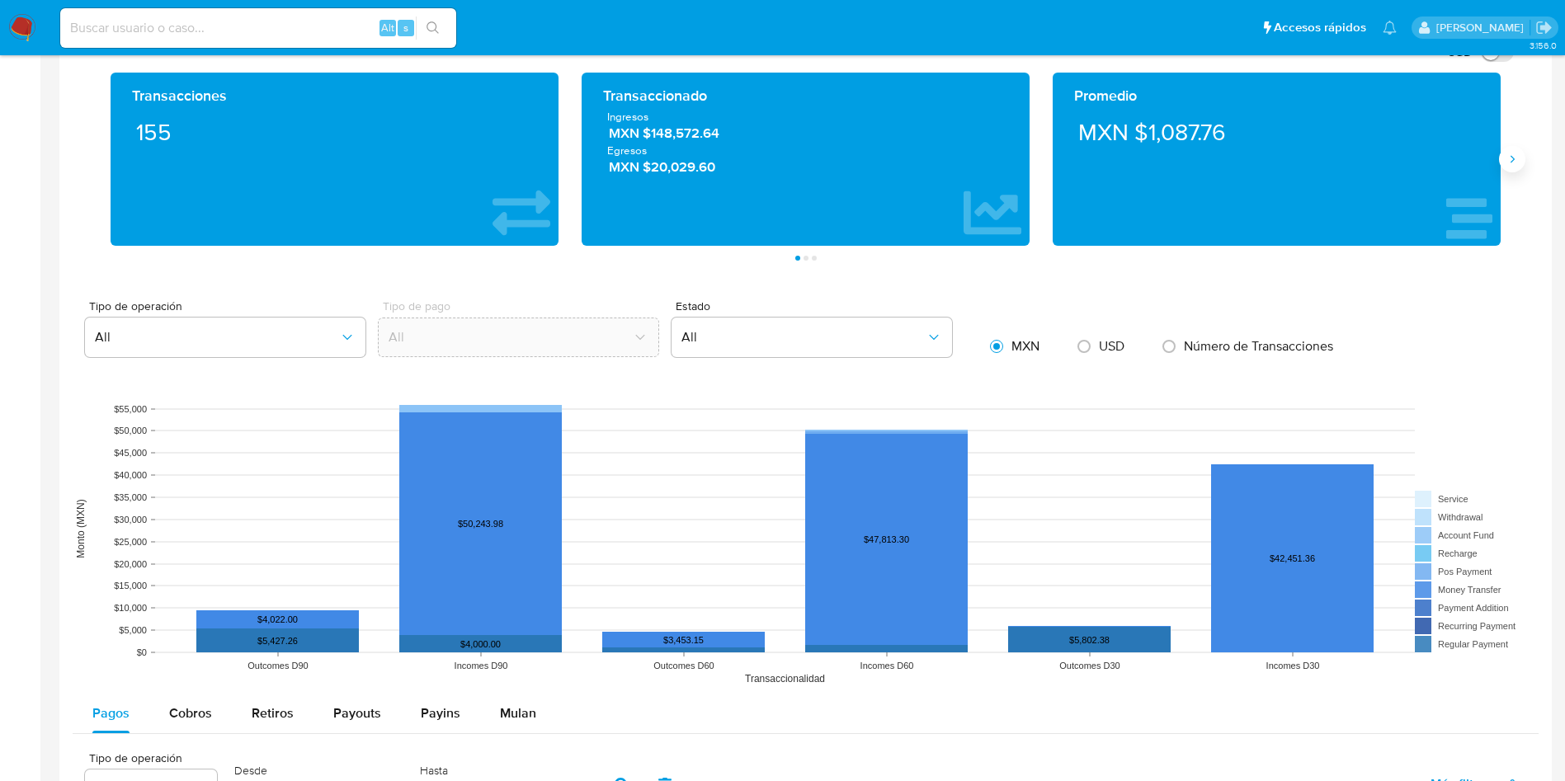
click at [1520, 166] on button "Siguiente" at bounding box center [1512, 159] width 26 height 26
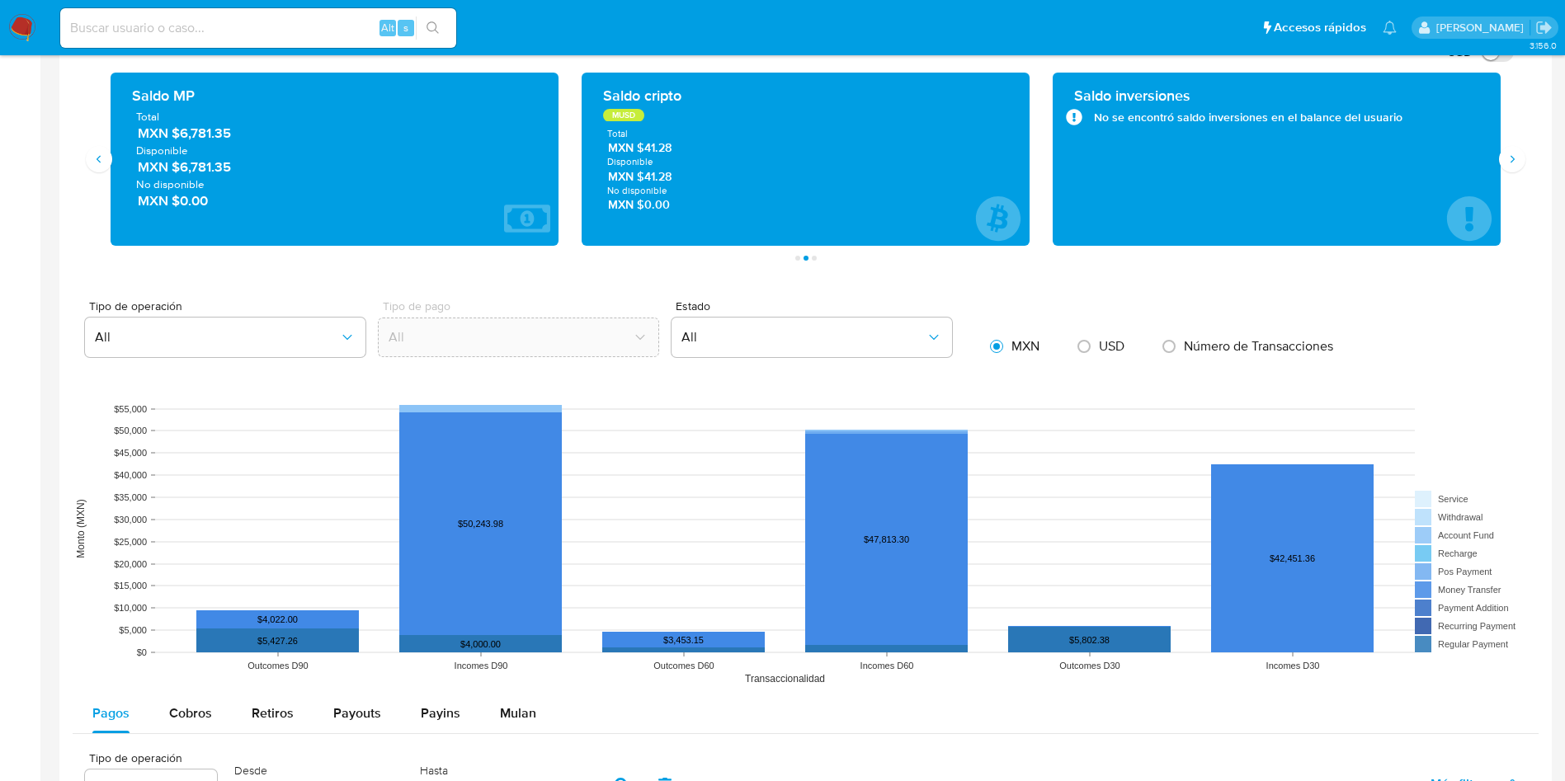
drag, startPoint x: 251, startPoint y: 135, endPoint x: 183, endPoint y: 139, distance: 67.8
click at [183, 139] on span "MXN $6,781.35" at bounding box center [335, 134] width 395 height 19
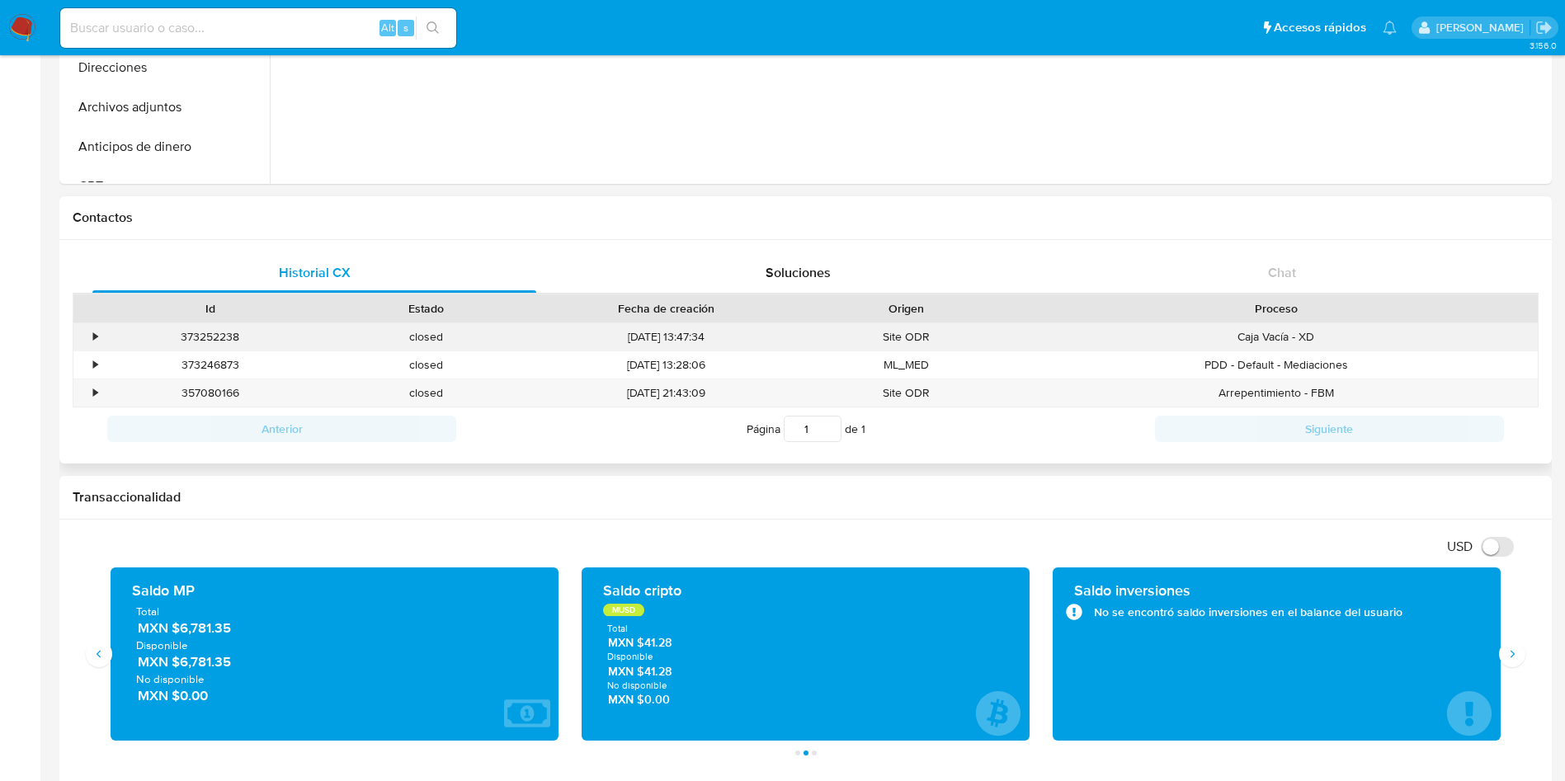
scroll to position [0, 0]
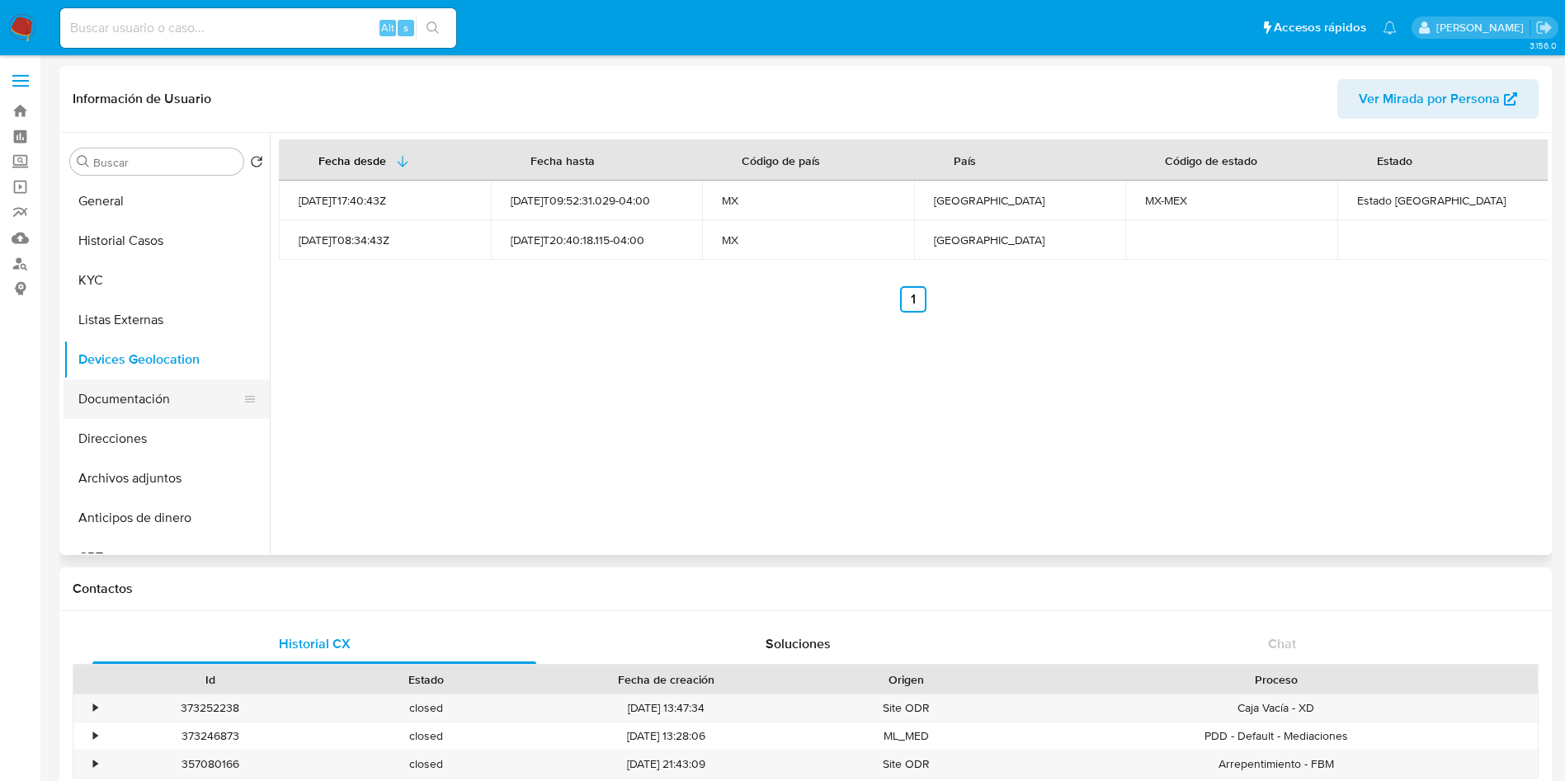
click at [145, 386] on button "Documentación" at bounding box center [160, 400] width 193 height 40
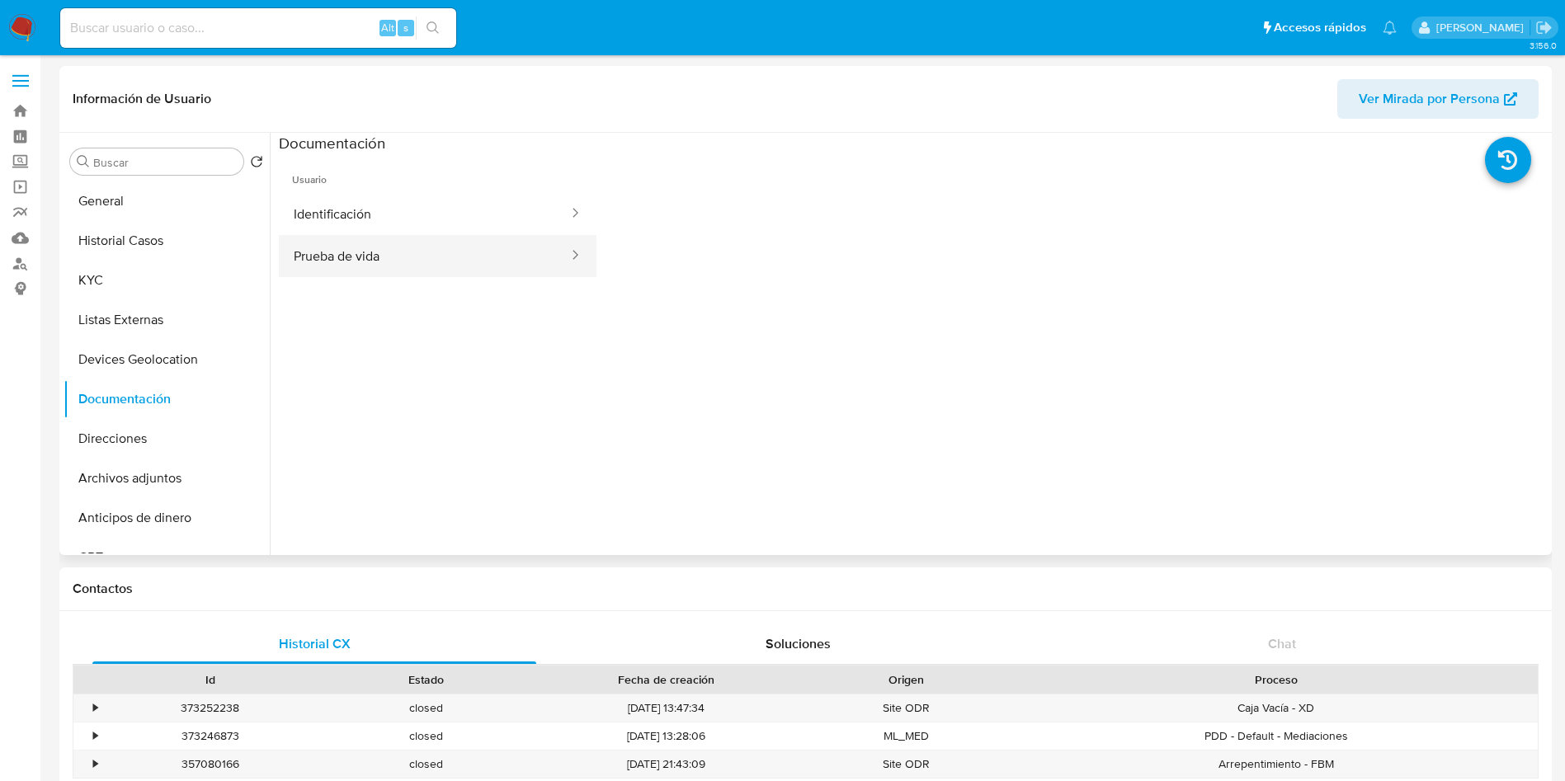
click at [376, 262] on button "Prueba de vida" at bounding box center [424, 256] width 291 height 42
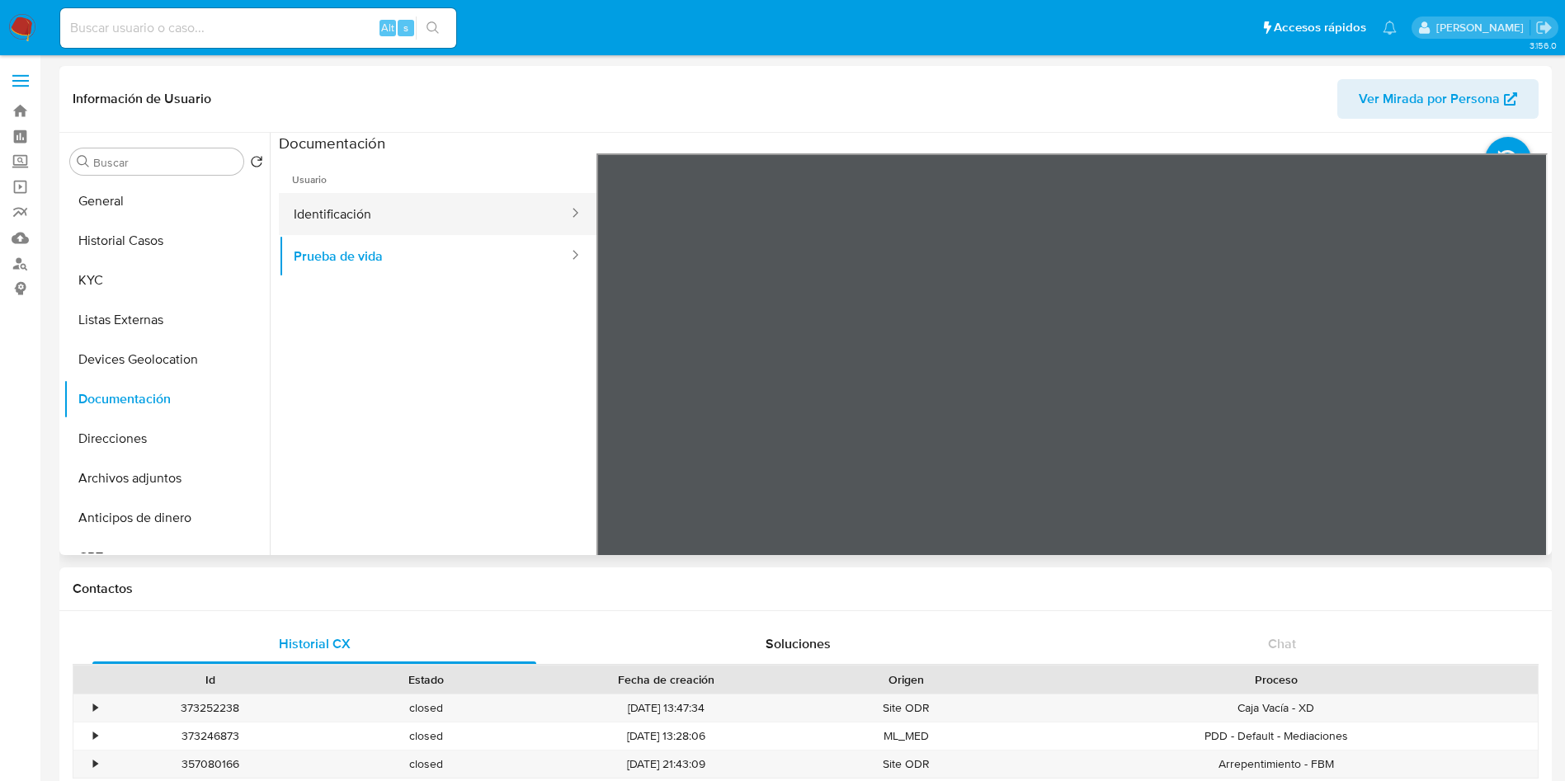
click at [363, 205] on button "Identificación" at bounding box center [424, 214] width 291 height 42
click at [1527, 432] on icon at bounding box center [1527, 421] width 33 height 33
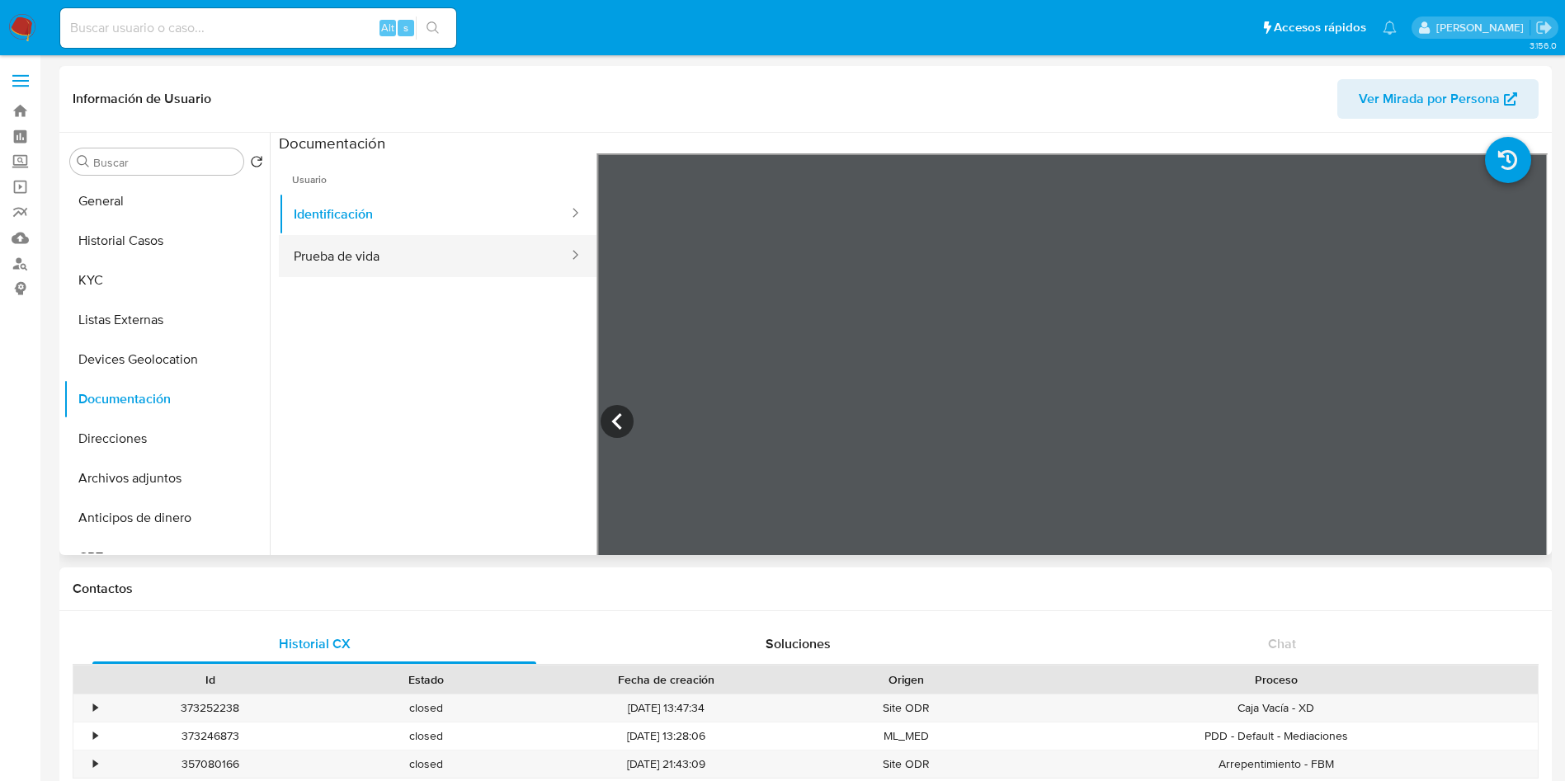
click at [370, 243] on button "Prueba de vida" at bounding box center [424, 256] width 291 height 42
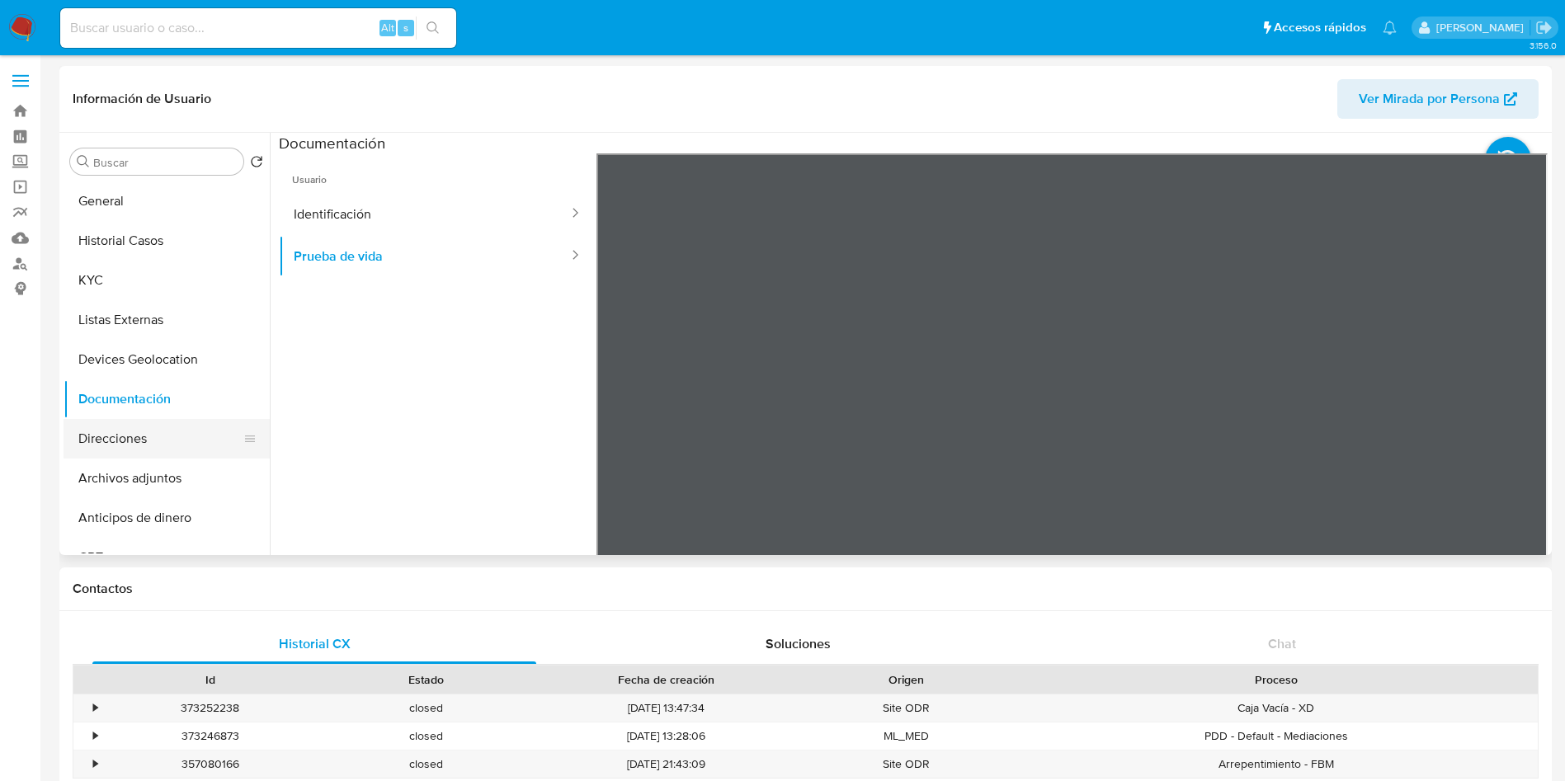
click at [127, 444] on button "Direcciones" at bounding box center [160, 439] width 193 height 40
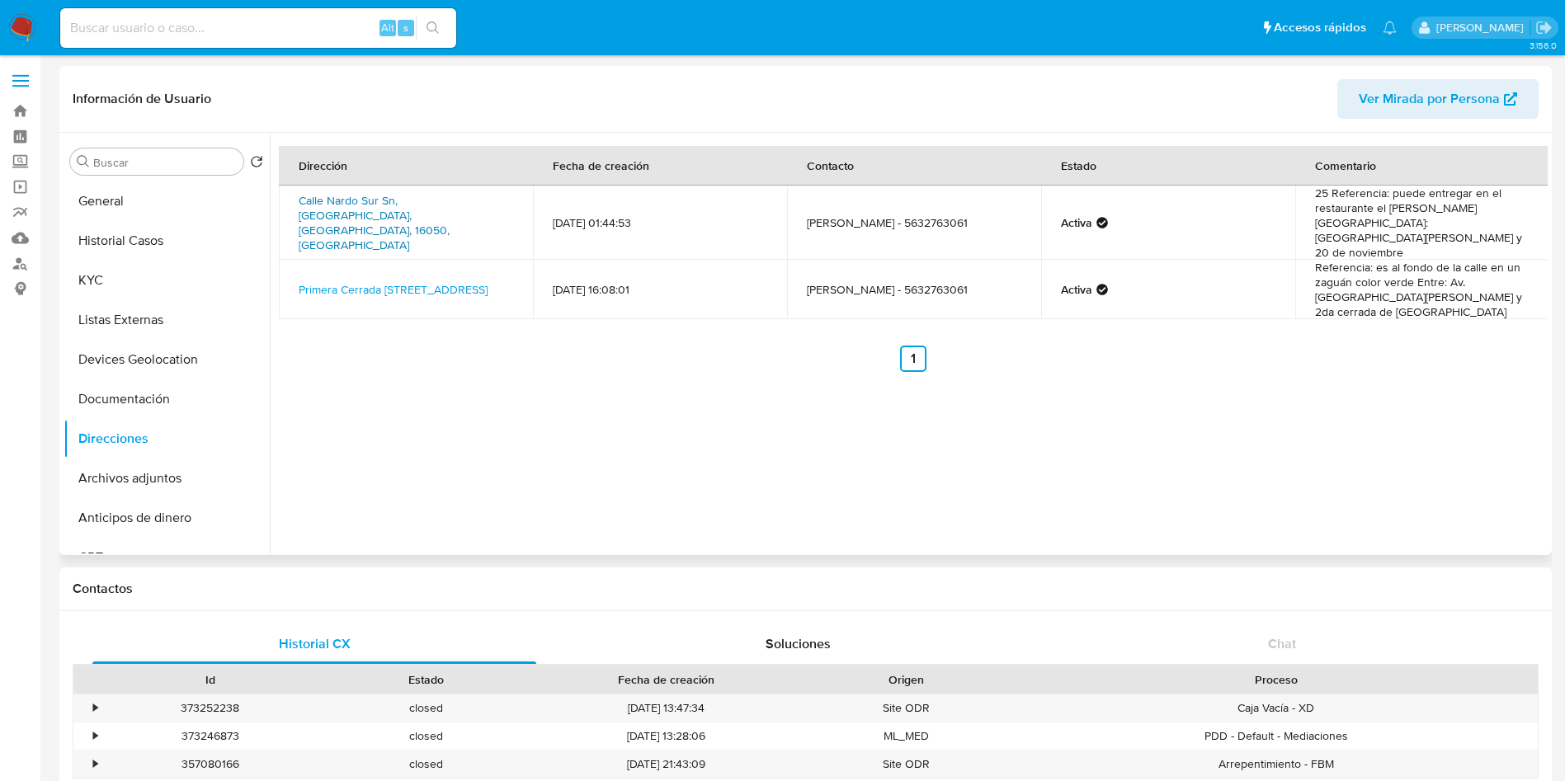
click at [415, 207] on link "Calle Nardo Sur Sn, Xochimilco, Distrito Federal, 16050, Mexico SN" at bounding box center [374, 222] width 151 height 61
click at [117, 286] on button "KYC" at bounding box center [160, 281] width 193 height 40
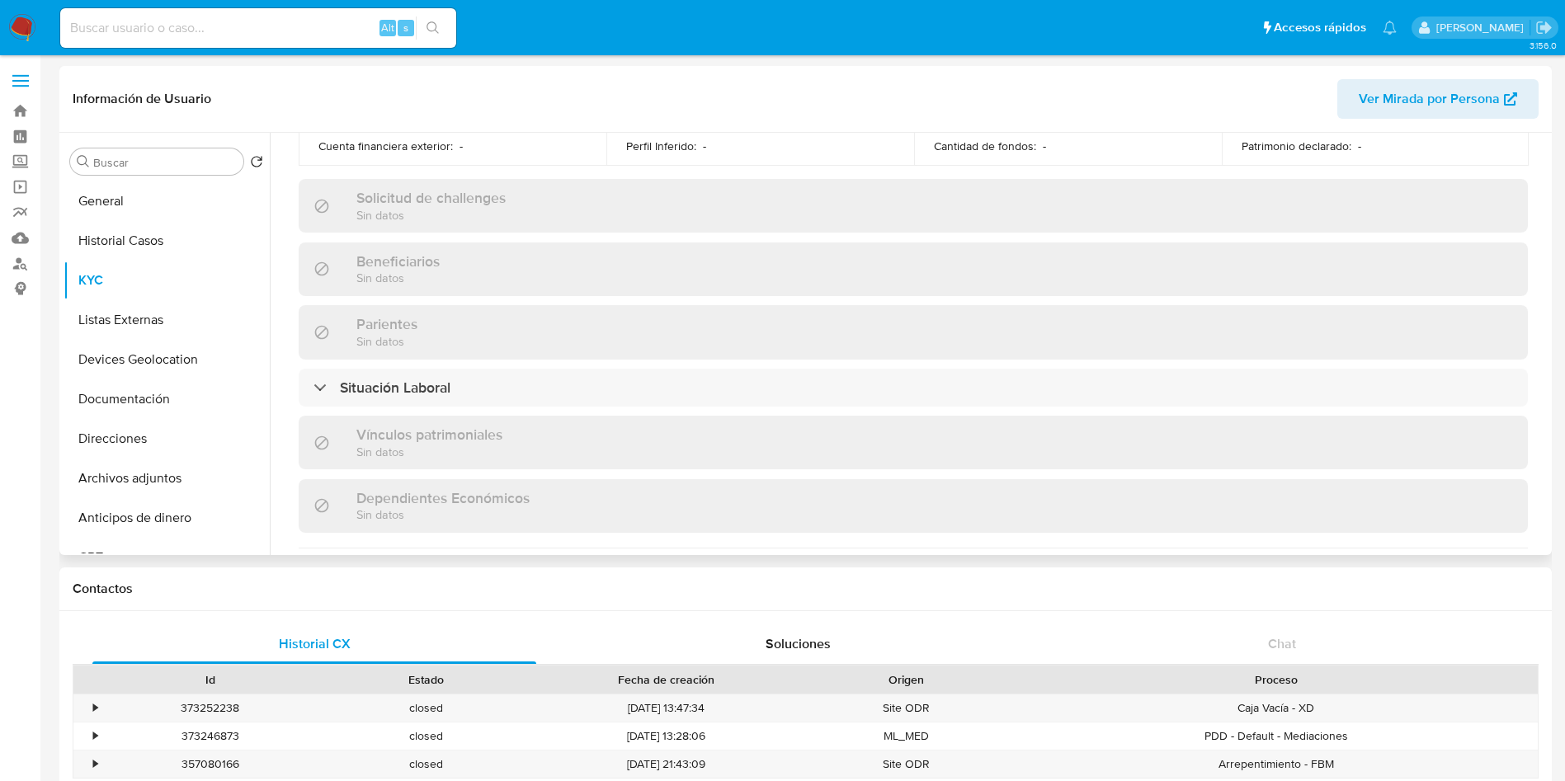
scroll to position [1021, 0]
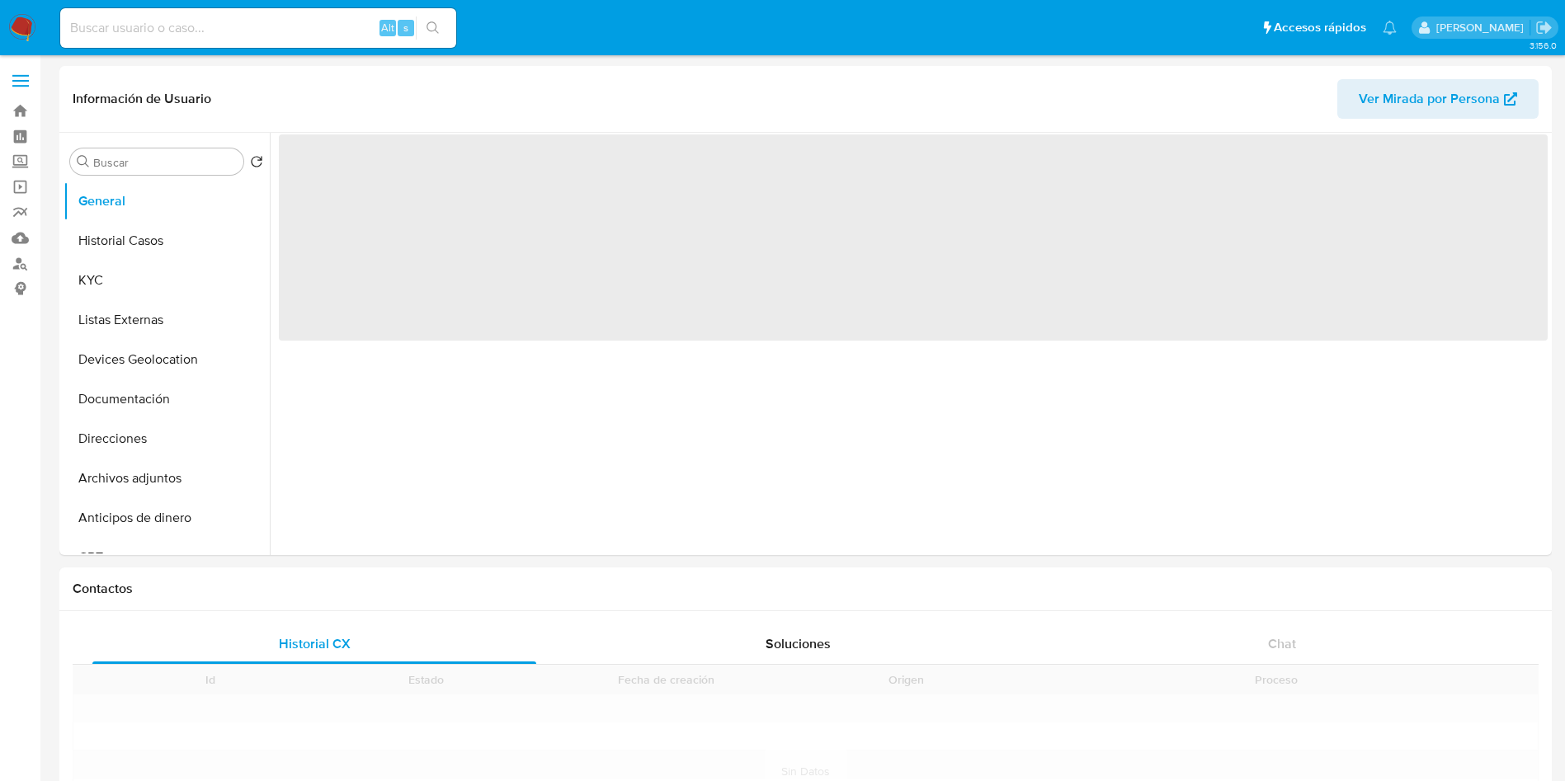
click at [288, 31] on input at bounding box center [258, 27] width 396 height 21
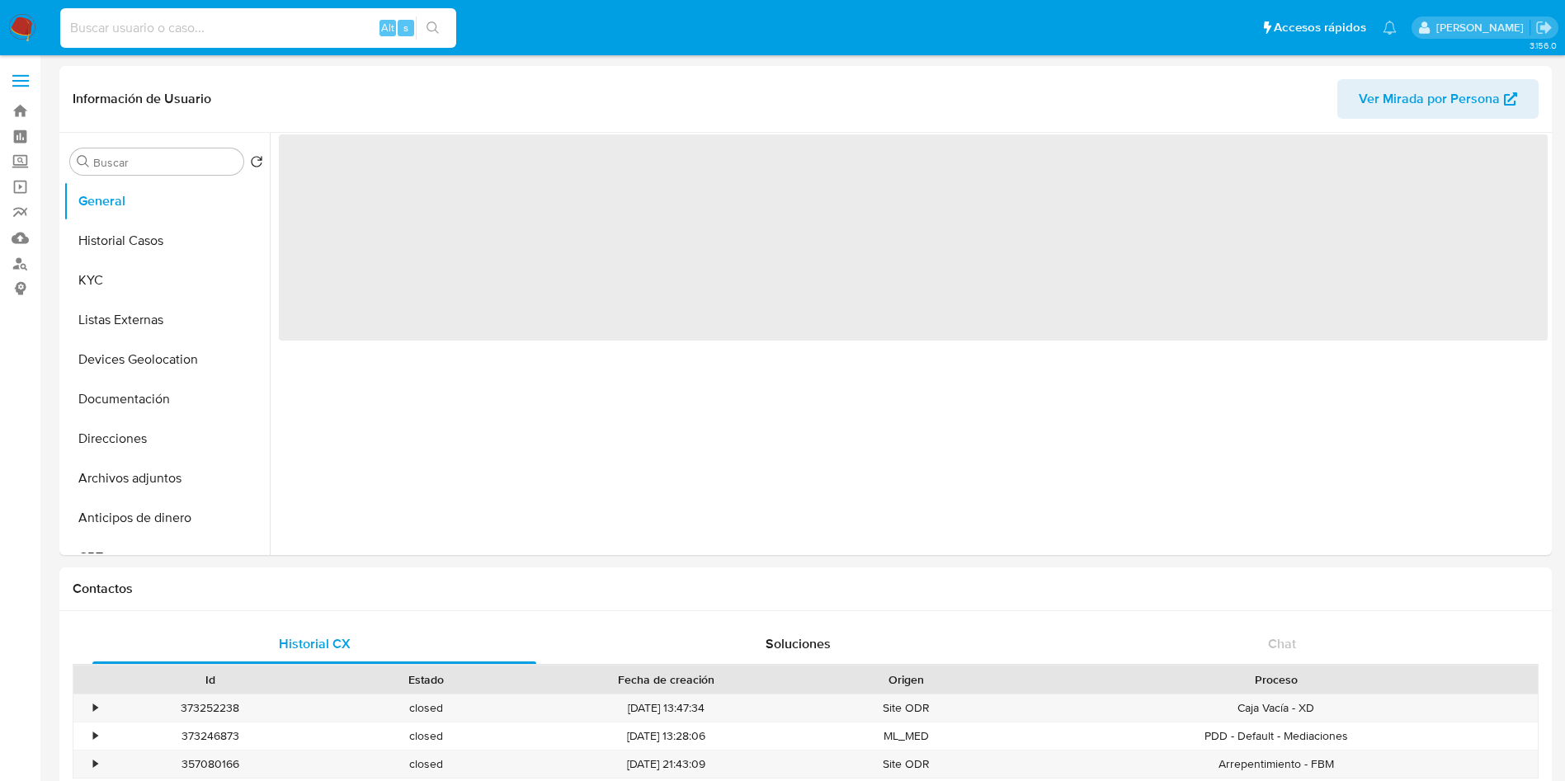
paste input "1172197003"
type input "1172197003"
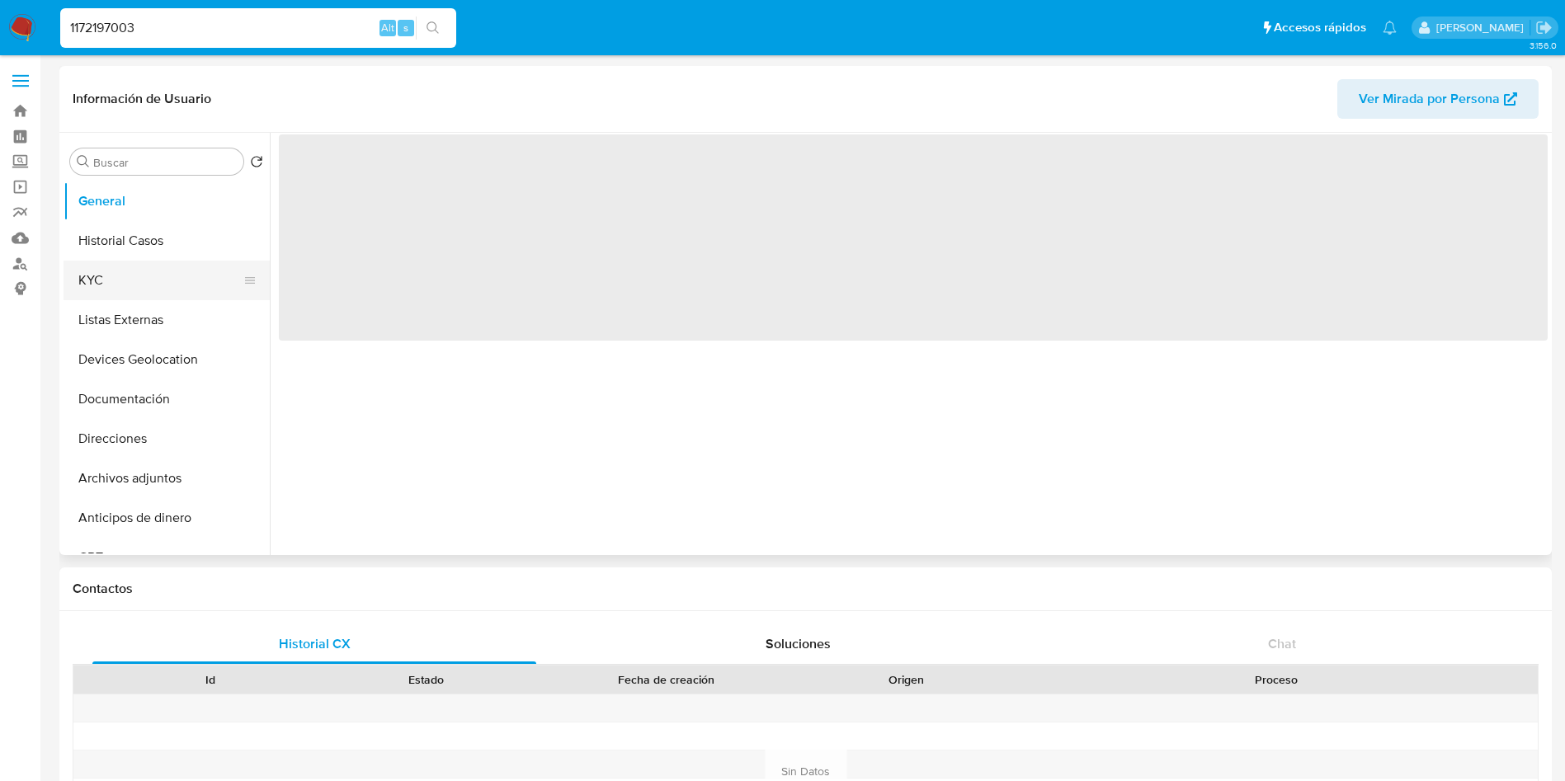
click at [104, 272] on button "KYC" at bounding box center [160, 281] width 193 height 40
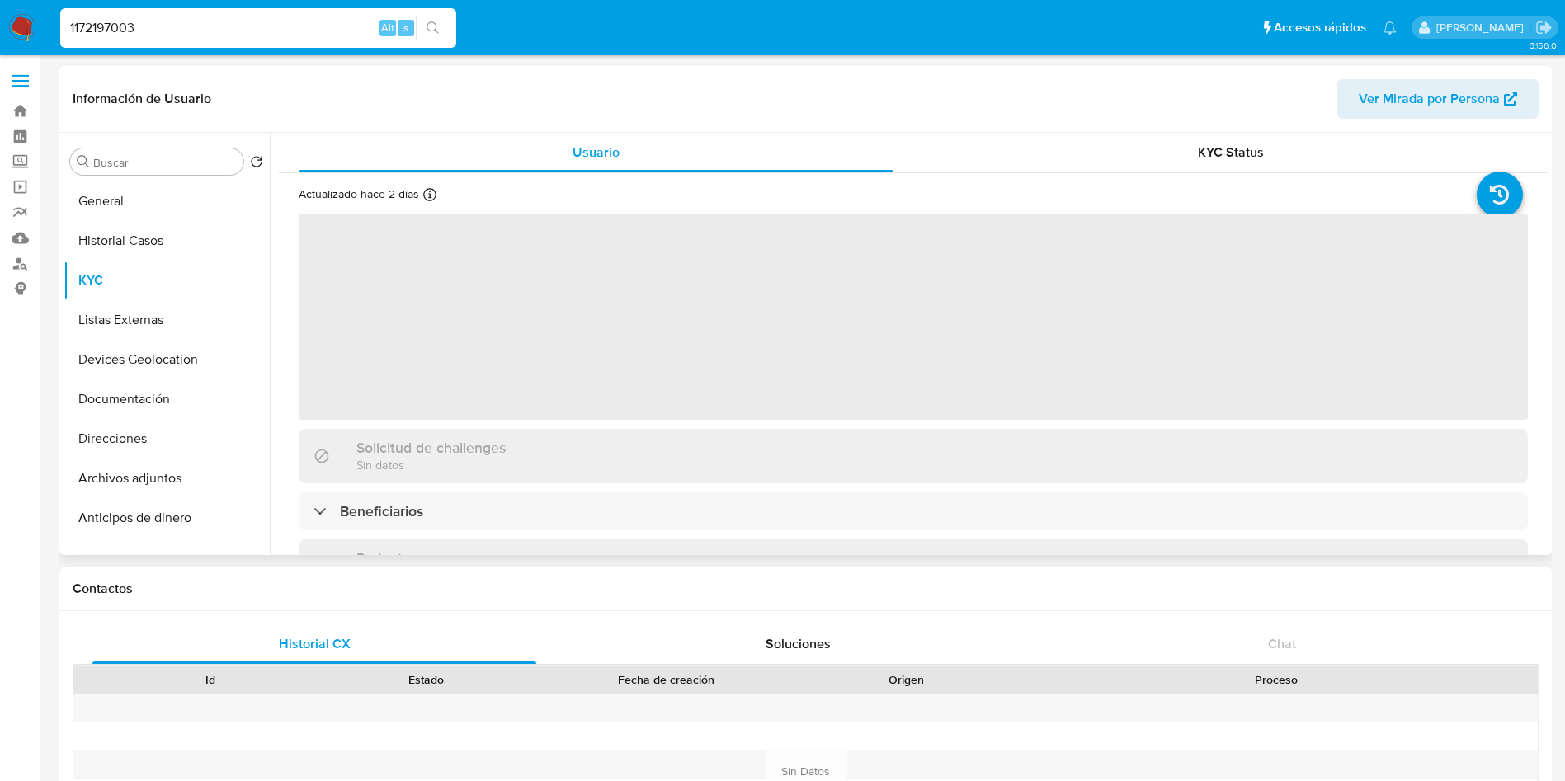
select select "10"
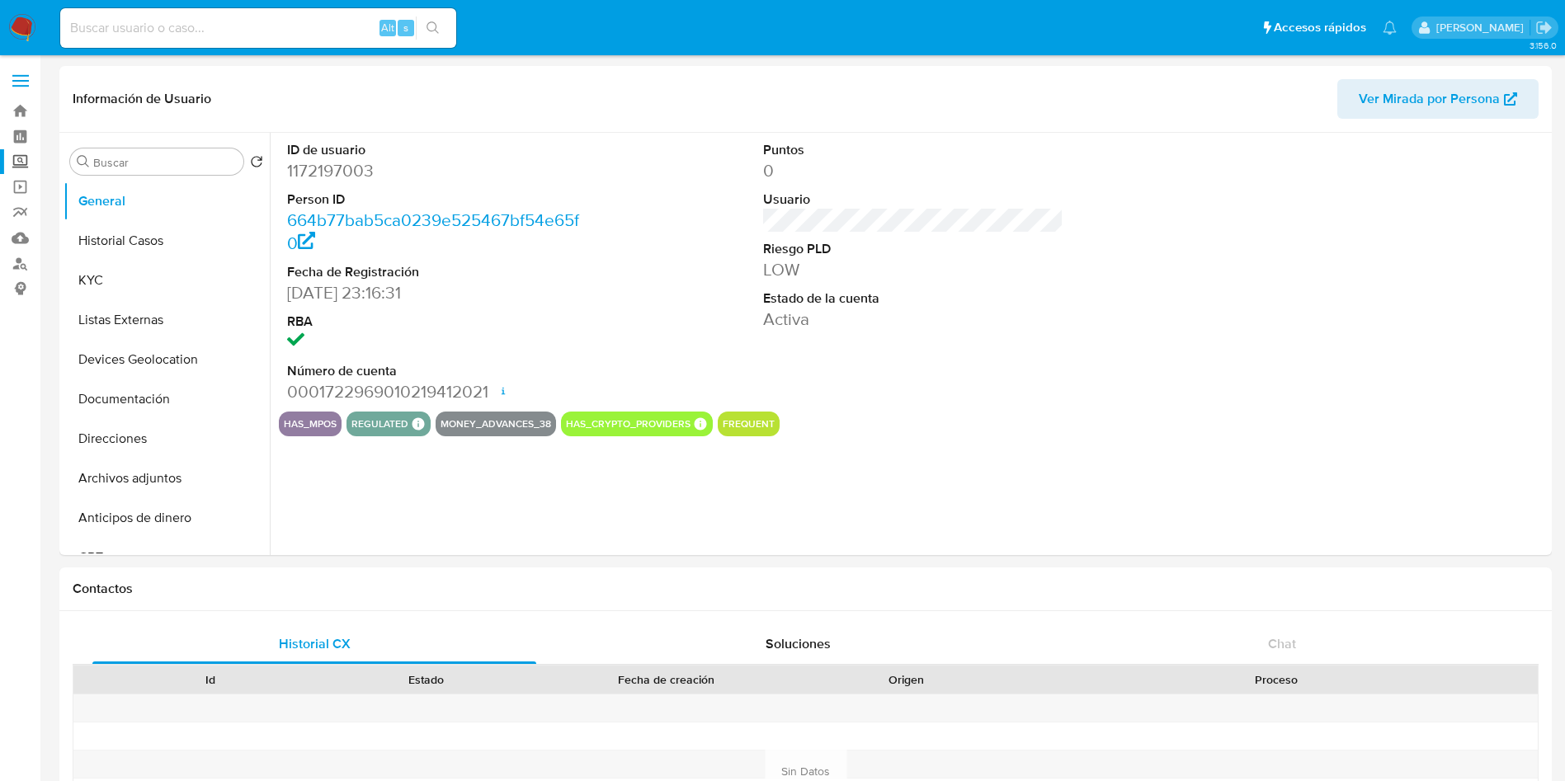
select select "10"
click at [17, 236] on link "Mulan" at bounding box center [98, 238] width 196 height 26
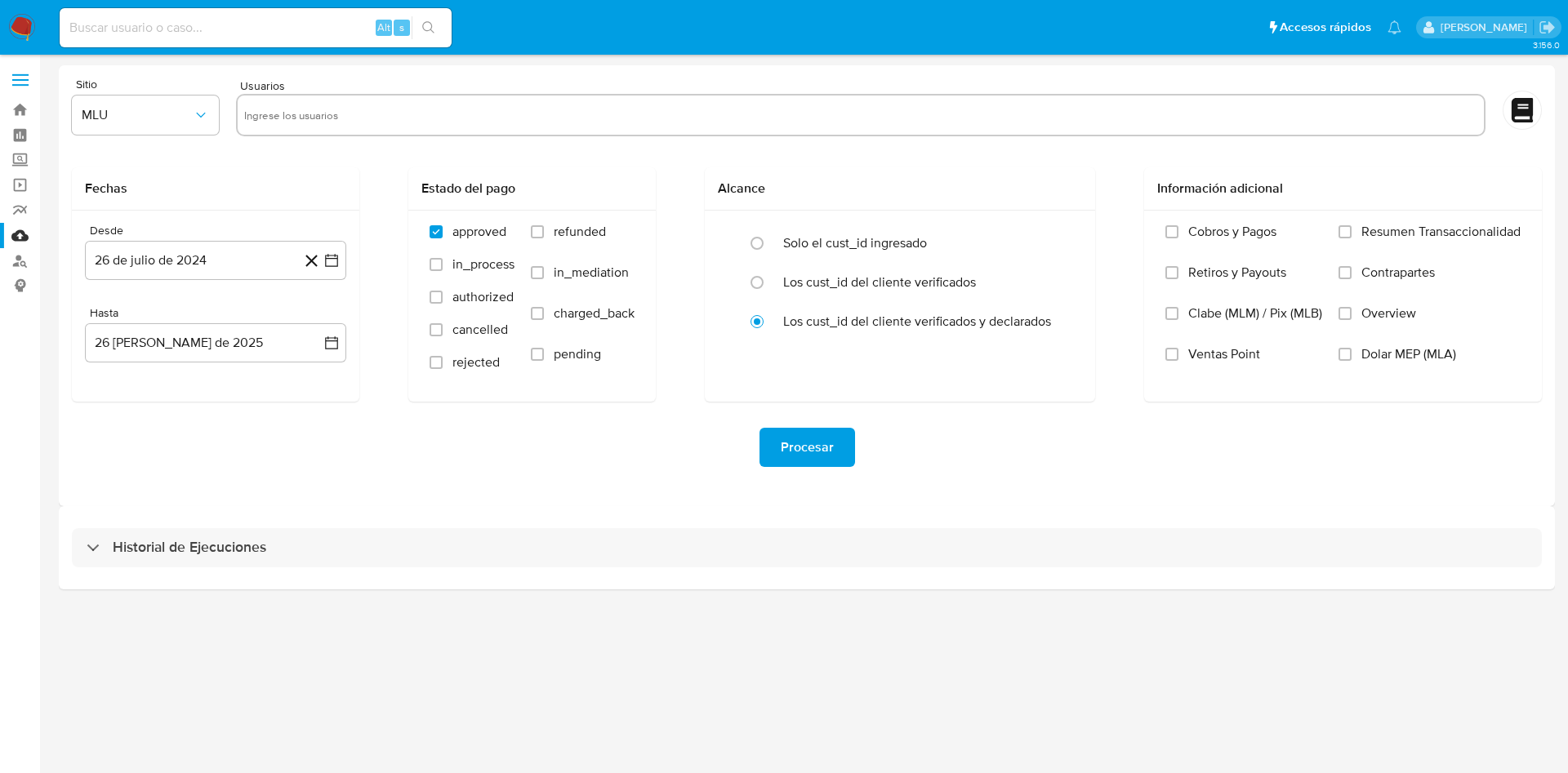
click at [449, 122] on input "text" at bounding box center [861, 115] width 1233 height 26
paste input "1172197003"
type input "1172197003"
click at [204, 115] on icon "button" at bounding box center [201, 115] width 17 height 17
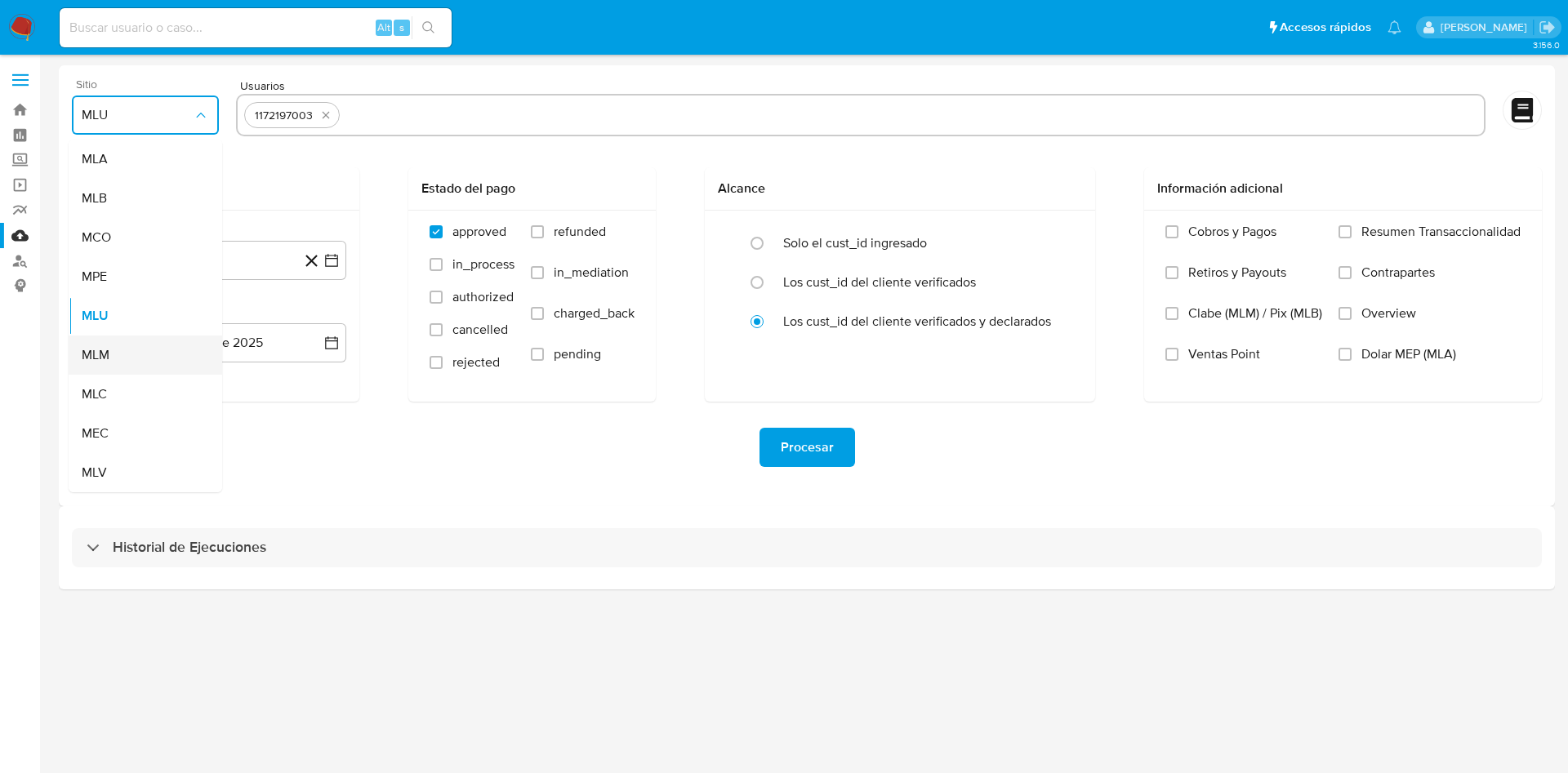
click at [136, 363] on div "MLM" at bounding box center [141, 355] width 118 height 40
click at [337, 253] on icon "button" at bounding box center [332, 260] width 17 height 17
click at [114, 311] on icon "Mes anterior" at bounding box center [115, 320] width 20 height 20
click at [111, 311] on icon "Mes anterior" at bounding box center [115, 320] width 20 height 20
click at [184, 373] on button "1" at bounding box center [183, 379] width 26 height 26
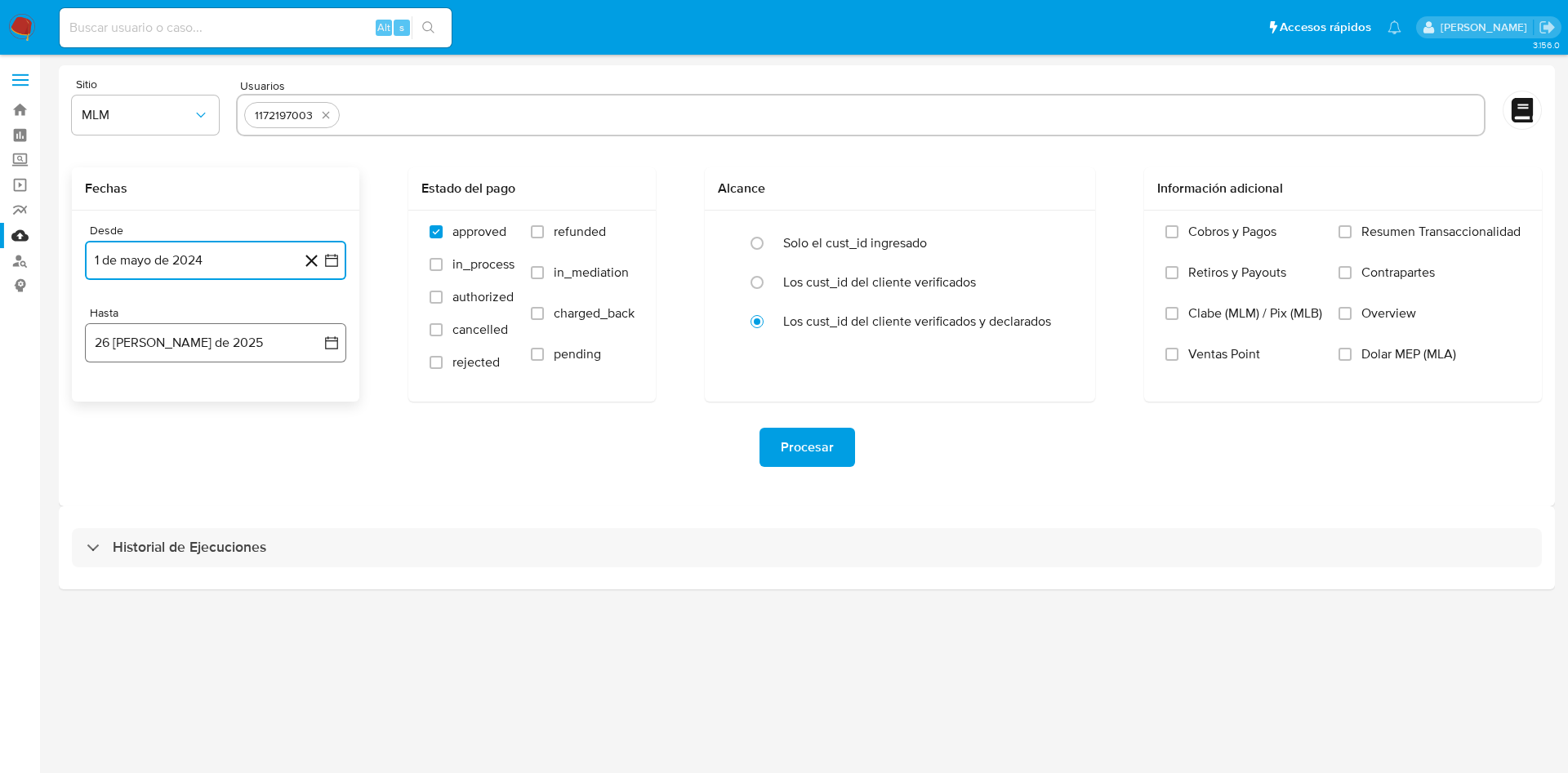
click at [329, 331] on button "26 [PERSON_NAME] de 2025" at bounding box center [216, 343] width 261 height 40
click at [114, 399] on icon "Mes anterior" at bounding box center [113, 402] width 7 height 12
click at [222, 594] on button "31" at bounding box center [216, 593] width 26 height 26
drag, startPoint x: 516, startPoint y: 516, endPoint x: 626, endPoint y: 457, distance: 124.8
click at [516, 516] on div "Historial de Ejecuciones" at bounding box center [807, 548] width 1497 height 83
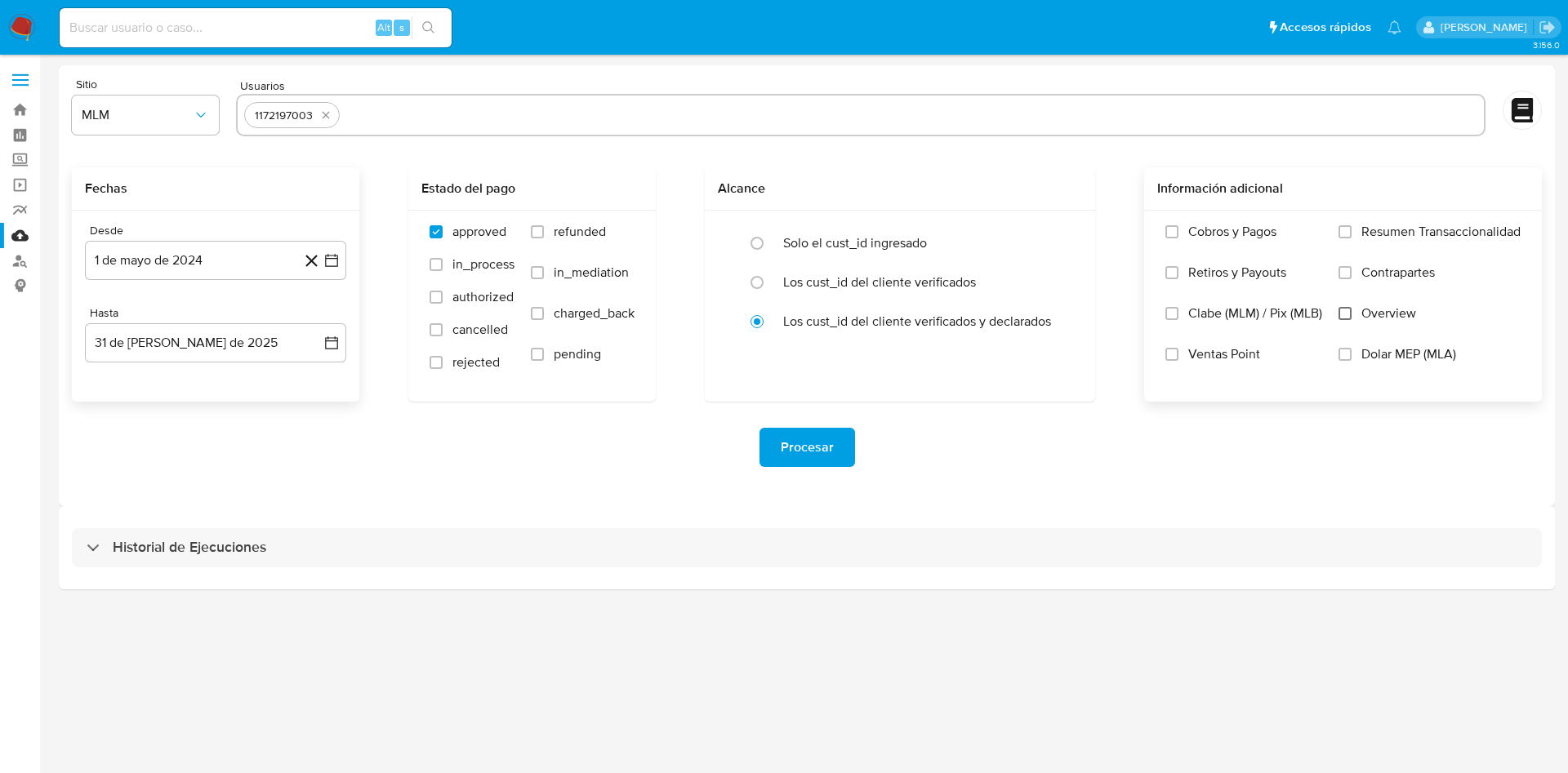
click at [1344, 314] on input "Overview" at bounding box center [1344, 313] width 13 height 13
click at [801, 458] on span "Procesar" at bounding box center [808, 447] width 53 height 36
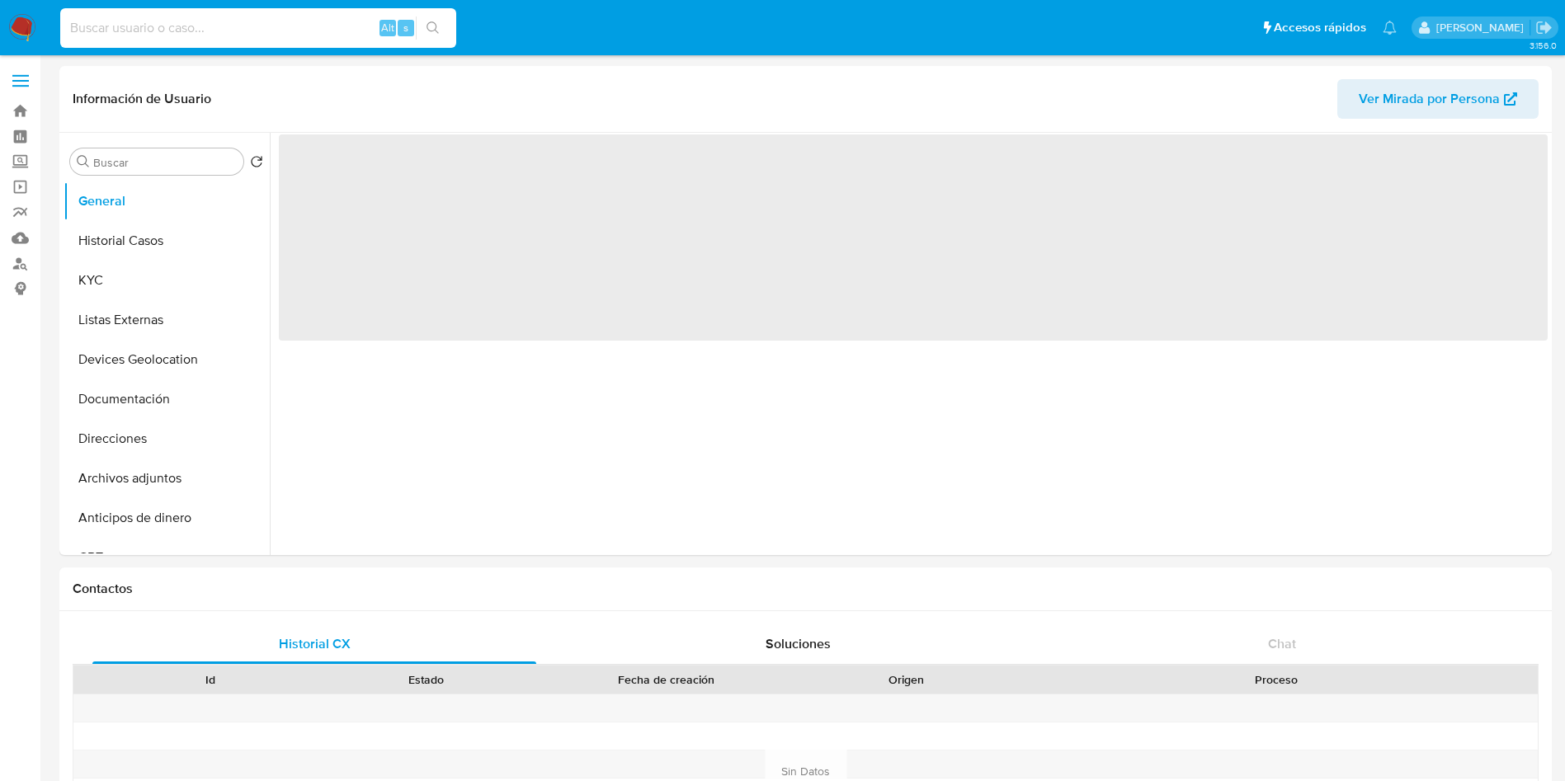
click at [262, 36] on input at bounding box center [258, 27] width 396 height 21
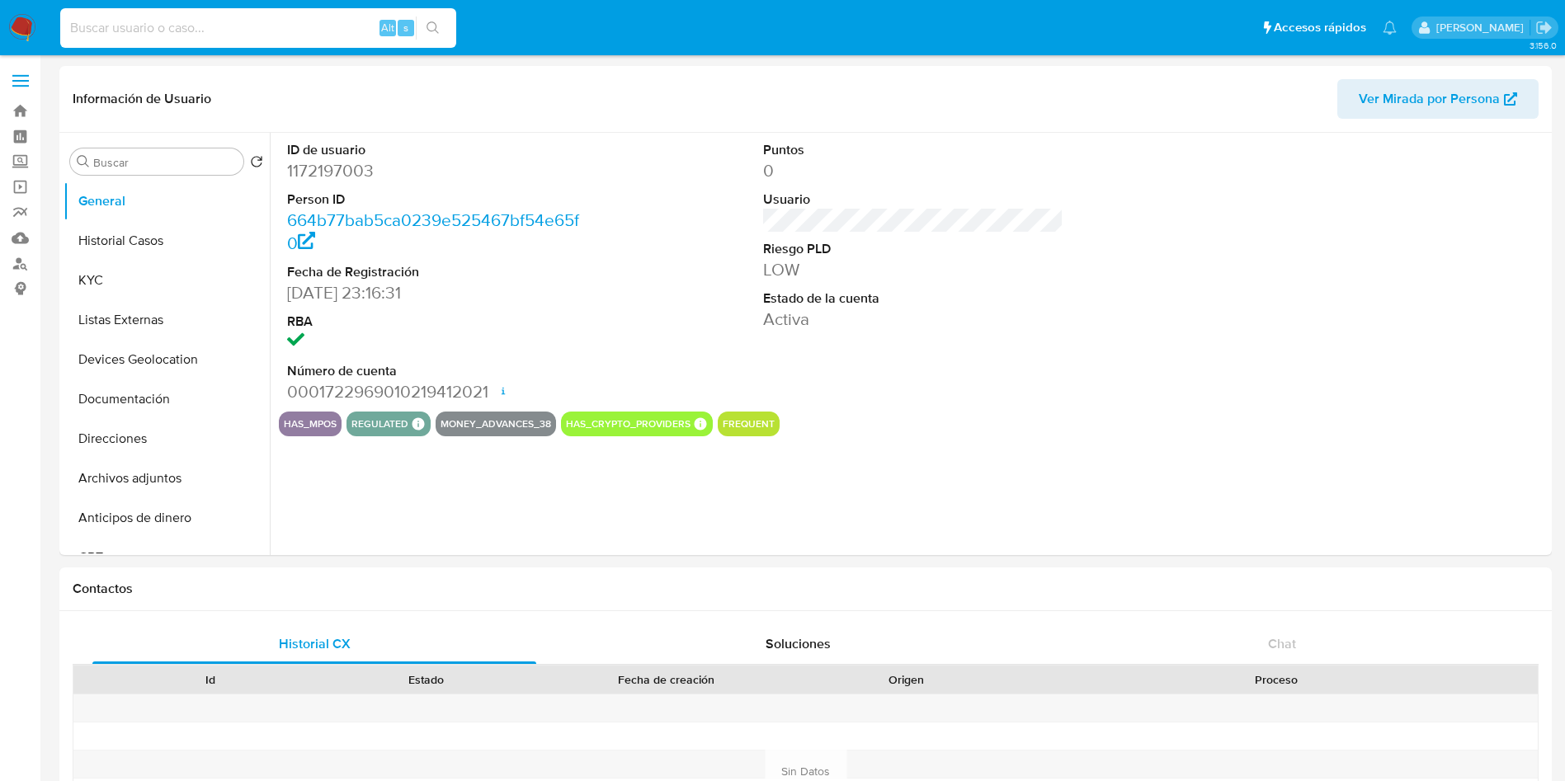
select select "10"
click at [196, 251] on button "Historial Casos" at bounding box center [160, 241] width 193 height 40
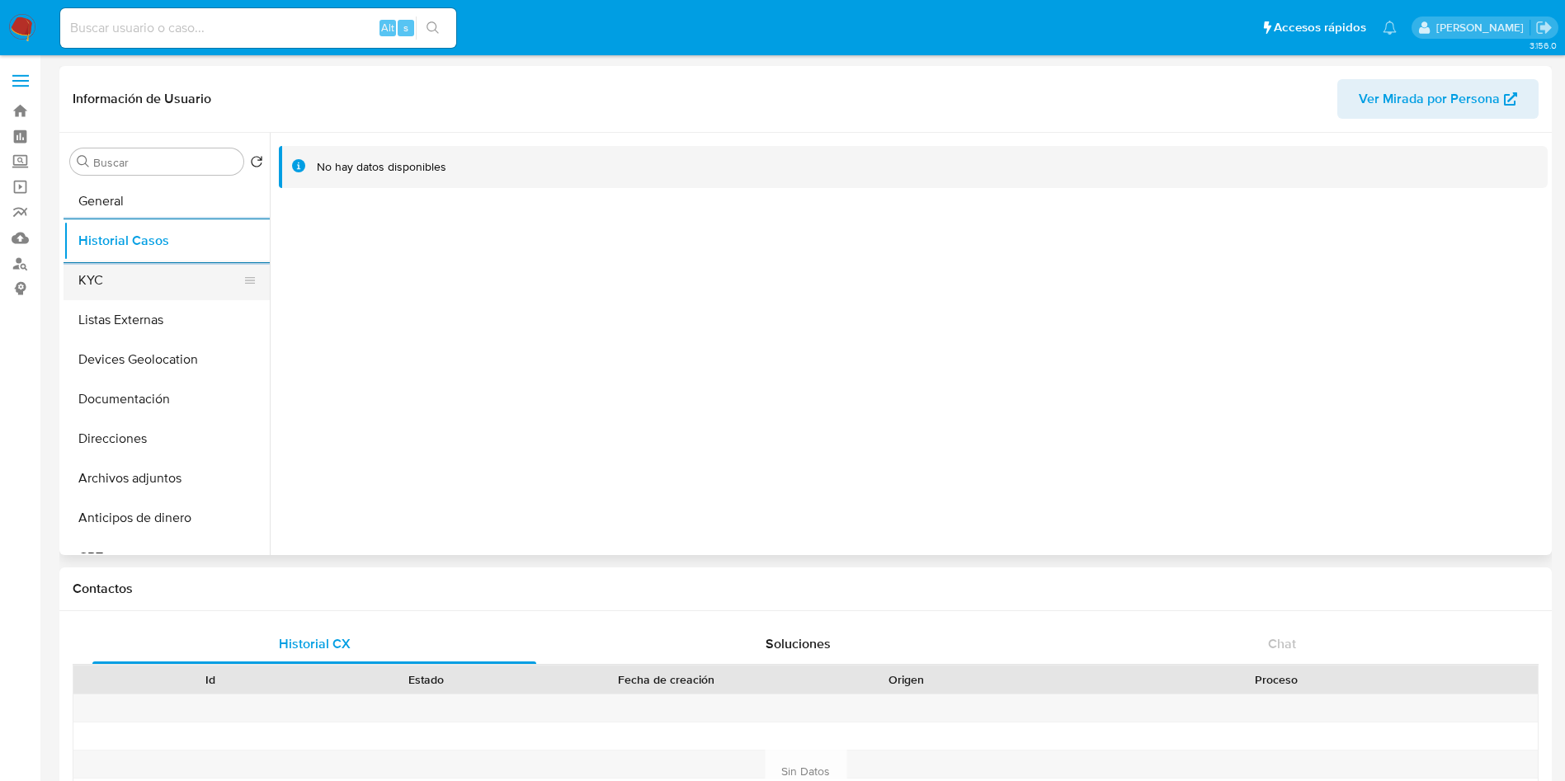
click at [164, 271] on button "KYC" at bounding box center [160, 281] width 193 height 40
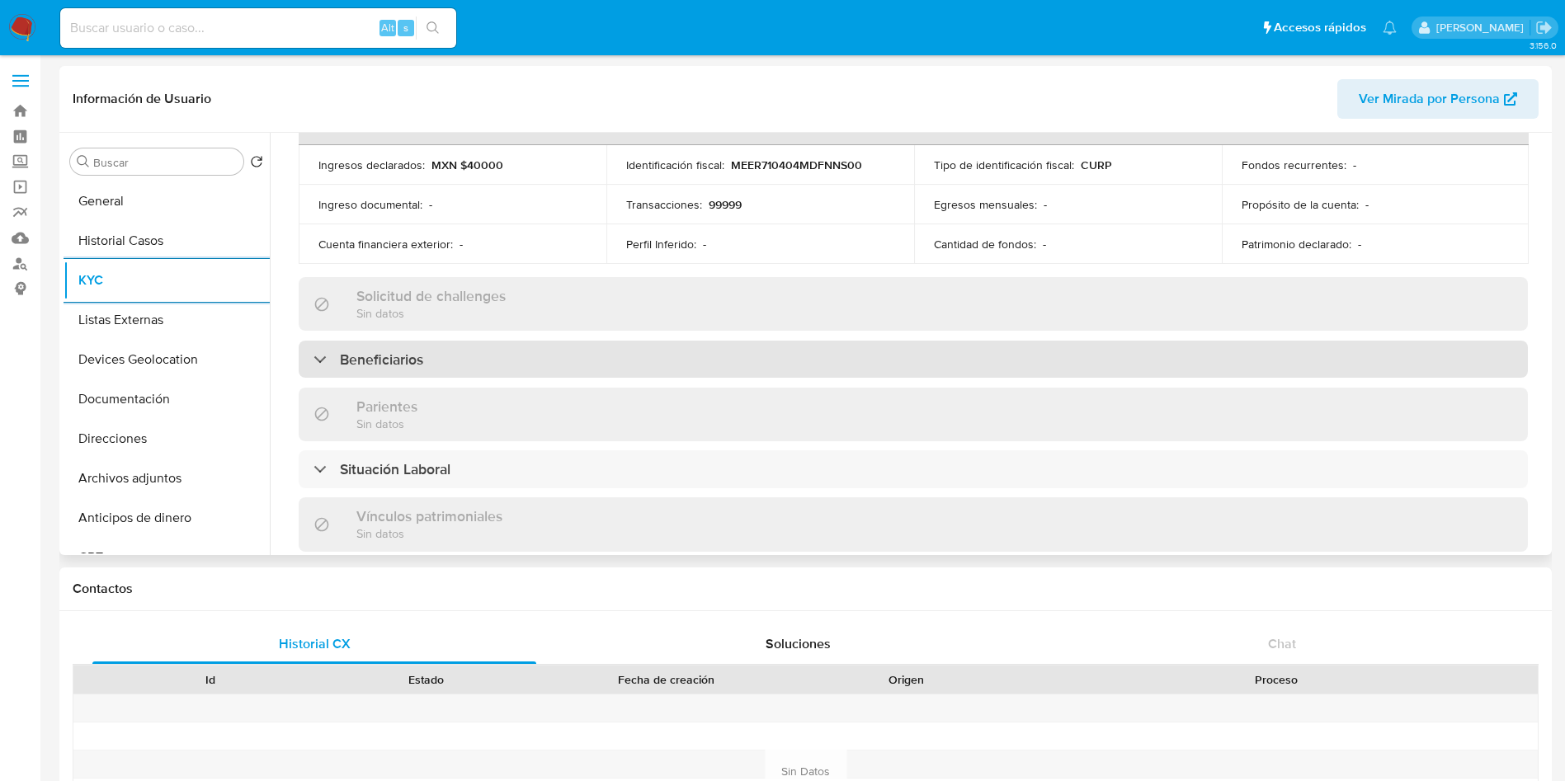
scroll to position [580, 0]
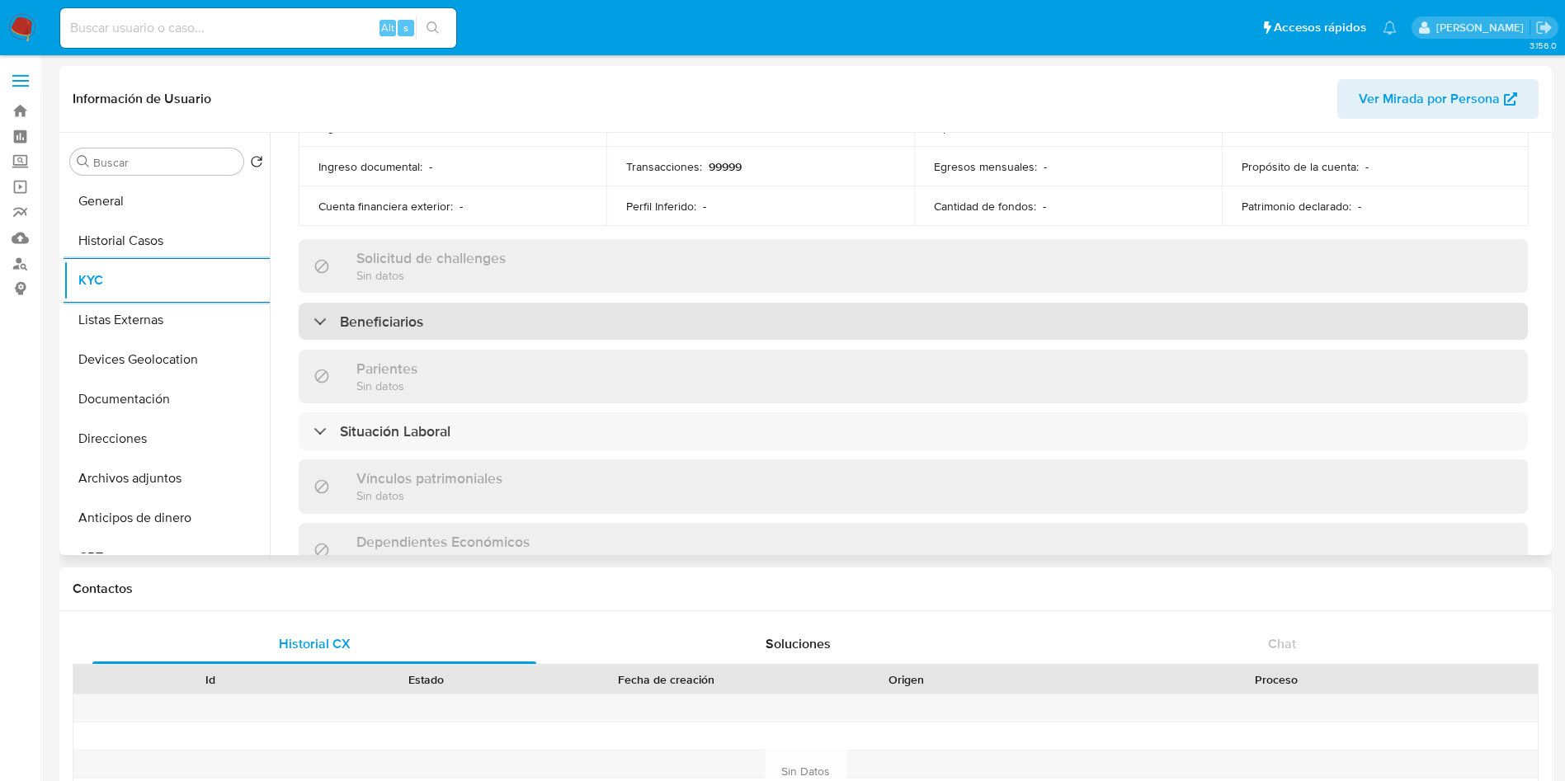
click at [801, 312] on div "Beneficiarios" at bounding box center [913, 322] width 1229 height 38
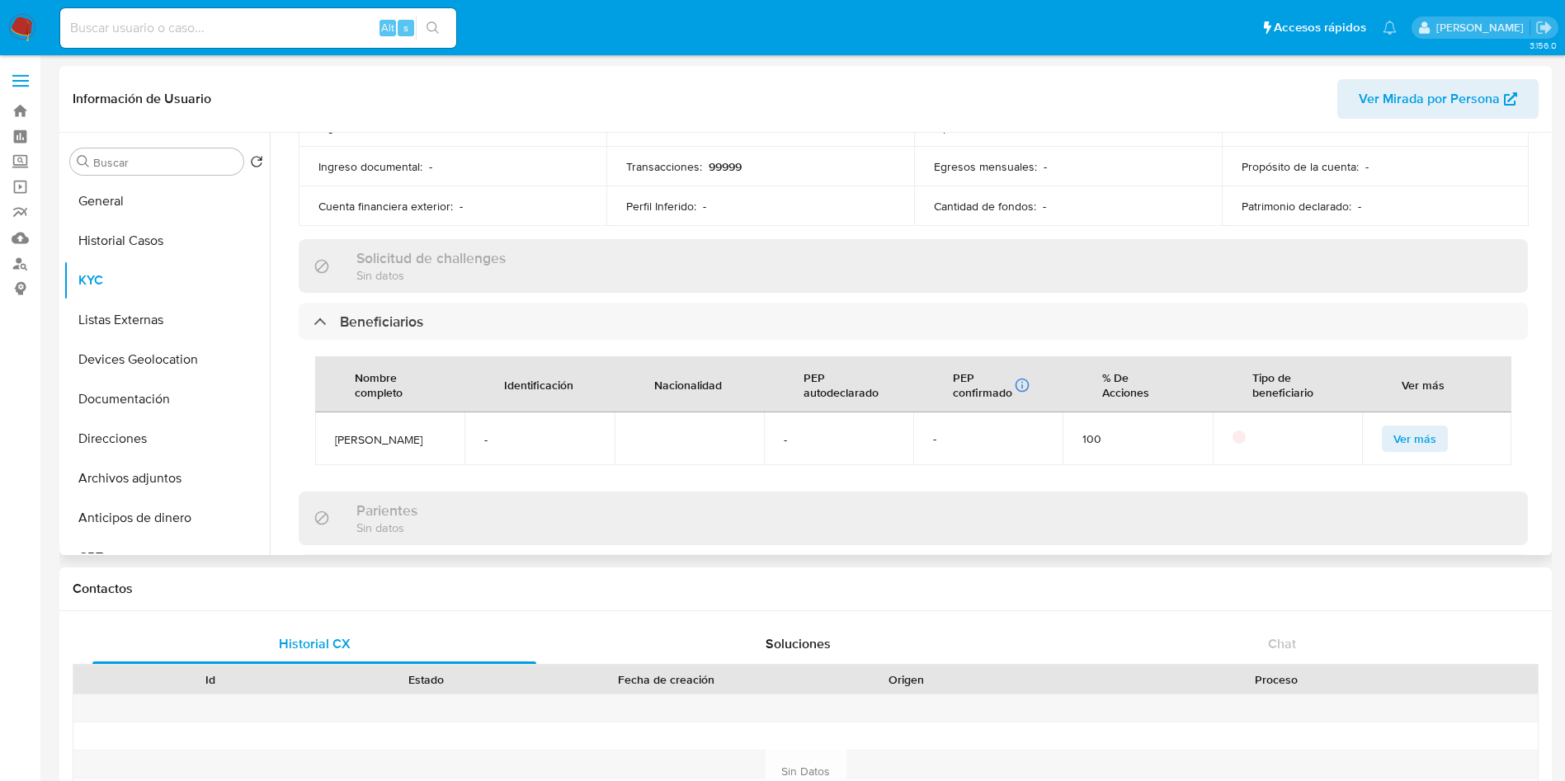
scroll to position [704, 0]
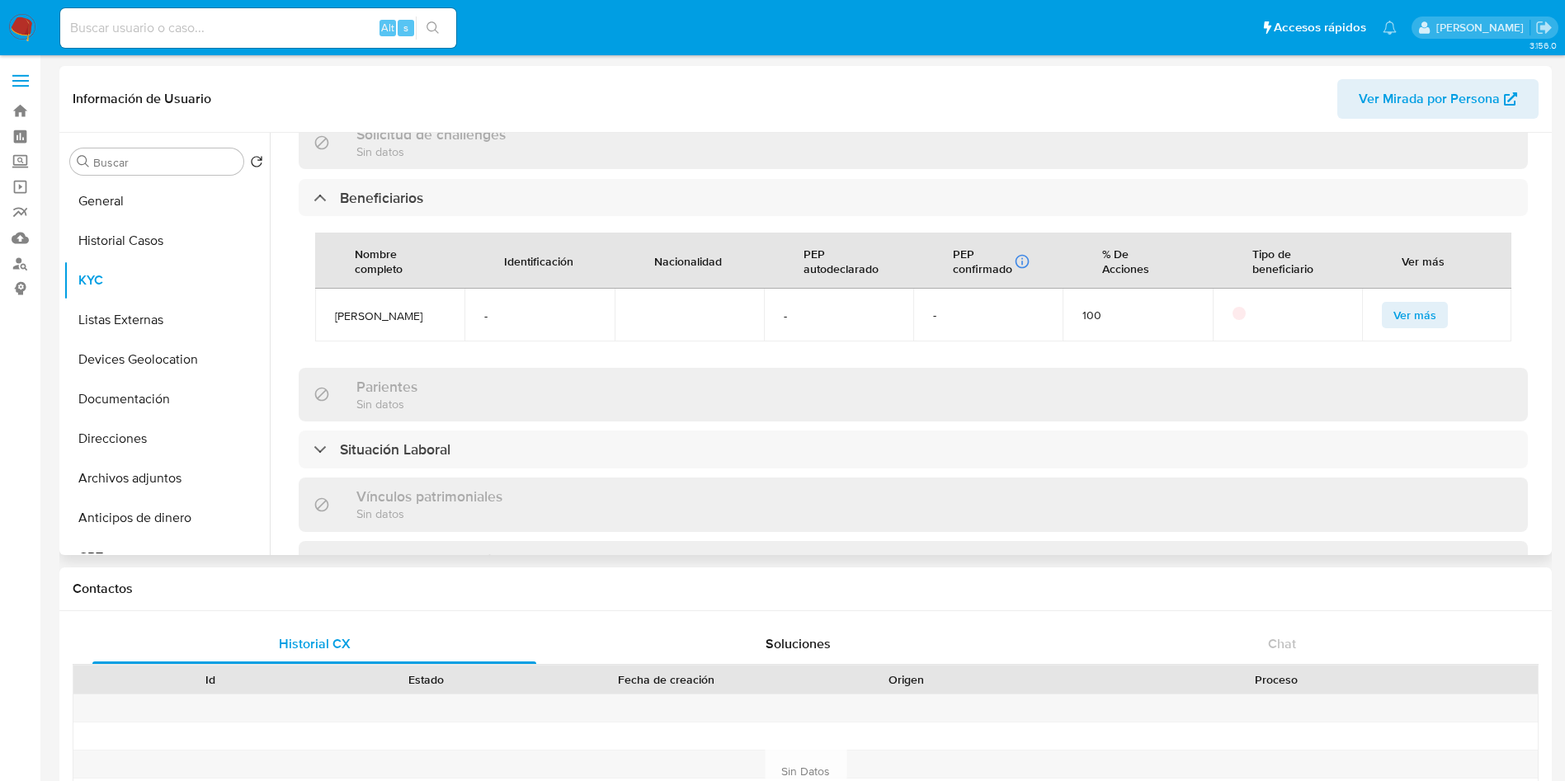
click at [1423, 315] on span "Ver más" at bounding box center [1415, 315] width 43 height 23
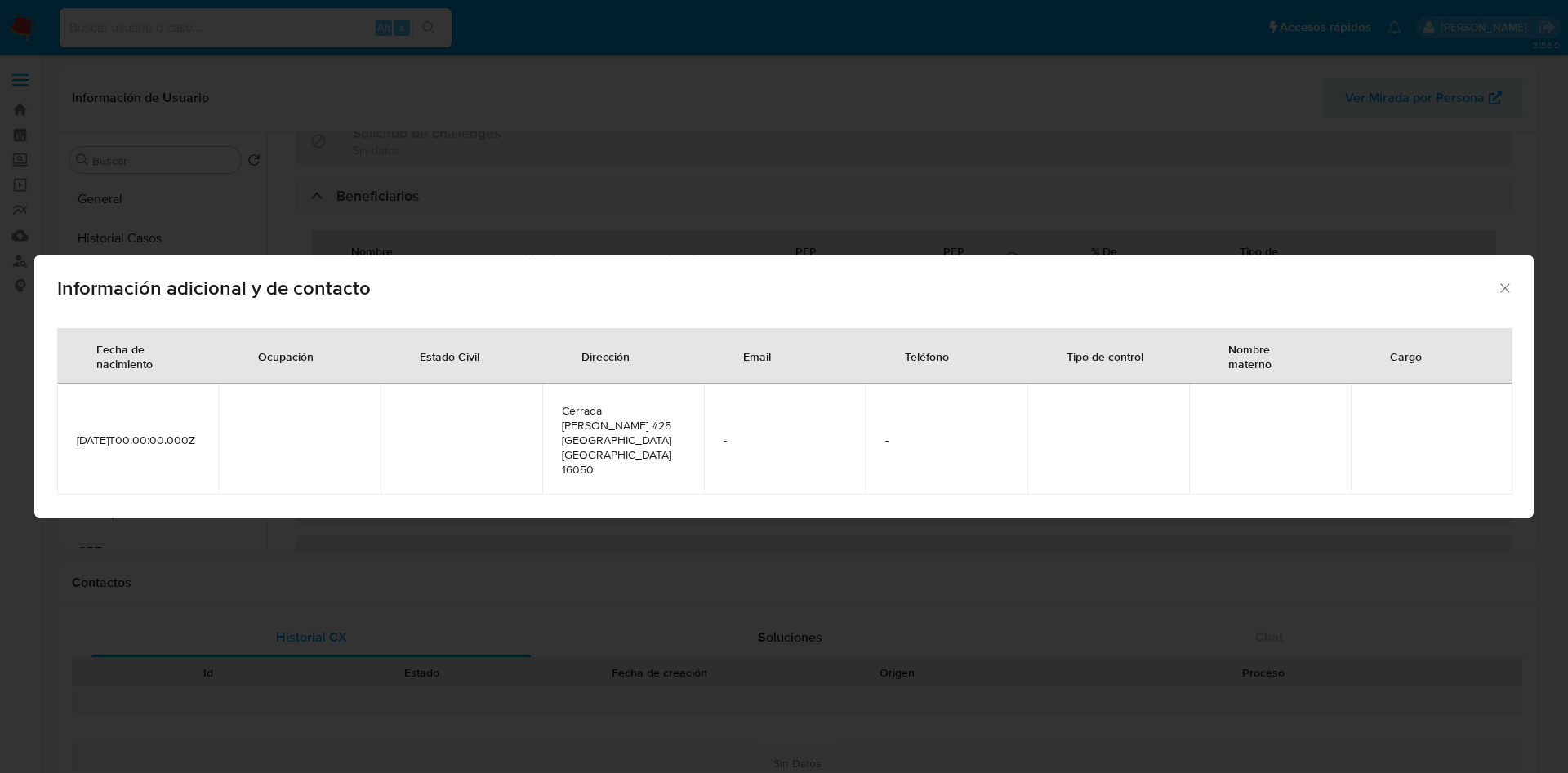
click at [1502, 292] on icon "Cerrar" at bounding box center [1505, 288] width 17 height 17
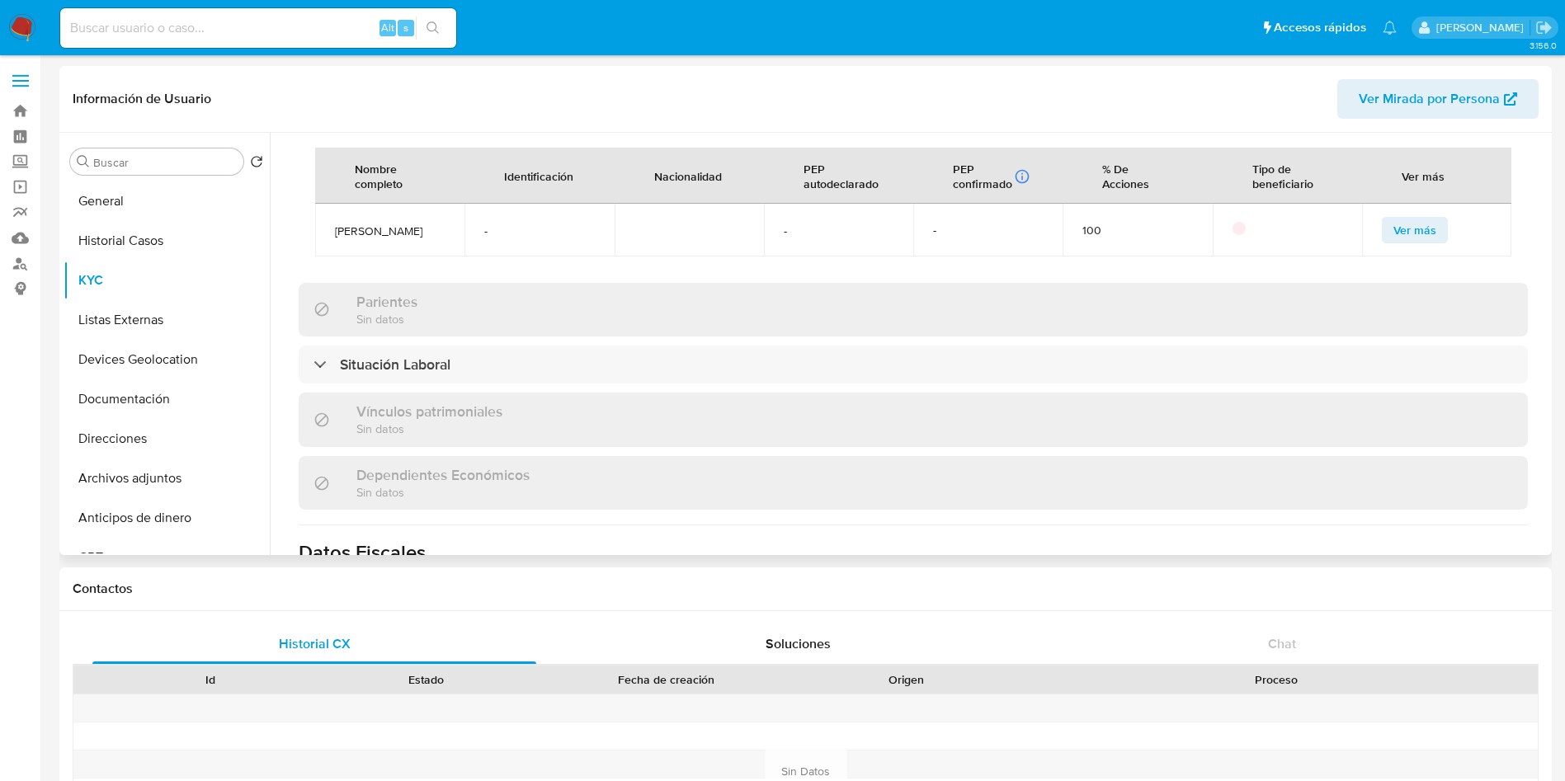
scroll to position [828, 0]
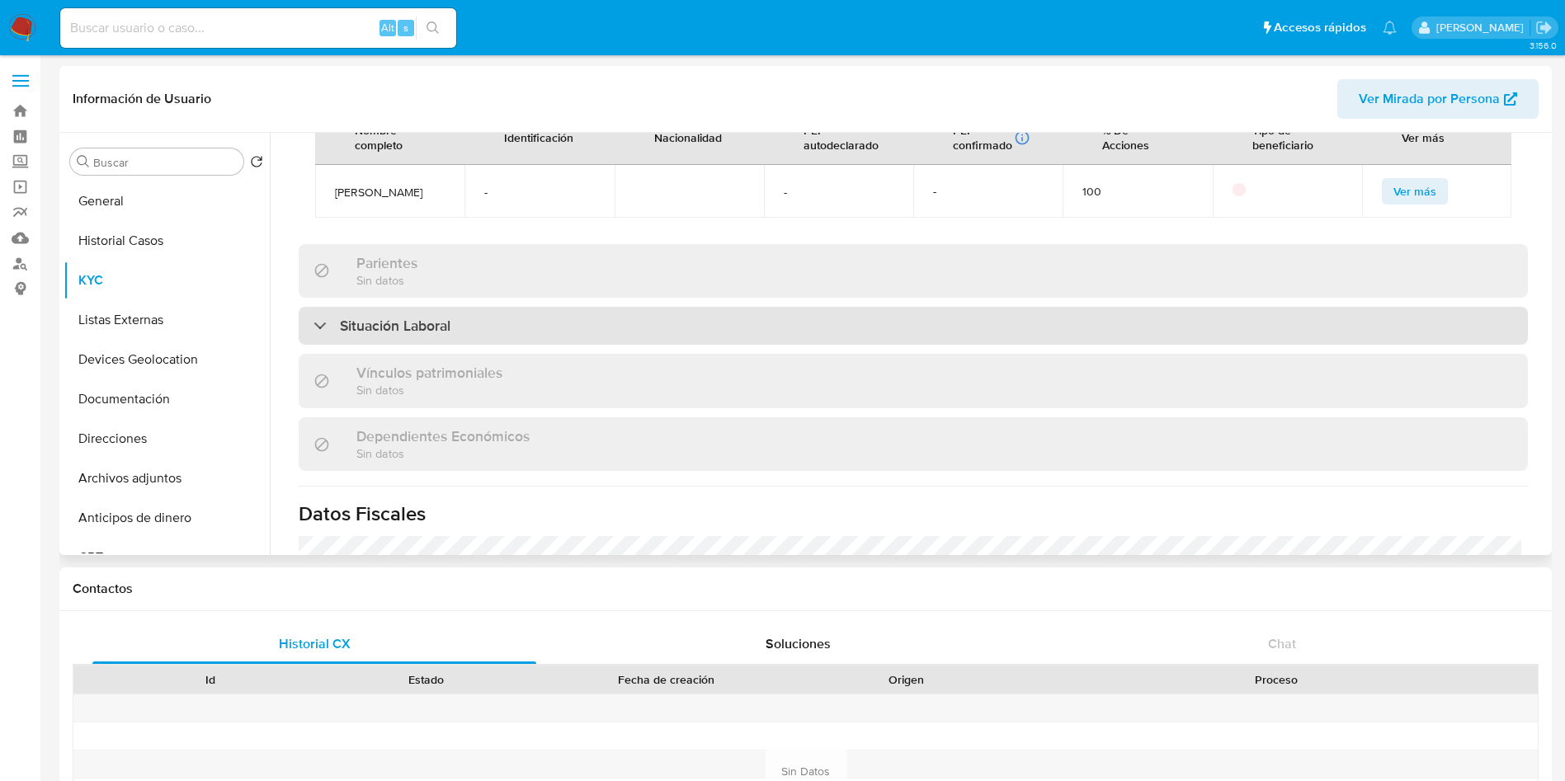
click at [840, 328] on div "Situación Laboral" at bounding box center [913, 326] width 1229 height 38
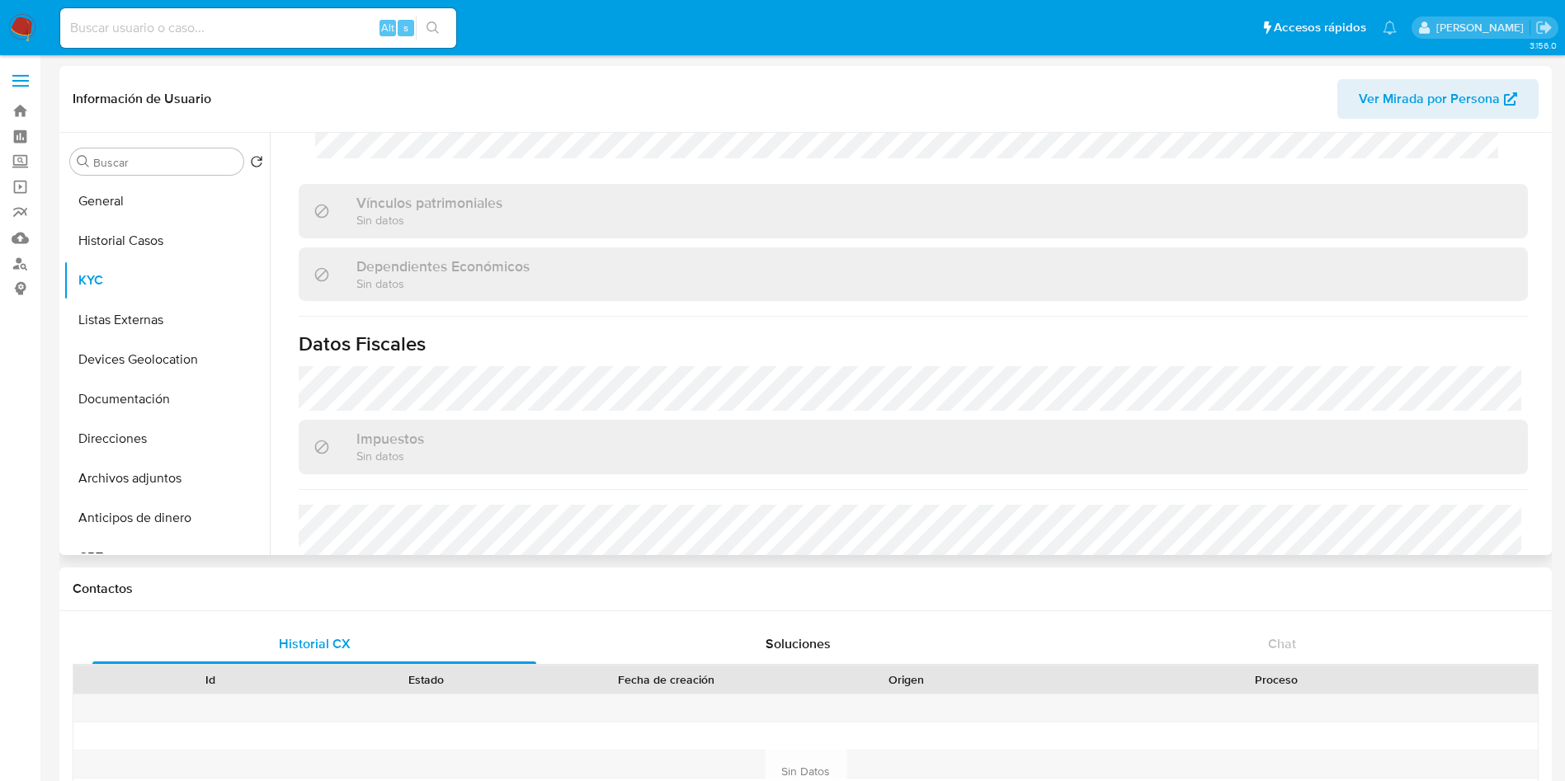
scroll to position [1386, 0]
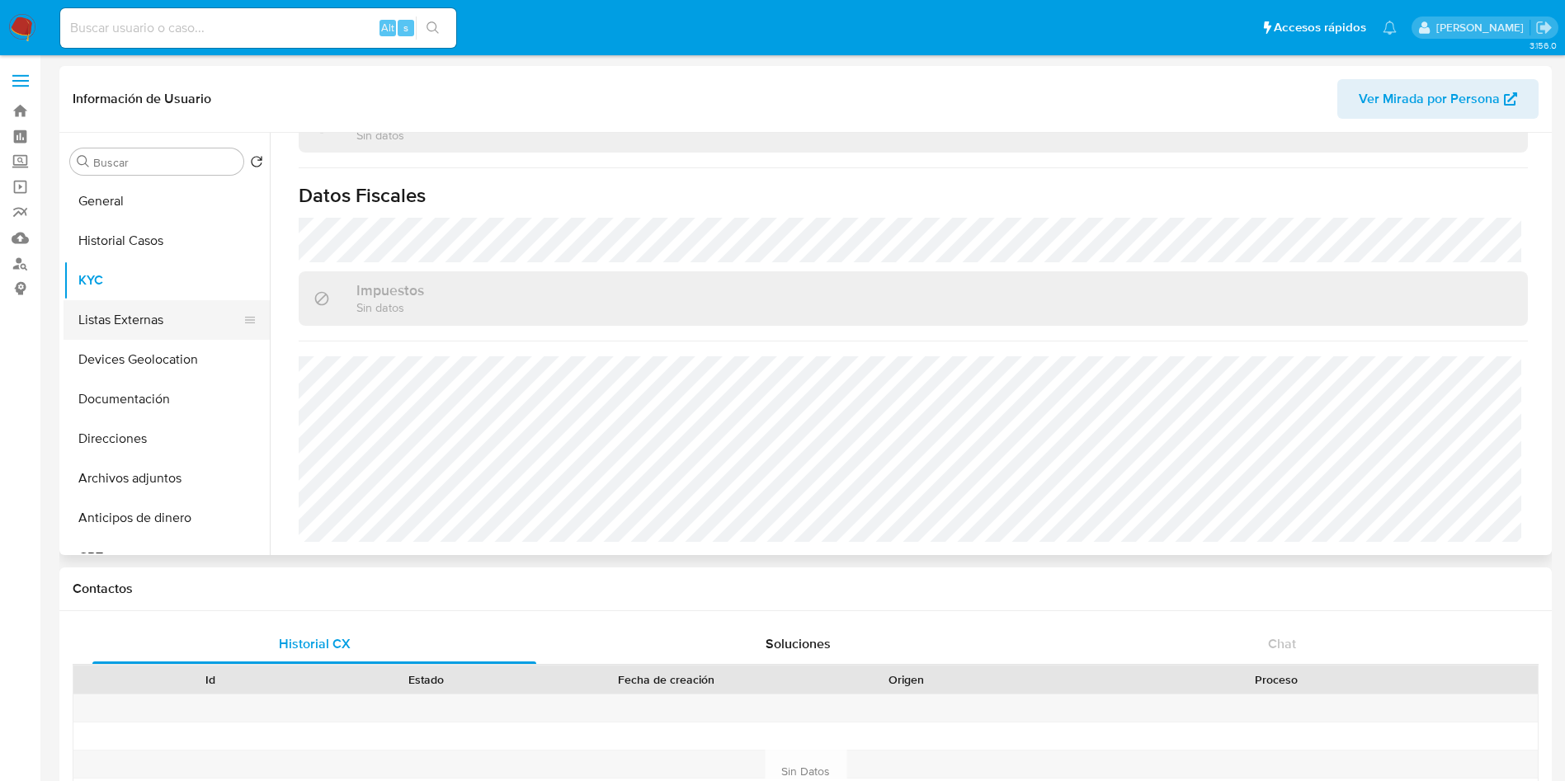
click at [139, 305] on button "Listas Externas" at bounding box center [160, 320] width 193 height 40
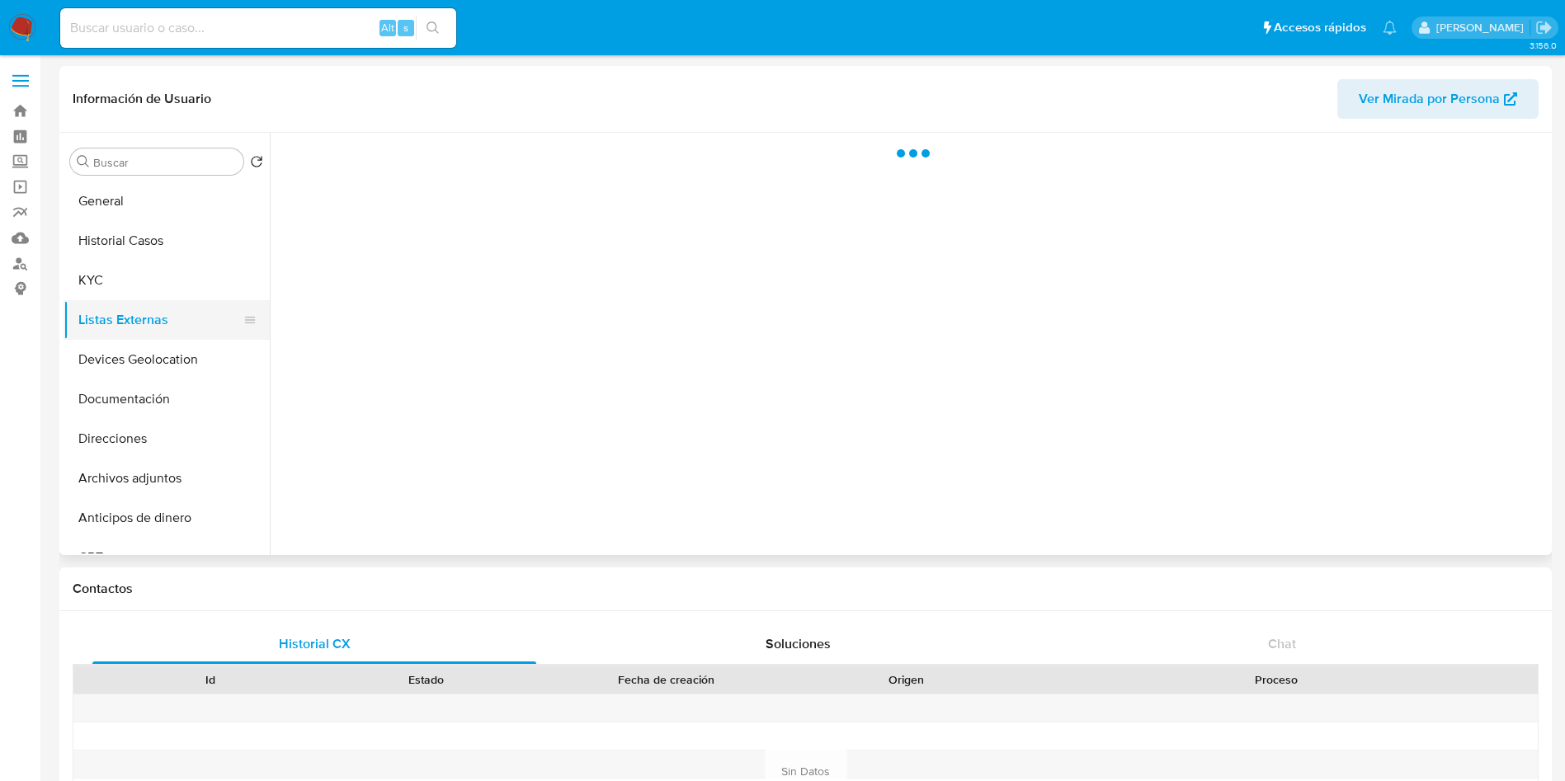
scroll to position [0, 0]
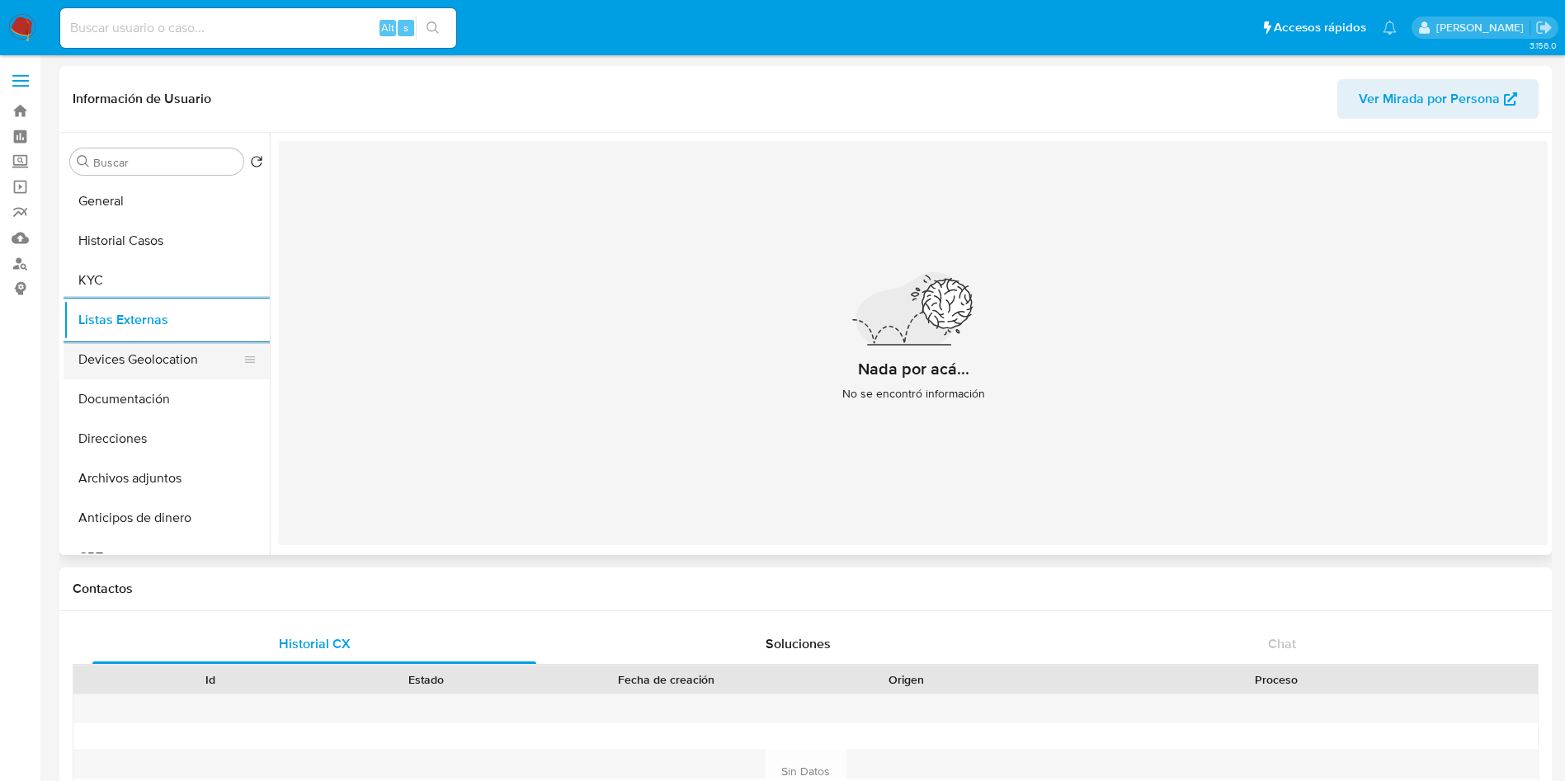
click at [132, 360] on button "Devices Geolocation" at bounding box center [160, 360] width 193 height 40
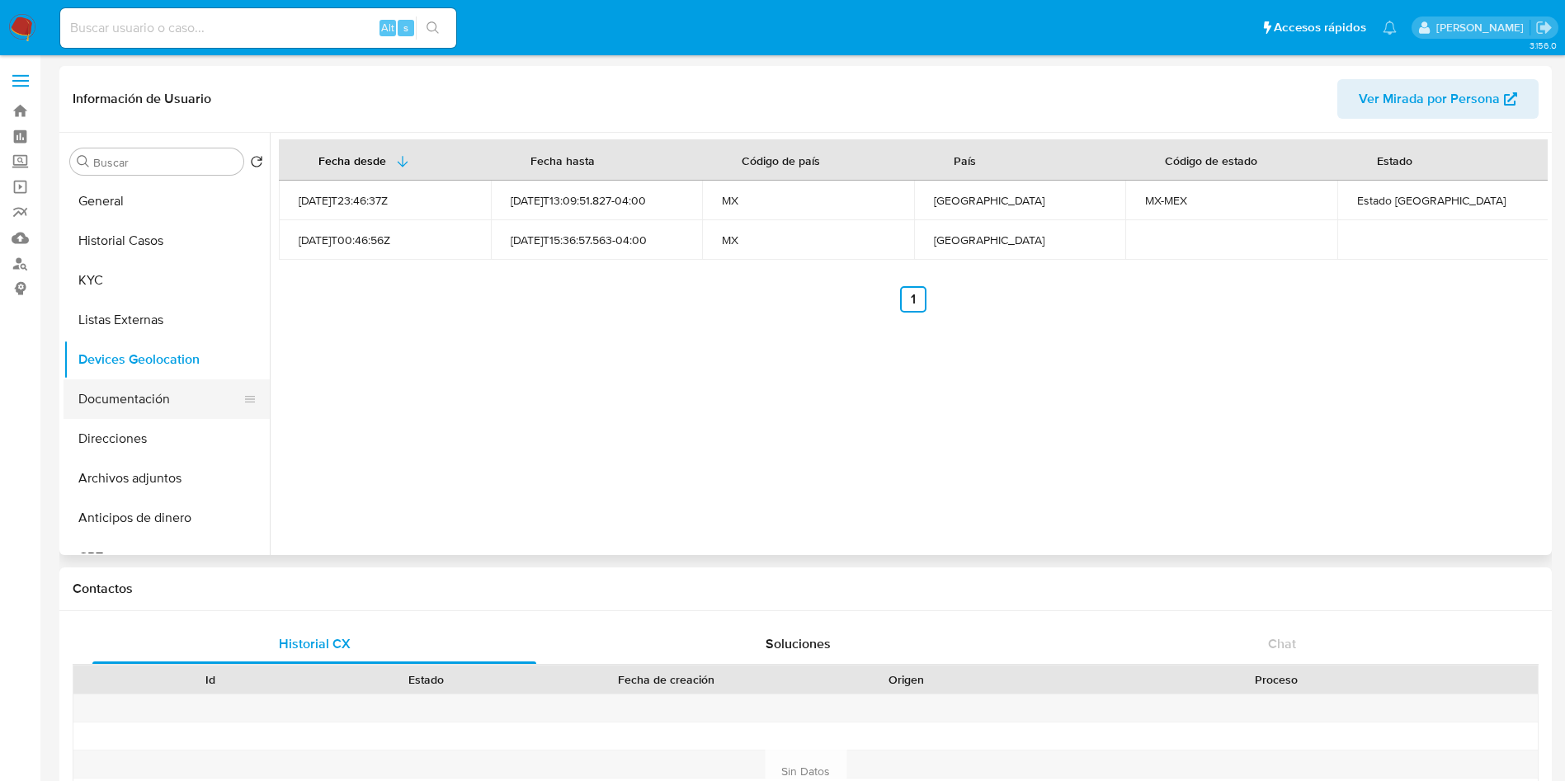
click at [137, 408] on button "Documentación" at bounding box center [160, 400] width 193 height 40
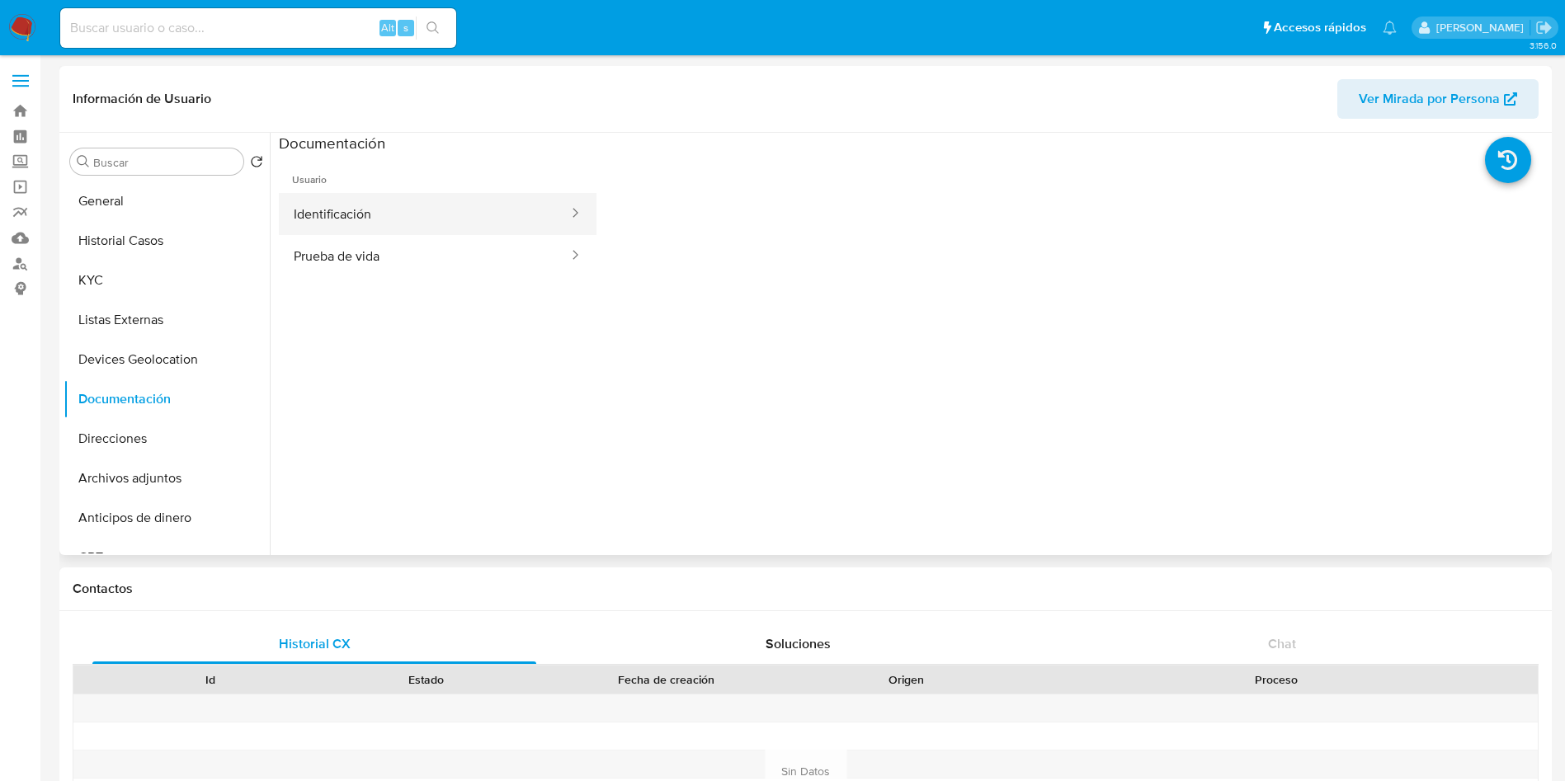
click at [370, 216] on button "Identificación" at bounding box center [424, 214] width 291 height 42
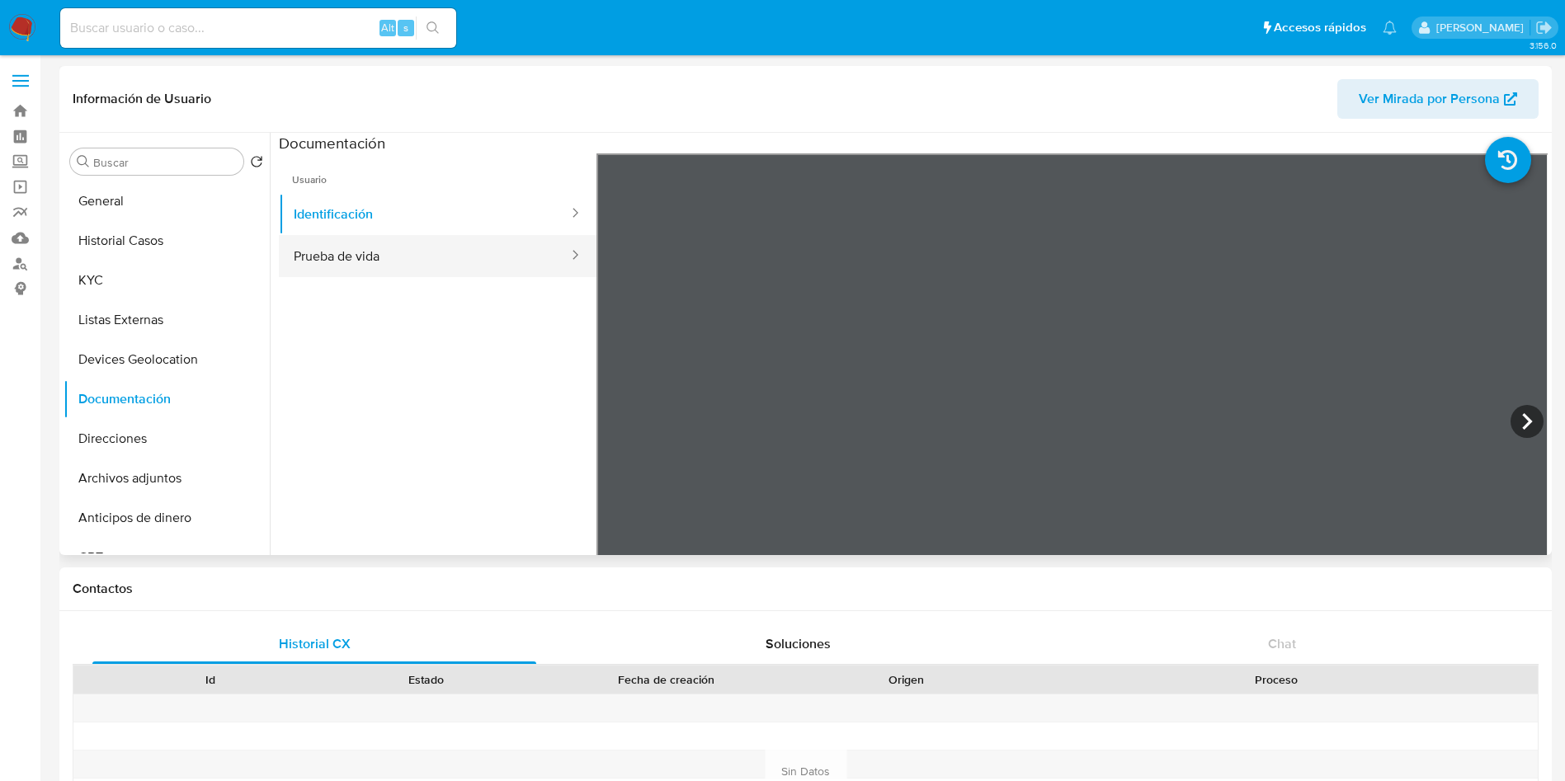
click at [461, 238] on button "Prueba de vida" at bounding box center [424, 256] width 291 height 42
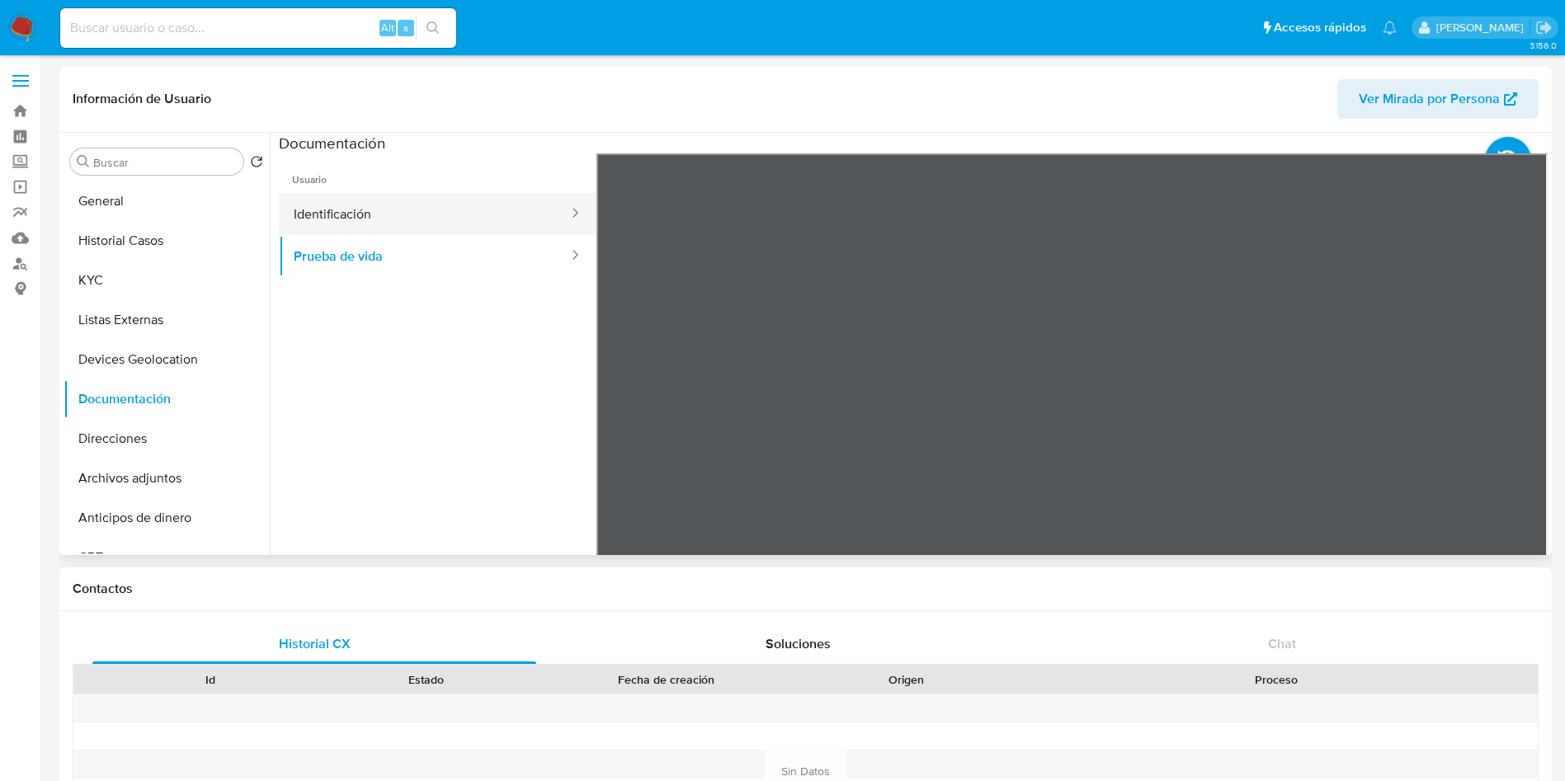
click at [383, 219] on button "Identificación" at bounding box center [424, 214] width 291 height 42
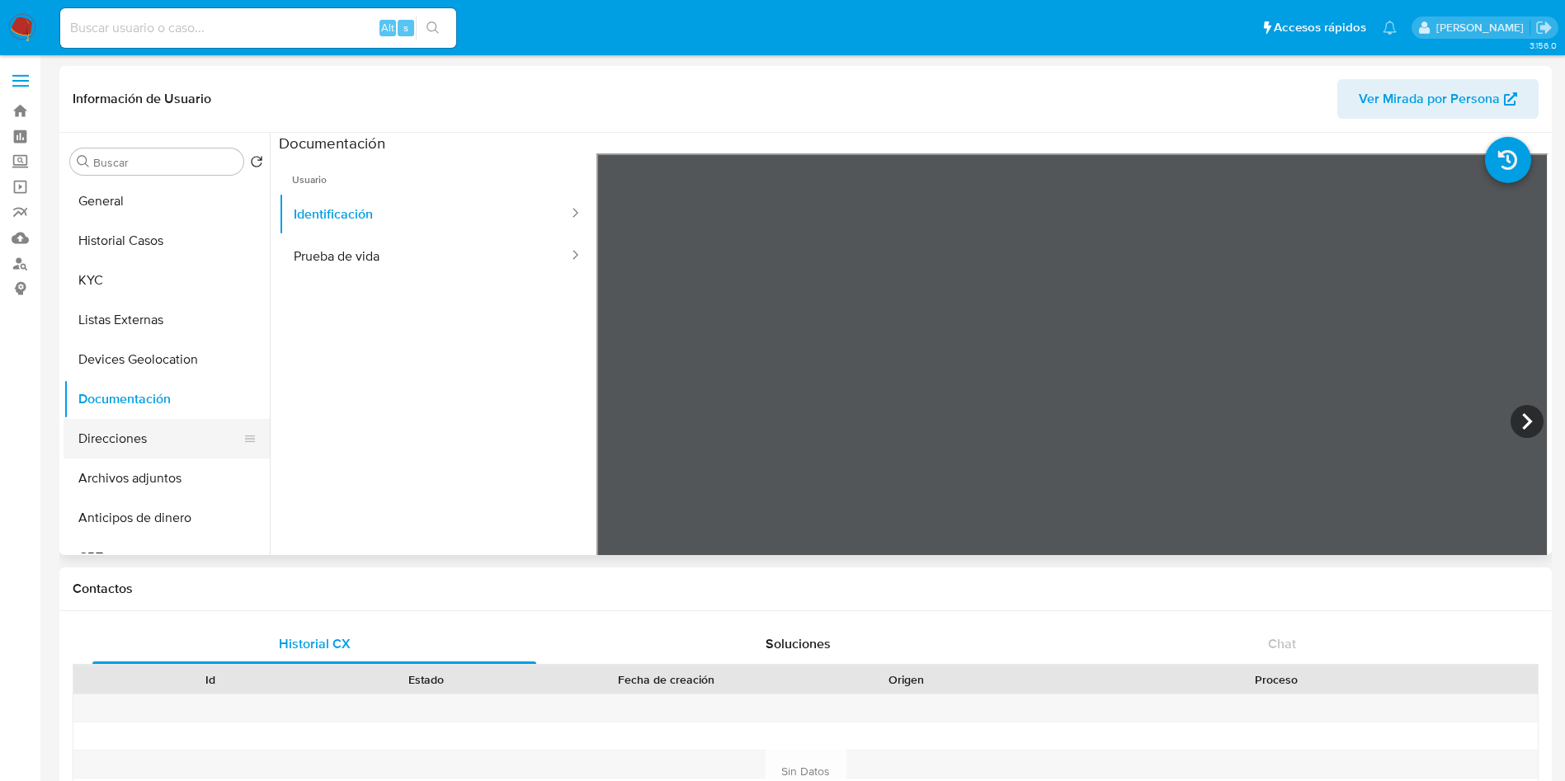
click at [152, 444] on button "Direcciones" at bounding box center [160, 439] width 193 height 40
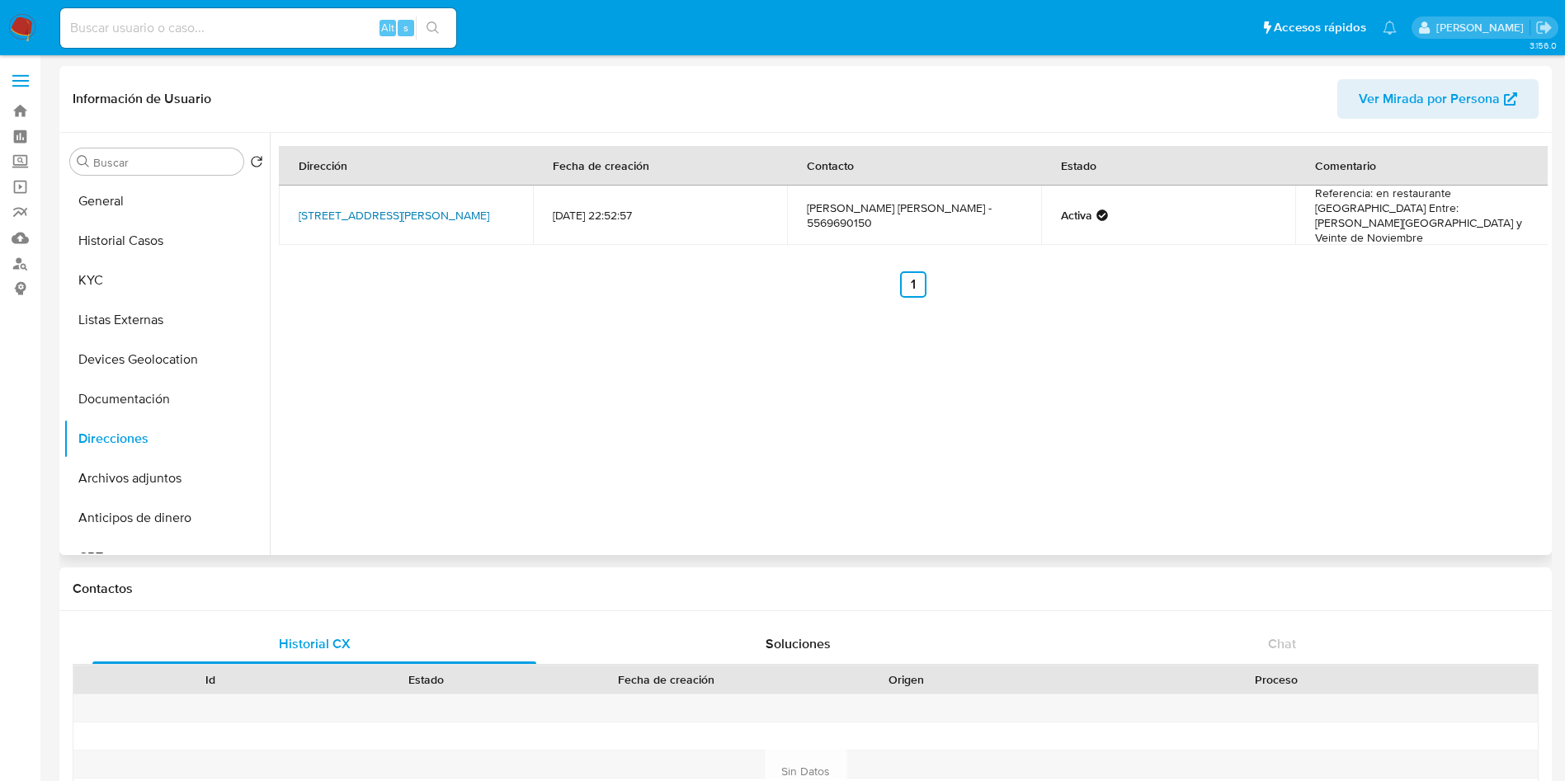
click at [361, 207] on link "Cerrada De Nardo Sur 25, Xochimilco, Distrito Federal, 16050, Mexico 25" at bounding box center [394, 215] width 191 height 17
drag, startPoint x: 124, startPoint y: 474, endPoint x: 146, endPoint y: 474, distance: 22.3
click at [124, 474] on button "Archivos adjuntos" at bounding box center [160, 479] width 193 height 40
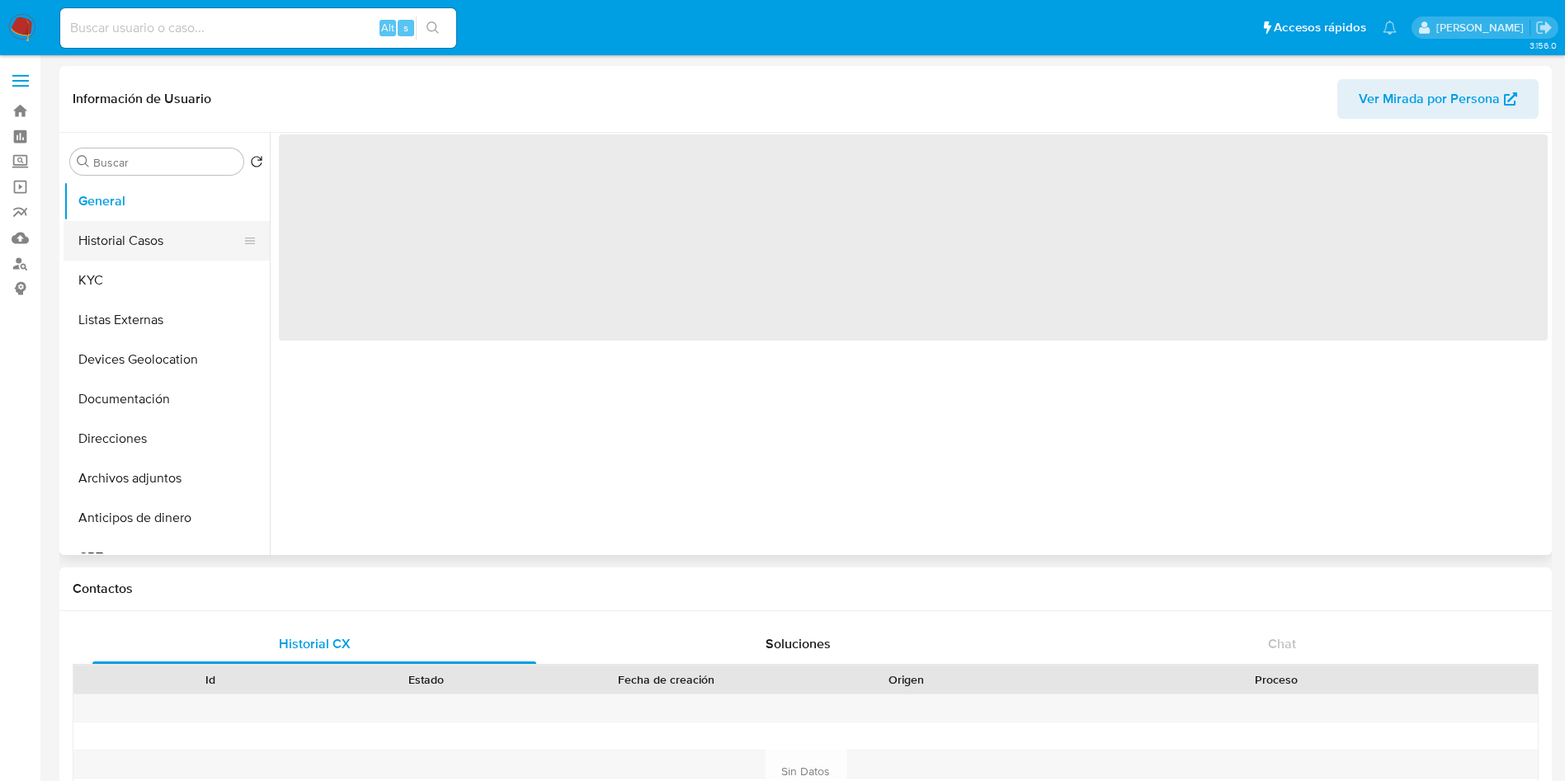
click at [137, 235] on button "Historial Casos" at bounding box center [160, 241] width 193 height 40
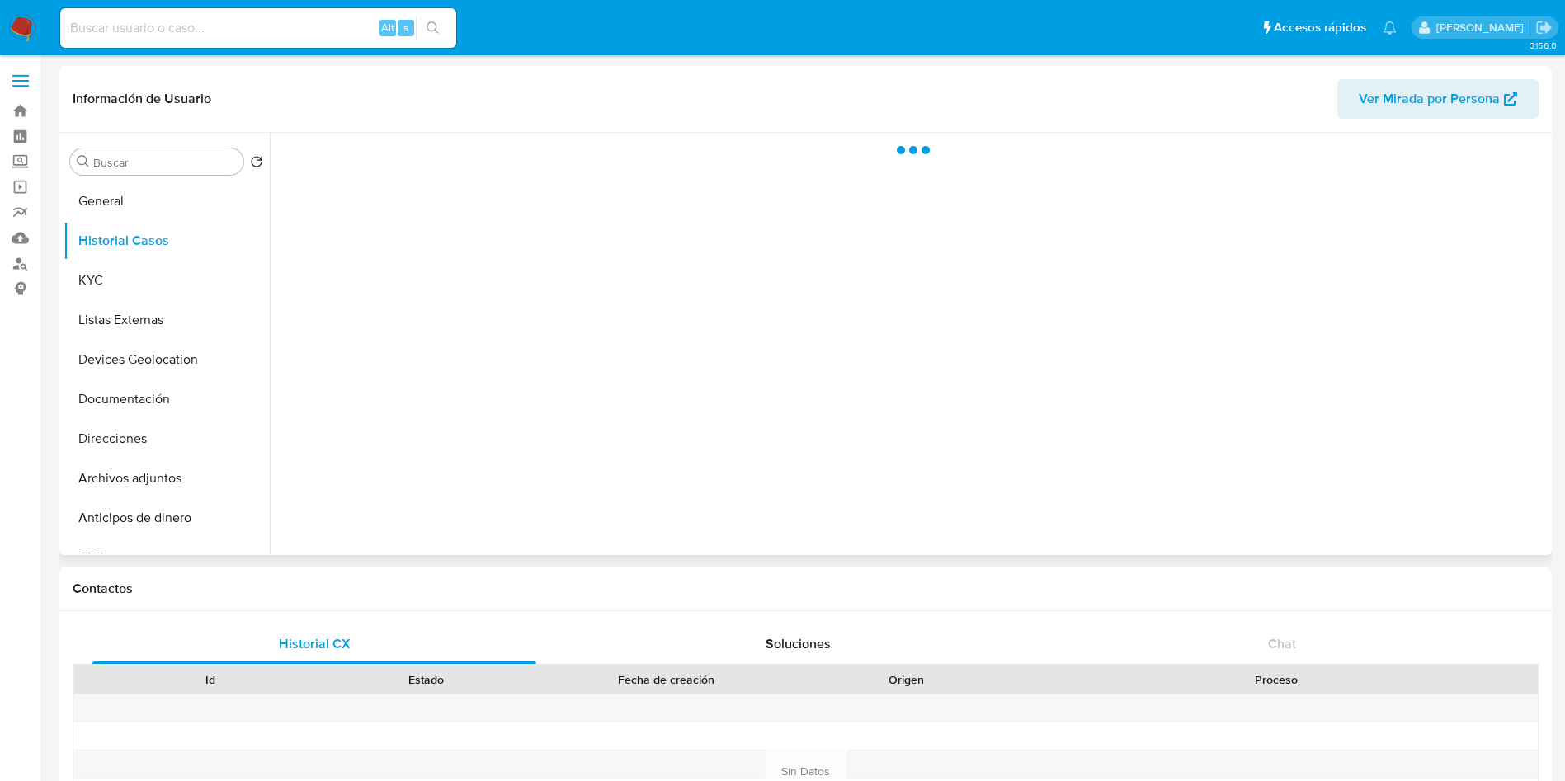
select select "10"
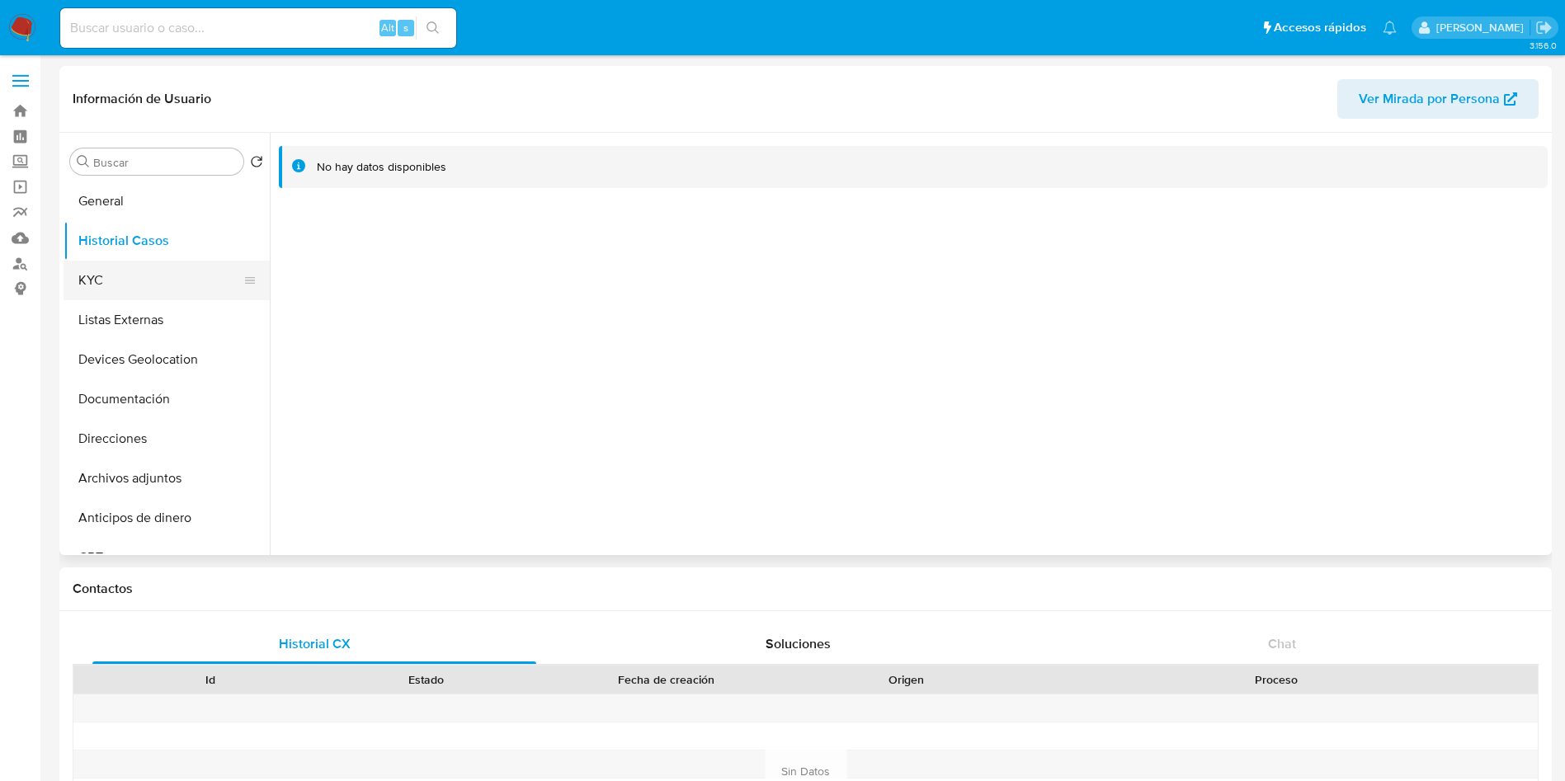
click at [106, 273] on button "KYC" at bounding box center [160, 281] width 193 height 40
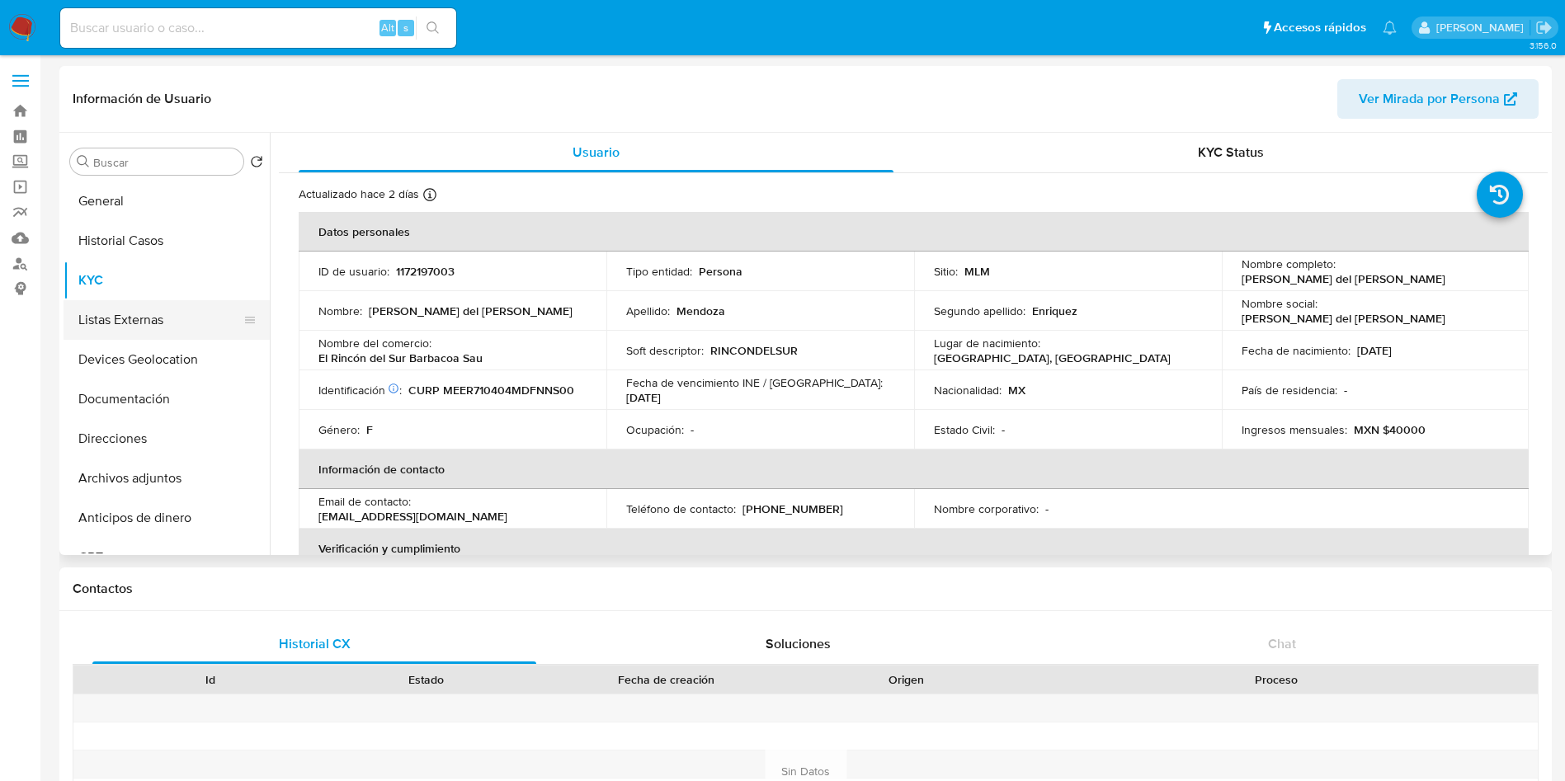
click at [150, 313] on button "Listas Externas" at bounding box center [160, 320] width 193 height 40
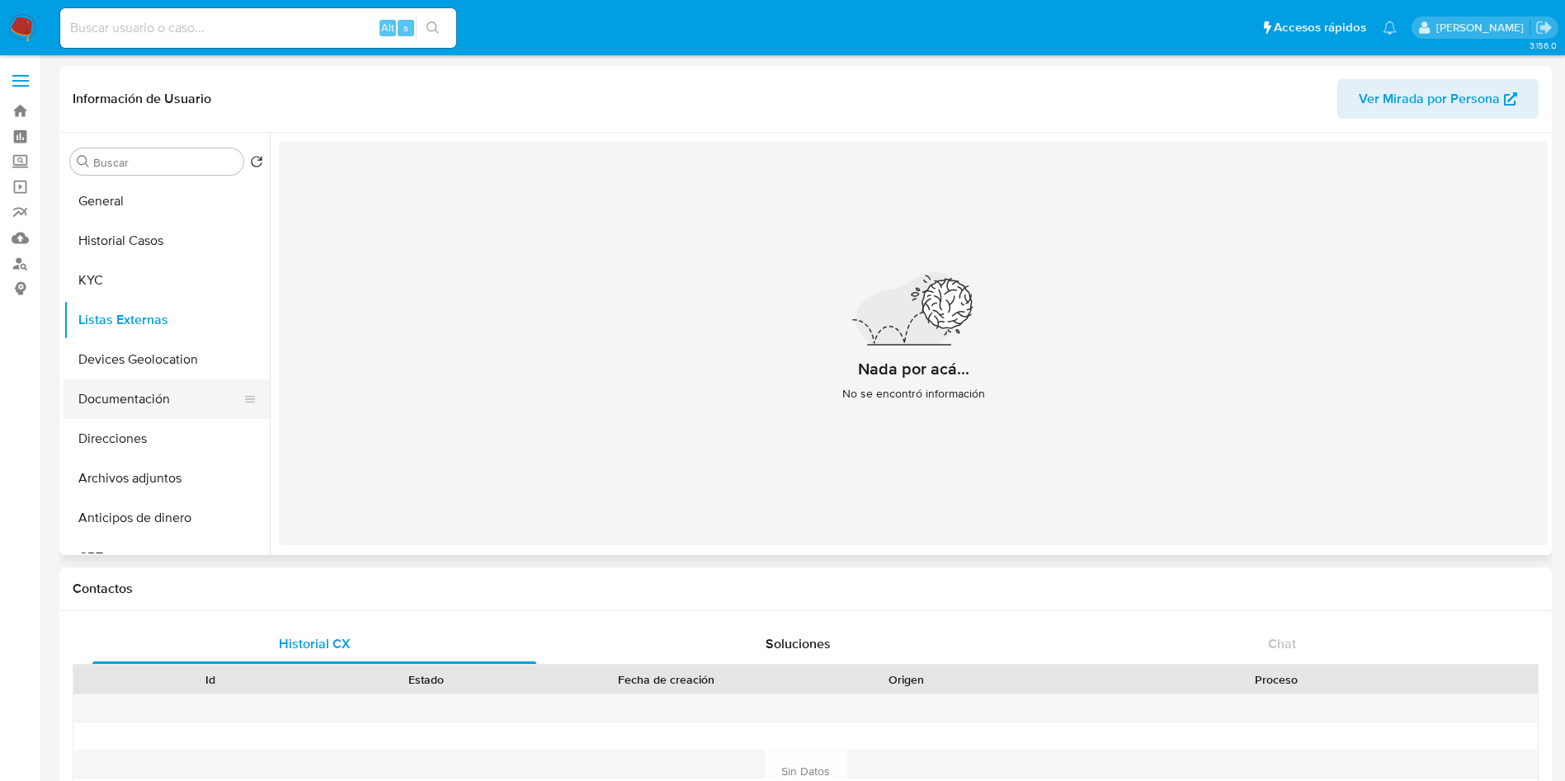
click at [120, 411] on button "Documentación" at bounding box center [160, 400] width 193 height 40
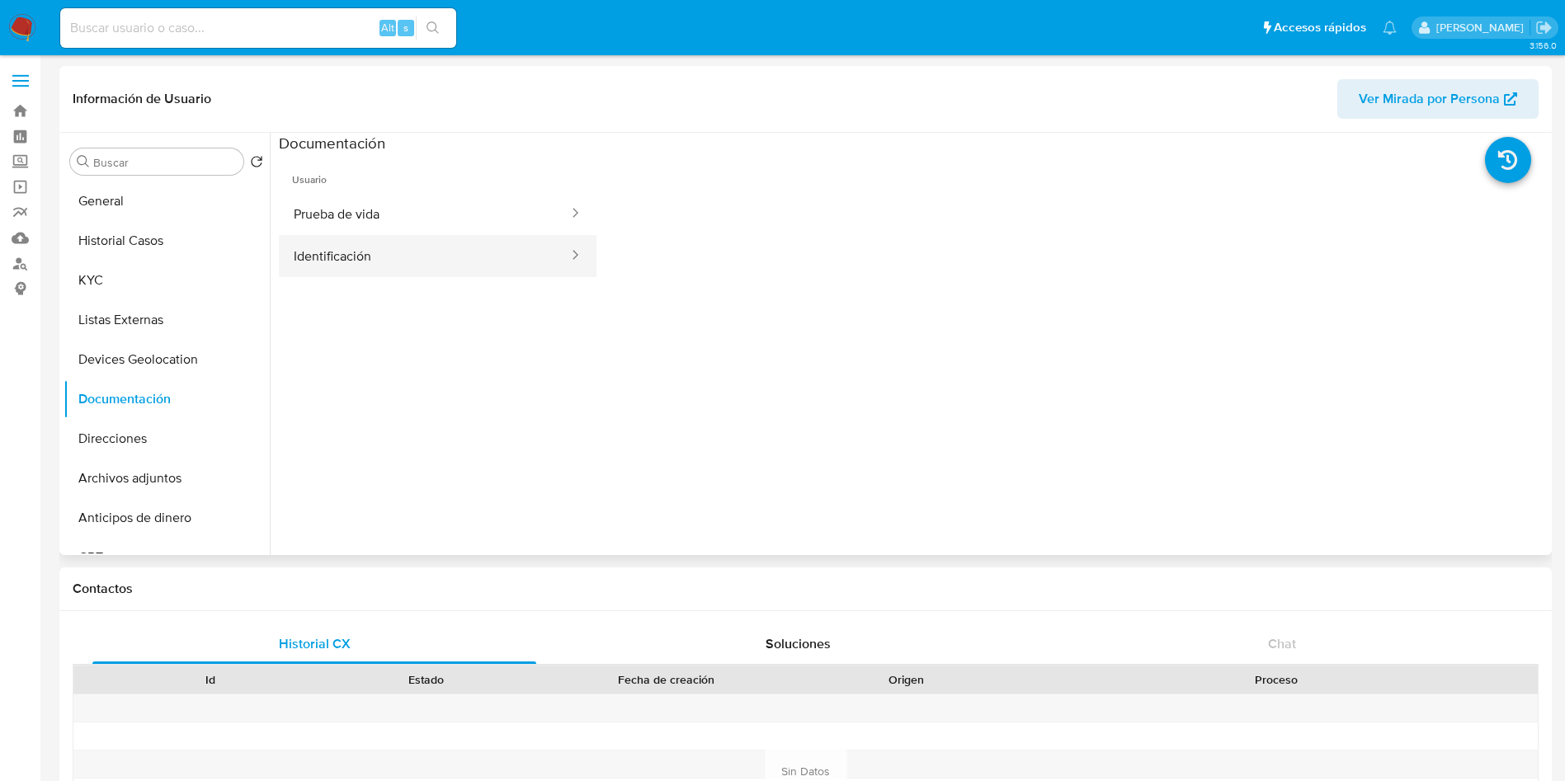
click at [435, 256] on button "Identificación" at bounding box center [424, 256] width 291 height 42
